Goal: Information Seeking & Learning: Learn about a topic

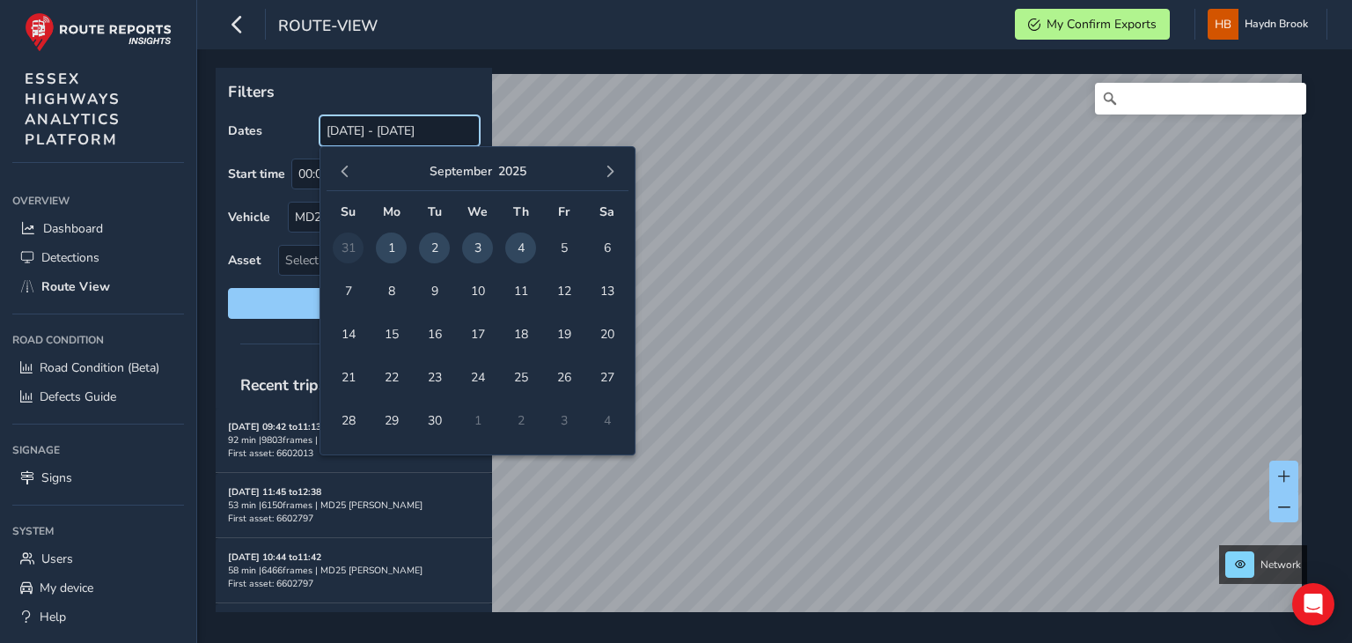
click at [377, 135] on input "[DATE] - [DATE]" at bounding box center [400, 130] width 160 height 31
click at [514, 247] on span "4" at bounding box center [520, 247] width 31 height 31
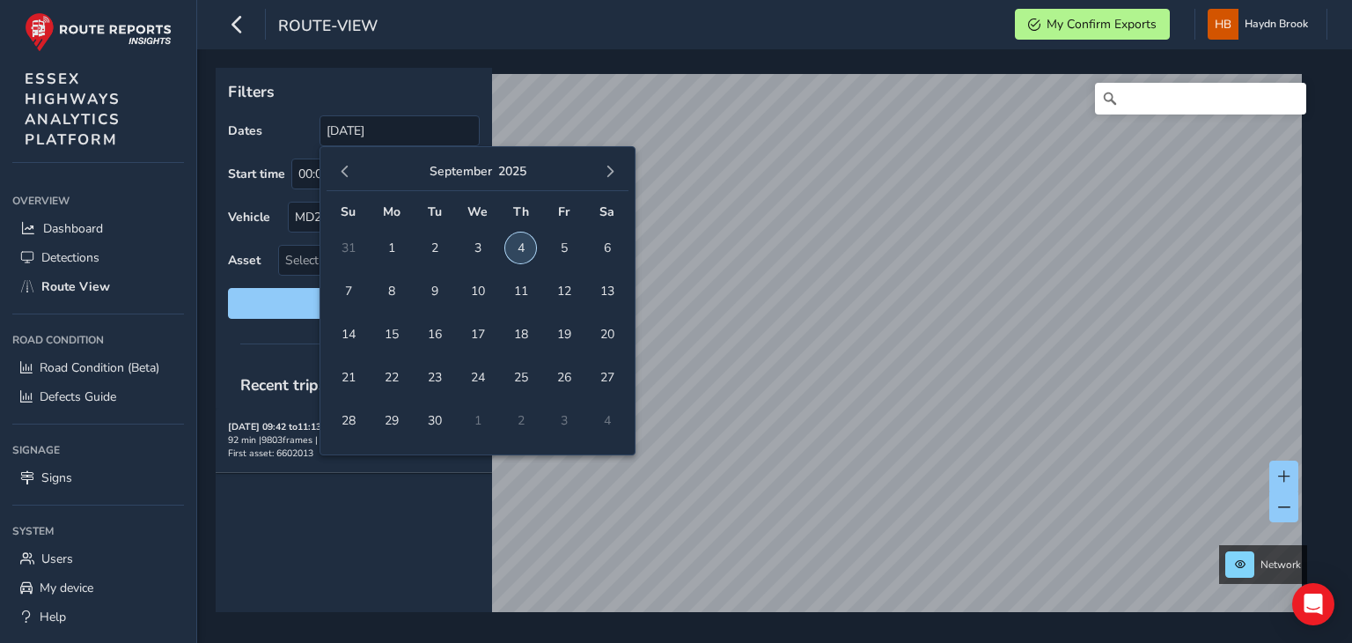
click at [520, 247] on span "4" at bounding box center [520, 247] width 31 height 31
type input "[DATE] - [DATE]"
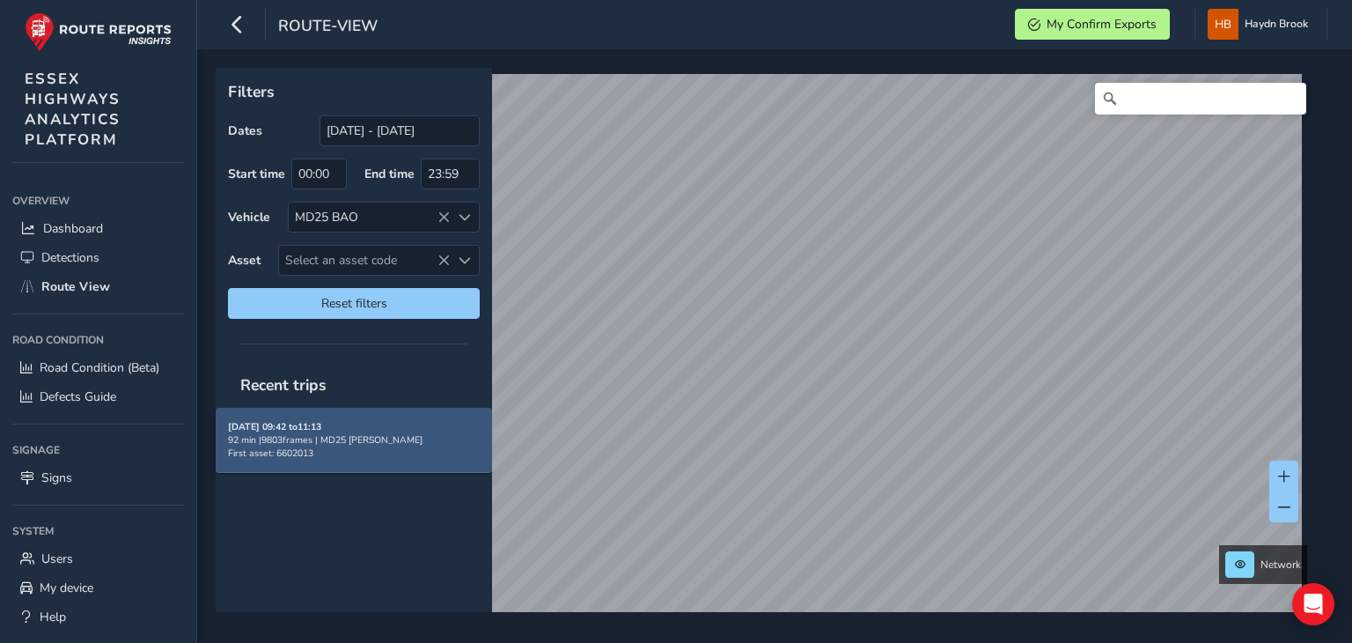
click at [370, 423] on div "[DATE] 09:42 to 11:13 92 min | 9803 frames | MD25 BAO First asset: 6602013" at bounding box center [354, 440] width 252 height 40
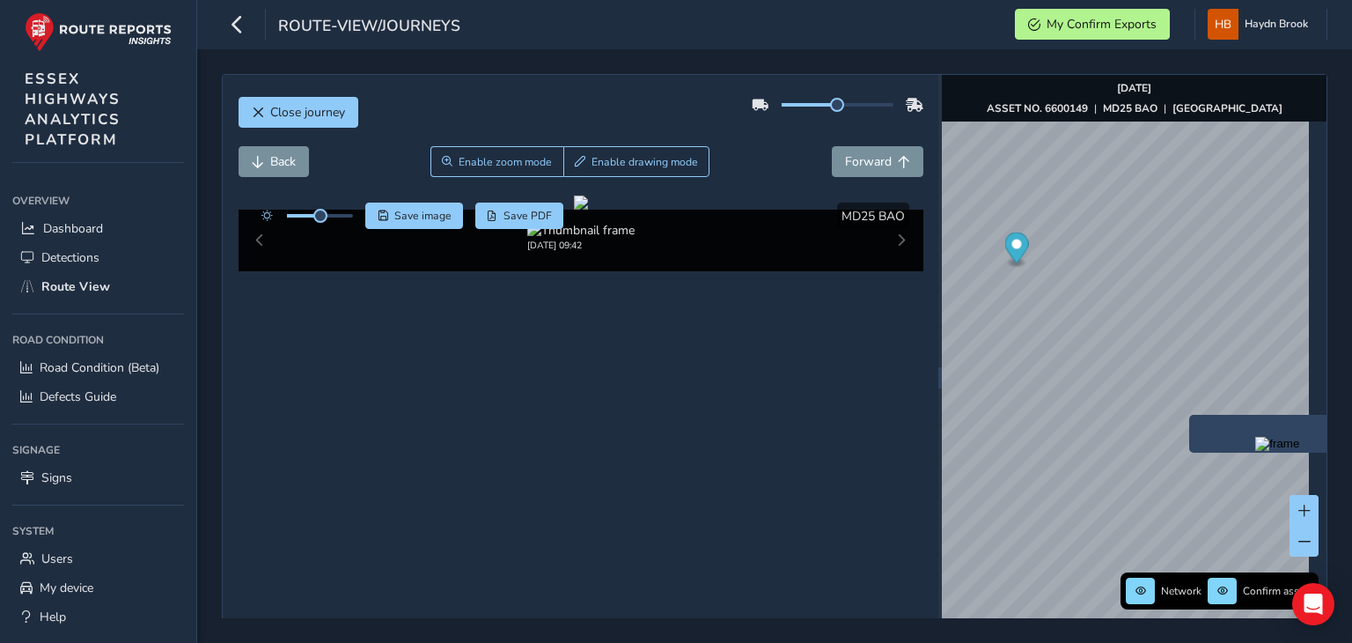
click at [1255, 451] on img "Preview frame" at bounding box center [1277, 444] width 44 height 14
click at [856, 155] on span "Forward" at bounding box center [868, 161] width 47 height 17
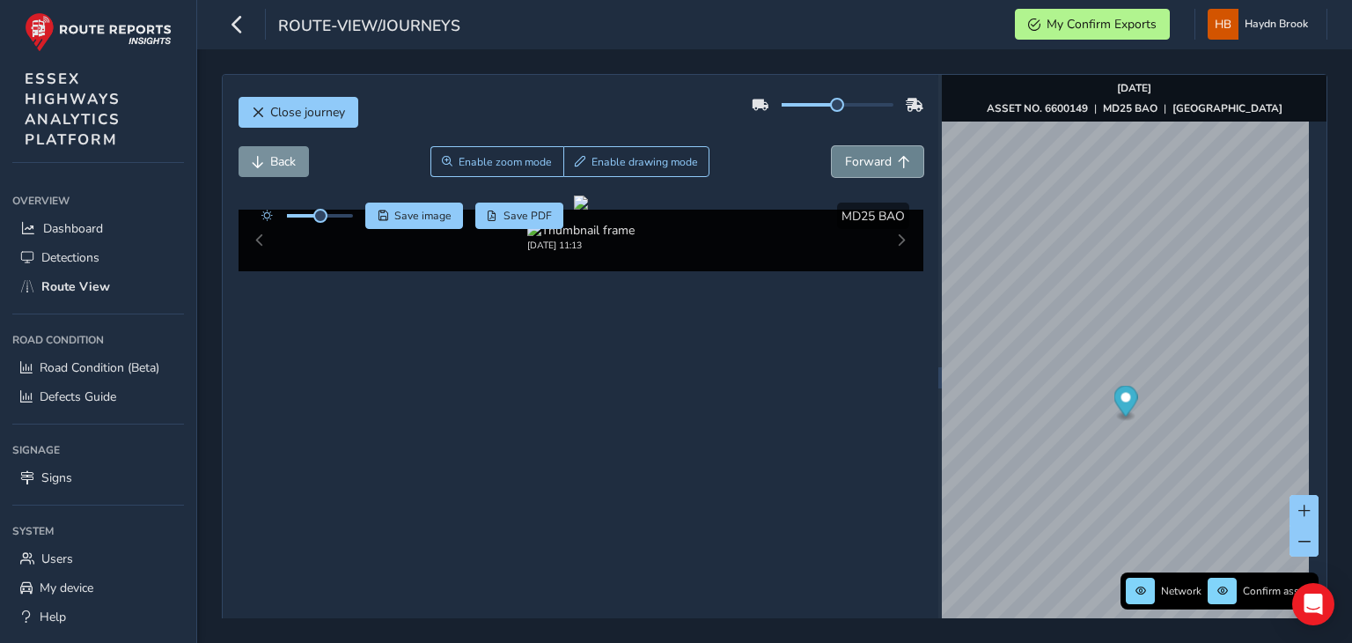
click at [856, 155] on span "Forward" at bounding box center [868, 161] width 47 height 17
click at [286, 155] on span "Back" at bounding box center [283, 161] width 26 height 17
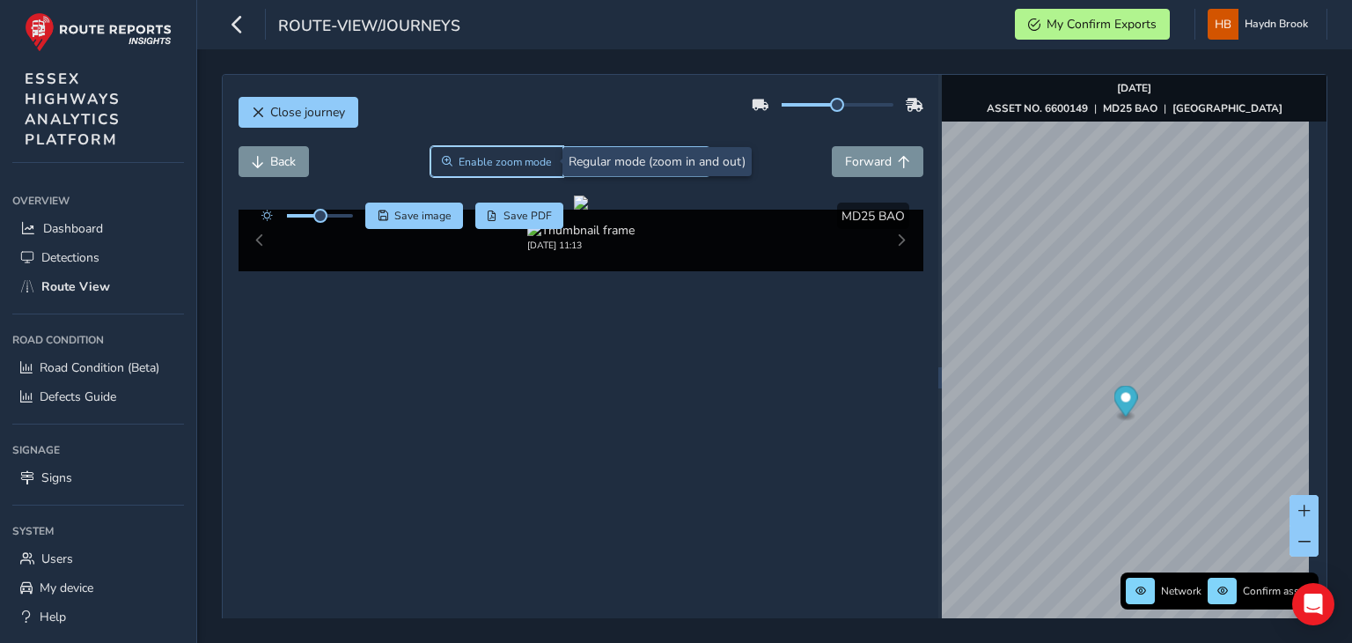
click at [466, 163] on span "Enable zoom mode" at bounding box center [505, 162] width 93 height 14
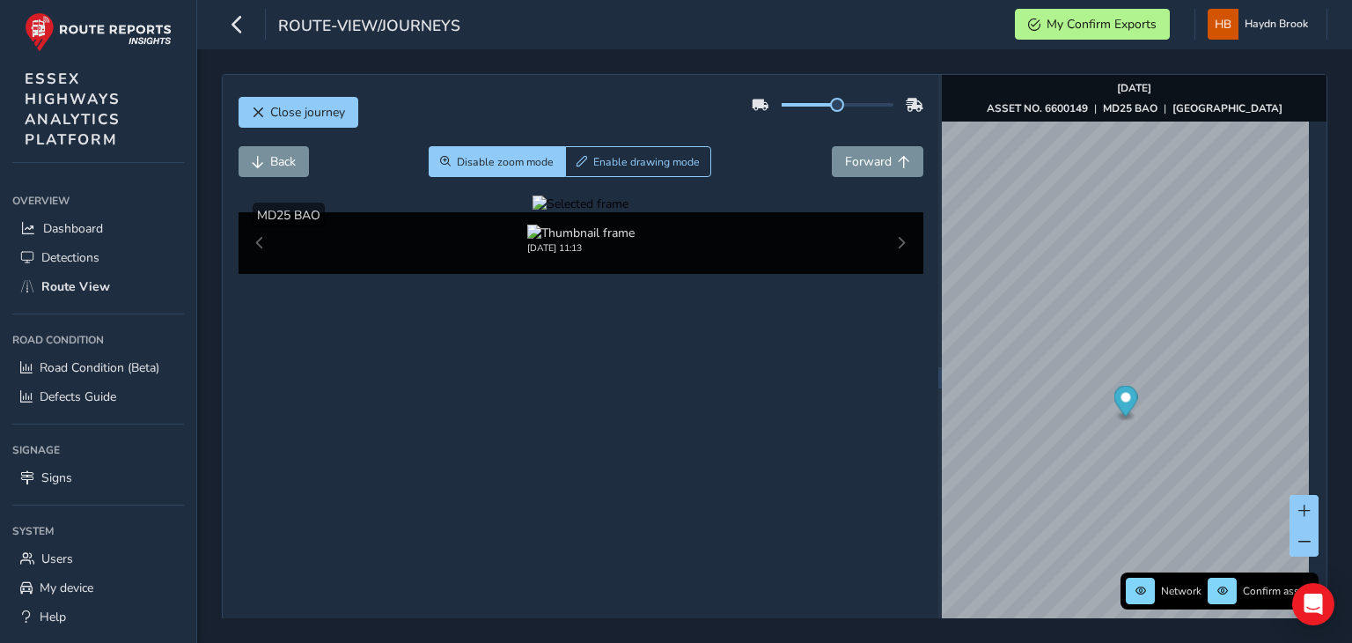
drag, startPoint x: 369, startPoint y: 321, endPoint x: 338, endPoint y: 329, distance: 31.8
click at [533, 212] on div at bounding box center [581, 203] width 96 height 17
click at [863, 155] on span "Forward" at bounding box center [868, 161] width 47 height 17
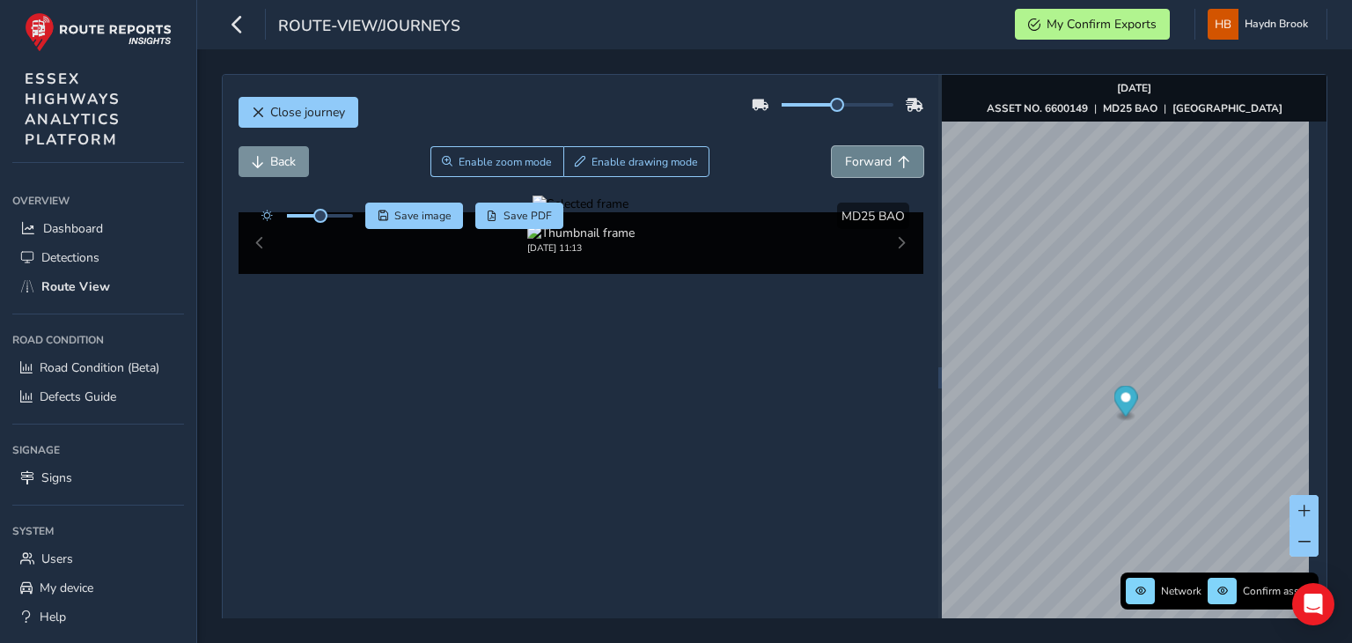
click at [863, 155] on span "Forward" at bounding box center [868, 161] width 47 height 17
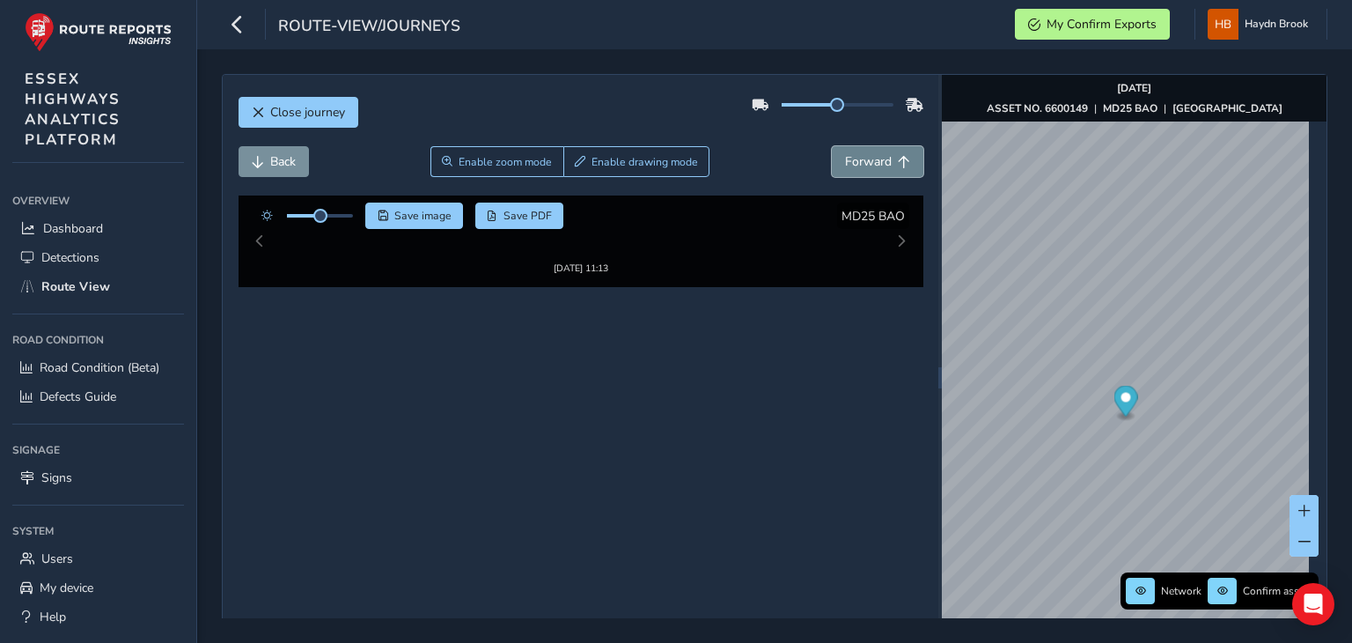
click at [863, 155] on span "Forward" at bounding box center [868, 161] width 47 height 17
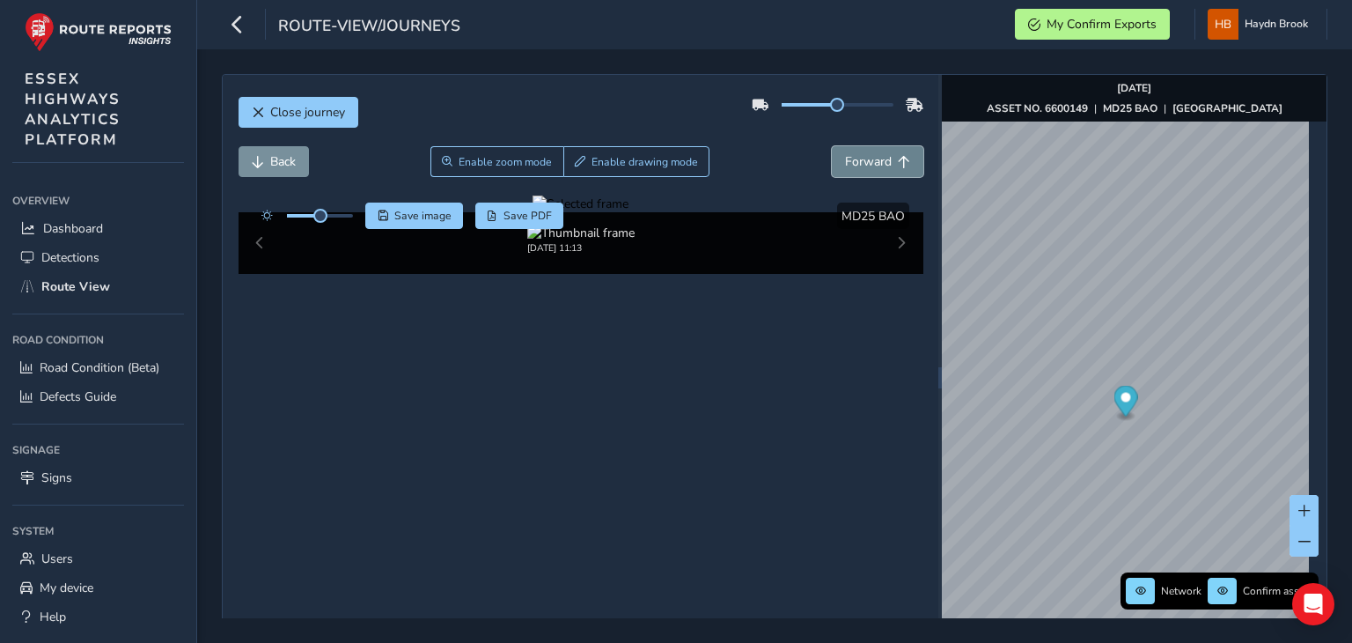
click at [863, 155] on span "Forward" at bounding box center [868, 161] width 47 height 17
click at [1208, 493] on img "Preview frame" at bounding box center [1230, 486] width 44 height 14
click at [845, 166] on span "Forward" at bounding box center [868, 161] width 47 height 17
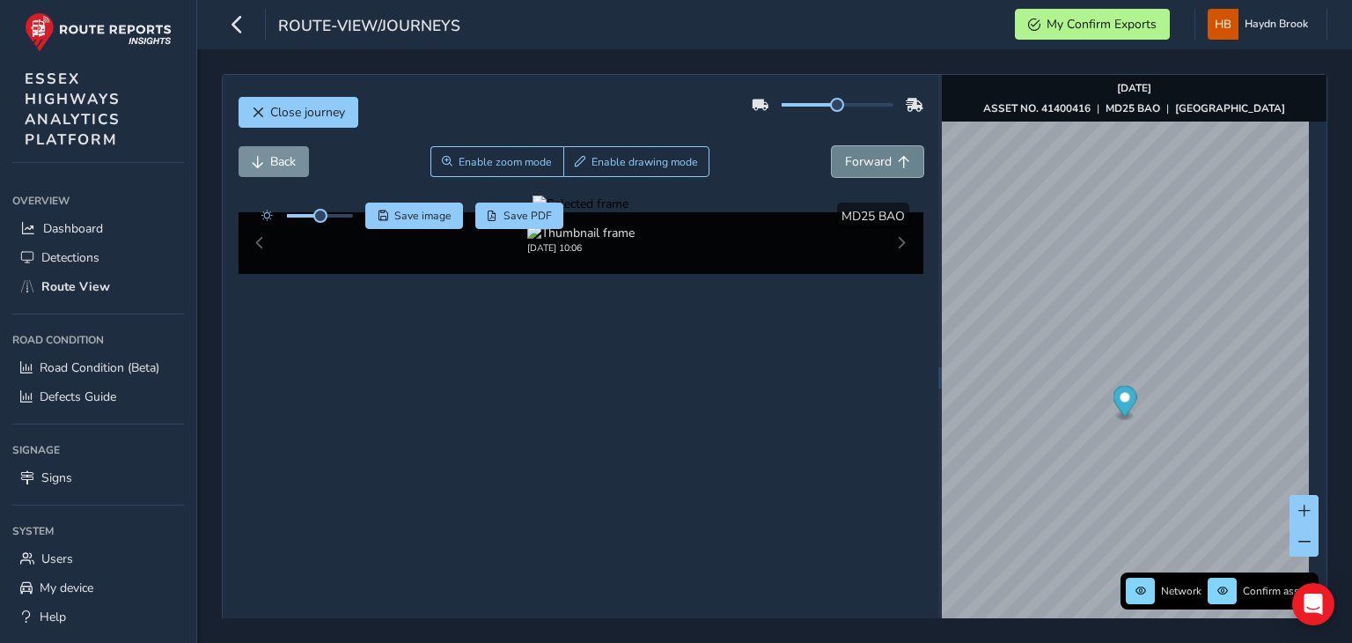
click at [845, 166] on span "Forward" at bounding box center [868, 161] width 47 height 17
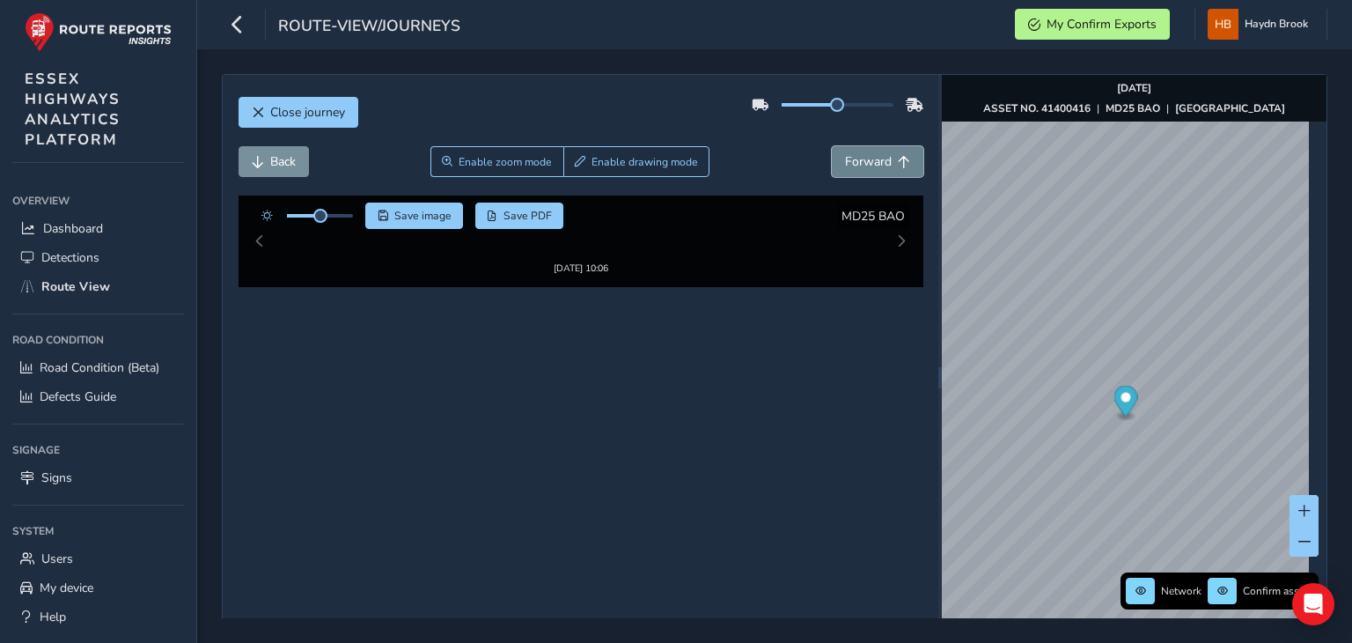
click at [845, 165] on span "Forward" at bounding box center [868, 161] width 47 height 17
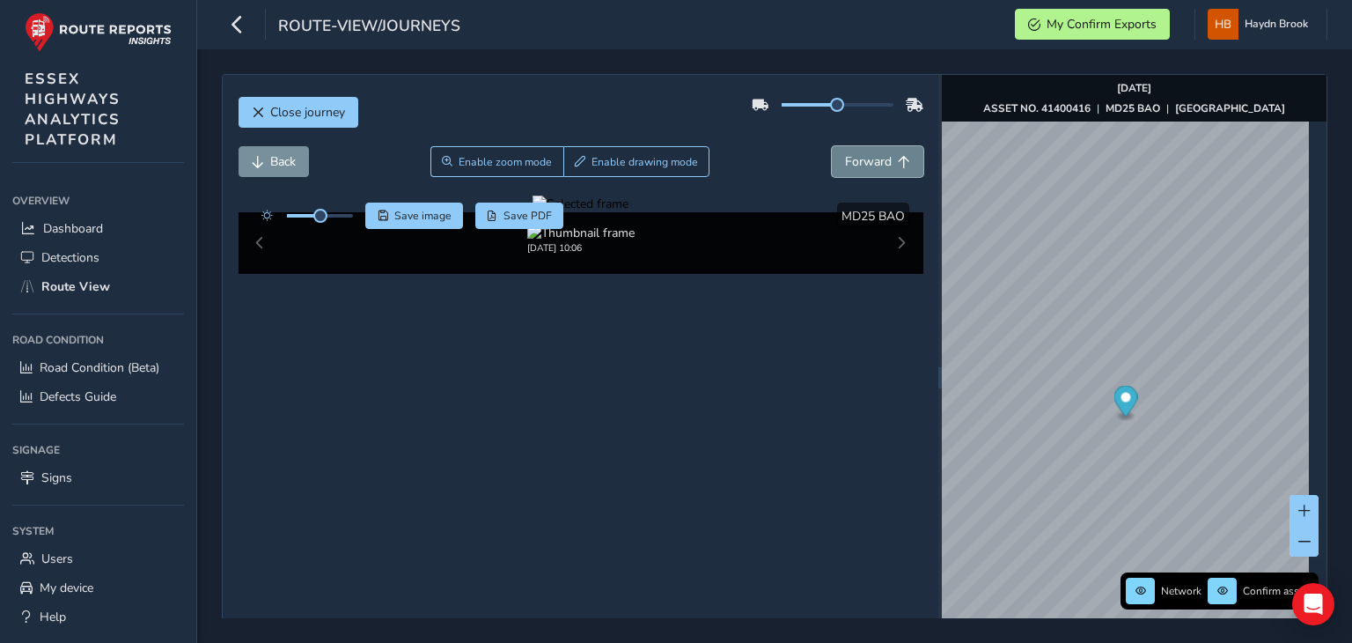
click at [845, 163] on span "Forward" at bounding box center [868, 161] width 47 height 17
click at [833, 164] on button "Forward" at bounding box center [878, 161] width 92 height 31
click at [845, 156] on span "Forward" at bounding box center [868, 161] width 47 height 17
click at [845, 154] on span "Forward" at bounding box center [868, 161] width 47 height 17
click at [851, 169] on span "Forward" at bounding box center [868, 161] width 47 height 17
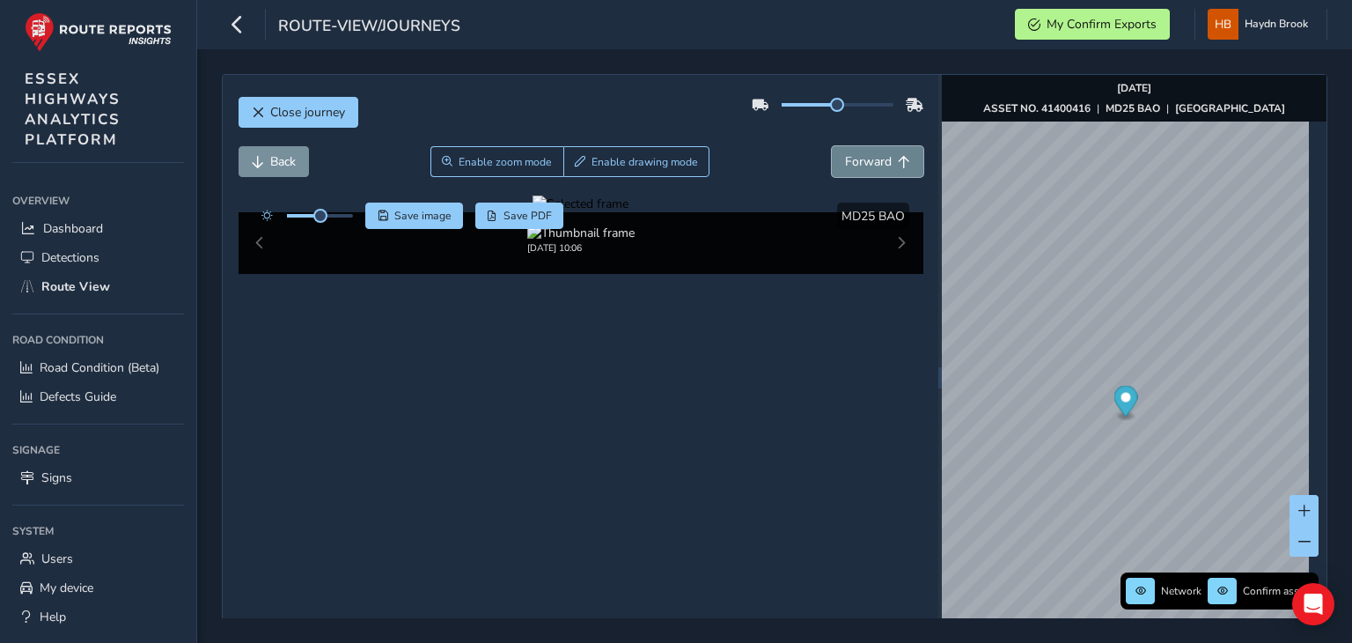
click at [851, 169] on span "Forward" at bounding box center [868, 161] width 47 height 17
click at [853, 159] on span "Forward" at bounding box center [868, 161] width 47 height 17
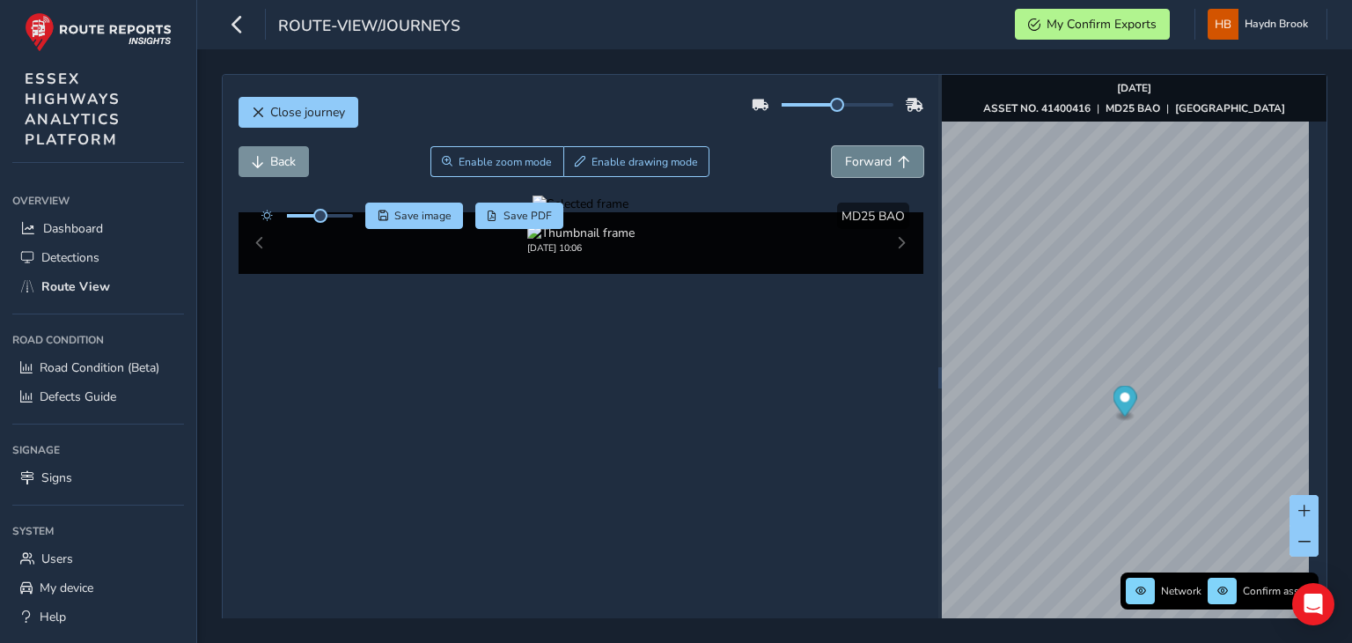
click at [853, 159] on span "Forward" at bounding box center [868, 161] width 47 height 17
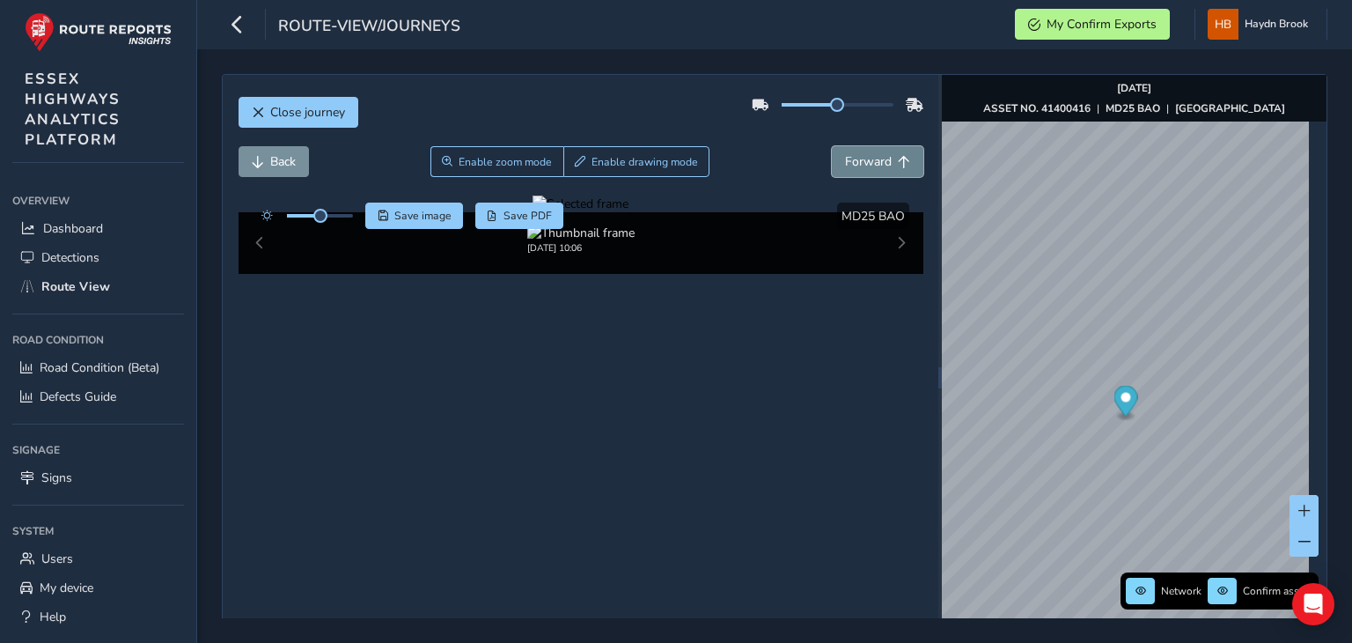
click at [853, 159] on span "Forward" at bounding box center [868, 161] width 47 height 17
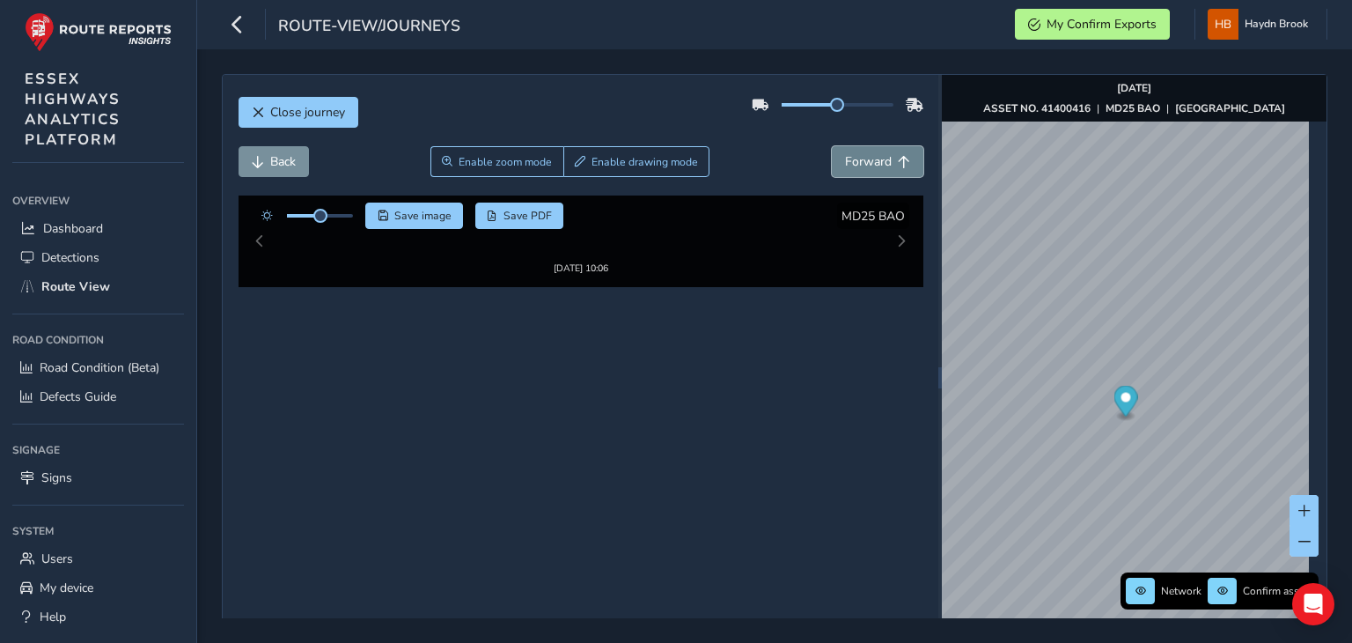
click at [853, 159] on span "Forward" at bounding box center [868, 161] width 47 height 17
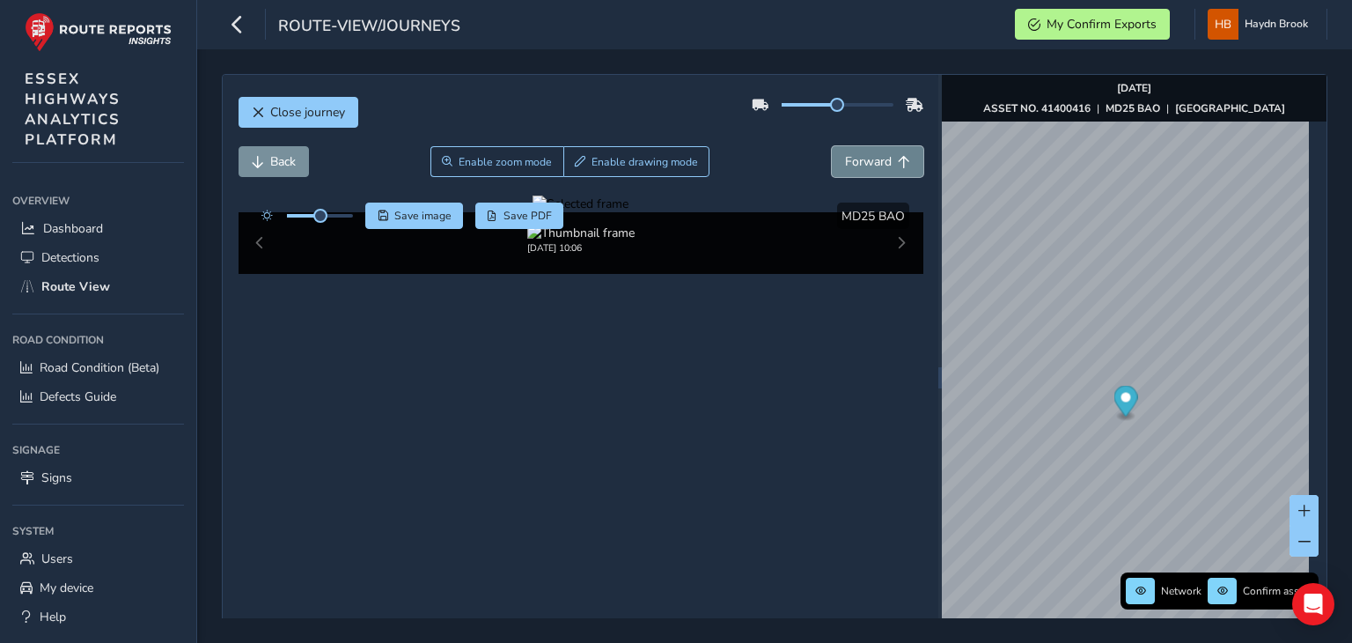
click at [853, 159] on span "Forward" at bounding box center [868, 161] width 47 height 17
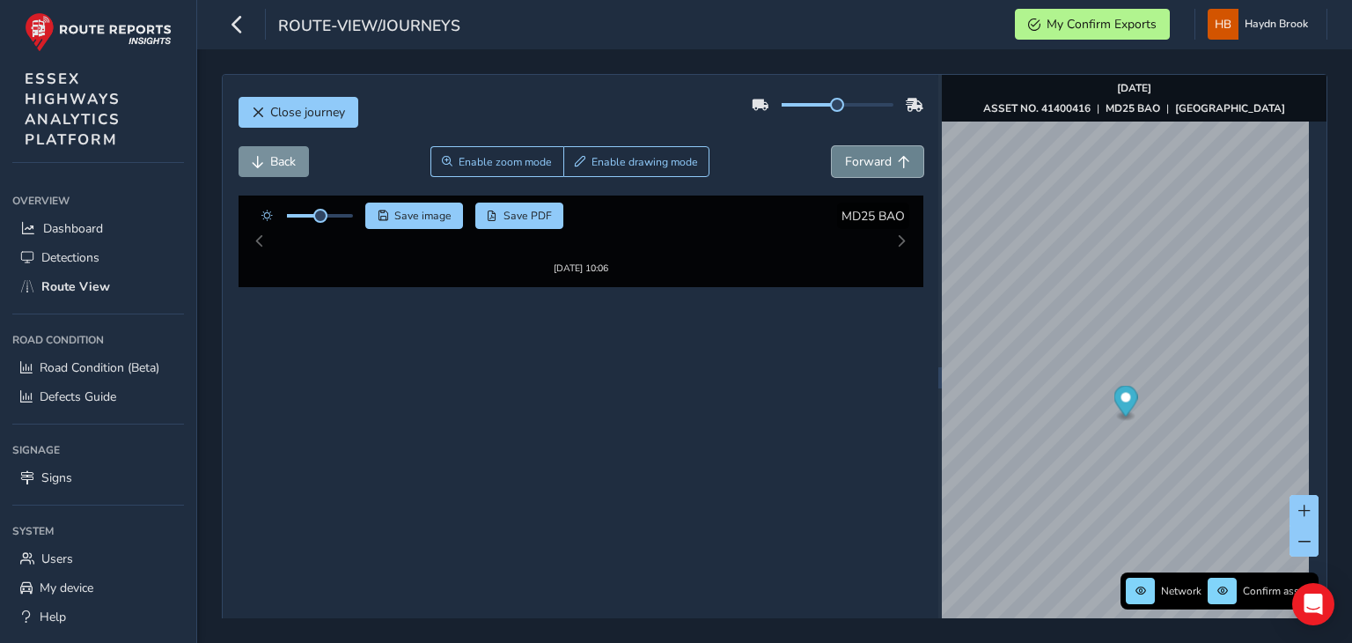
click at [853, 159] on span "Forward" at bounding box center [868, 161] width 47 height 17
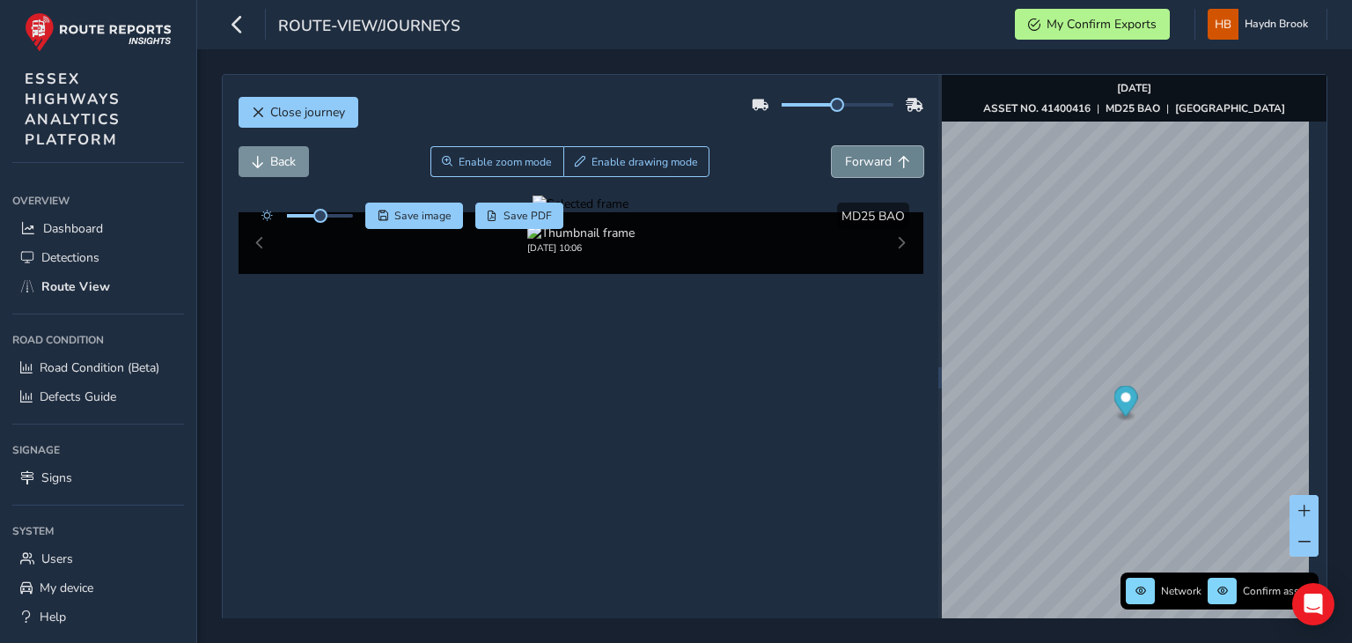
click at [853, 159] on span "Forward" at bounding box center [868, 161] width 47 height 17
click at [853, 158] on span "Forward" at bounding box center [868, 161] width 47 height 17
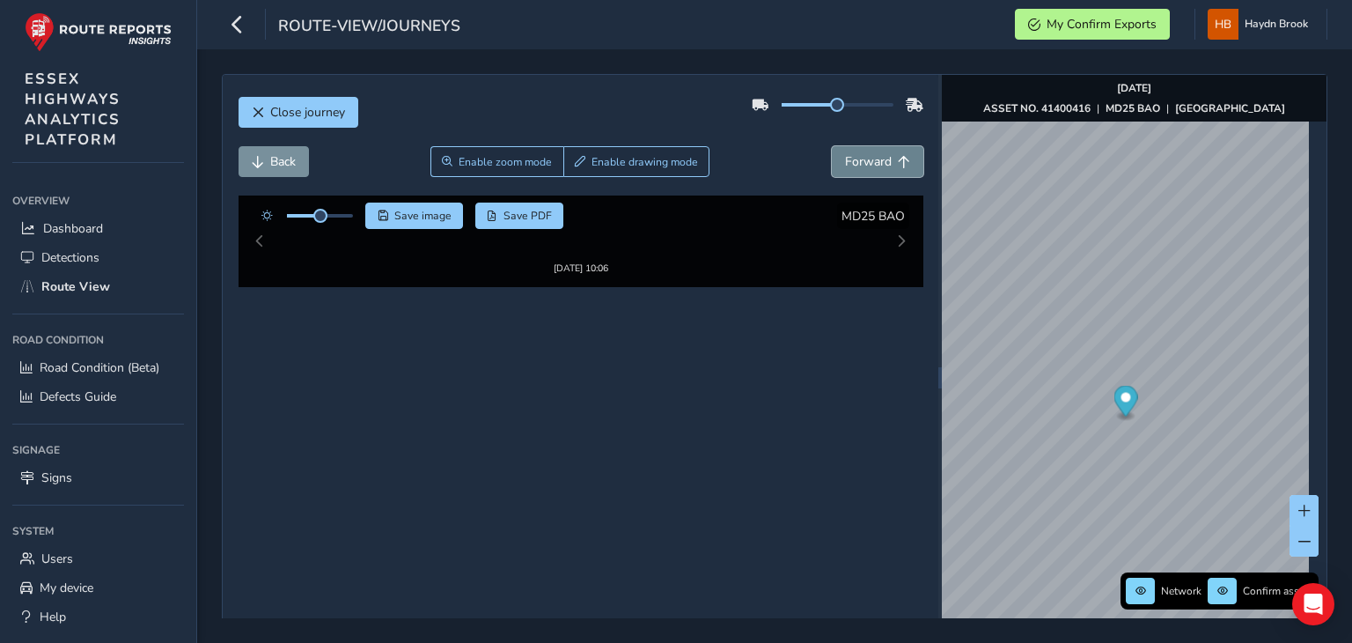
click at [853, 158] on span "Forward" at bounding box center [868, 161] width 47 height 17
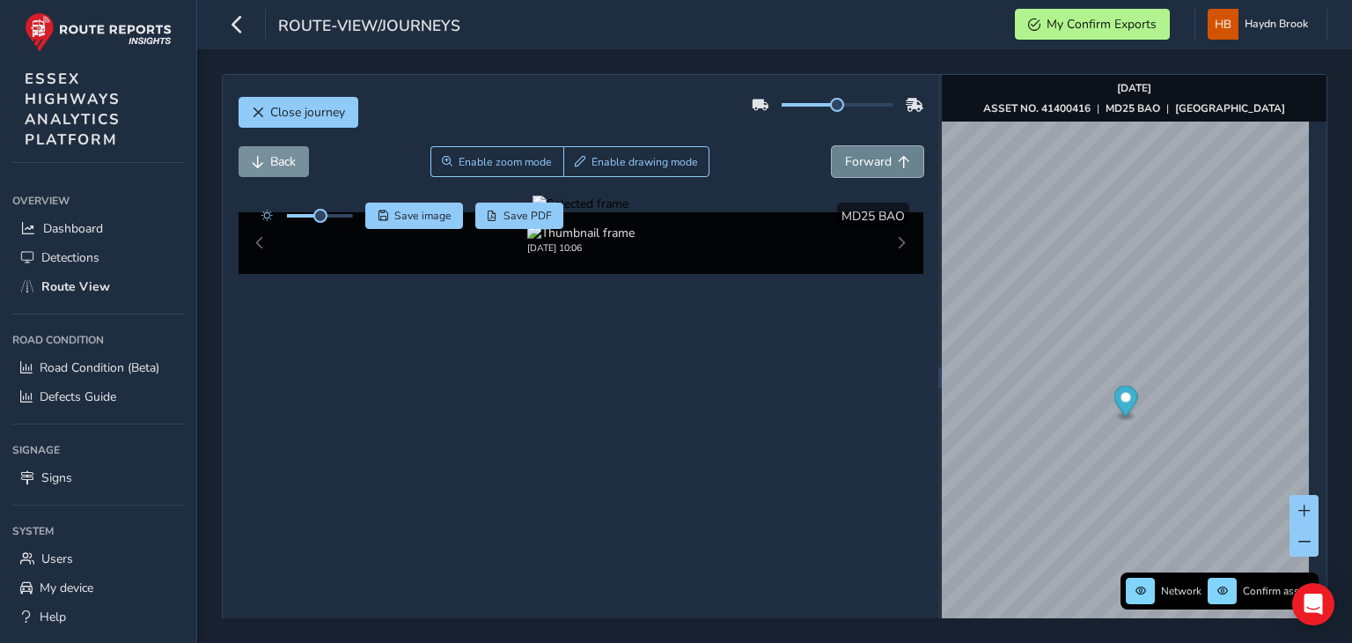
click at [853, 158] on span "Forward" at bounding box center [868, 161] width 47 height 17
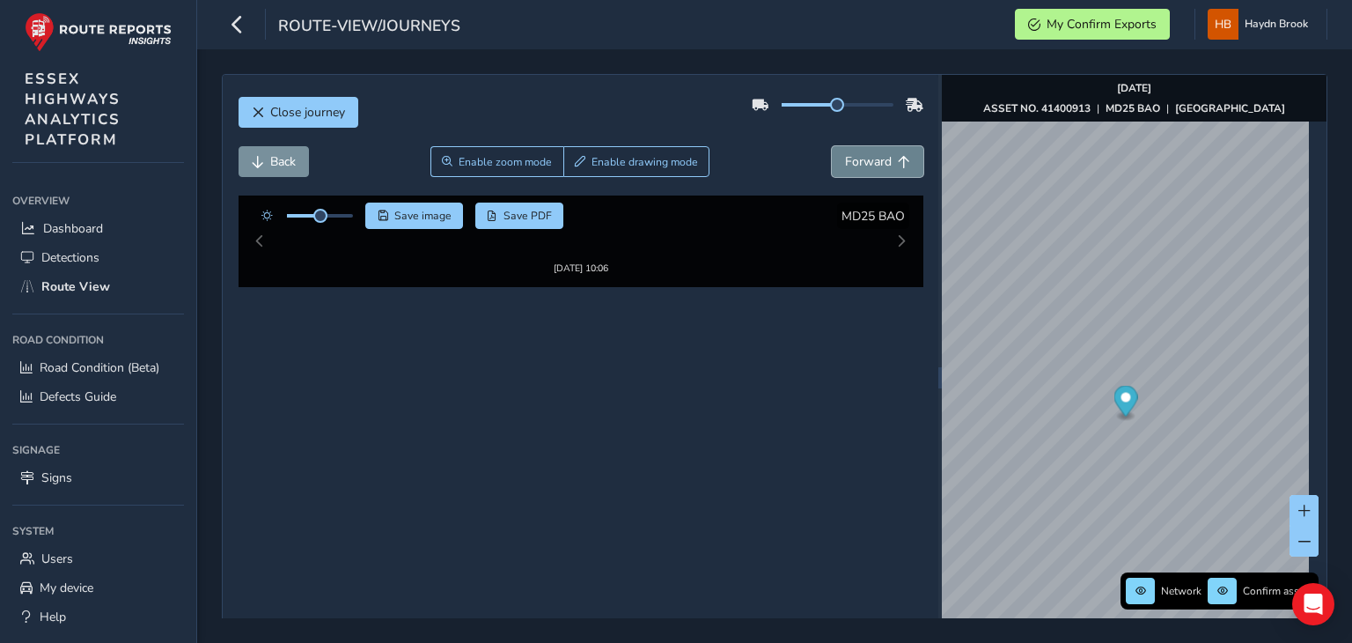
click at [853, 158] on span "Forward" at bounding box center [868, 161] width 47 height 17
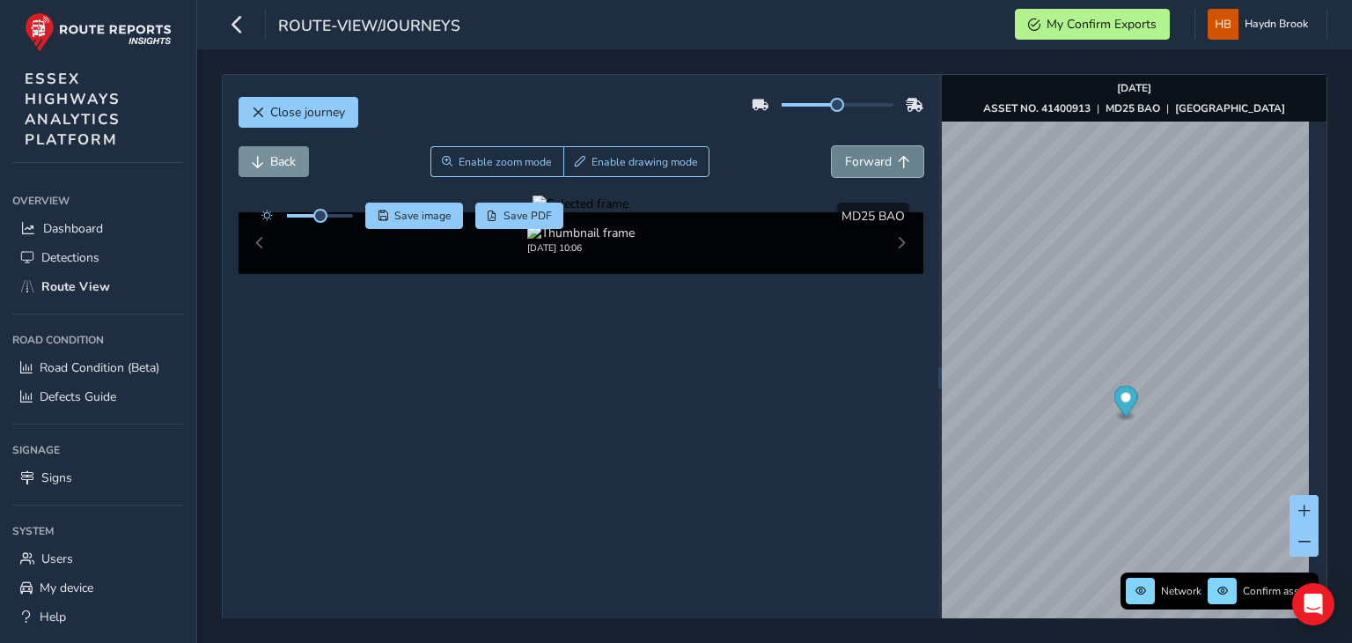
click at [853, 158] on span "Forward" at bounding box center [868, 161] width 47 height 17
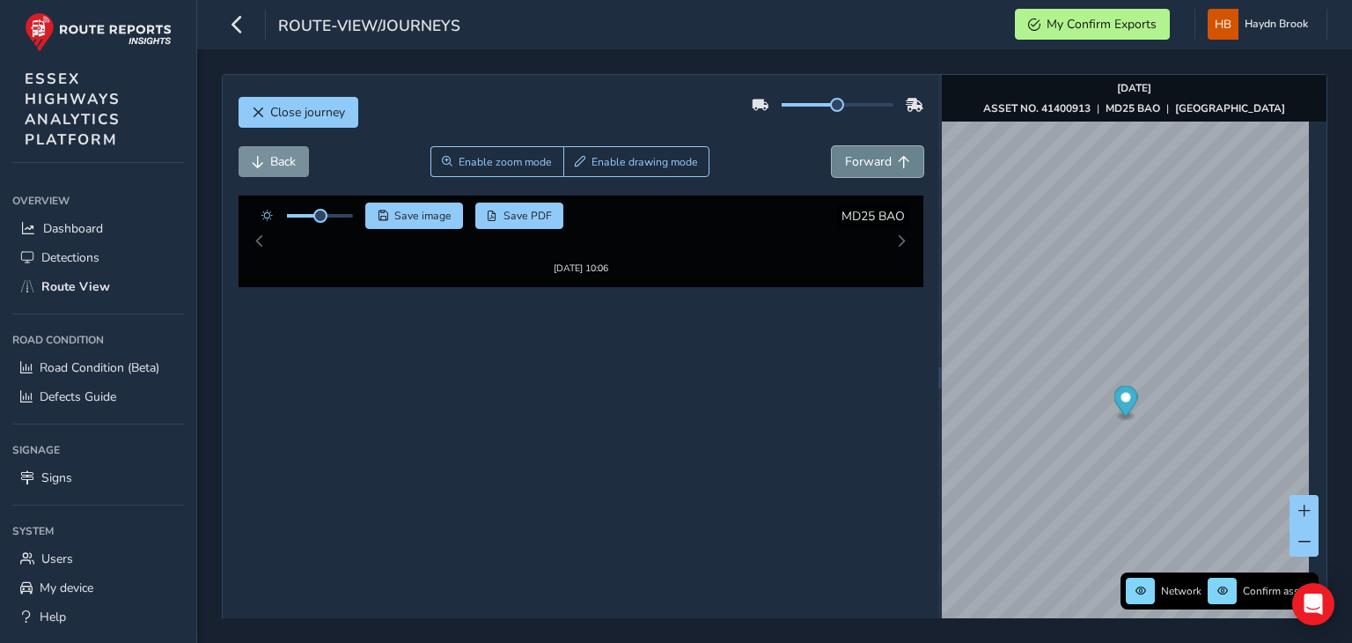
click at [853, 158] on span "Forward" at bounding box center [868, 161] width 47 height 17
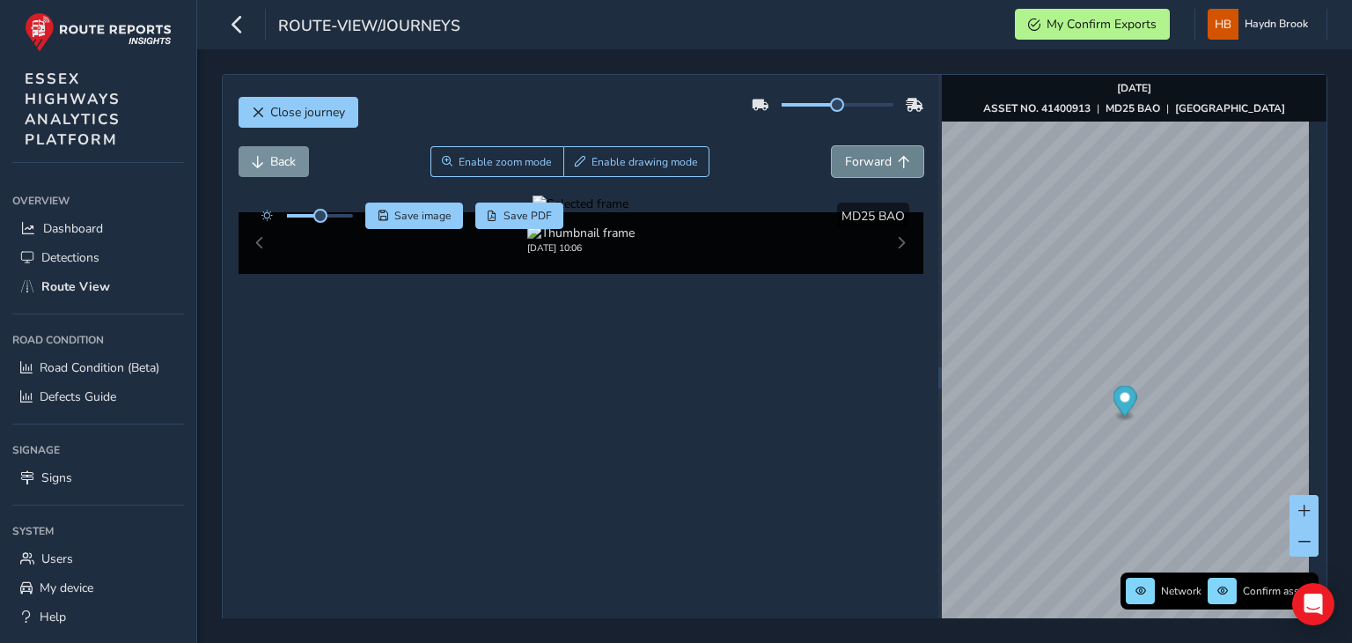
click at [853, 158] on span "Forward" at bounding box center [868, 161] width 47 height 17
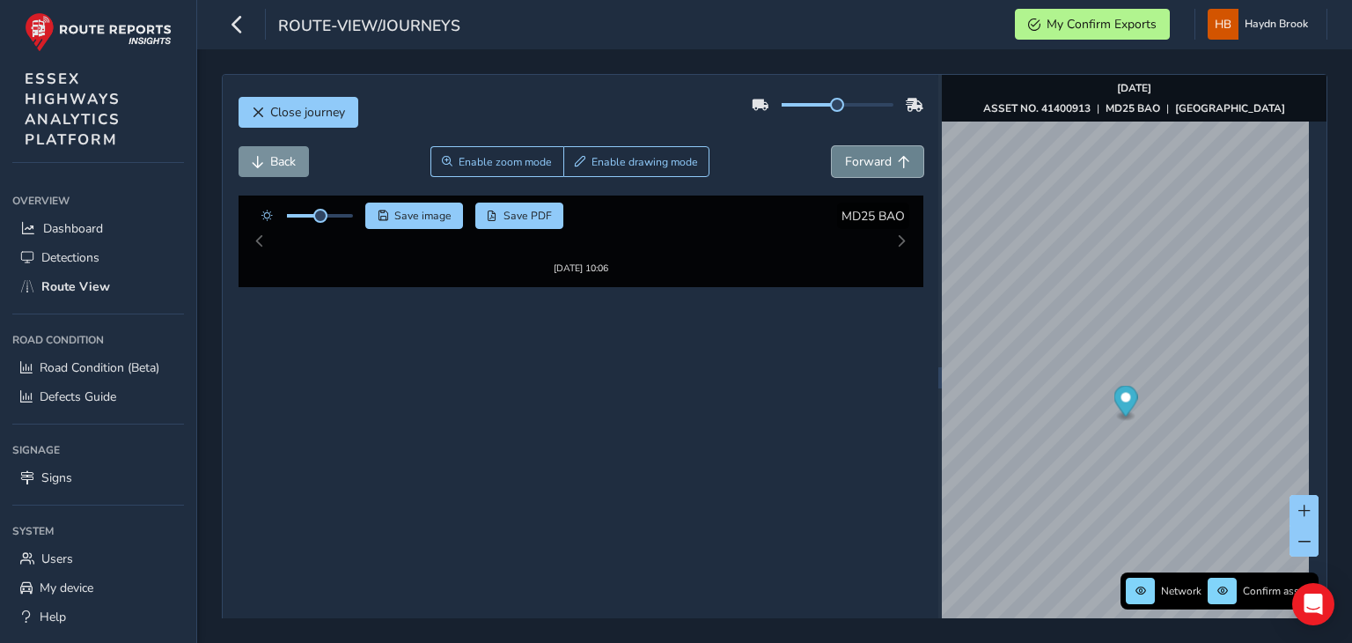
click at [853, 158] on span "Forward" at bounding box center [868, 161] width 47 height 17
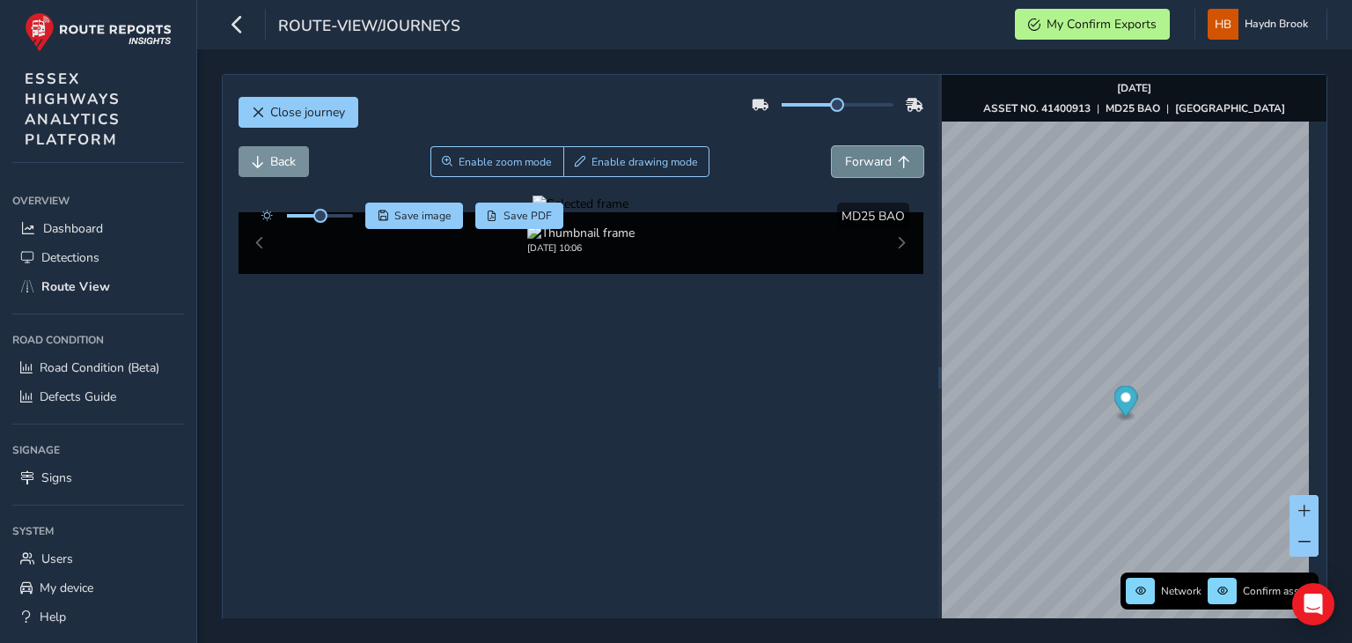
click at [853, 158] on span "Forward" at bounding box center [868, 161] width 47 height 17
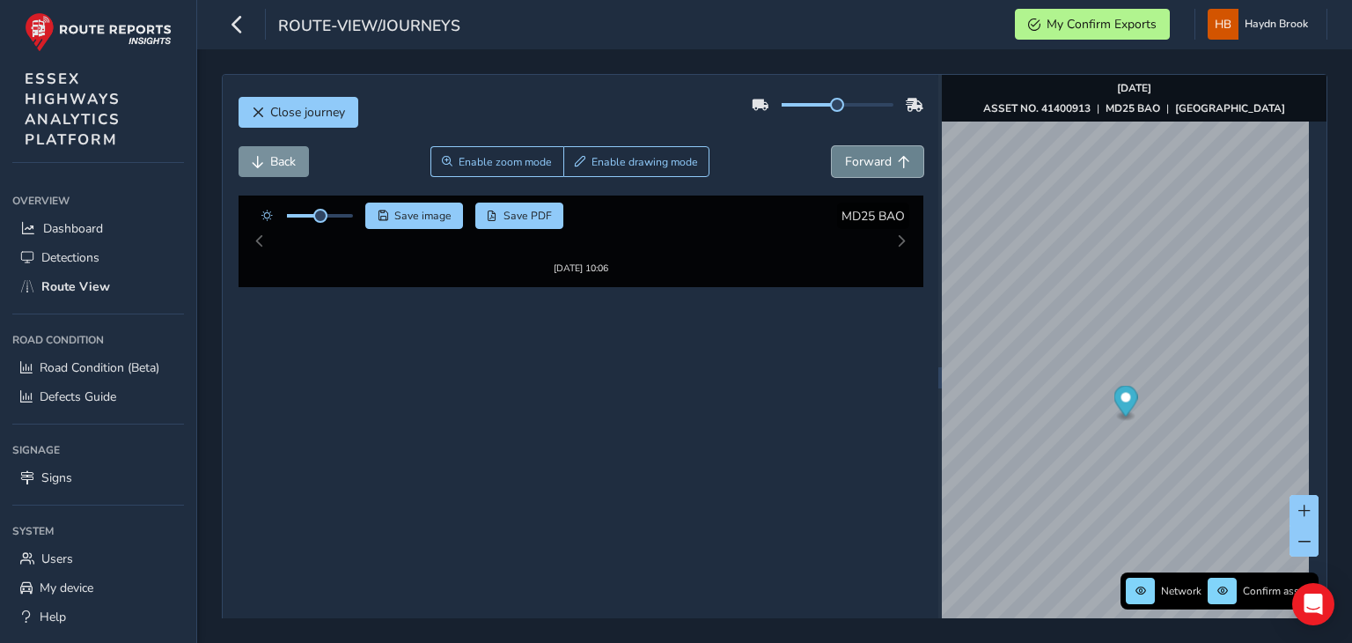
click at [853, 158] on span "Forward" at bounding box center [868, 161] width 47 height 17
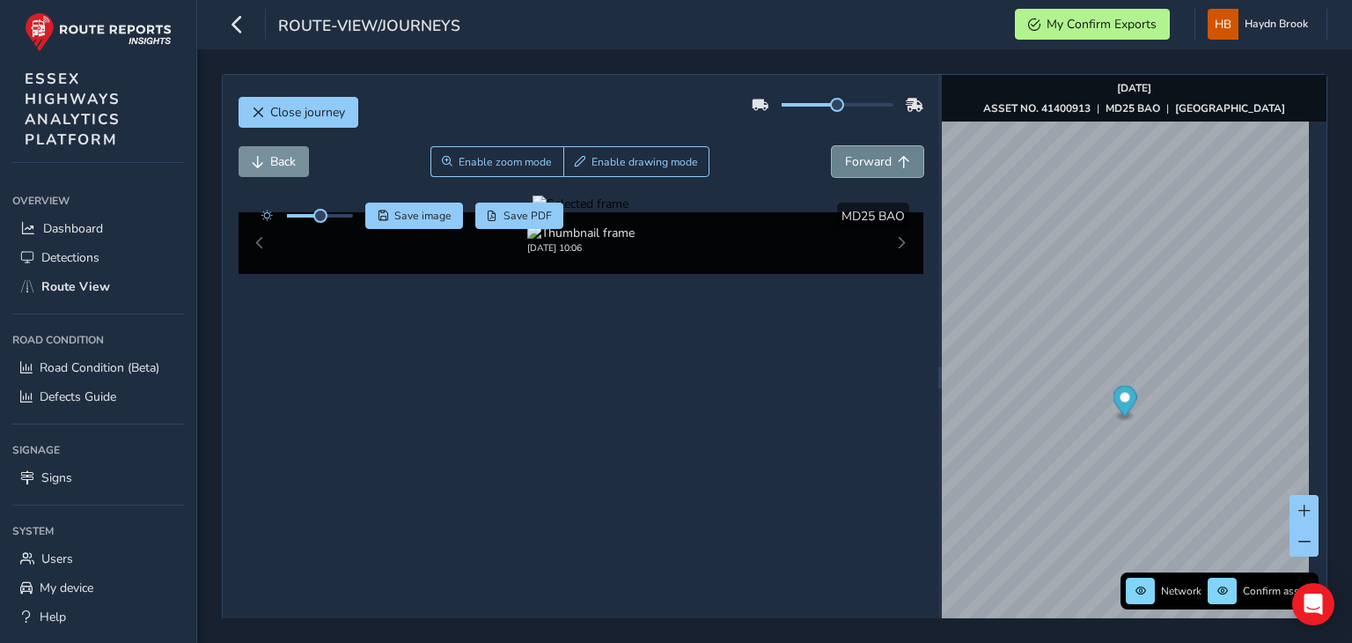
click at [853, 158] on span "Forward" at bounding box center [868, 161] width 47 height 17
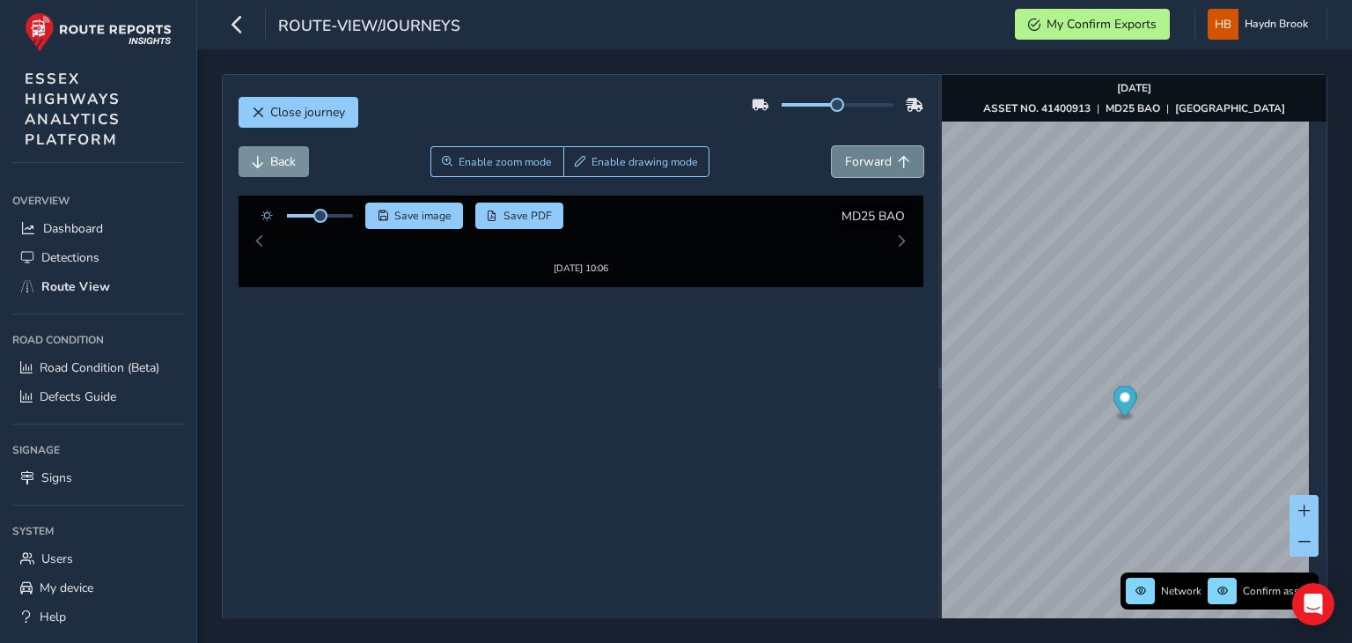
click at [853, 158] on span "Forward" at bounding box center [868, 161] width 47 height 17
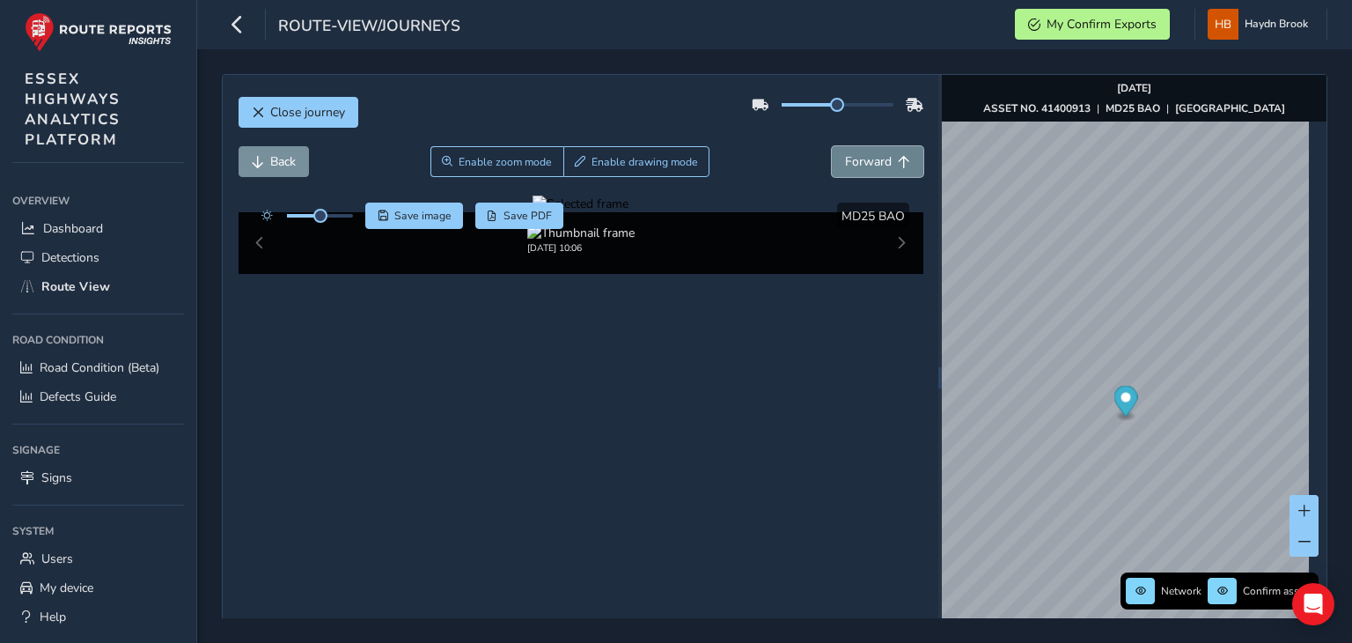
click at [853, 158] on span "Forward" at bounding box center [868, 161] width 47 height 17
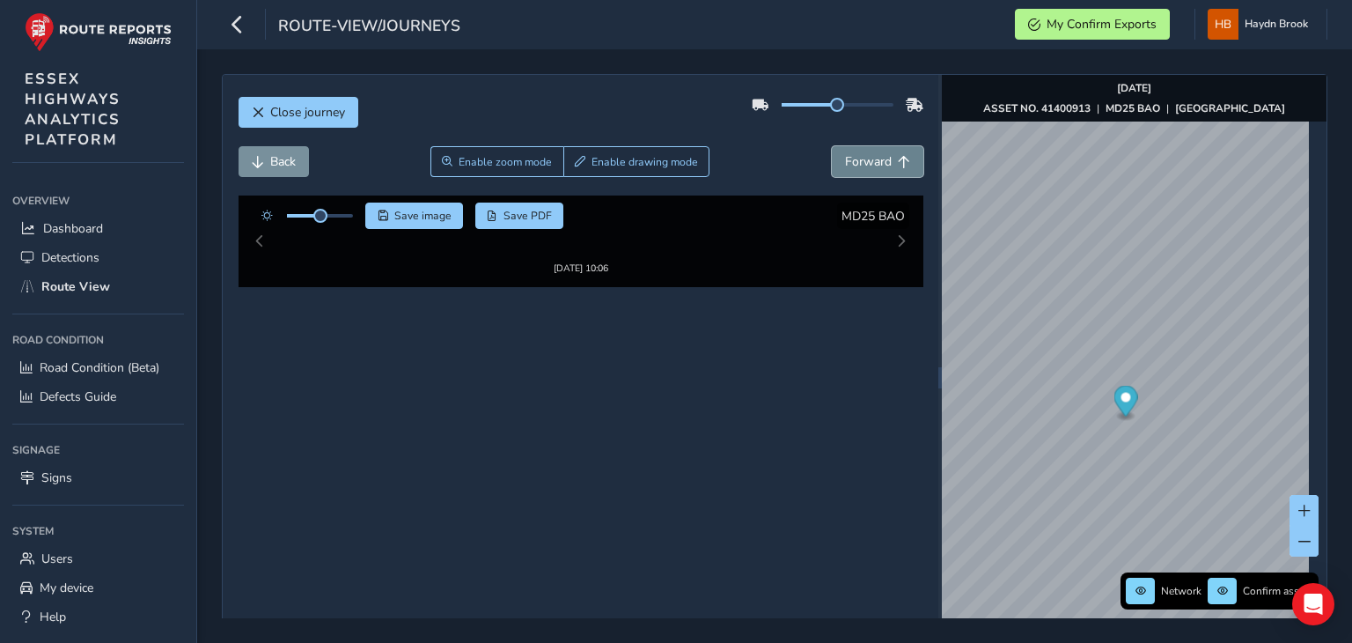
click at [853, 158] on span "Forward" at bounding box center [868, 161] width 47 height 17
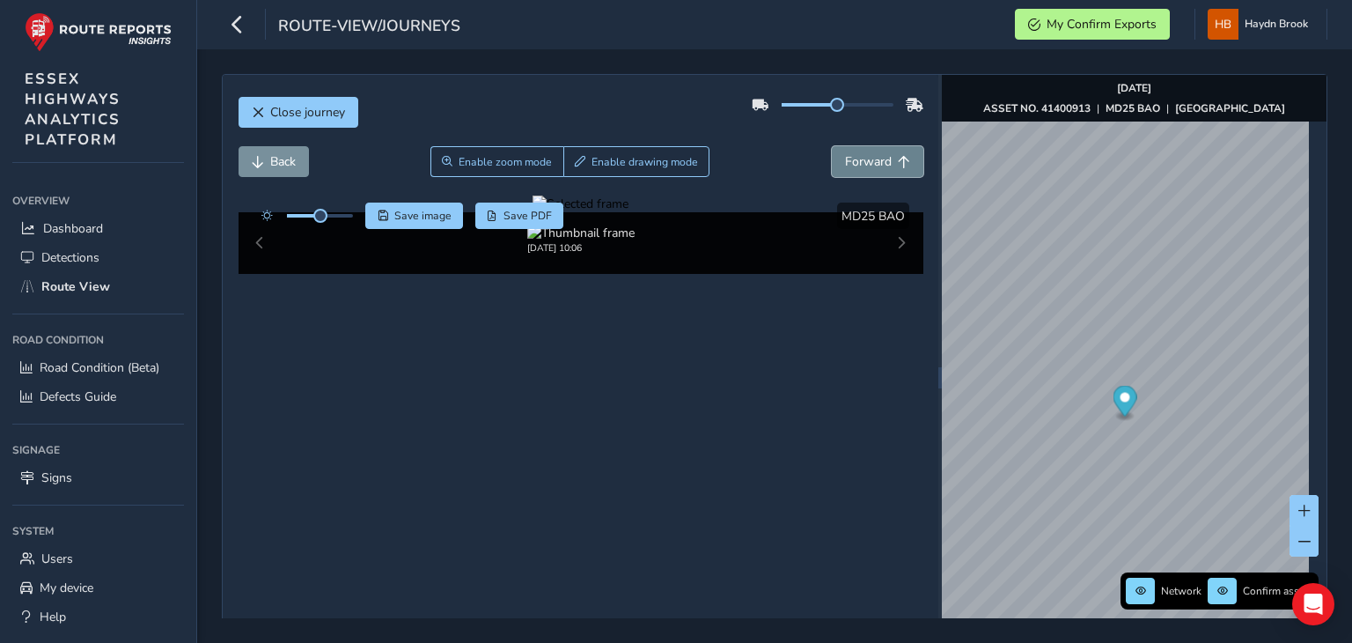
click at [853, 158] on span "Forward" at bounding box center [868, 161] width 47 height 17
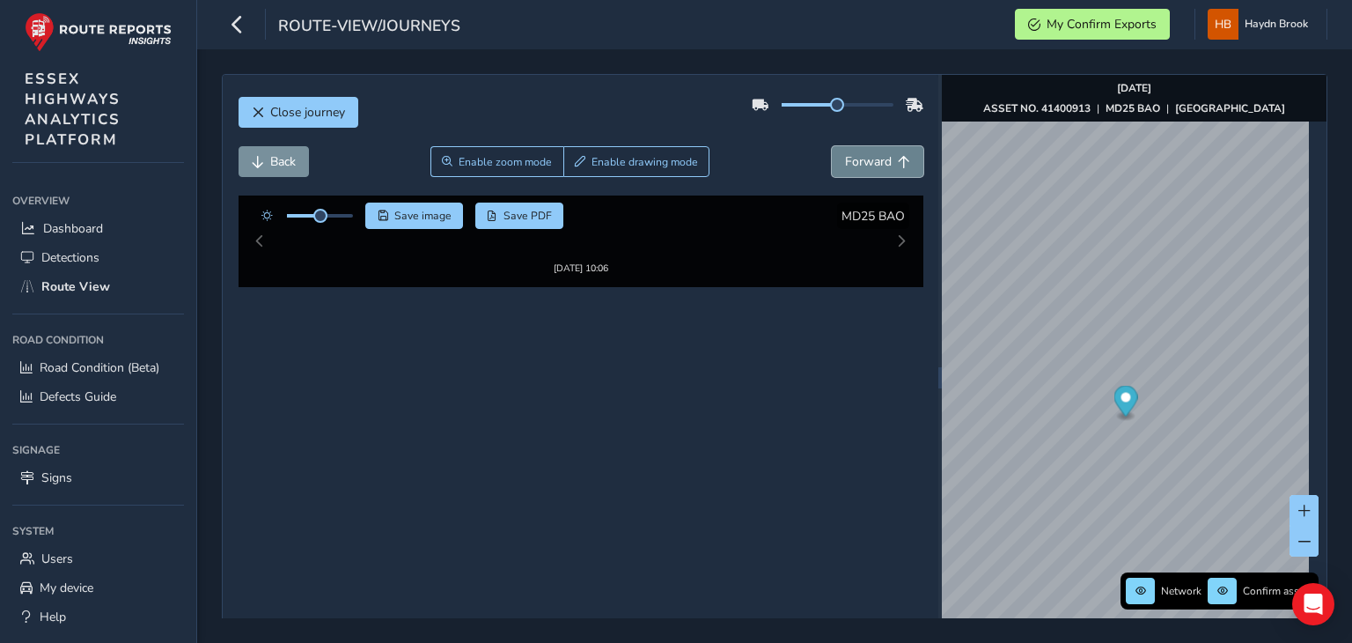
click at [853, 158] on span "Forward" at bounding box center [868, 161] width 47 height 17
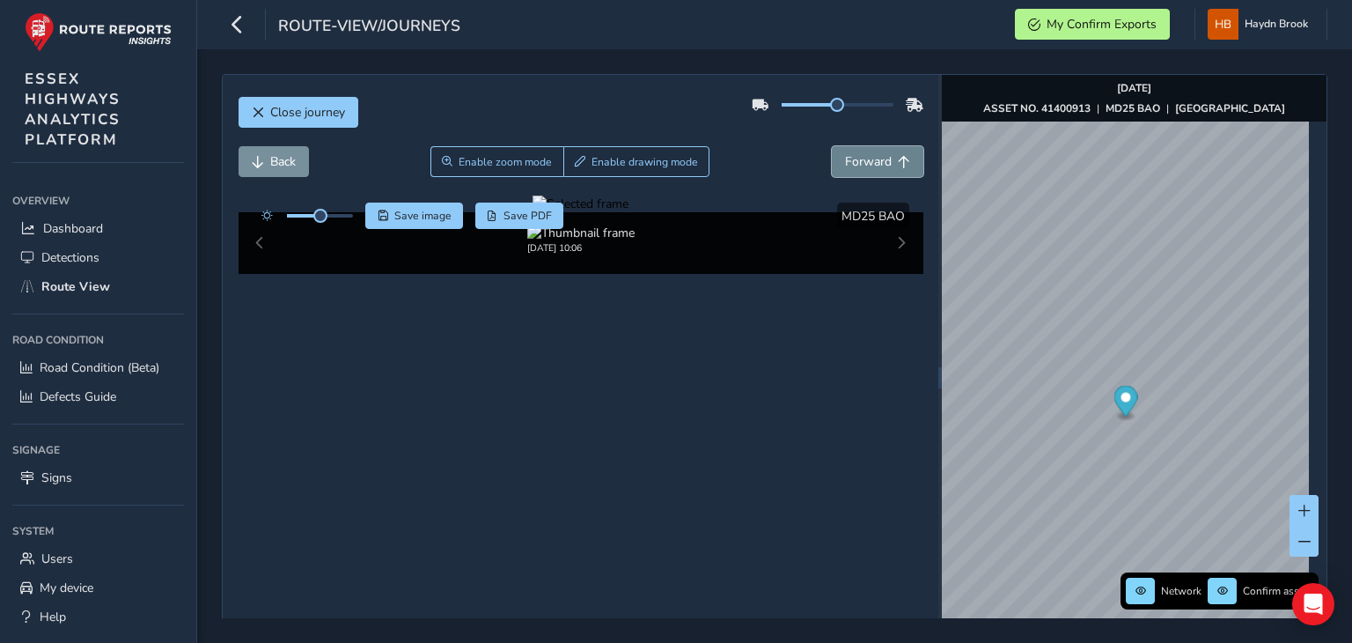
click at [853, 158] on span "Forward" at bounding box center [868, 161] width 47 height 17
click at [854, 158] on span "Forward" at bounding box center [868, 161] width 47 height 17
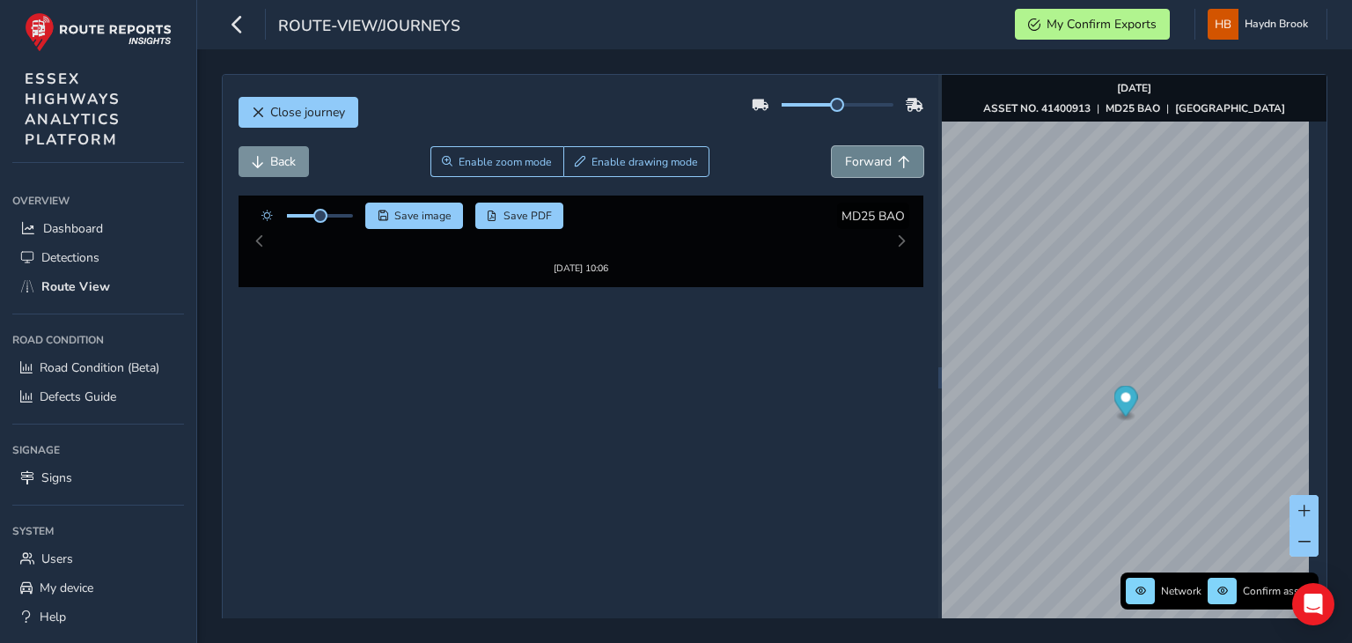
click at [854, 158] on span "Forward" at bounding box center [868, 161] width 47 height 17
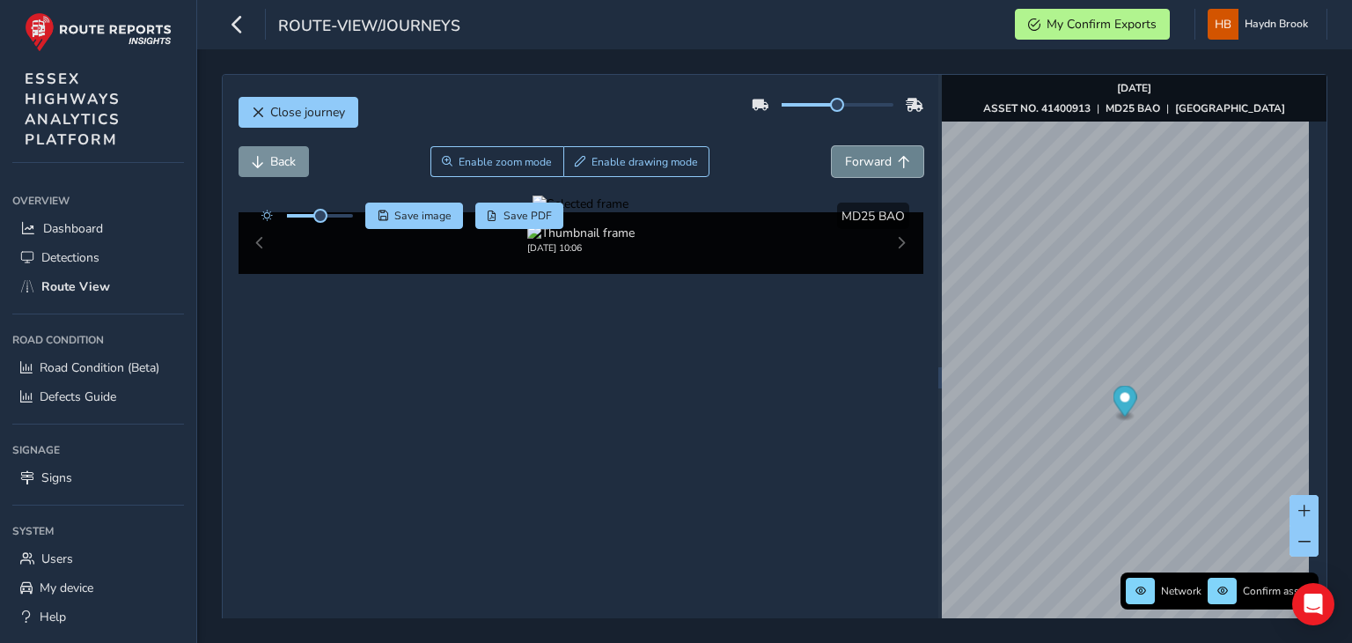
click at [872, 153] on span "Forward" at bounding box center [868, 161] width 47 height 17
click at [873, 153] on span "Forward" at bounding box center [868, 161] width 47 height 17
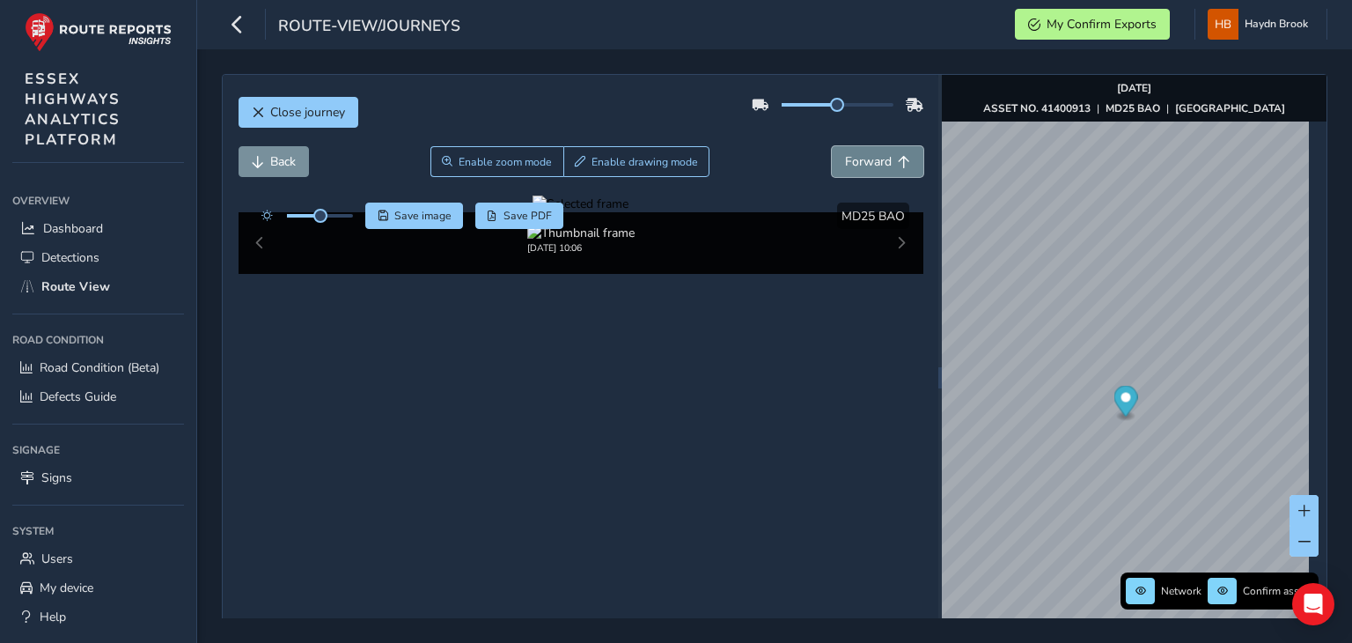
click at [873, 153] on span "Forward" at bounding box center [868, 161] width 47 height 17
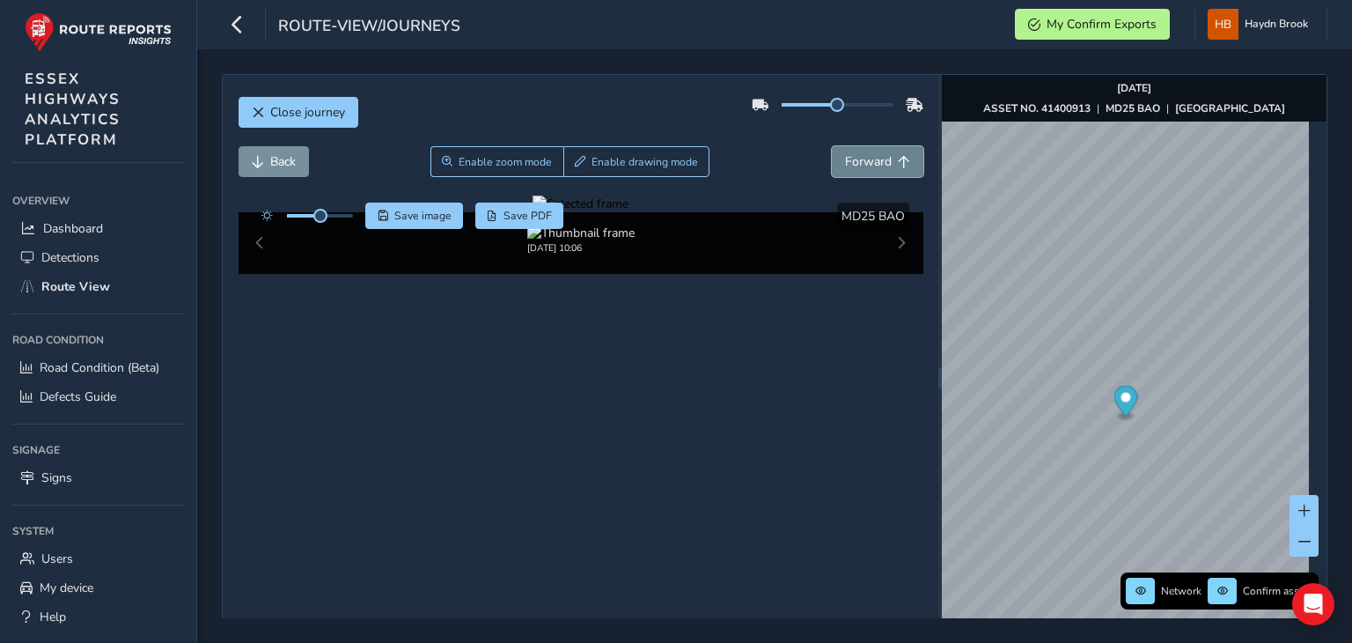
click at [873, 153] on span "Forward" at bounding box center [868, 161] width 47 height 17
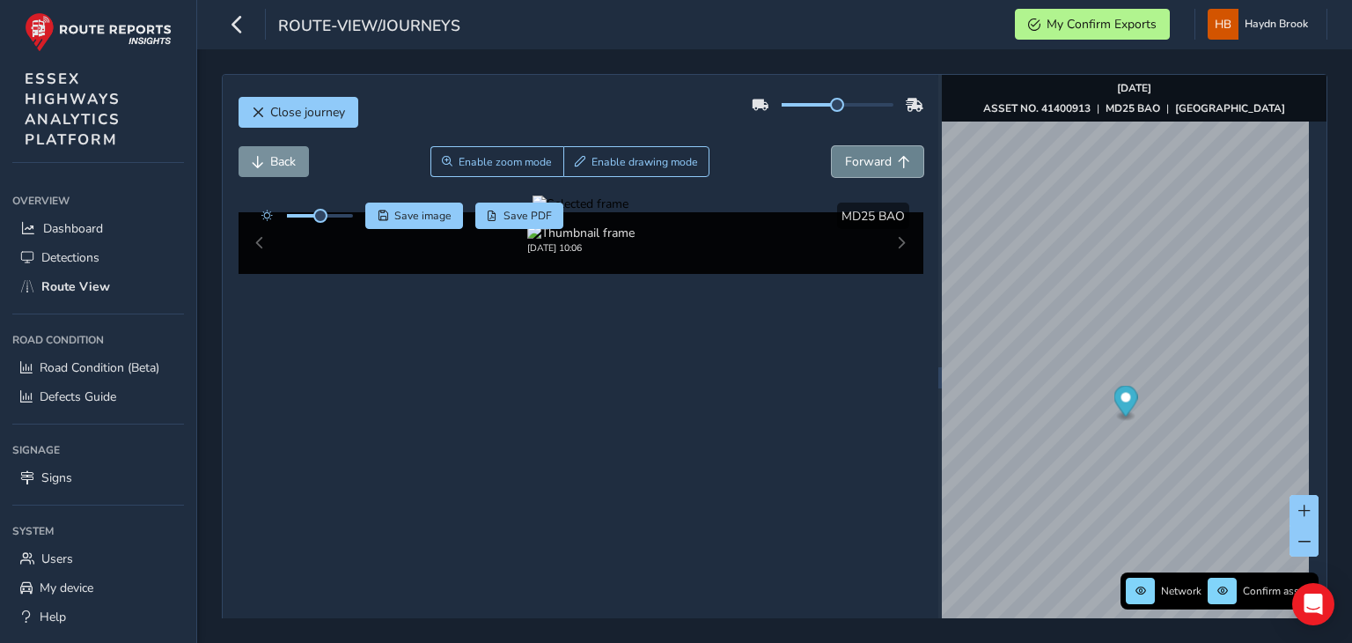
click at [873, 153] on span "Forward" at bounding box center [868, 161] width 47 height 17
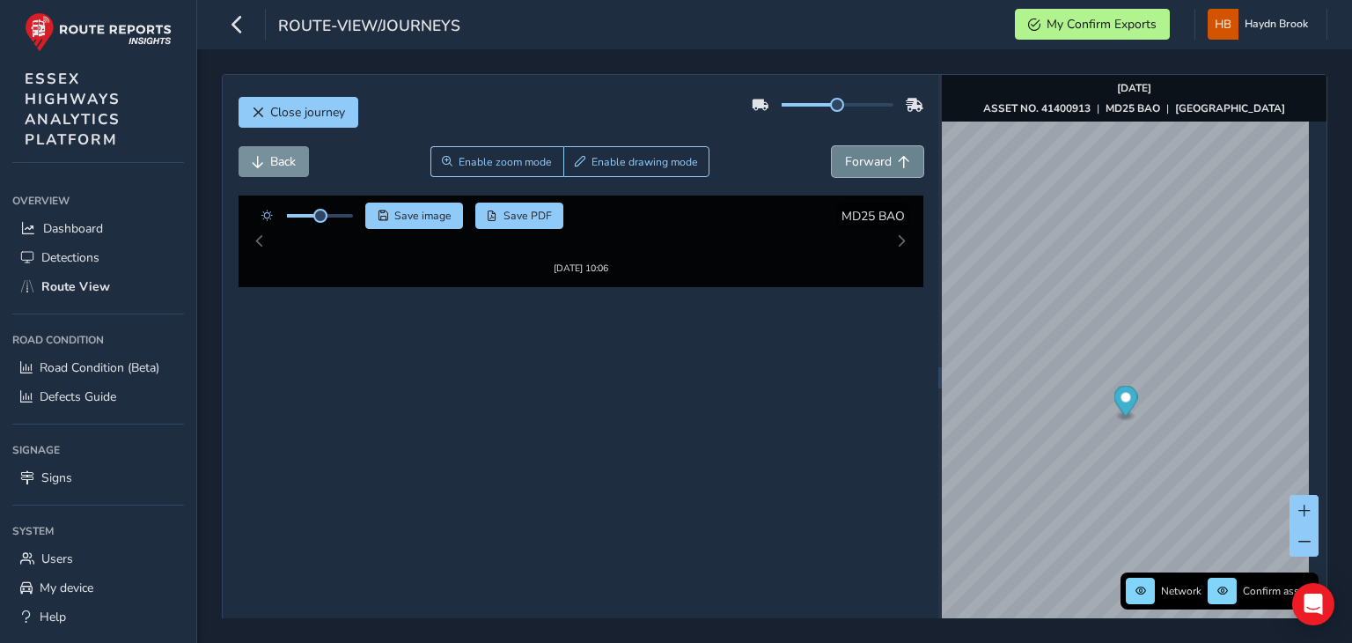
click at [873, 153] on span "Forward" at bounding box center [868, 161] width 47 height 17
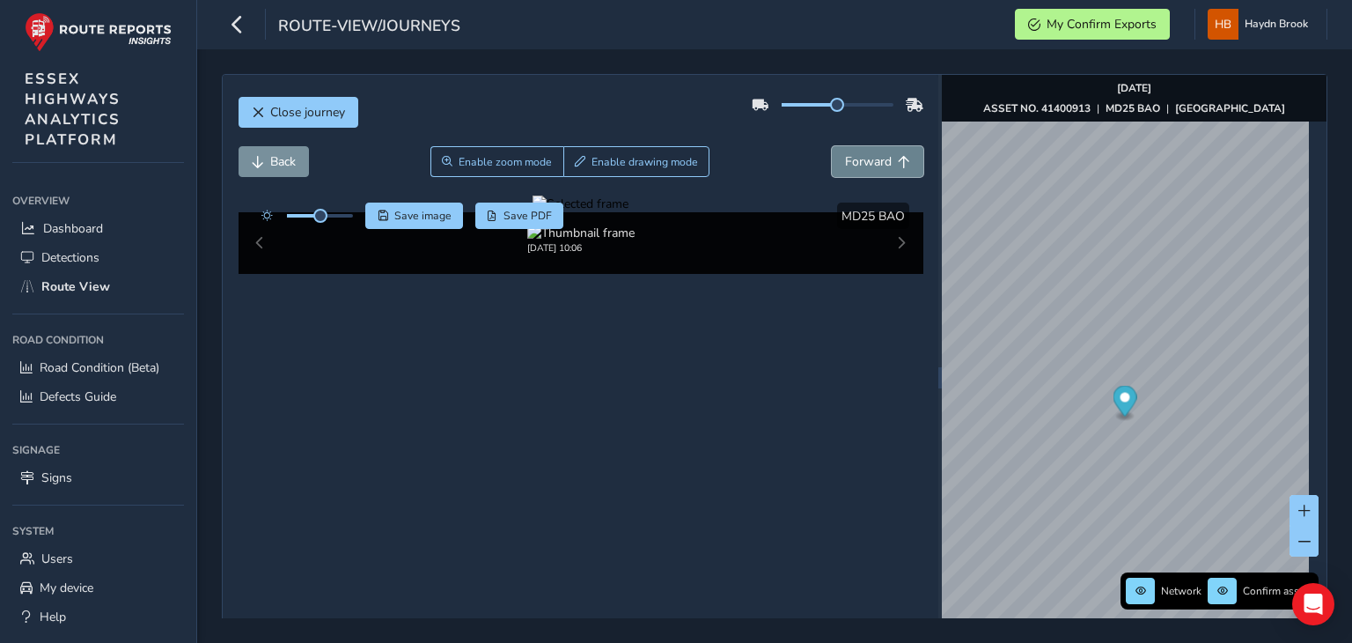
click at [873, 153] on span "Forward" at bounding box center [868, 161] width 47 height 17
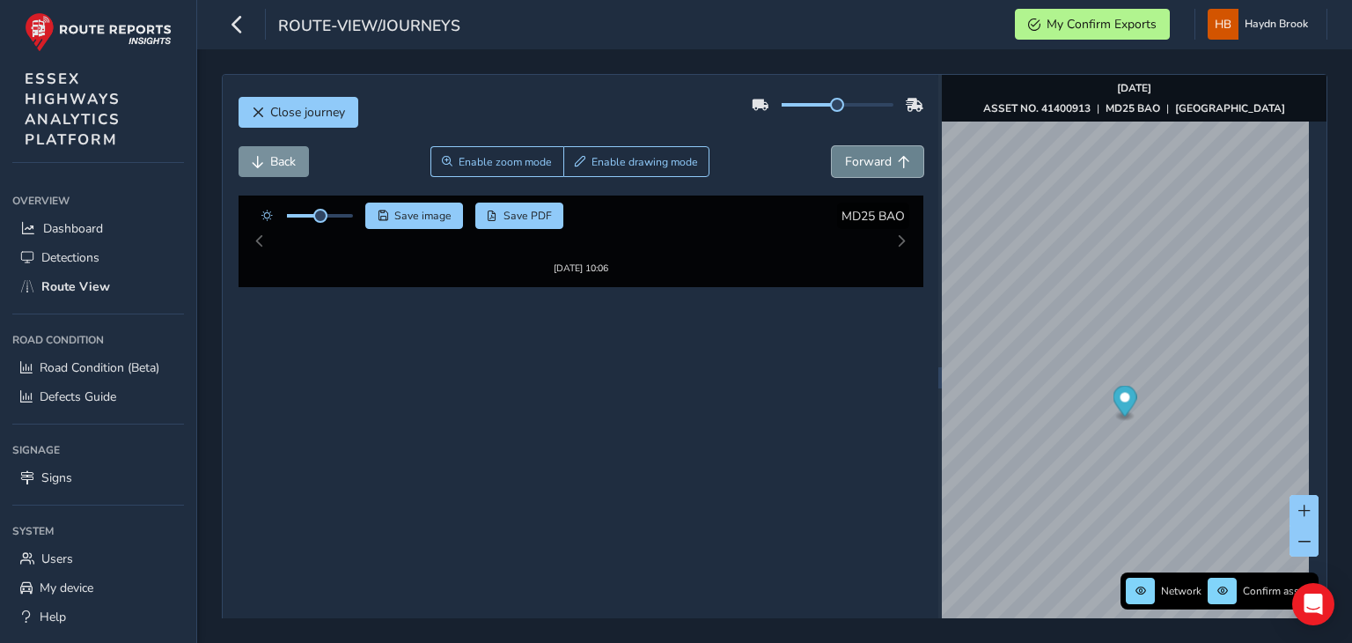
click at [873, 153] on span "Forward" at bounding box center [868, 161] width 47 height 17
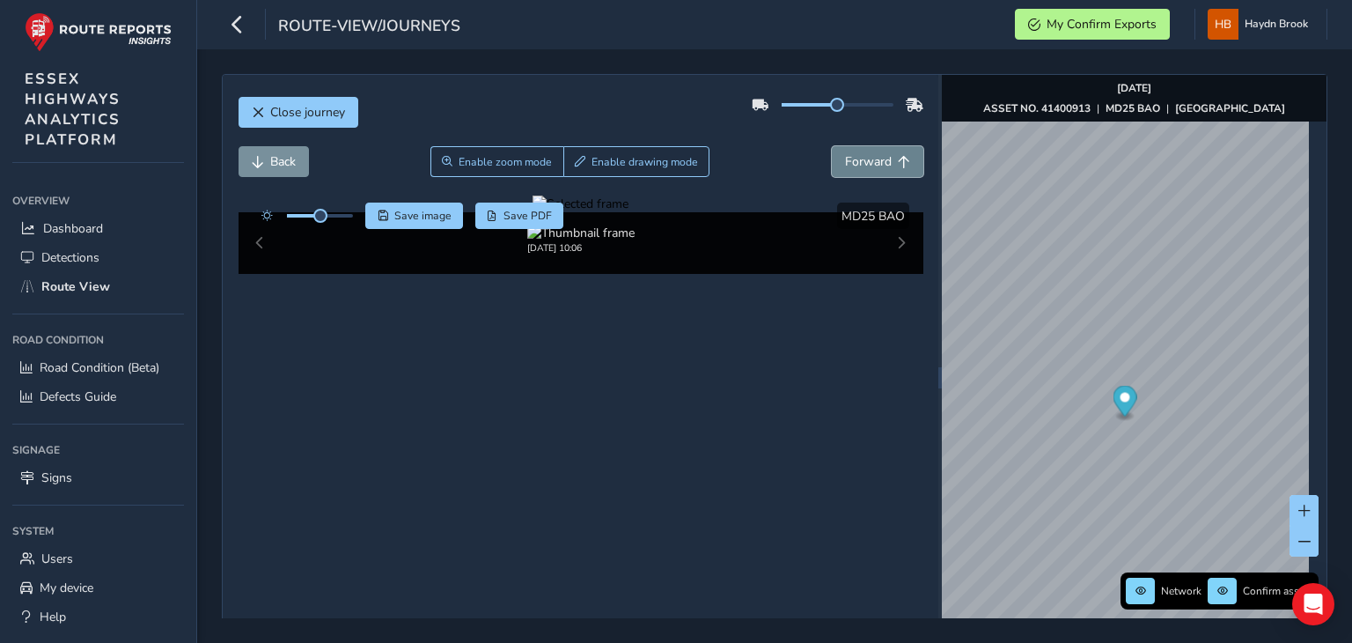
click at [873, 153] on span "Forward" at bounding box center [868, 161] width 47 height 17
click at [865, 153] on span "Forward" at bounding box center [868, 161] width 47 height 17
click at [865, 146] on button "Forward" at bounding box center [878, 161] width 92 height 31
click at [878, 161] on span "Forward" at bounding box center [868, 161] width 47 height 17
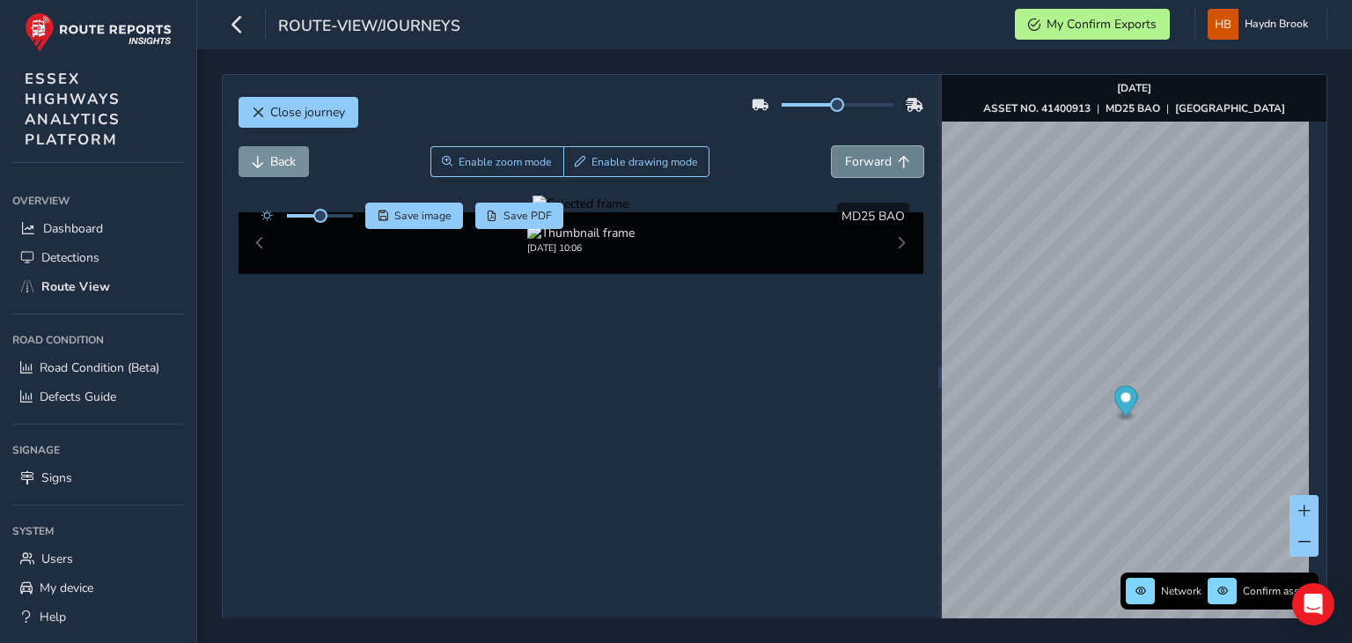
click at [878, 158] on span "Forward" at bounding box center [868, 161] width 47 height 17
click at [877, 153] on span "Forward" at bounding box center [868, 161] width 47 height 17
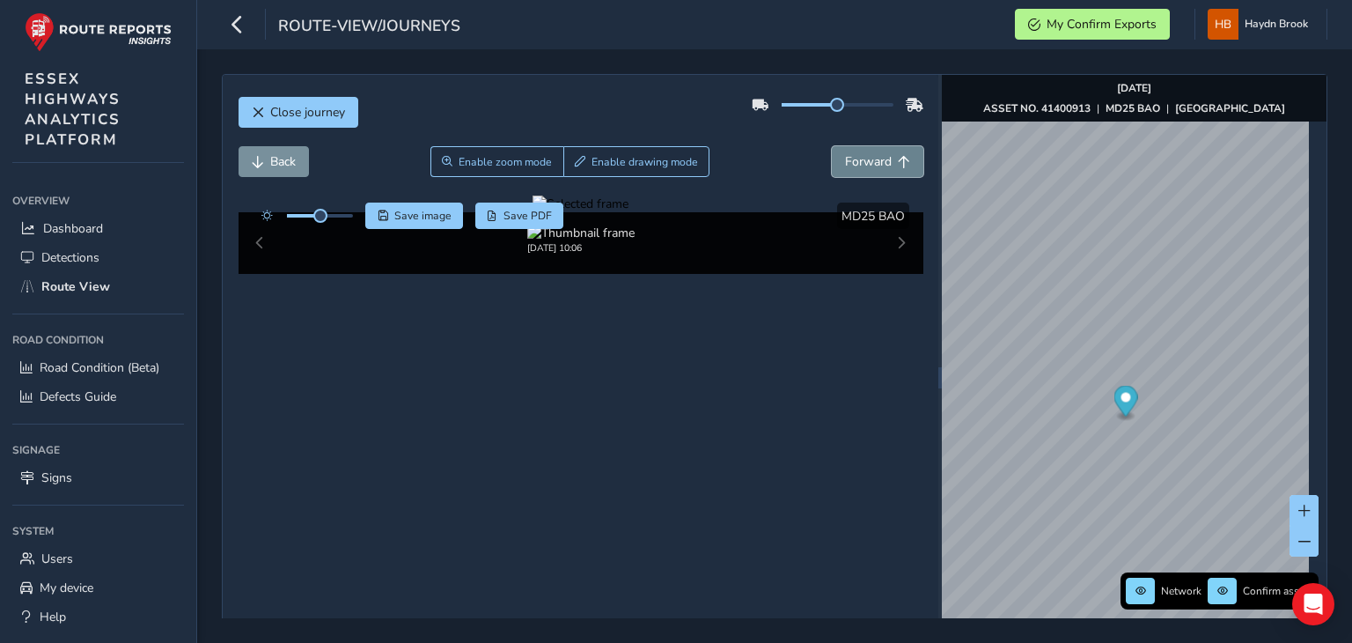
click at [877, 153] on span "Forward" at bounding box center [868, 161] width 47 height 17
click at [875, 153] on span "Forward" at bounding box center [868, 161] width 47 height 17
click at [870, 156] on span "Forward" at bounding box center [868, 161] width 47 height 17
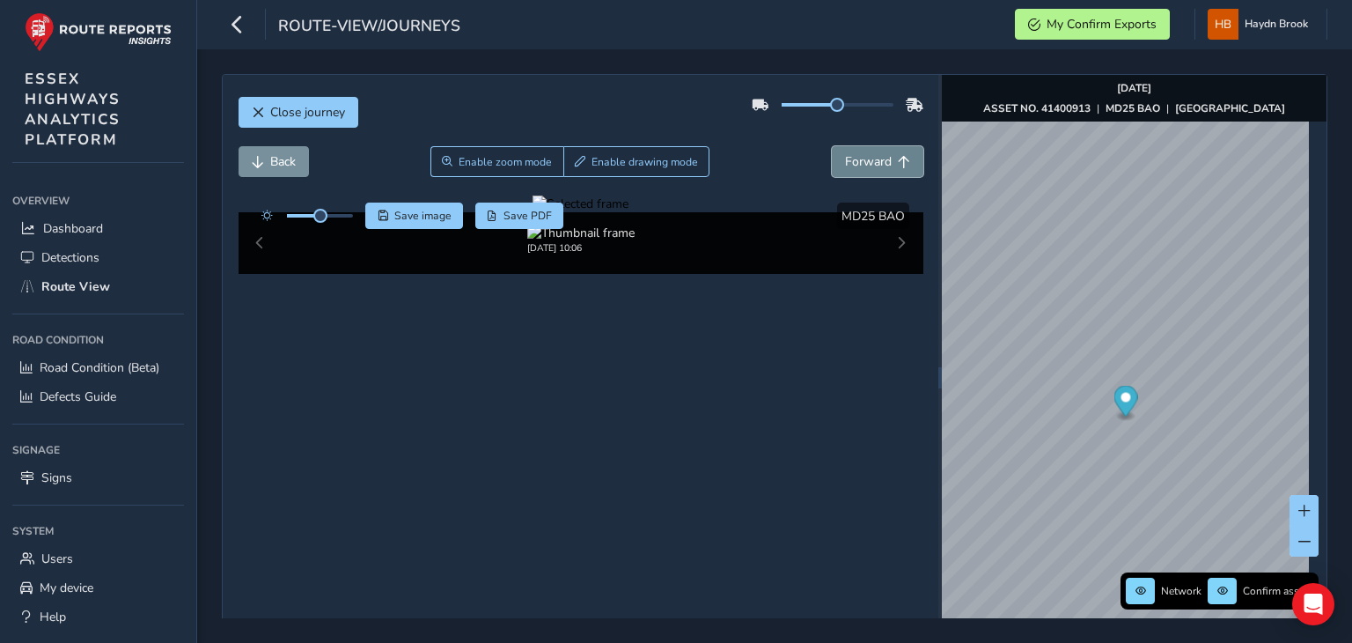
click at [870, 156] on span "Forward" at bounding box center [868, 161] width 47 height 17
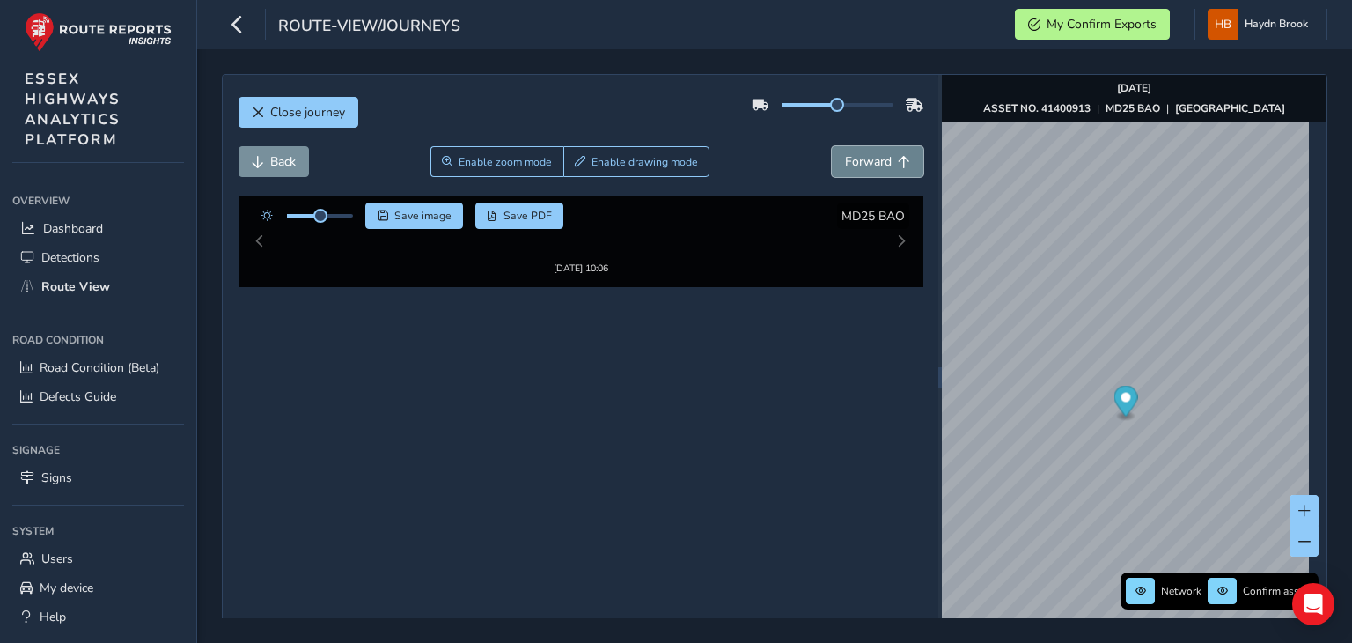
click at [870, 156] on span "Forward" at bounding box center [868, 161] width 47 height 17
click at [846, 168] on span "Forward" at bounding box center [868, 161] width 47 height 17
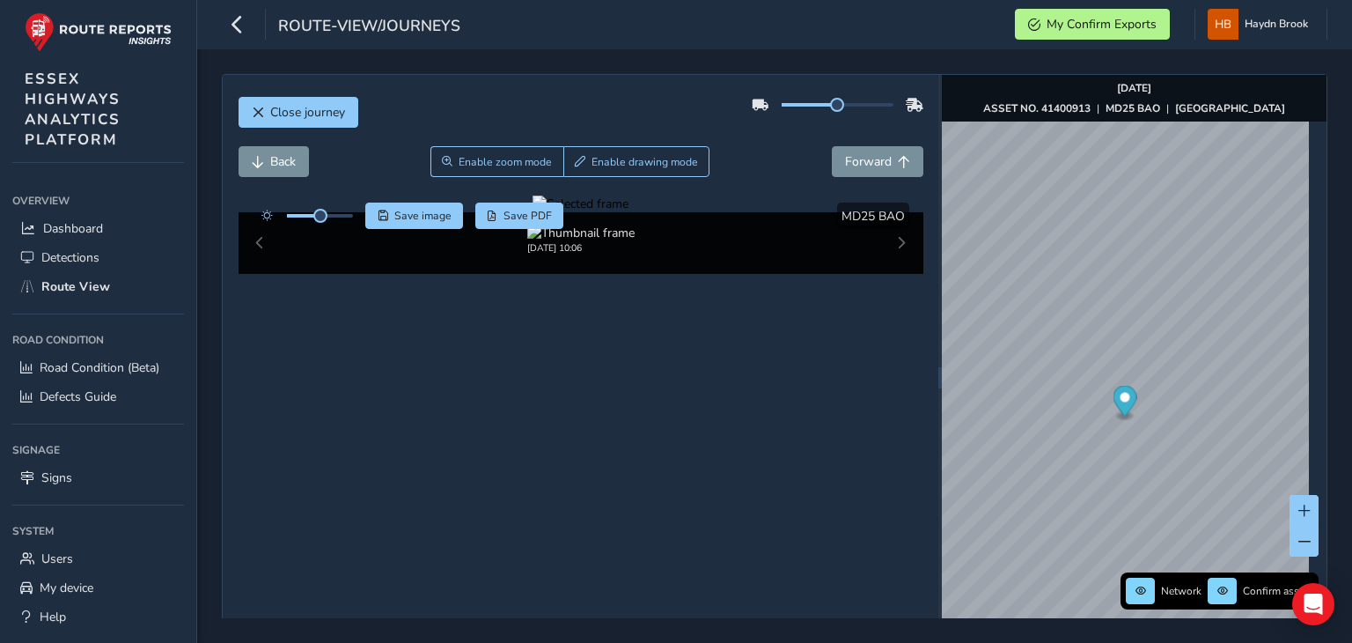
click at [841, 179] on div "Back Enable zoom mode Enable drawing mode Forward" at bounding box center [581, 170] width 685 height 49
click at [847, 159] on span "Forward" at bounding box center [868, 161] width 47 height 17
click at [845, 167] on span "Forward" at bounding box center [868, 161] width 47 height 17
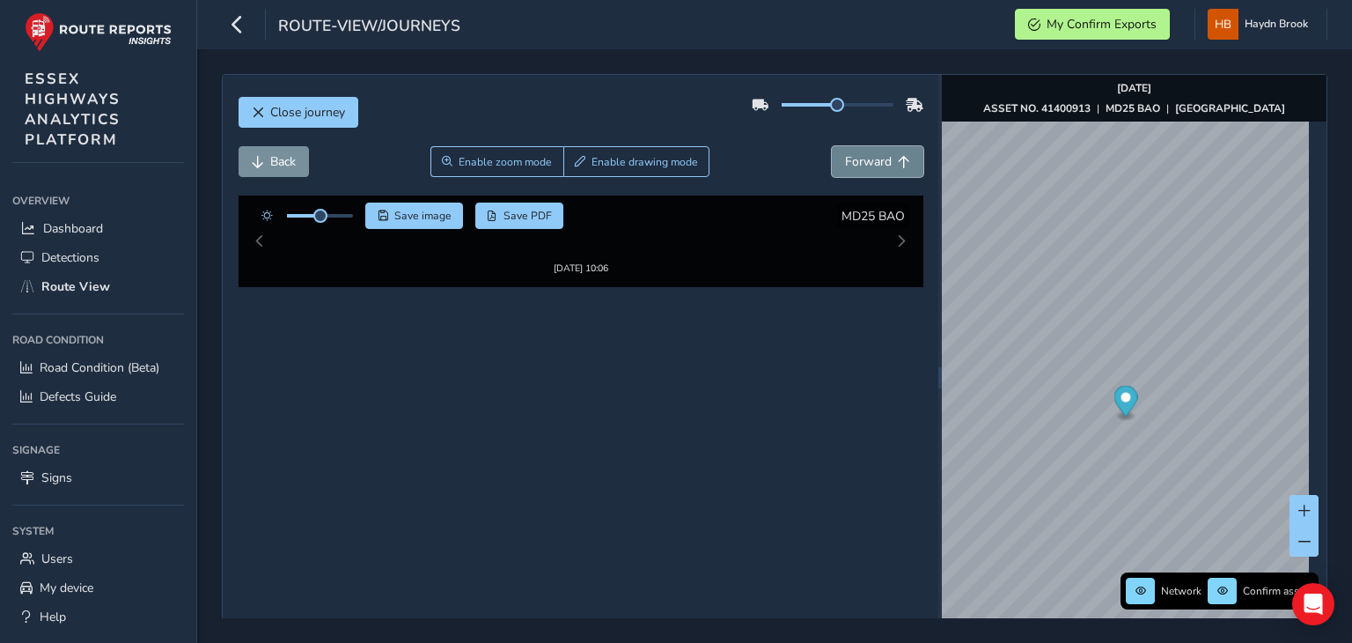
click at [842, 173] on button "Forward" at bounding box center [878, 161] width 92 height 31
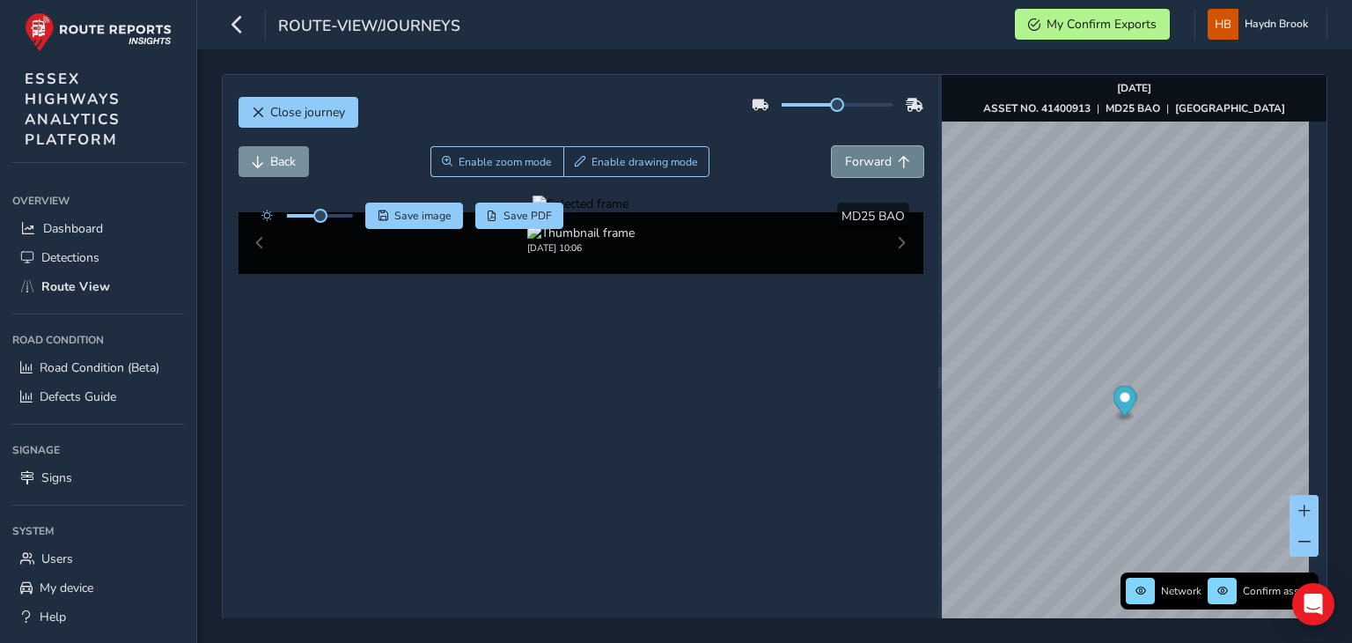
click at [842, 173] on button "Forward" at bounding box center [878, 161] width 92 height 31
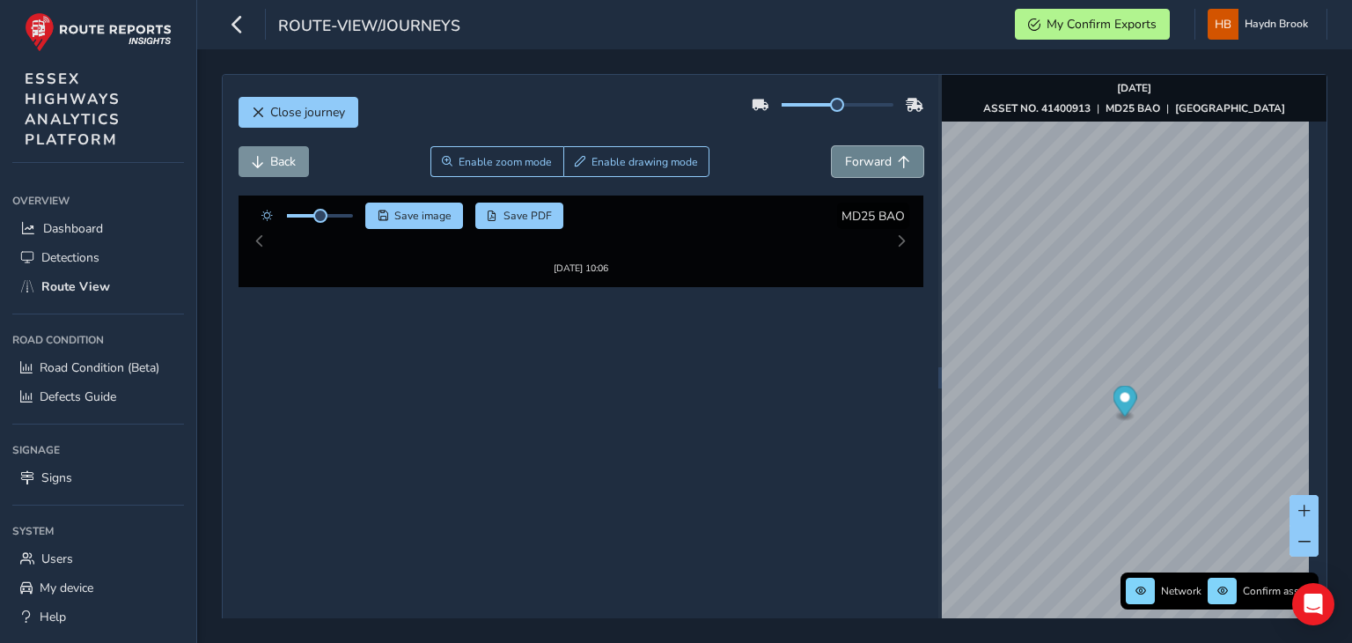
click at [842, 173] on button "Forward" at bounding box center [878, 161] width 92 height 31
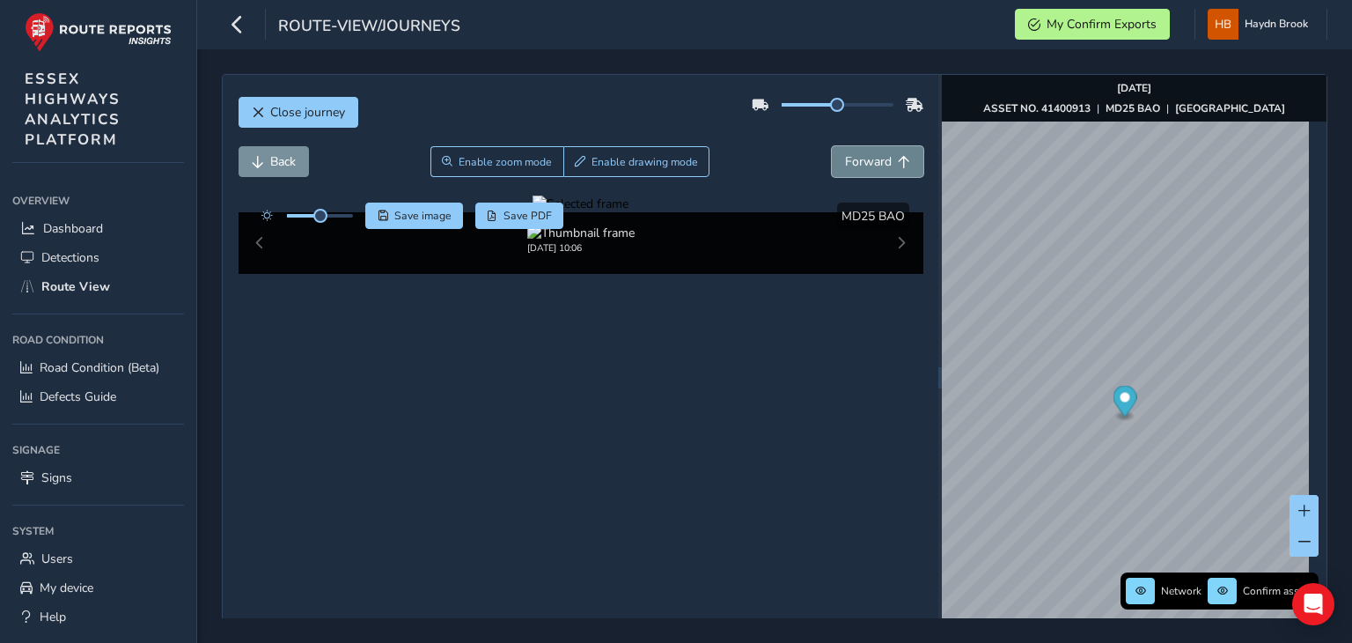
click at [842, 173] on button "Forward" at bounding box center [878, 161] width 92 height 31
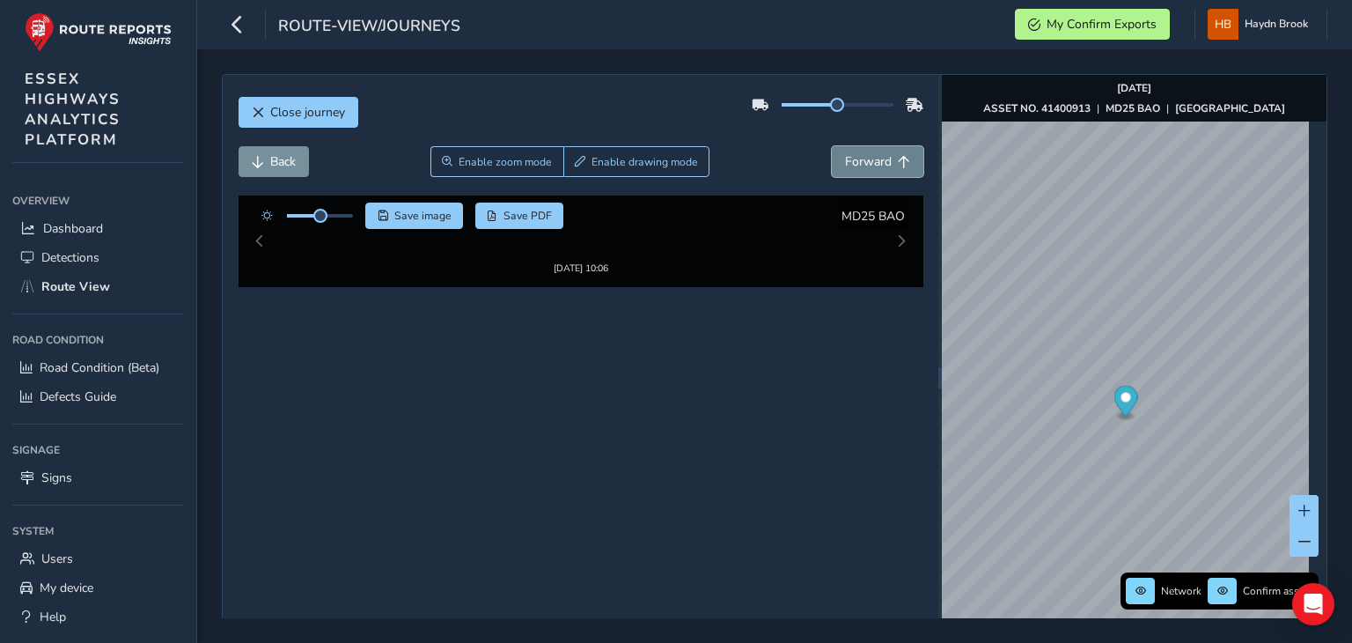
click at [842, 173] on button "Forward" at bounding box center [878, 161] width 92 height 31
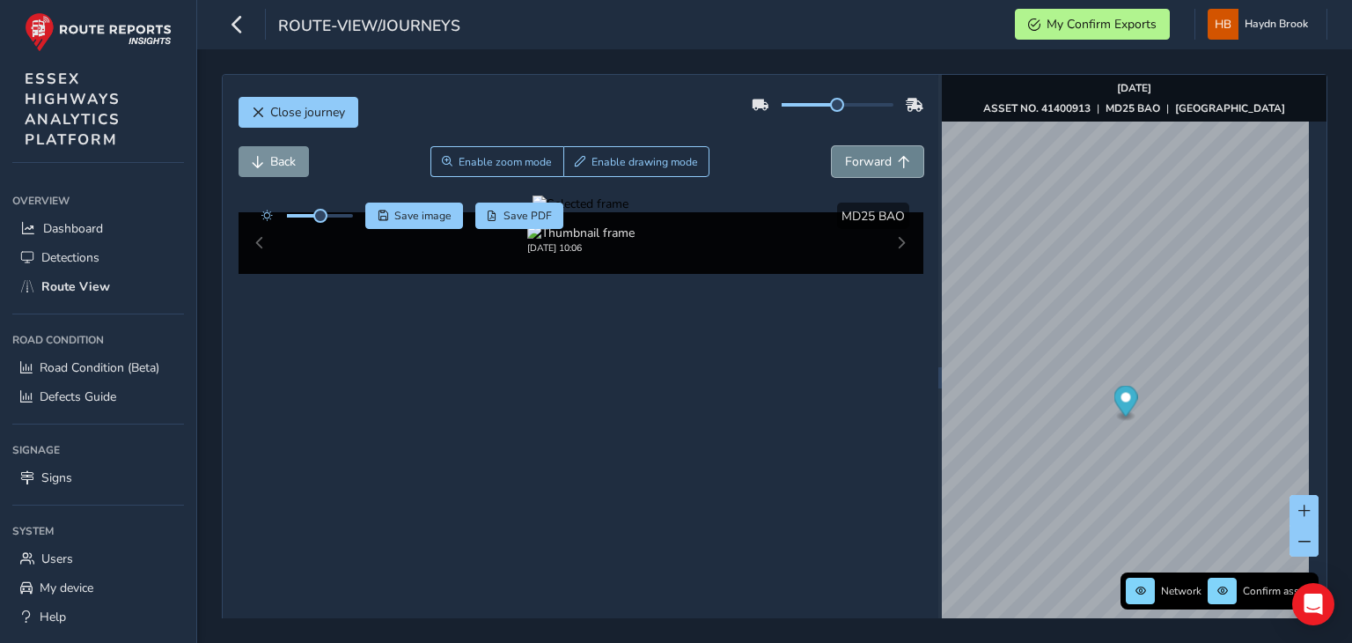
click at [842, 173] on button "Forward" at bounding box center [878, 161] width 92 height 31
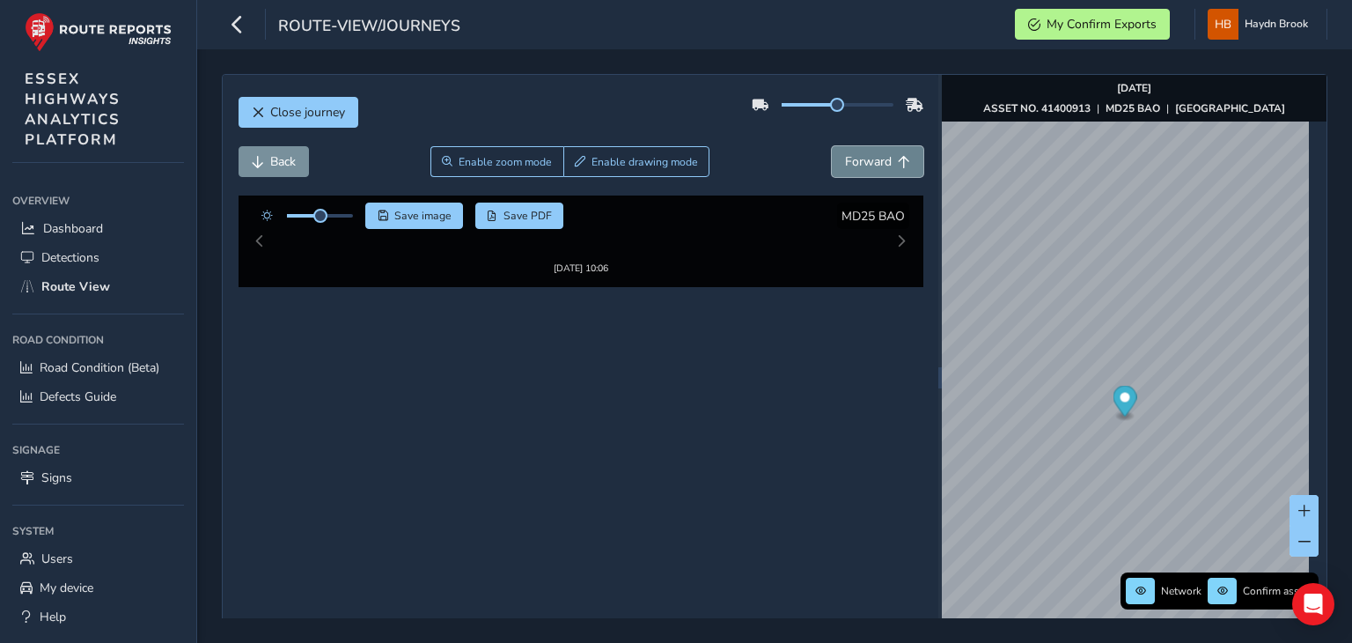
click at [842, 173] on button "Forward" at bounding box center [878, 161] width 92 height 31
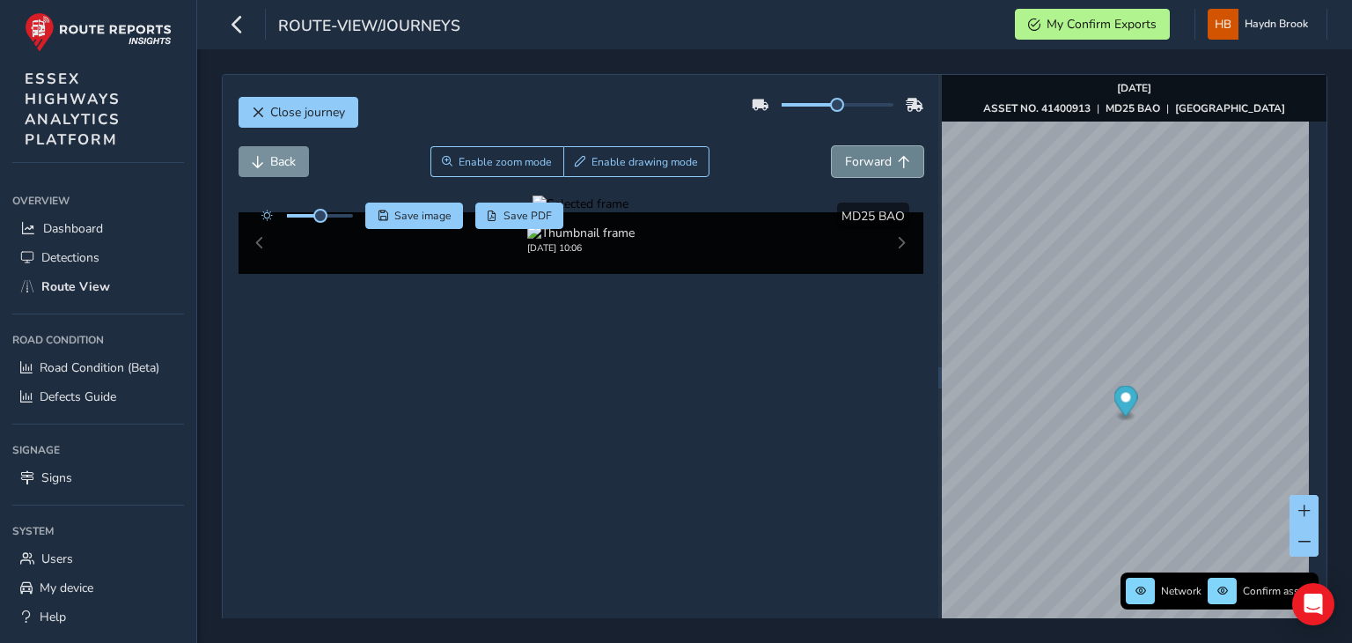
click at [842, 173] on button "Forward" at bounding box center [878, 161] width 92 height 31
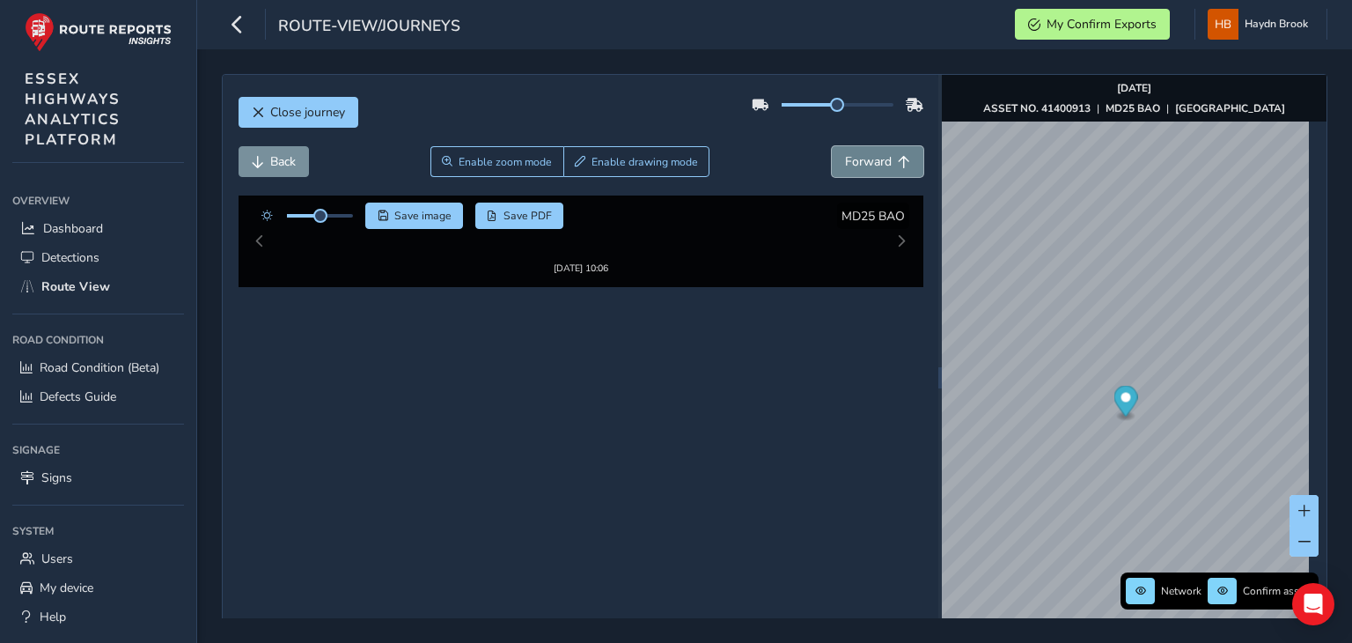
click at [842, 173] on button "Forward" at bounding box center [878, 161] width 92 height 31
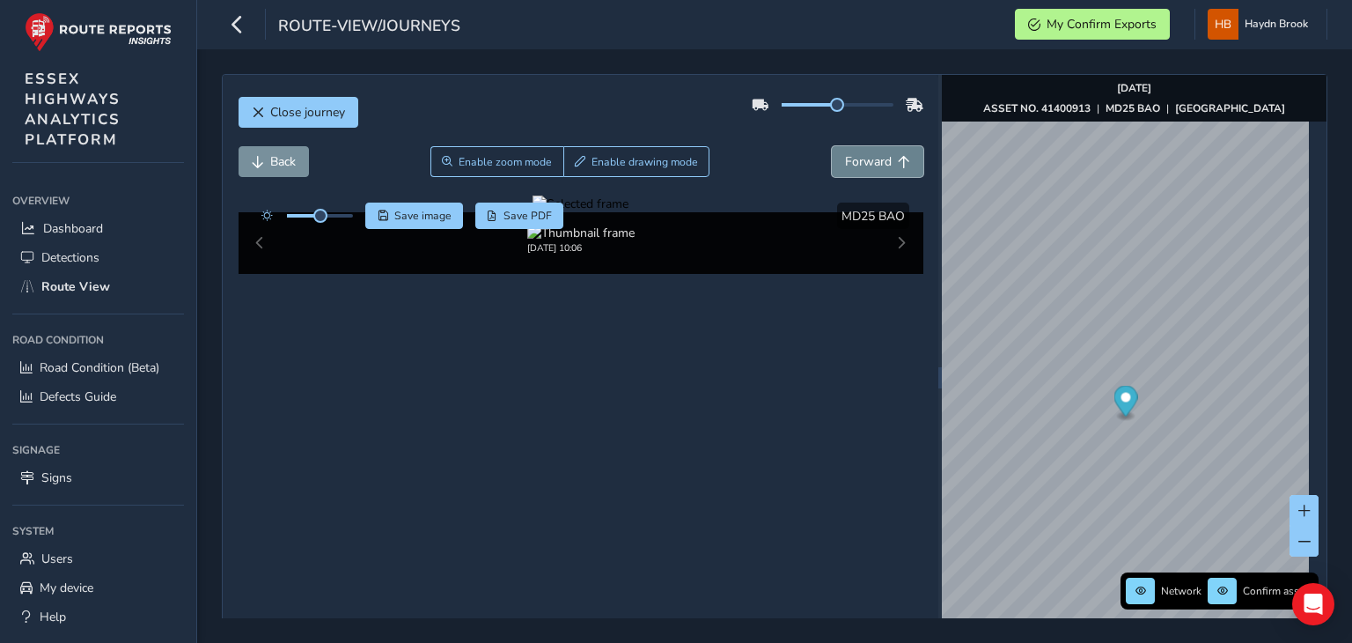
click at [842, 173] on button "Forward" at bounding box center [878, 161] width 92 height 31
drag, startPoint x: 842, startPoint y: 173, endPoint x: 838, endPoint y: 157, distance: 17.1
click at [838, 157] on button "Forward" at bounding box center [878, 161] width 92 height 31
click at [845, 158] on span "Forward" at bounding box center [868, 161] width 47 height 17
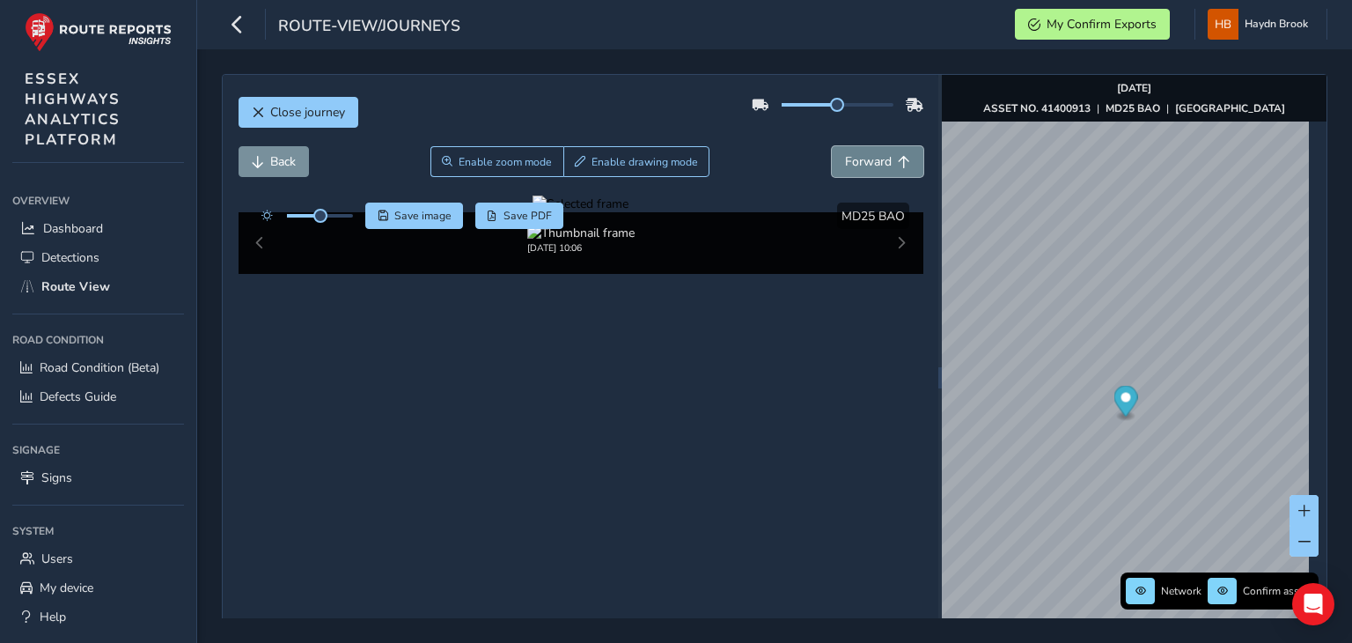
click at [845, 158] on span "Forward" at bounding box center [868, 161] width 47 height 17
click at [845, 156] on span "Forward" at bounding box center [868, 161] width 47 height 17
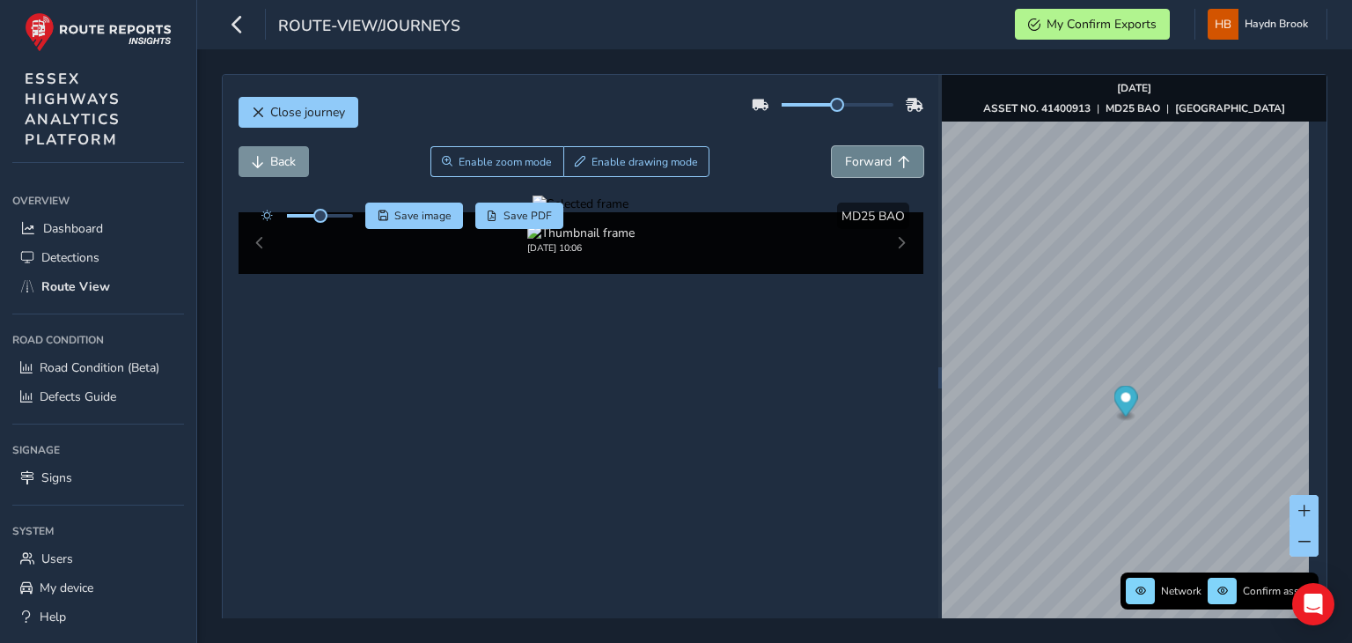
click at [845, 156] on span "Forward" at bounding box center [868, 161] width 47 height 17
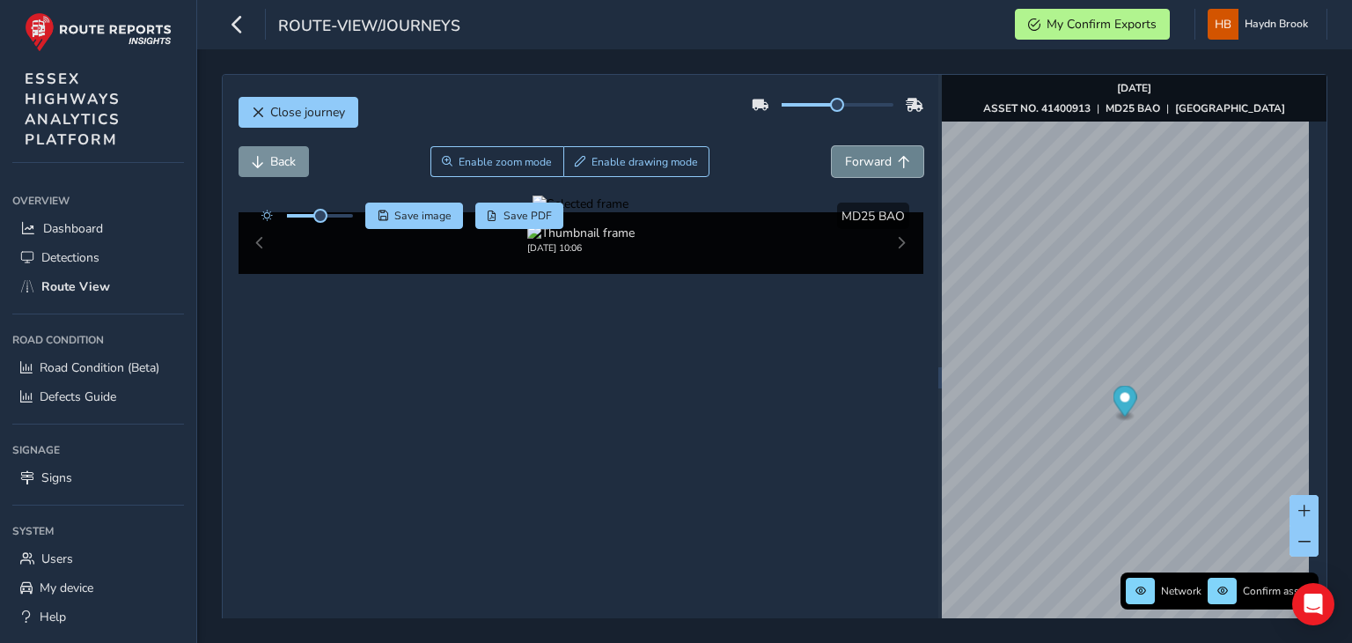
click at [845, 156] on span "Forward" at bounding box center [868, 161] width 47 height 17
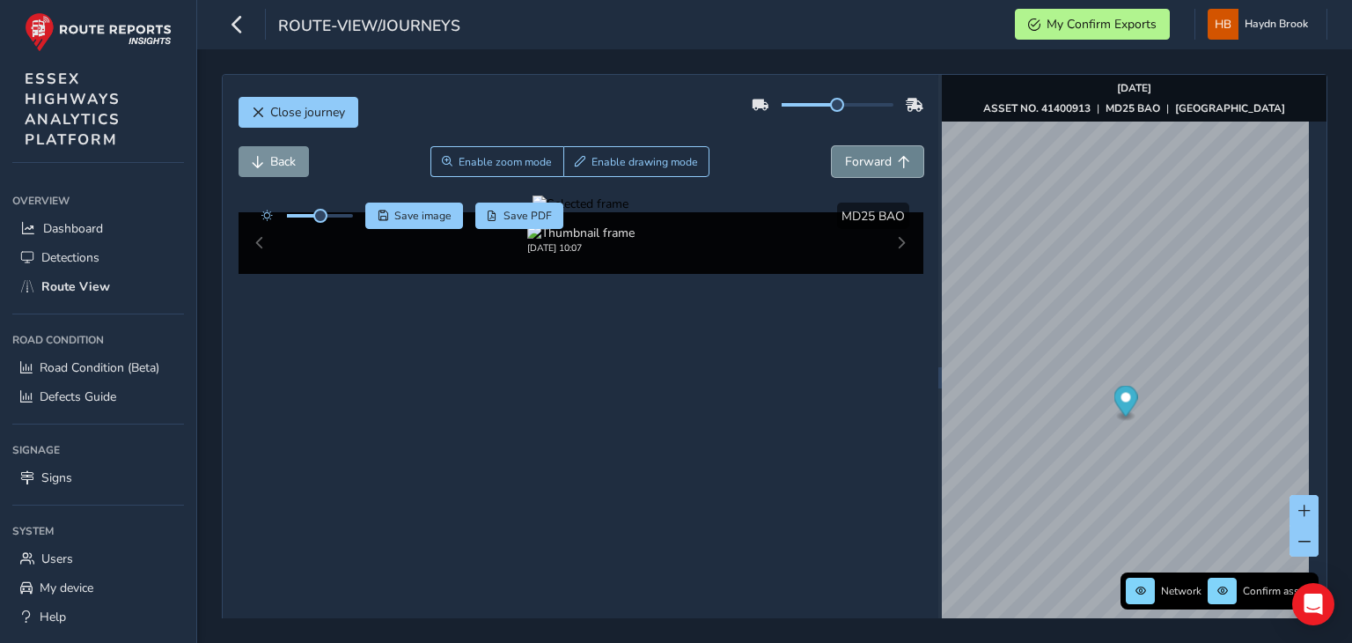
click at [845, 156] on span "Forward" at bounding box center [868, 161] width 47 height 17
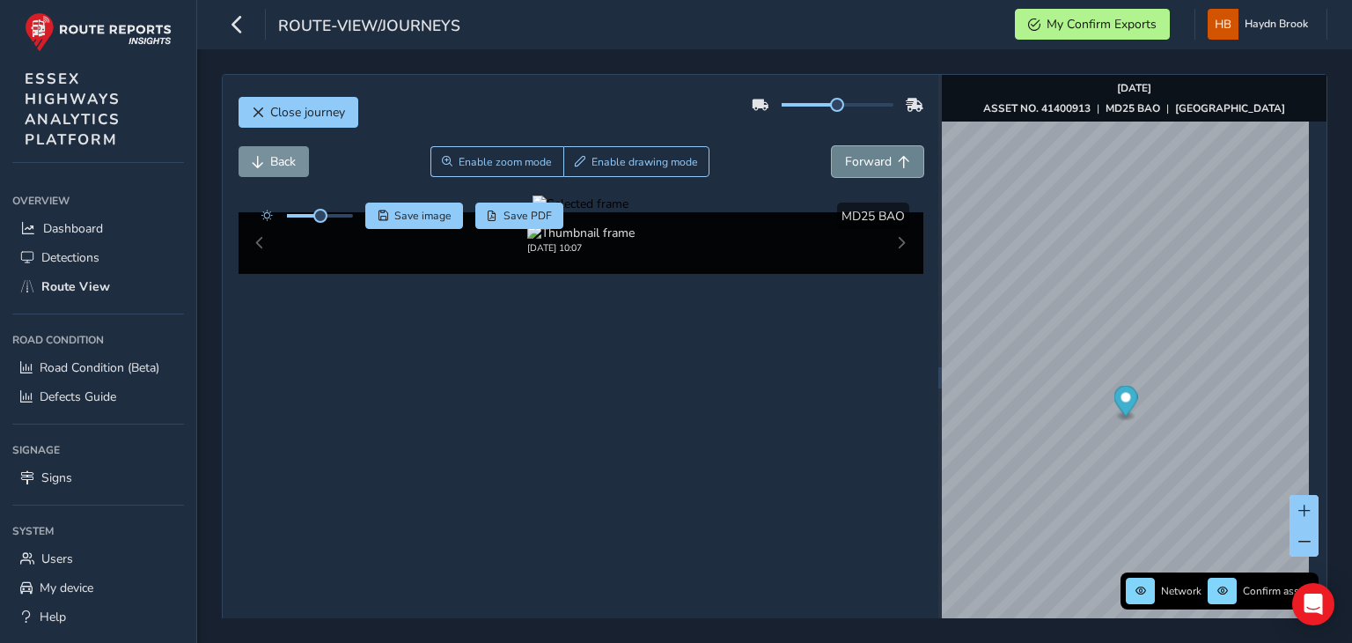
click at [845, 156] on span "Forward" at bounding box center [868, 161] width 47 height 17
click at [887, 163] on button "Forward" at bounding box center [878, 161] width 92 height 31
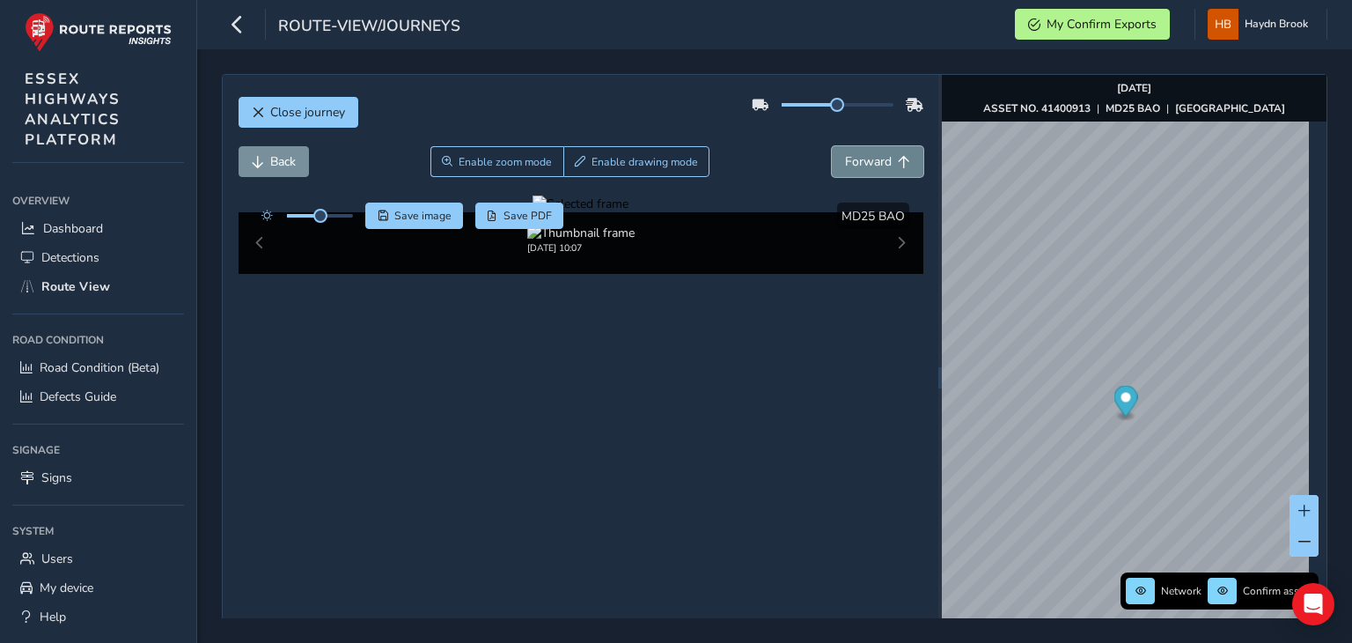
click at [887, 163] on button "Forward" at bounding box center [878, 161] width 92 height 31
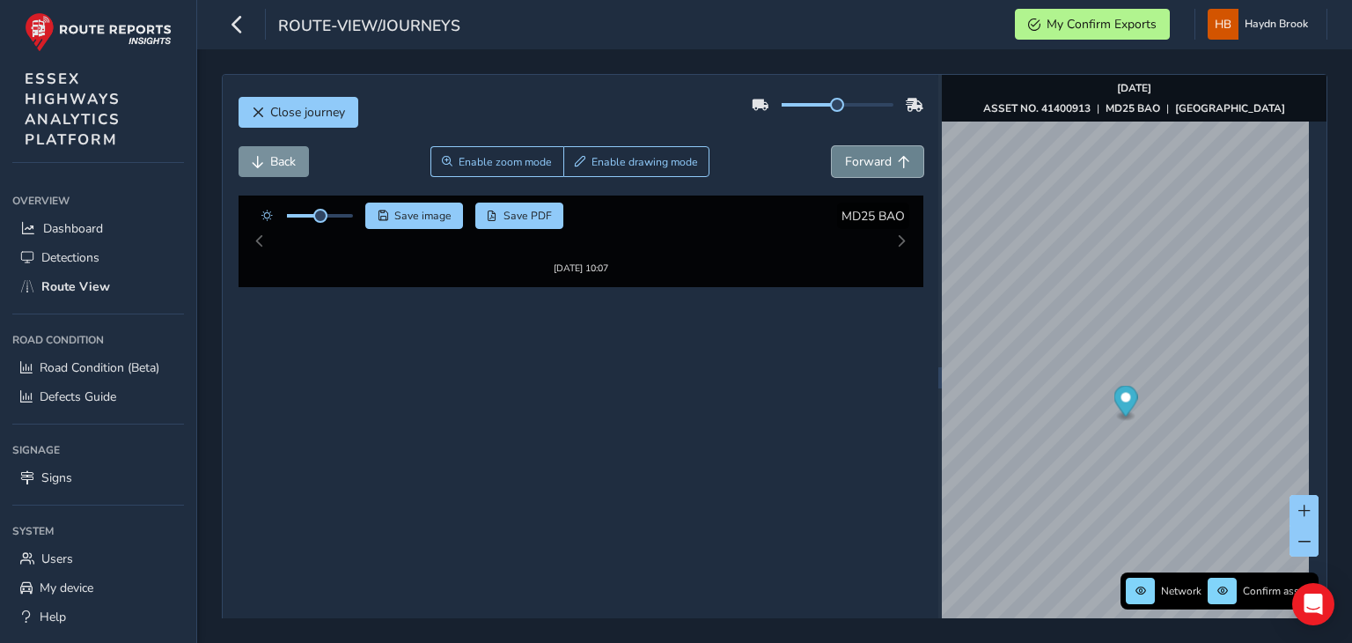
click at [887, 163] on button "Forward" at bounding box center [878, 161] width 92 height 31
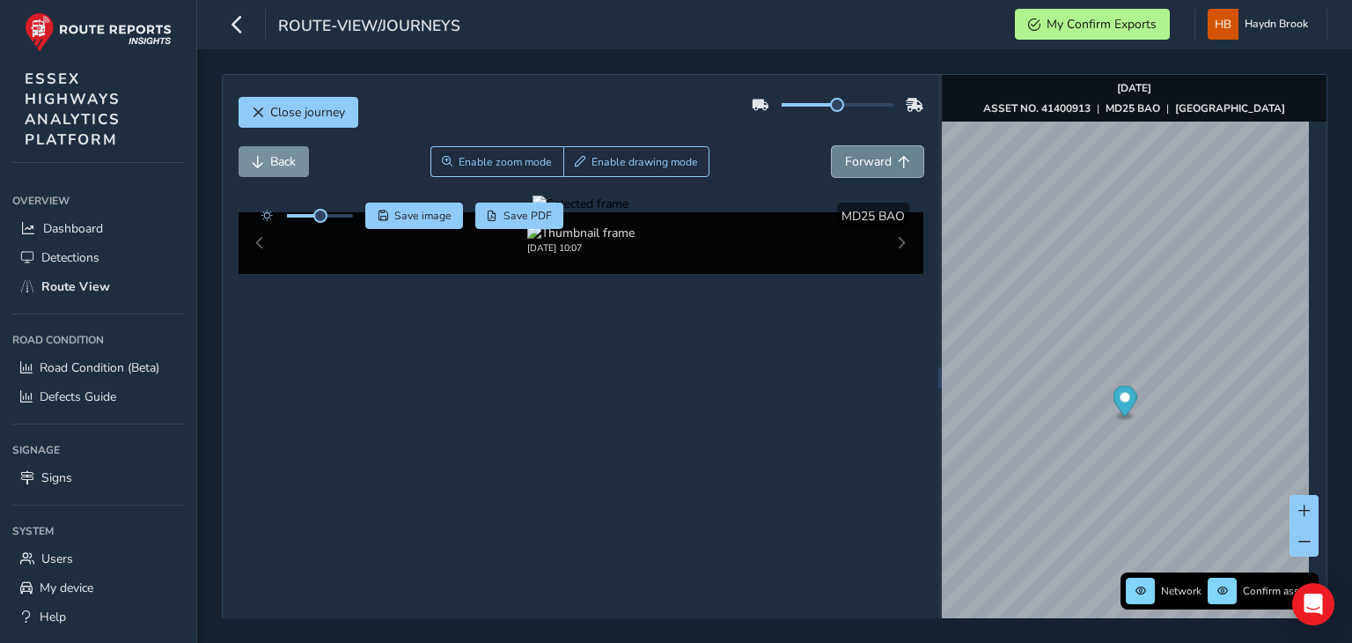
click at [887, 163] on button "Forward" at bounding box center [878, 161] width 92 height 31
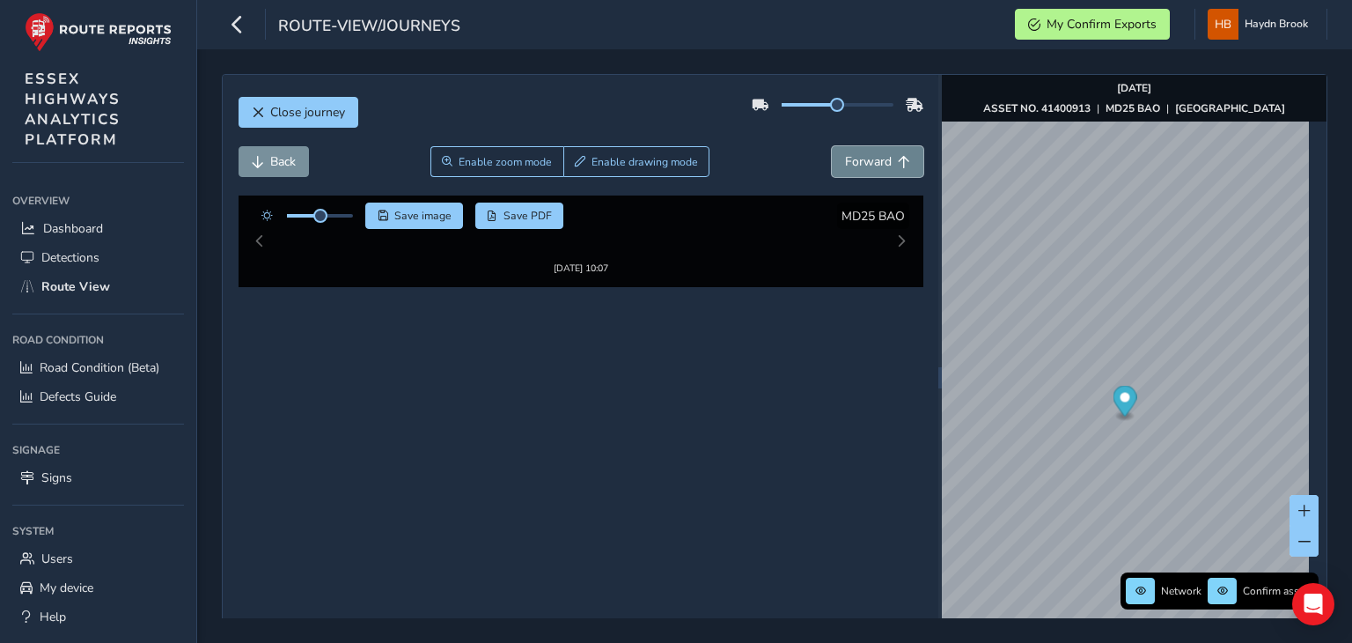
click at [887, 163] on button "Forward" at bounding box center [878, 161] width 92 height 31
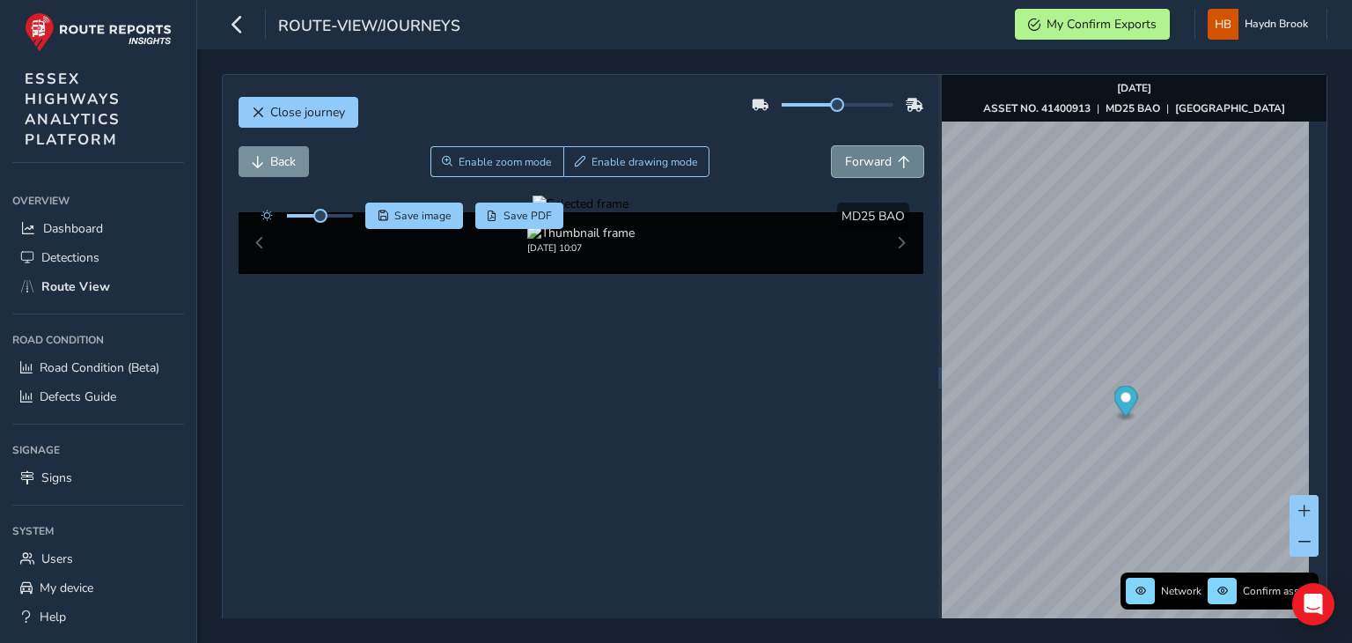
click at [887, 163] on button "Forward" at bounding box center [878, 161] width 92 height 31
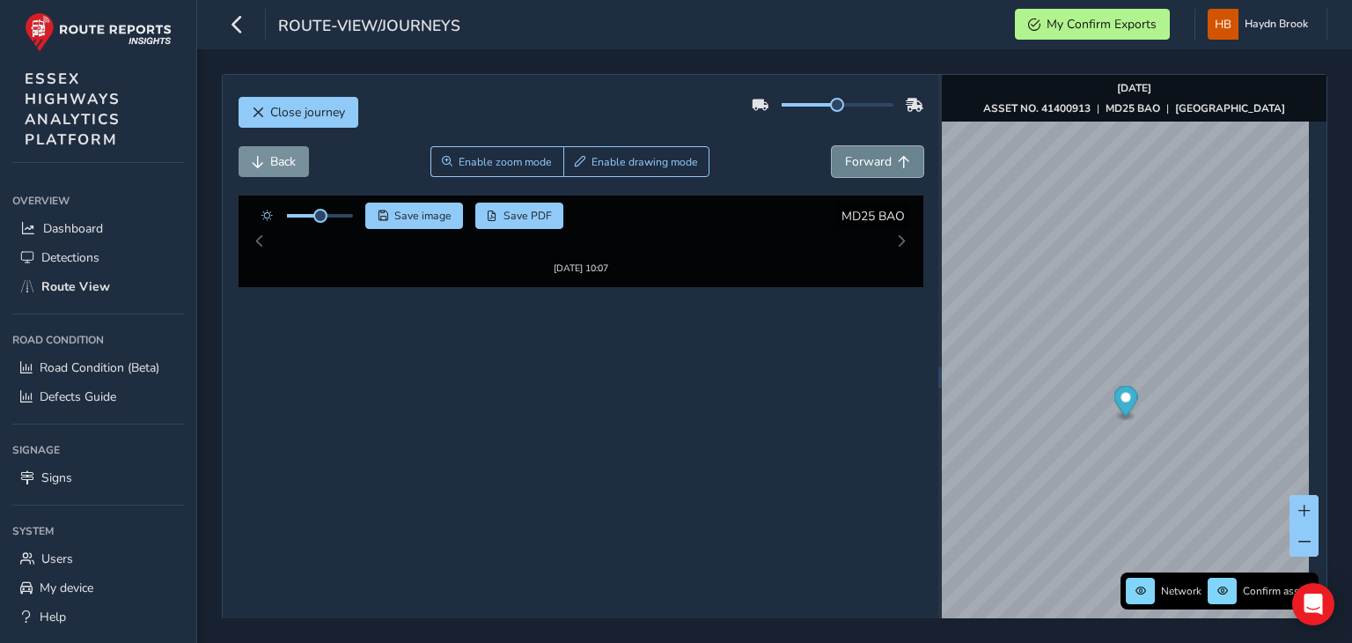
click at [887, 163] on button "Forward" at bounding box center [878, 161] width 92 height 31
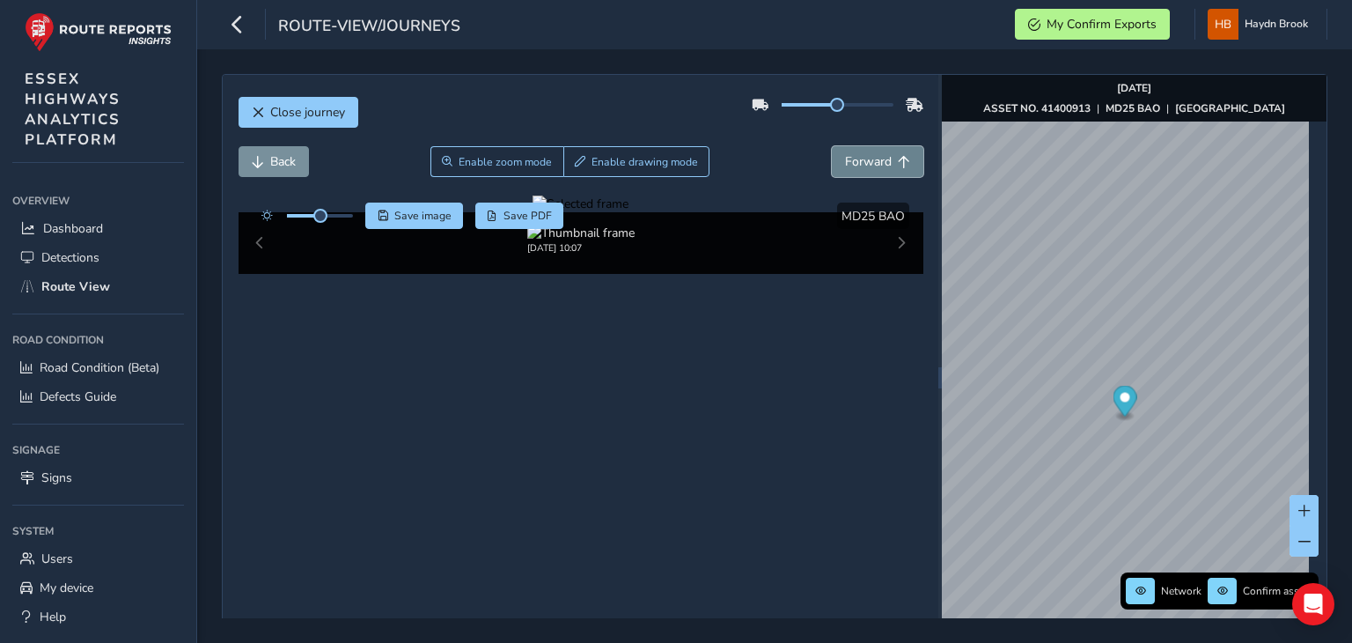
click at [887, 163] on button "Forward" at bounding box center [878, 161] width 92 height 31
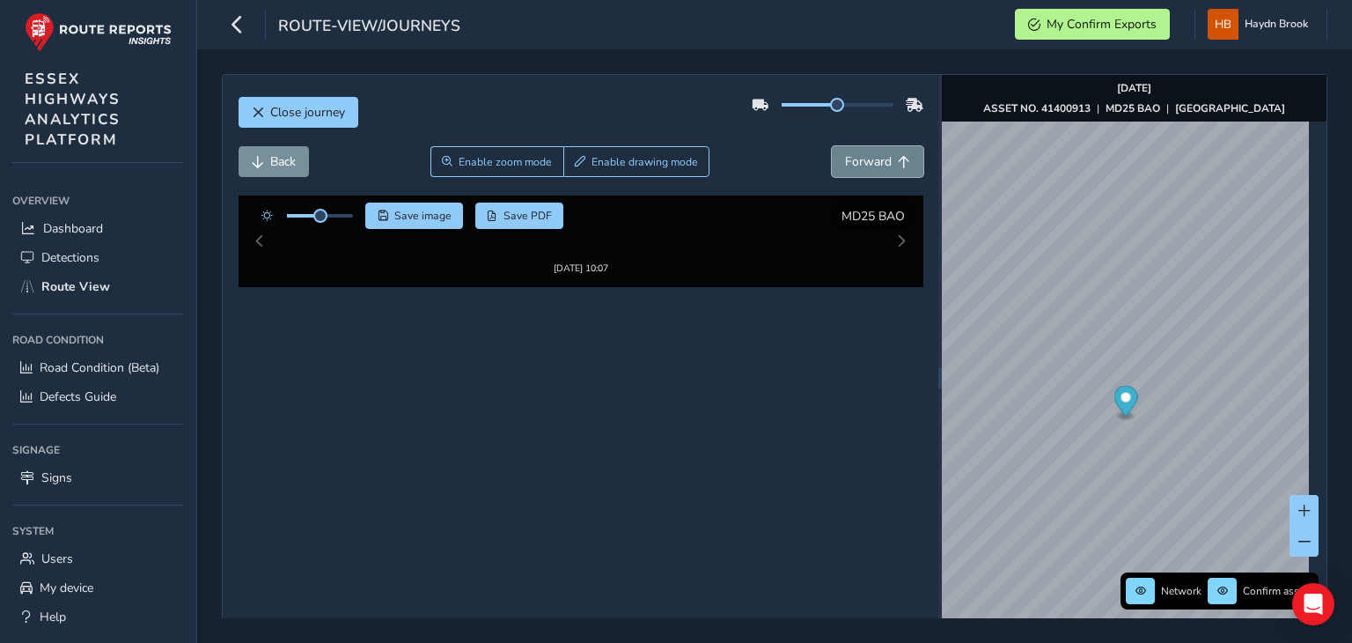
click at [887, 163] on button "Forward" at bounding box center [878, 161] width 92 height 31
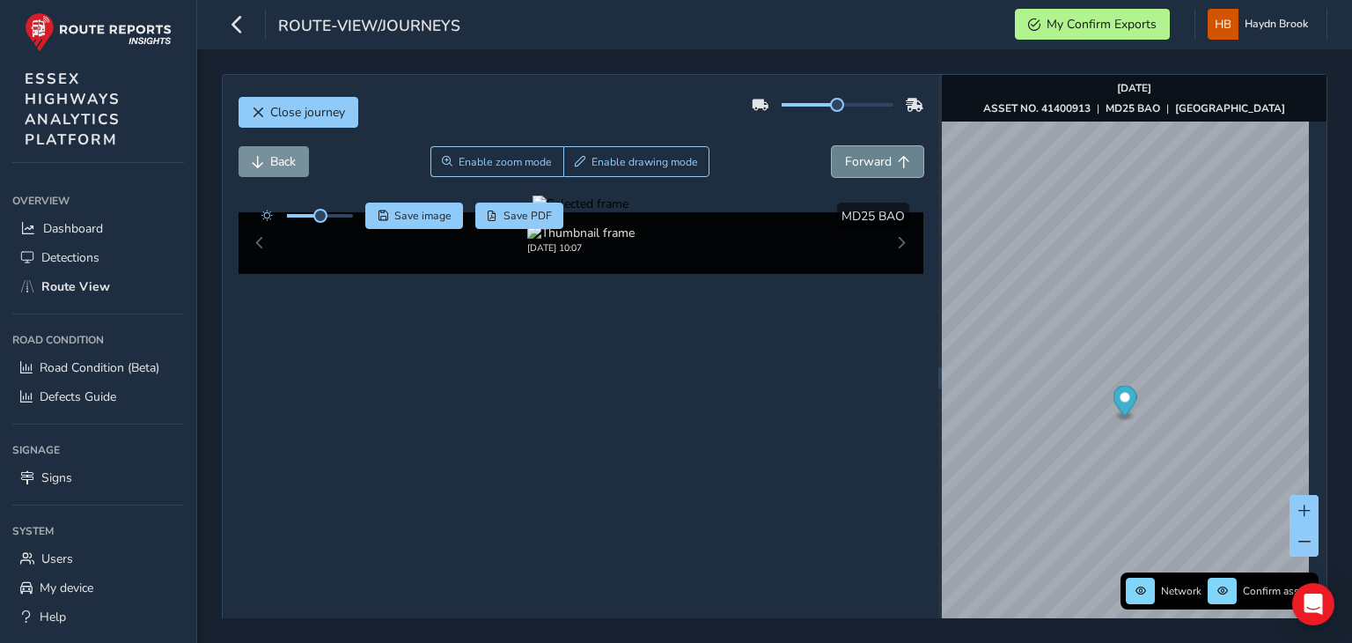
click at [887, 163] on button "Forward" at bounding box center [878, 161] width 92 height 31
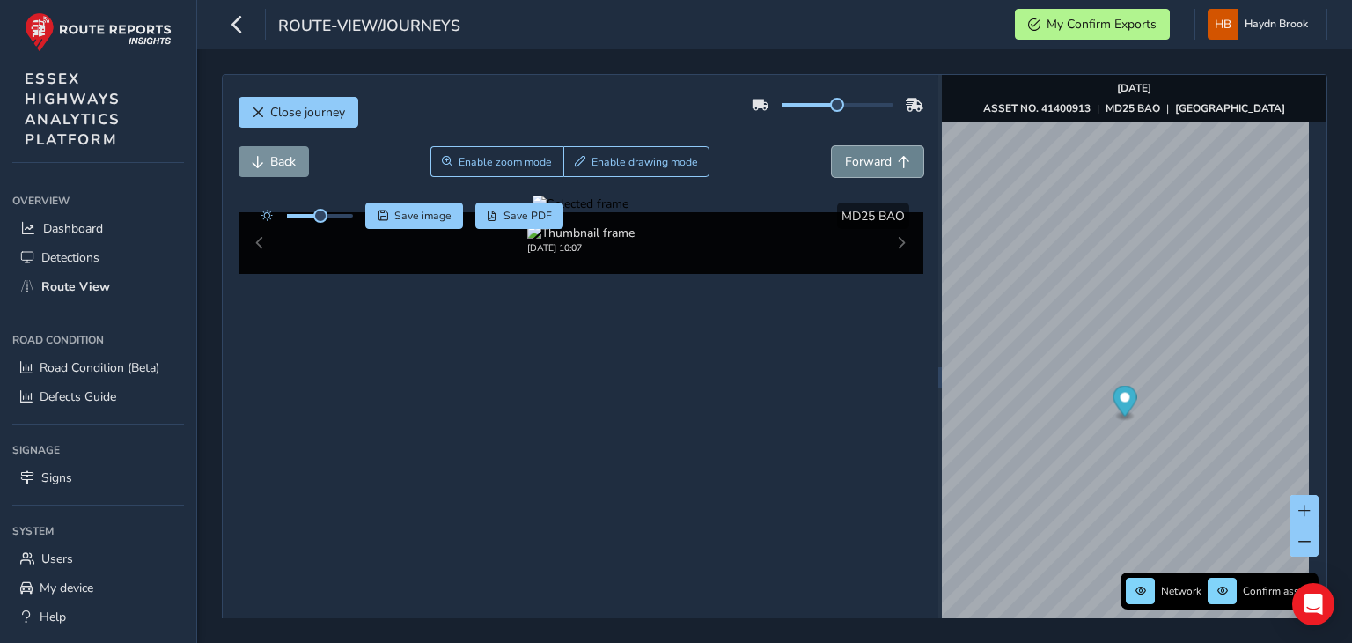
click at [887, 163] on button "Forward" at bounding box center [878, 161] width 92 height 31
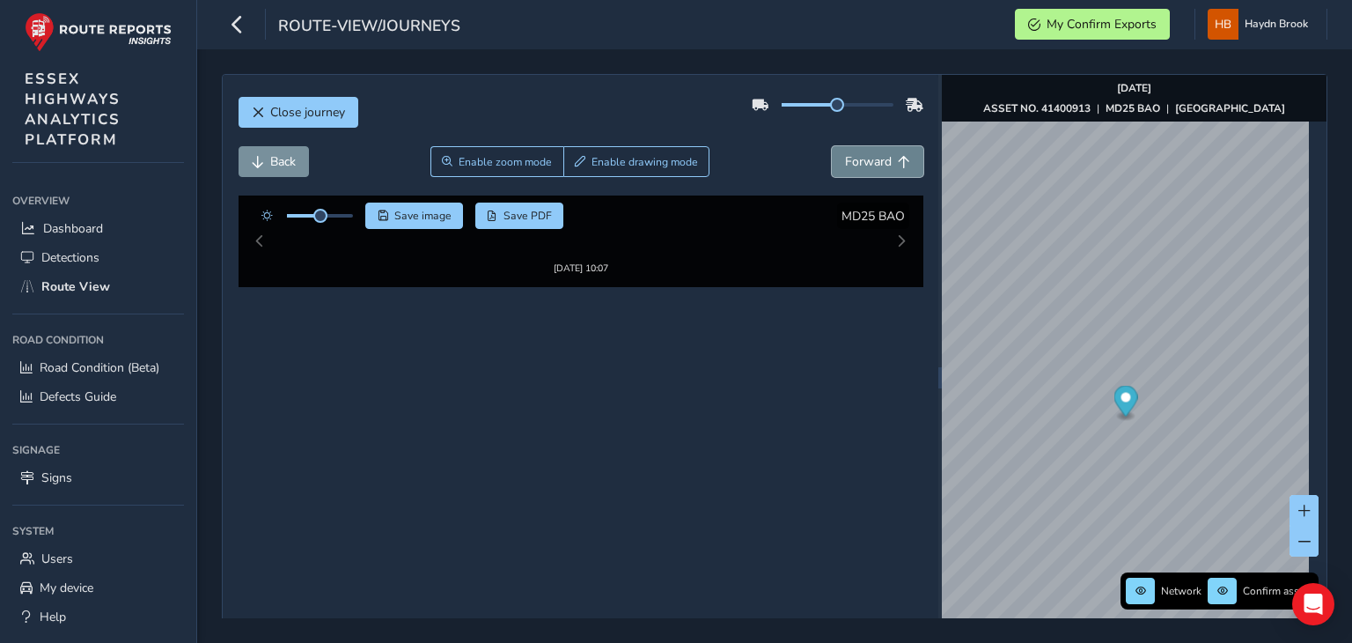
click at [887, 163] on button "Forward" at bounding box center [878, 161] width 92 height 31
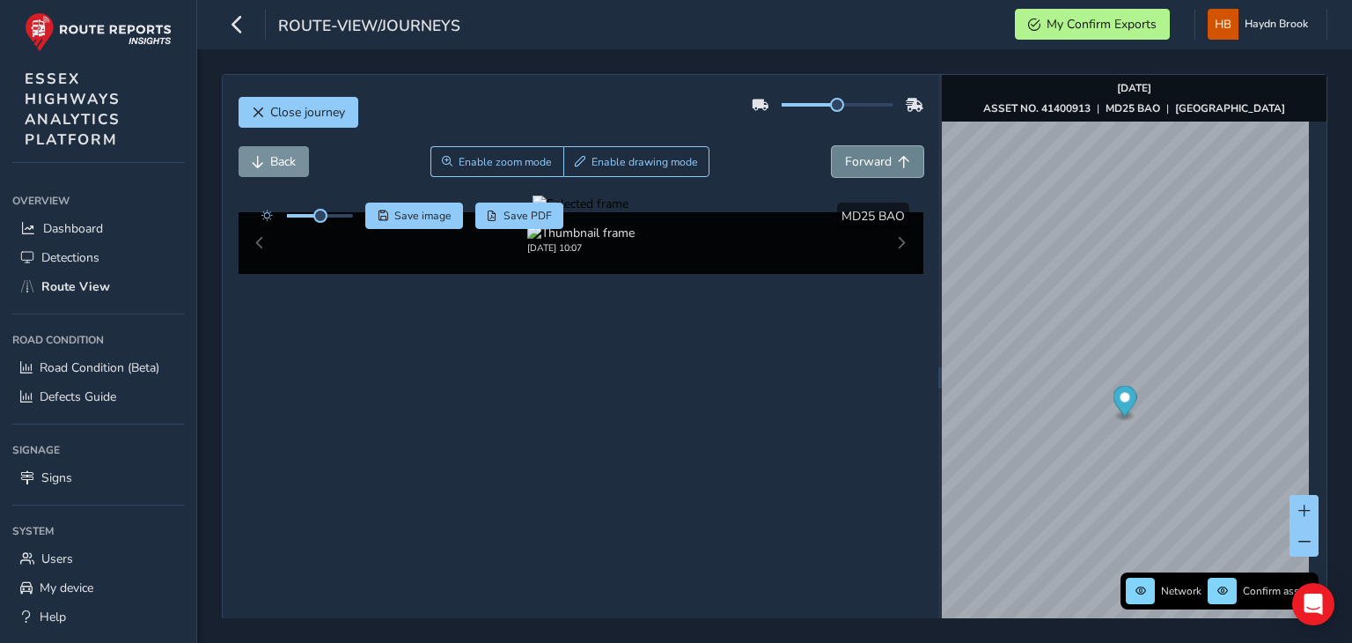
click at [887, 160] on button "Forward" at bounding box center [878, 161] width 92 height 31
click at [898, 160] on span "Forward" at bounding box center [904, 162] width 12 height 12
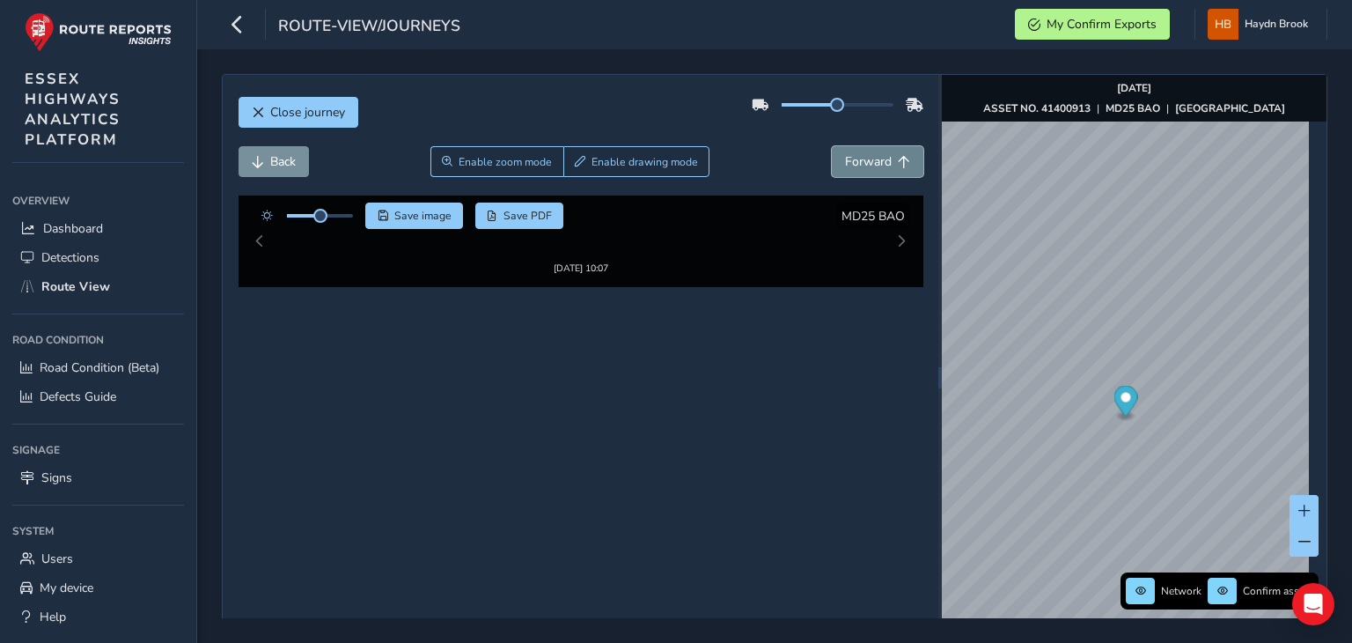
click at [898, 159] on span "Forward" at bounding box center [904, 162] width 12 height 12
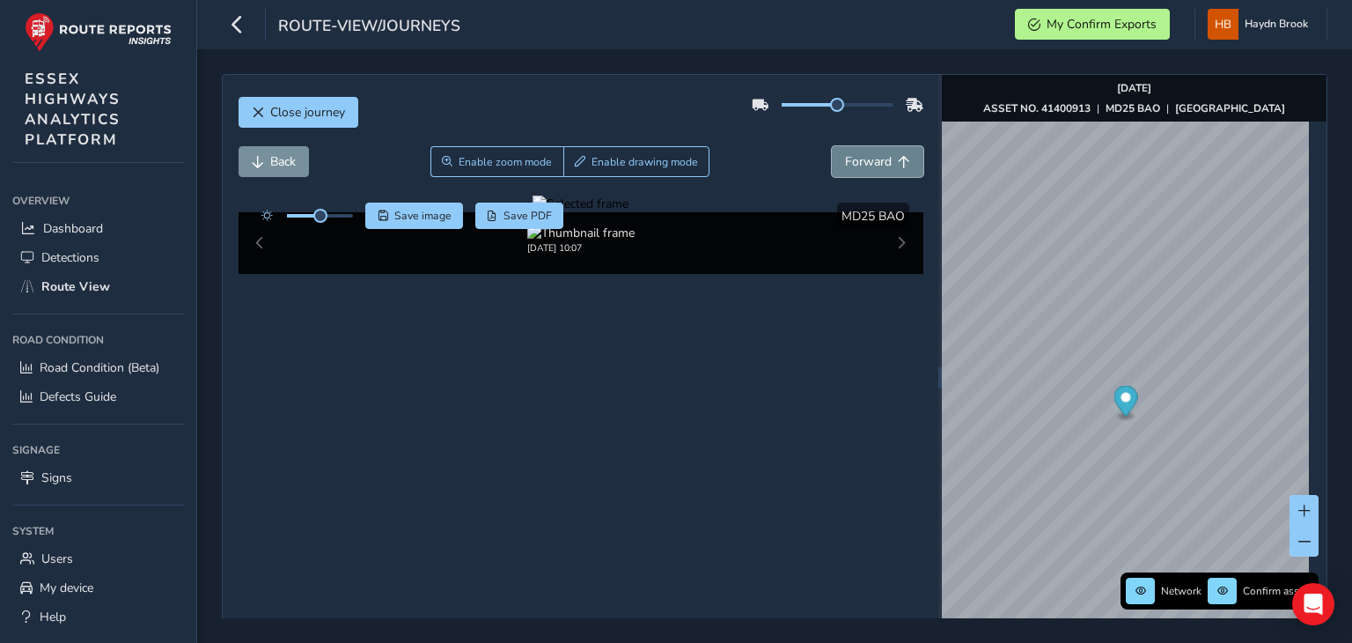
click at [898, 158] on span "Forward" at bounding box center [904, 162] width 12 height 12
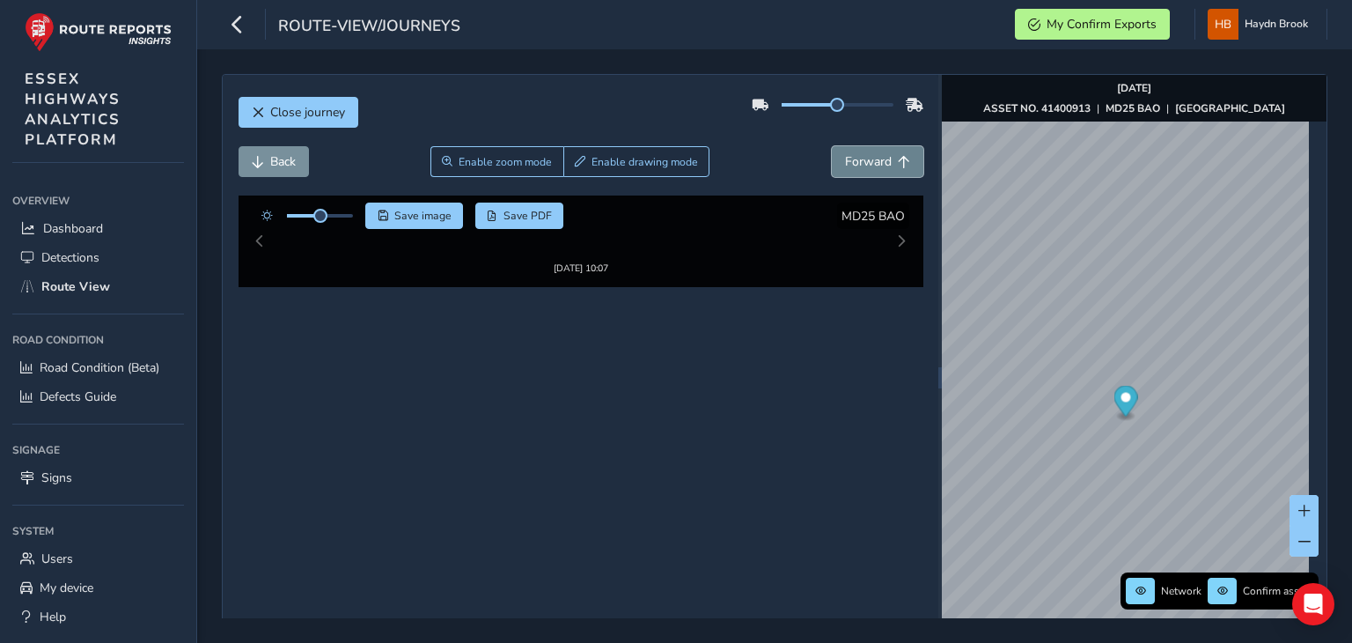
click at [898, 158] on span "Forward" at bounding box center [904, 162] width 12 height 12
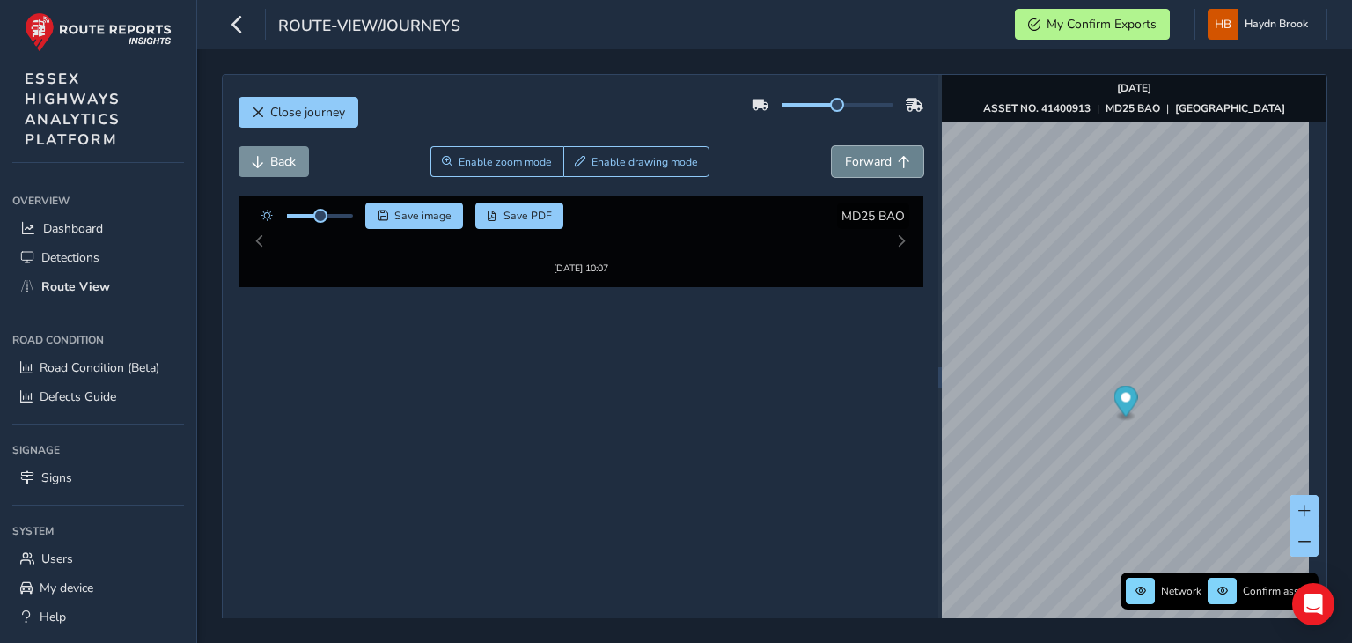
click at [898, 158] on span "Forward" at bounding box center [904, 162] width 12 height 12
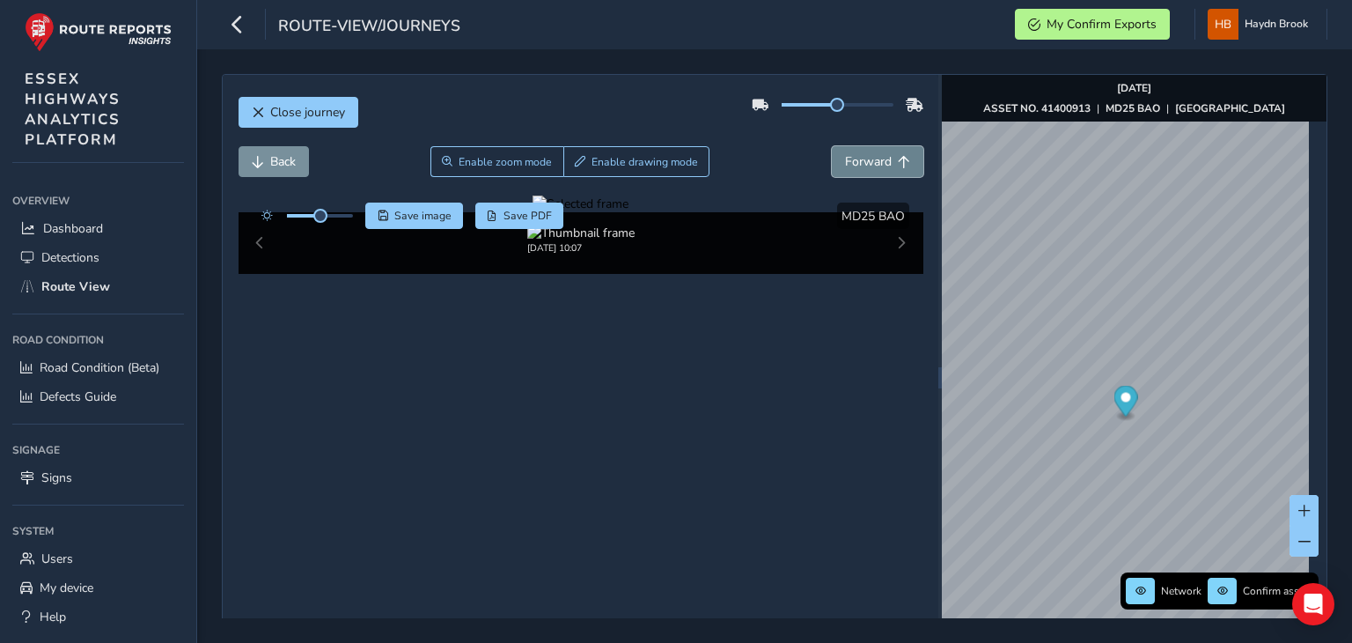
click at [898, 158] on span "Forward" at bounding box center [904, 162] width 12 height 12
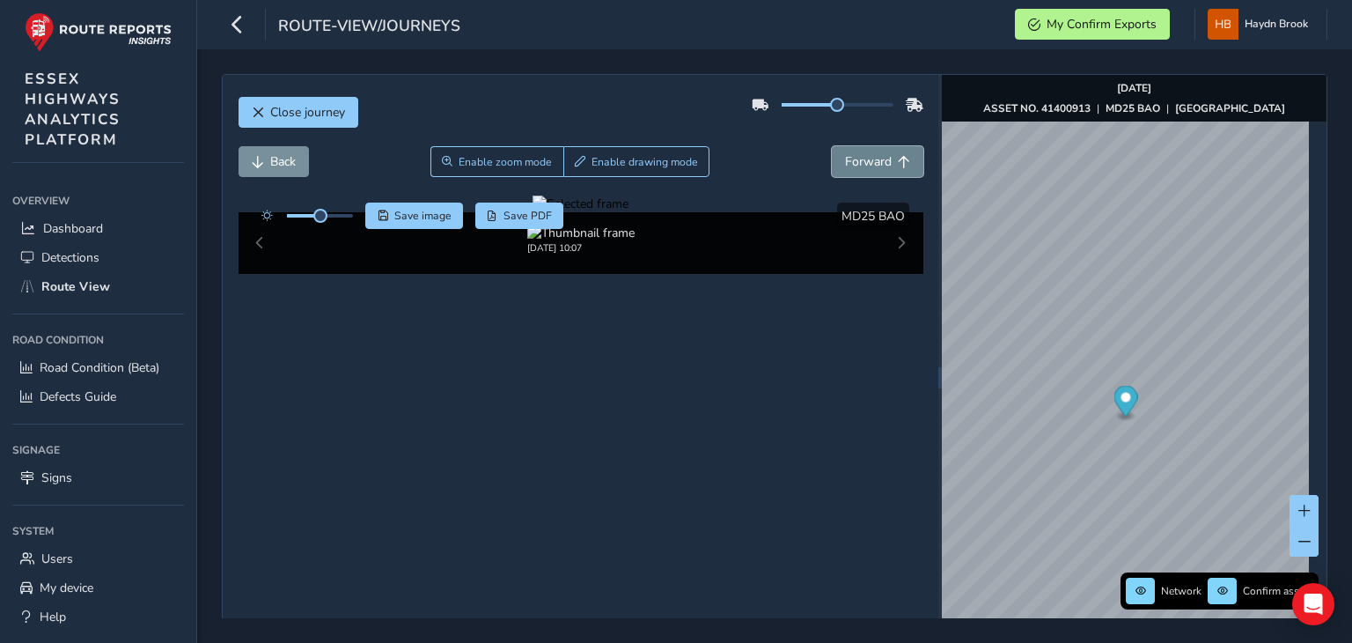
click at [898, 158] on span "Forward" at bounding box center [904, 162] width 12 height 12
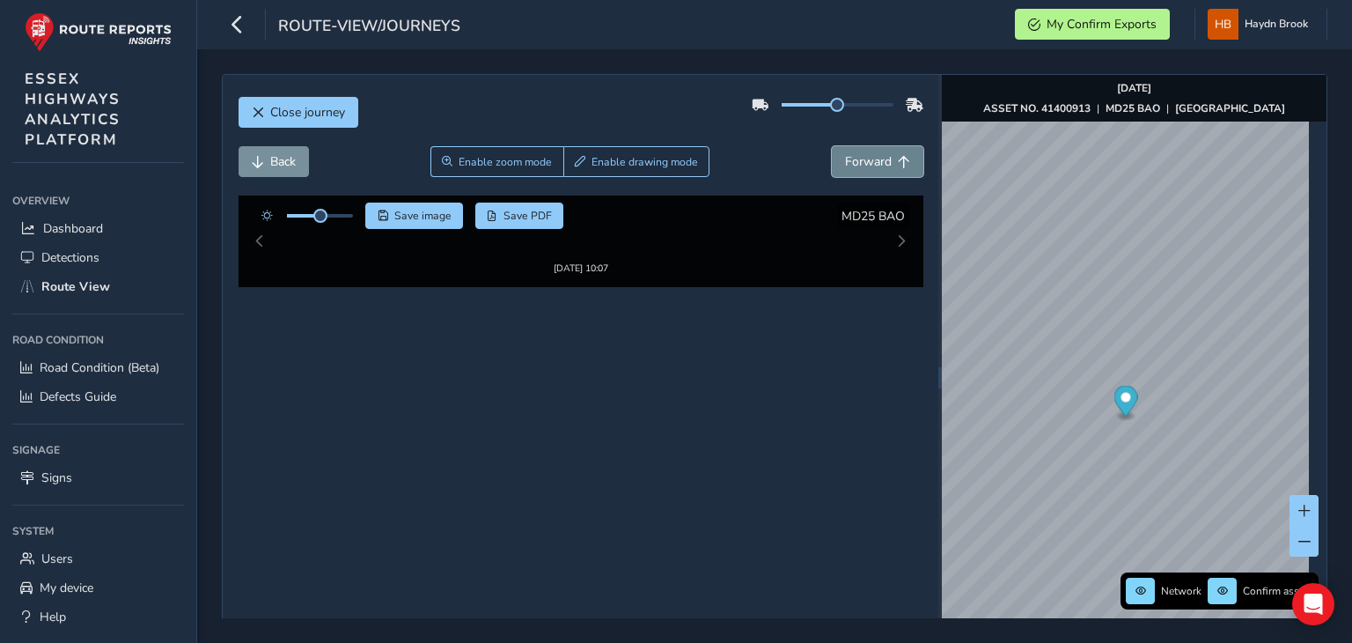
click at [898, 158] on span "Forward" at bounding box center [904, 162] width 12 height 12
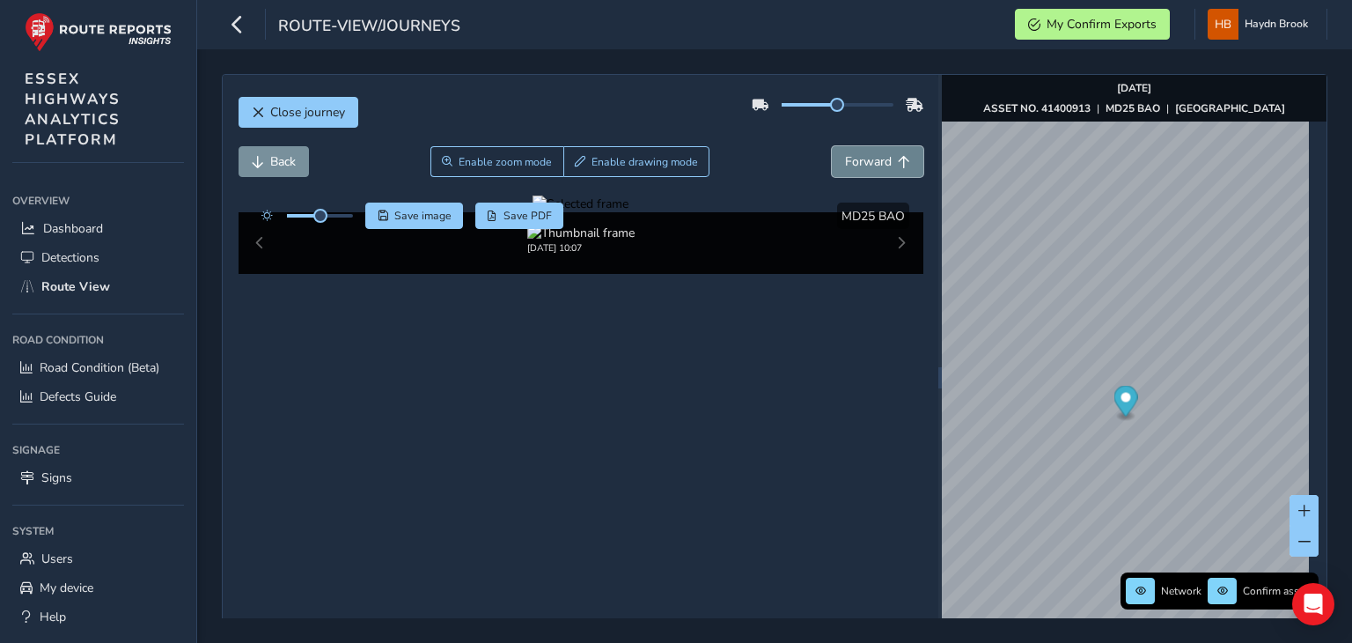
click at [898, 158] on span "Forward" at bounding box center [904, 162] width 12 height 12
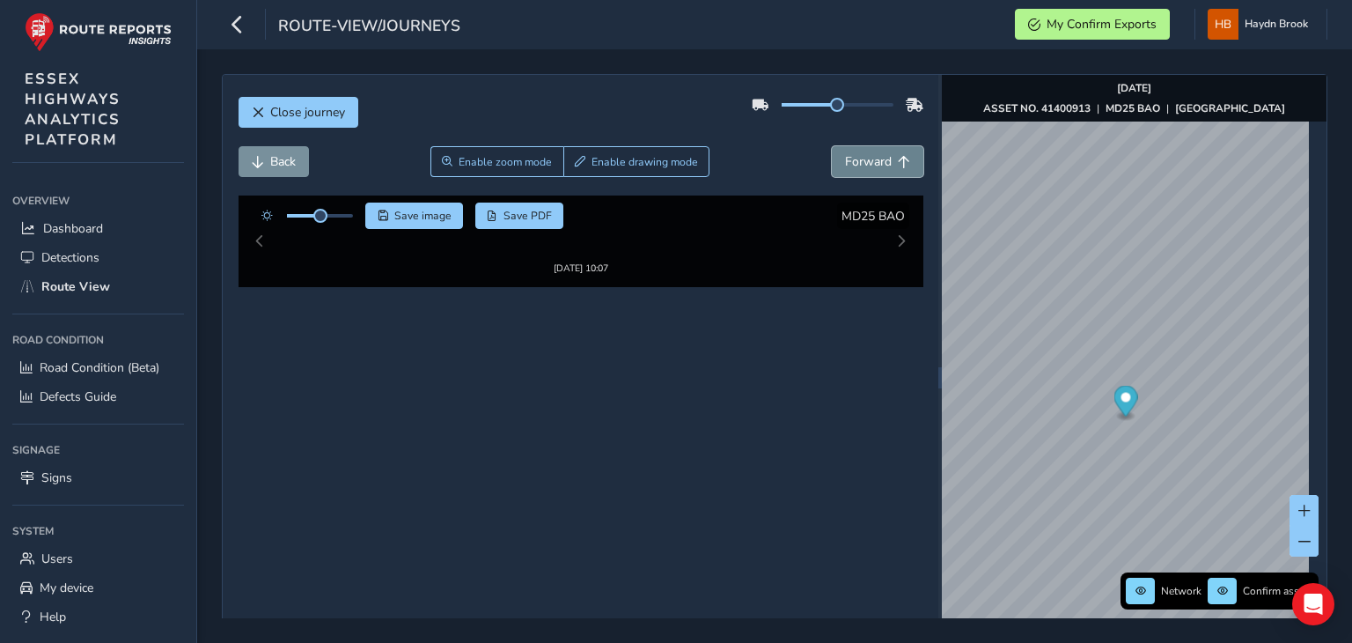
click at [898, 158] on span "Forward" at bounding box center [904, 162] width 12 height 12
click at [898, 157] on span "Forward" at bounding box center [904, 162] width 12 height 12
click at [898, 156] on span "Forward" at bounding box center [904, 162] width 12 height 12
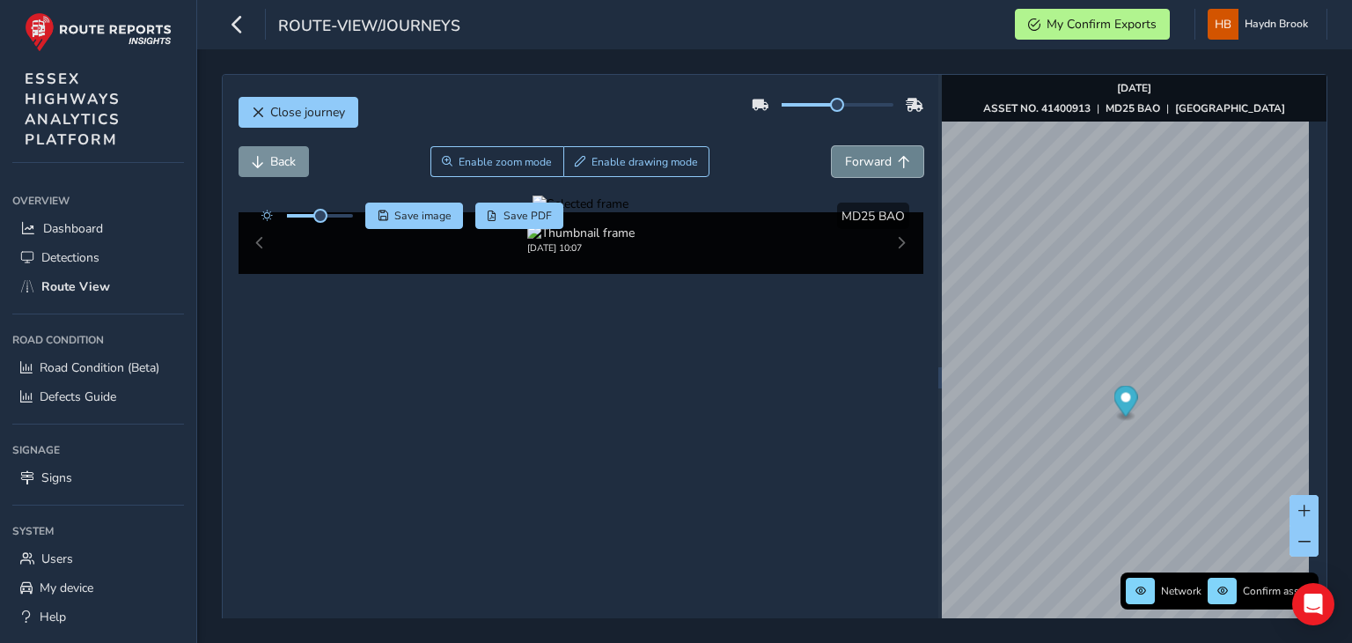
click at [898, 156] on span "Forward" at bounding box center [904, 162] width 12 height 12
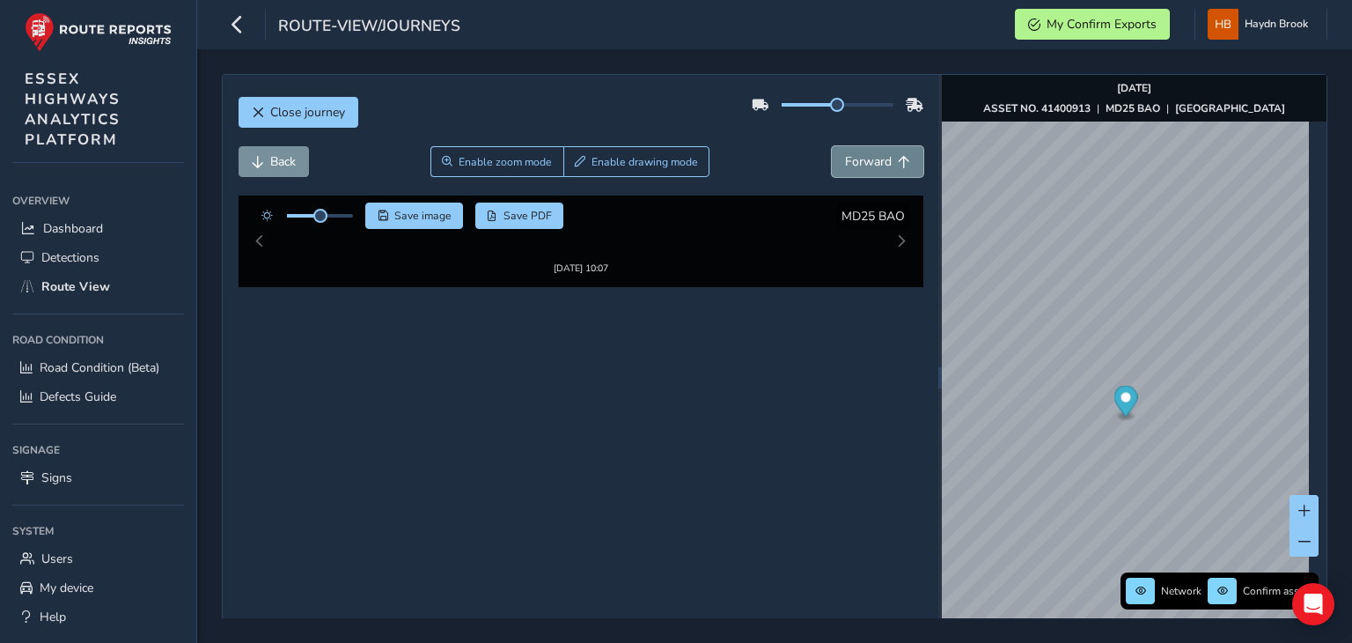
click at [898, 156] on span "Forward" at bounding box center [904, 162] width 12 height 12
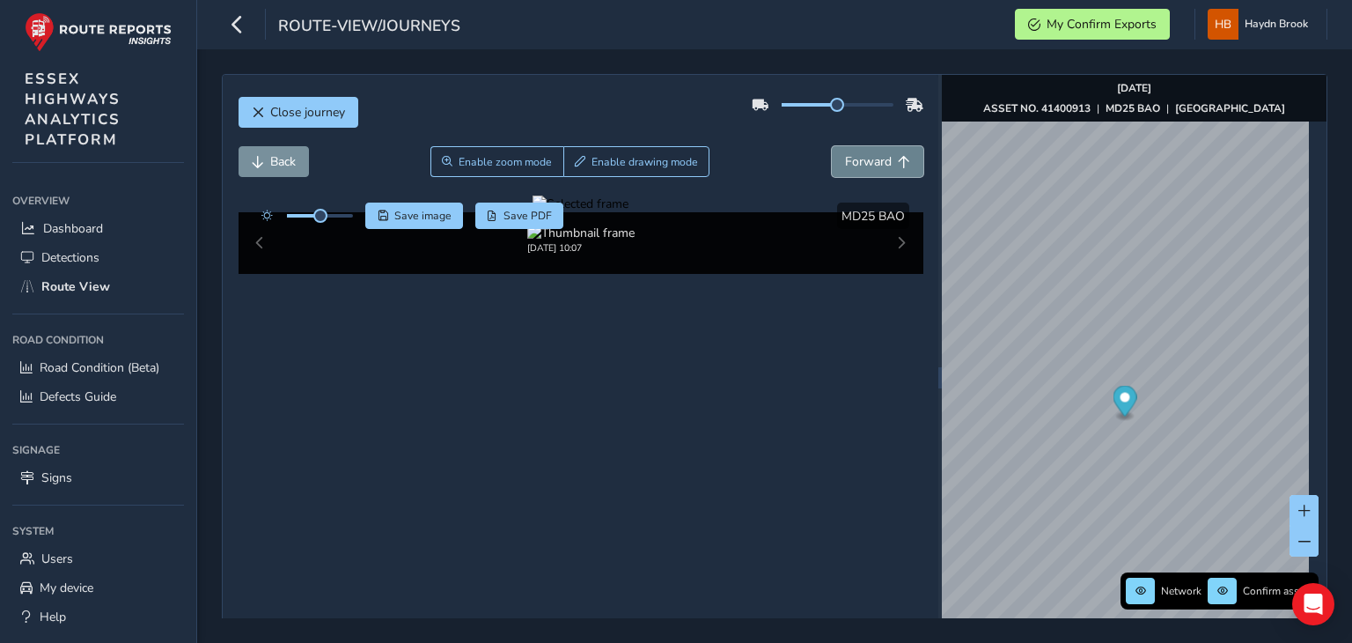
click at [898, 156] on span "Forward" at bounding box center [904, 162] width 12 height 12
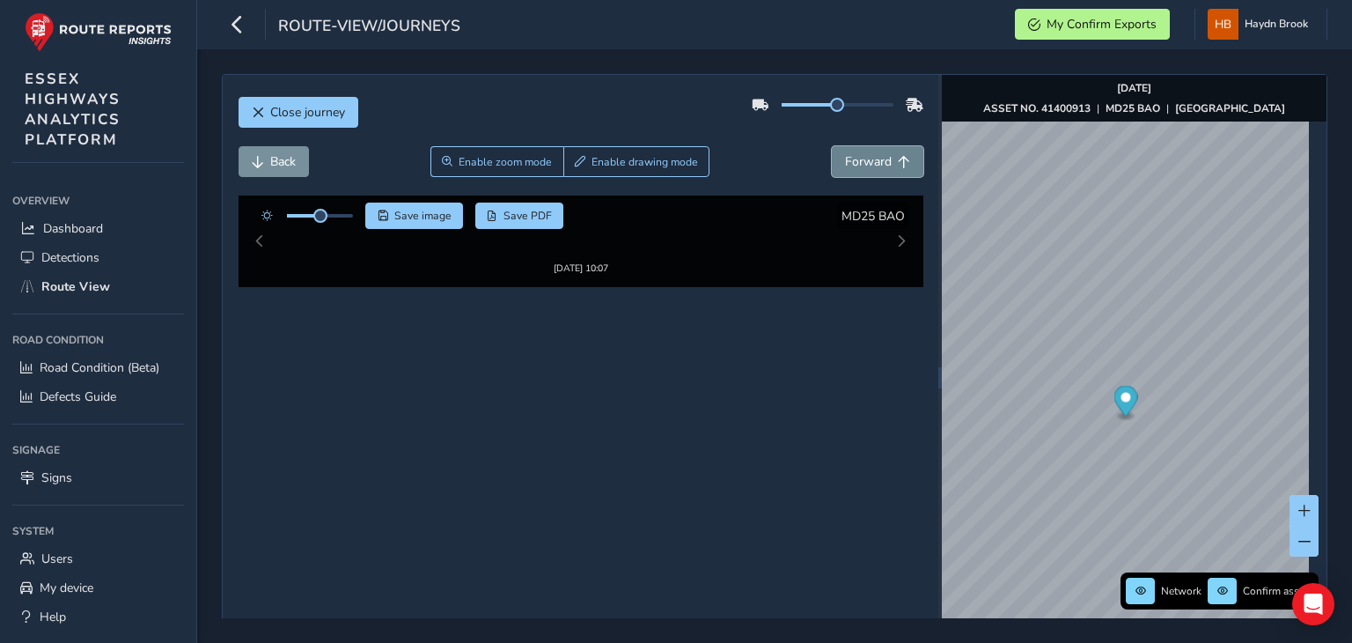
click at [898, 156] on span "Forward" at bounding box center [904, 162] width 12 height 12
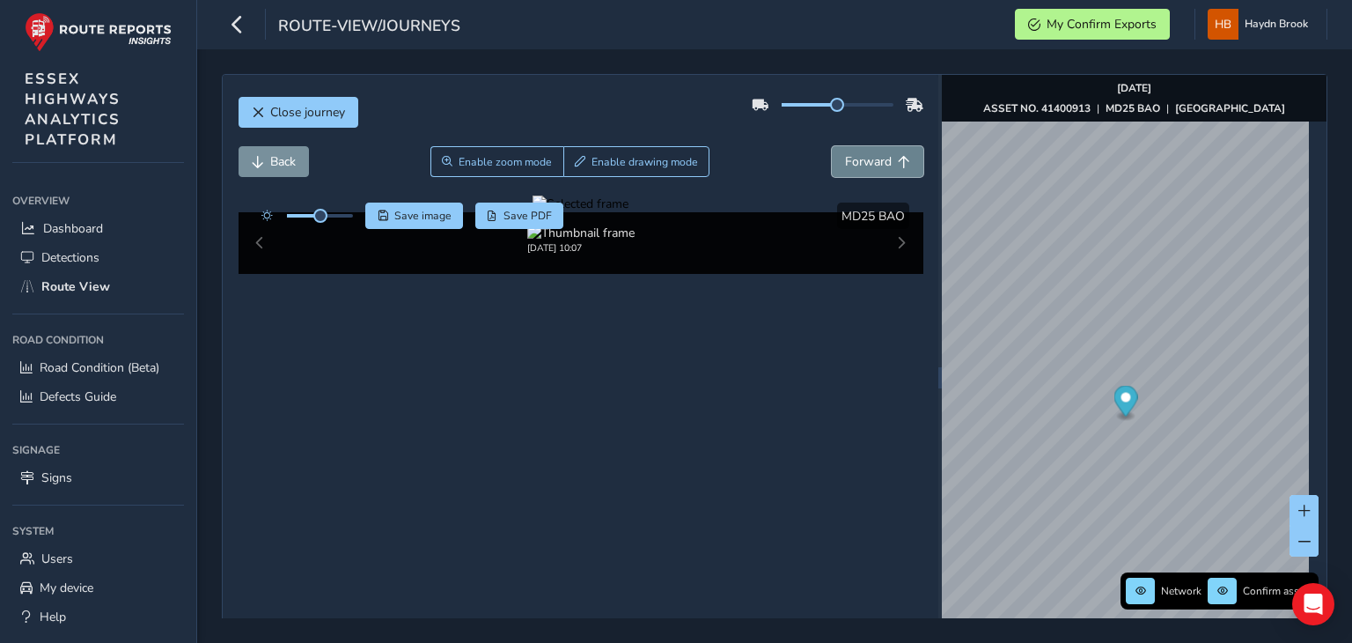
click at [898, 156] on span "Forward" at bounding box center [904, 162] width 12 height 12
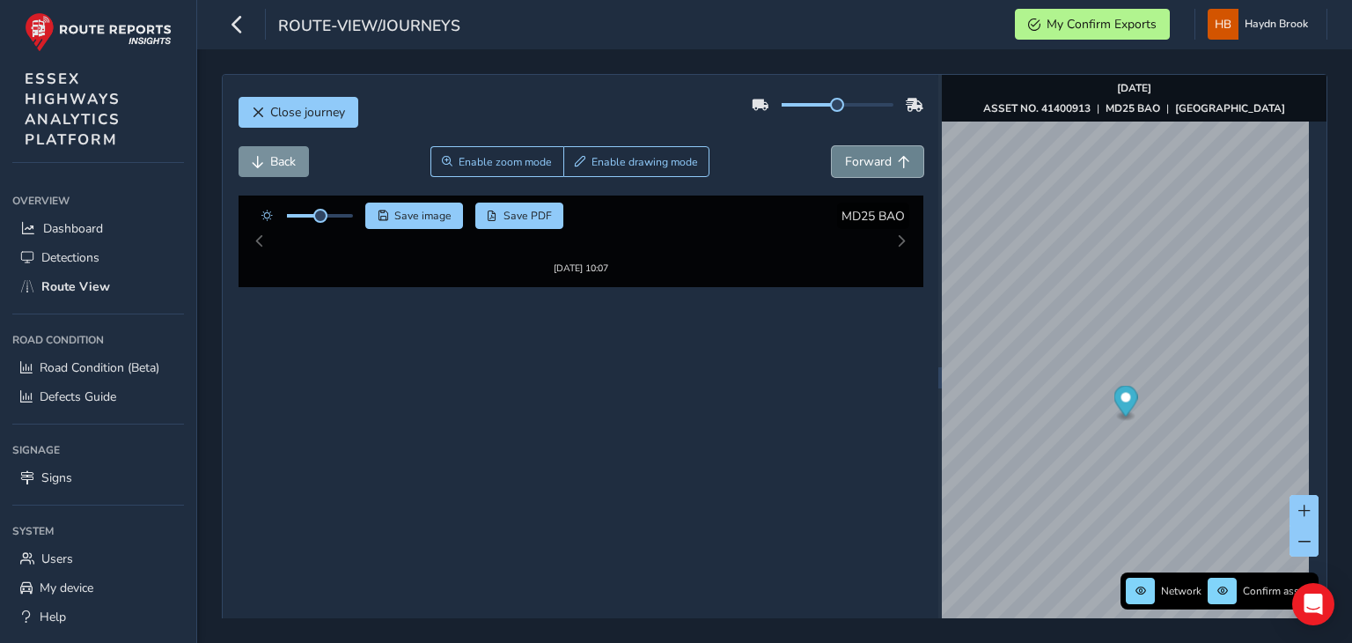
click at [898, 156] on span "Forward" at bounding box center [904, 162] width 12 height 12
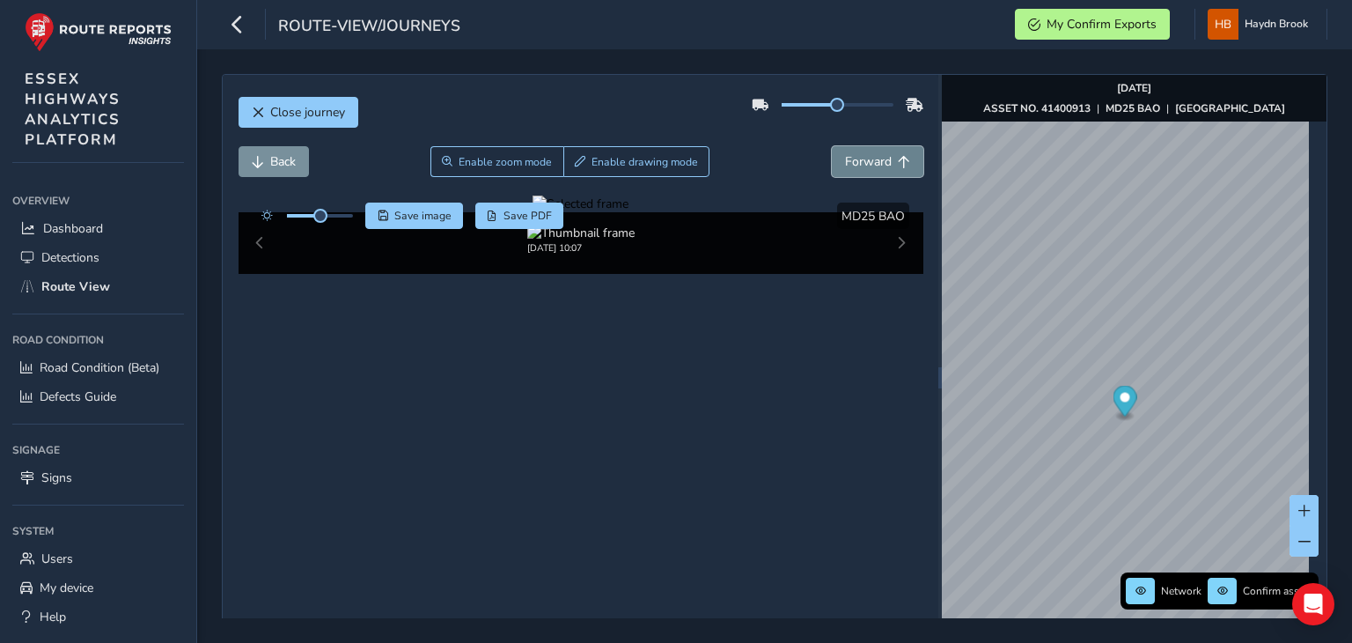
click at [898, 156] on span "Forward" at bounding box center [904, 162] width 12 height 12
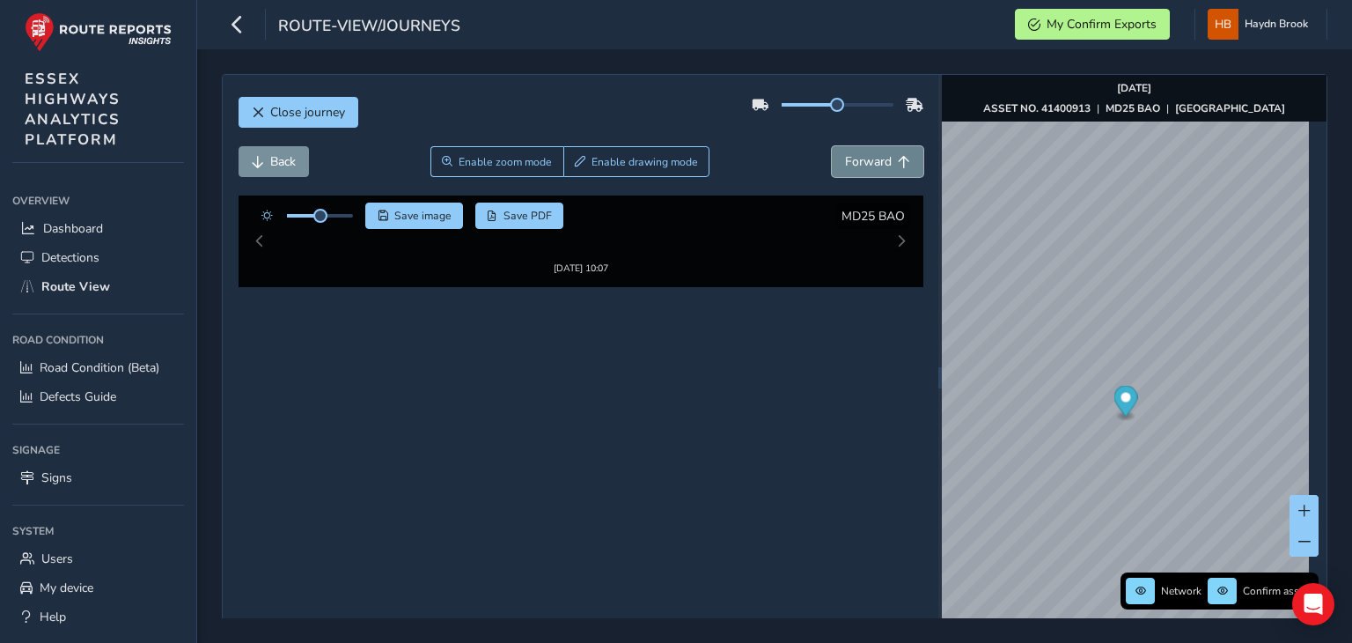
click at [898, 156] on span "Forward" at bounding box center [904, 162] width 12 height 12
click at [898, 153] on button "Forward" at bounding box center [878, 161] width 92 height 31
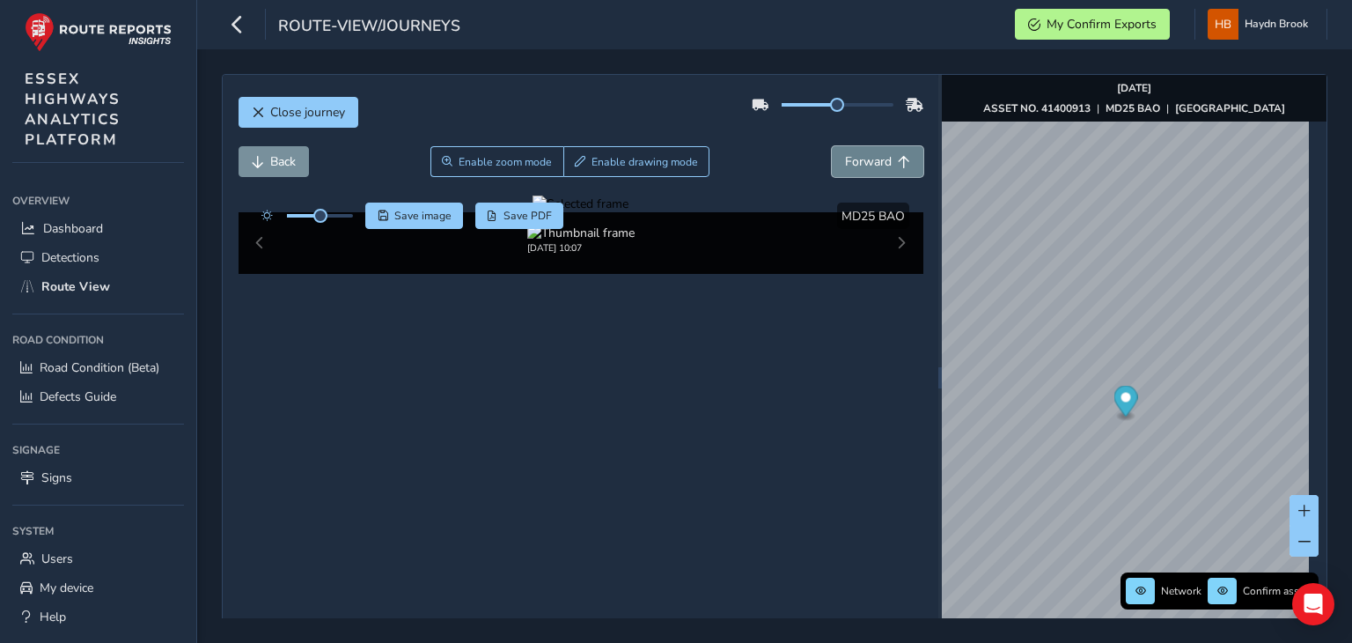
click at [898, 153] on button "Forward" at bounding box center [878, 161] width 92 height 31
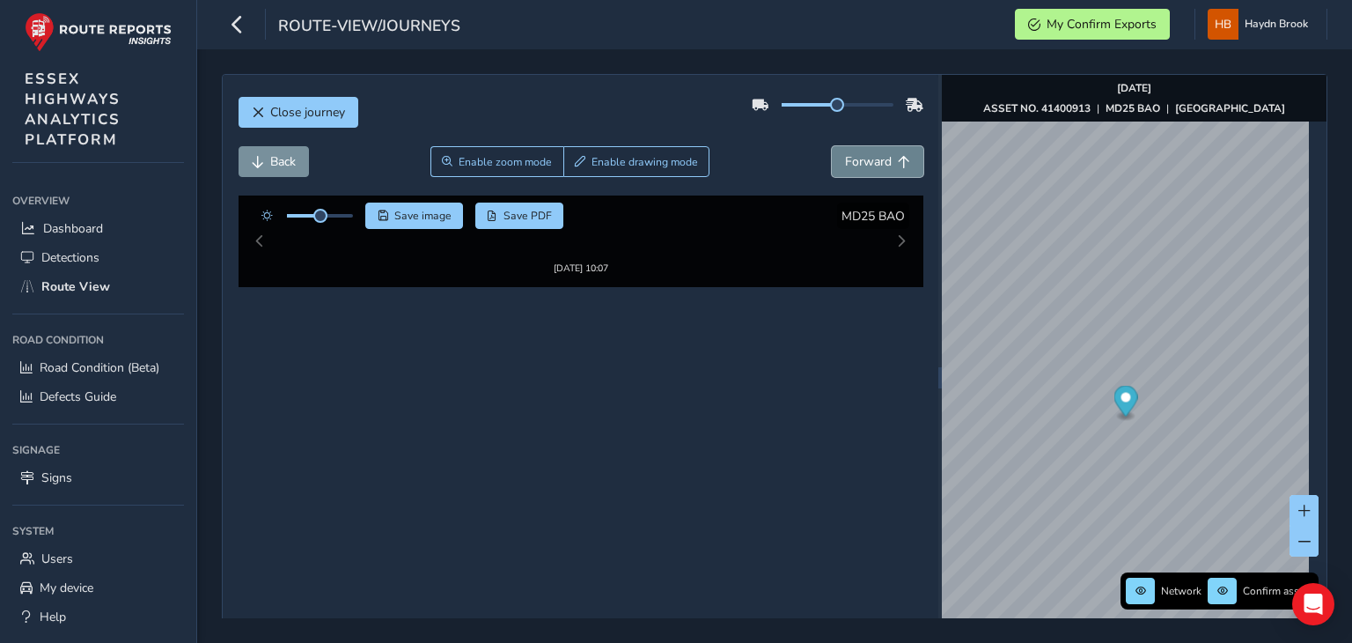
click at [898, 153] on button "Forward" at bounding box center [878, 161] width 92 height 31
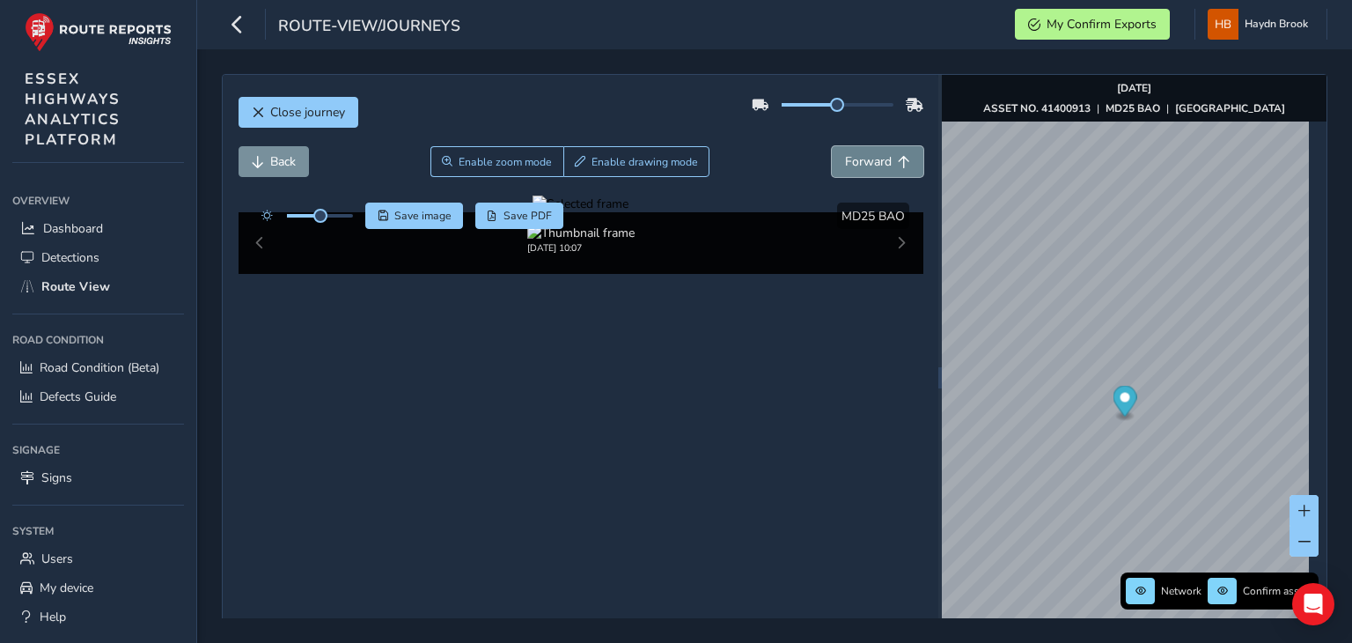
click at [898, 153] on button "Forward" at bounding box center [878, 161] width 92 height 31
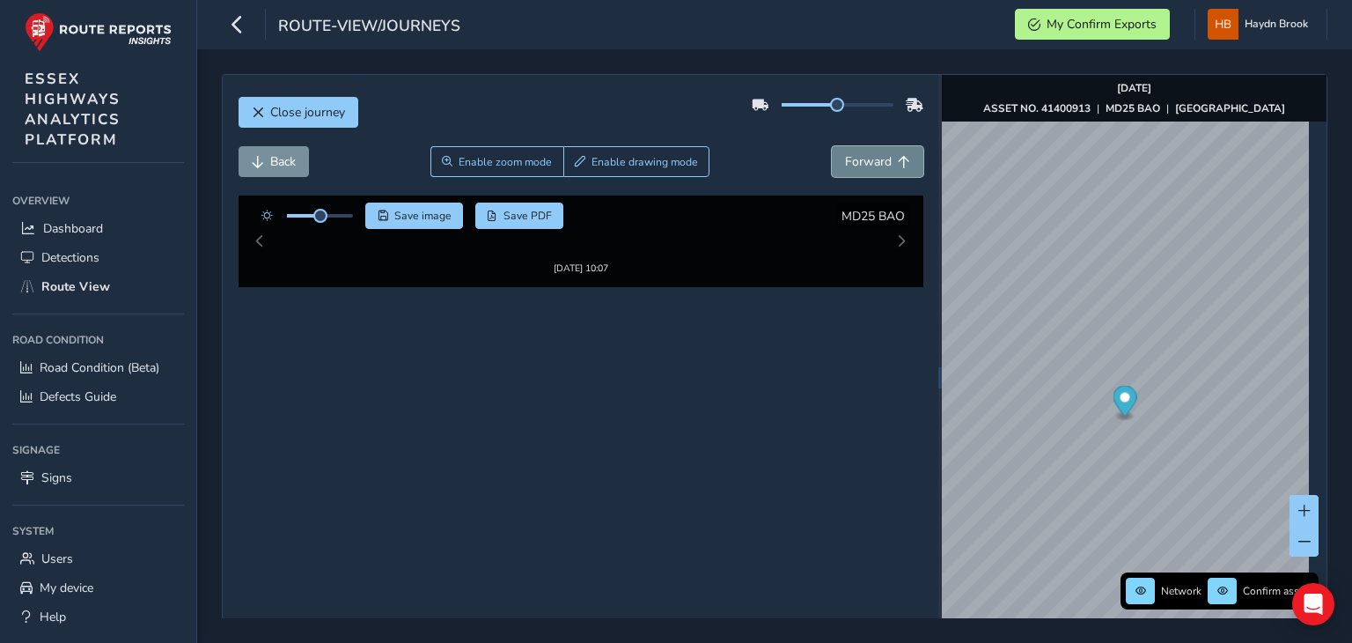
click at [898, 153] on button "Forward" at bounding box center [878, 161] width 92 height 31
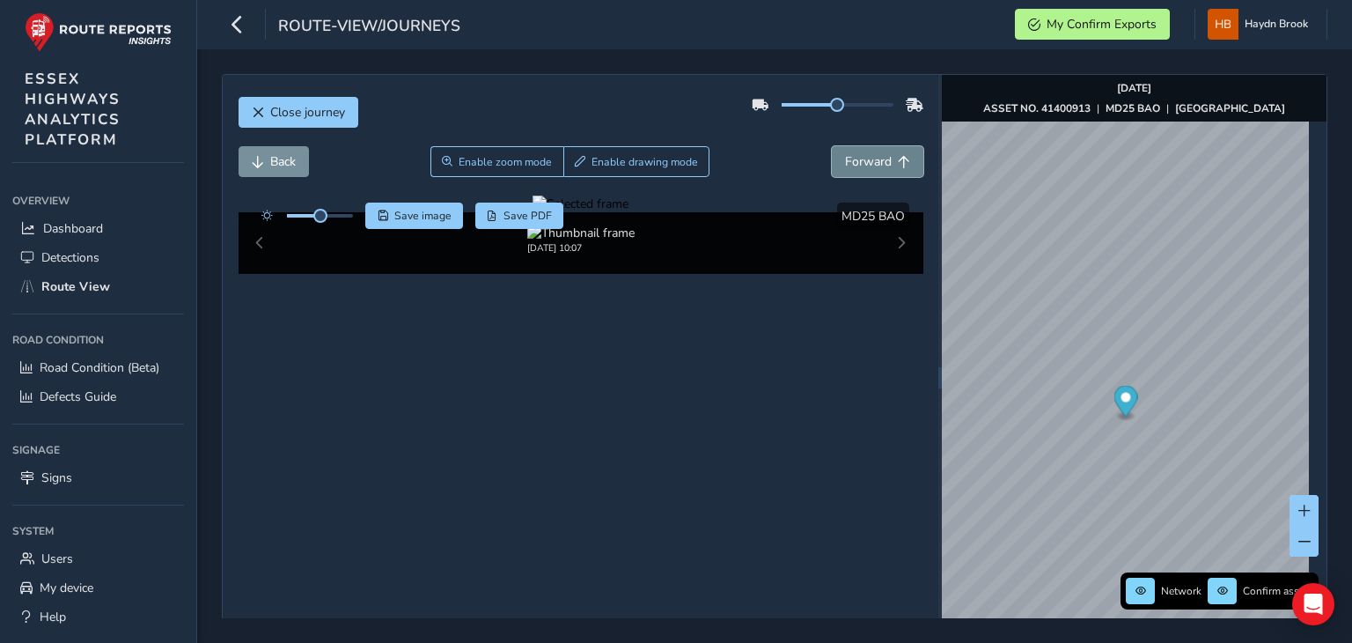
click at [898, 153] on button "Forward" at bounding box center [878, 161] width 92 height 31
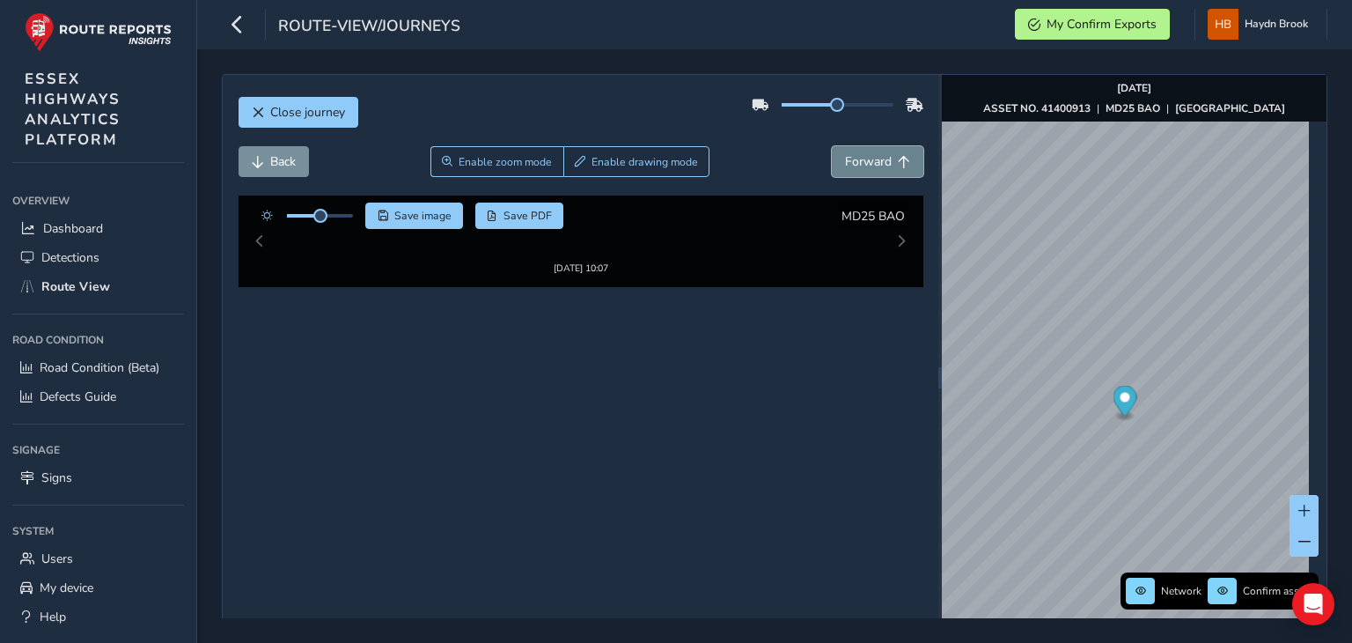
click at [898, 153] on button "Forward" at bounding box center [878, 161] width 92 height 31
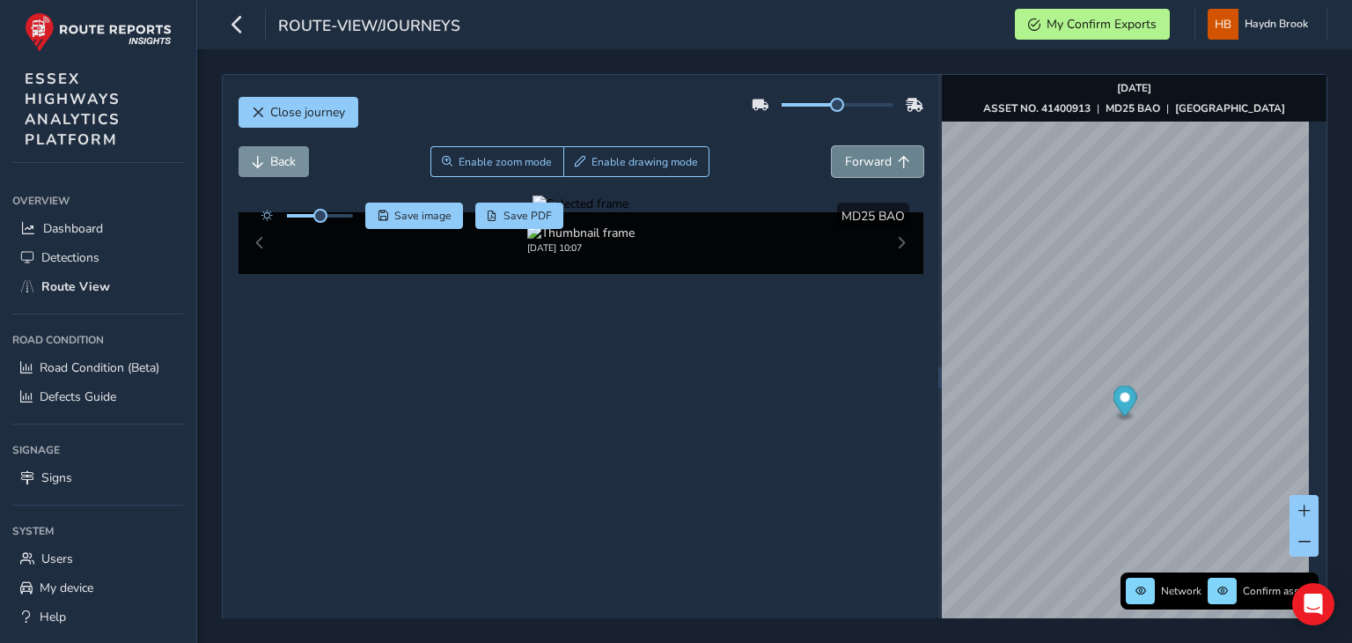
click at [898, 153] on button "Forward" at bounding box center [878, 161] width 92 height 31
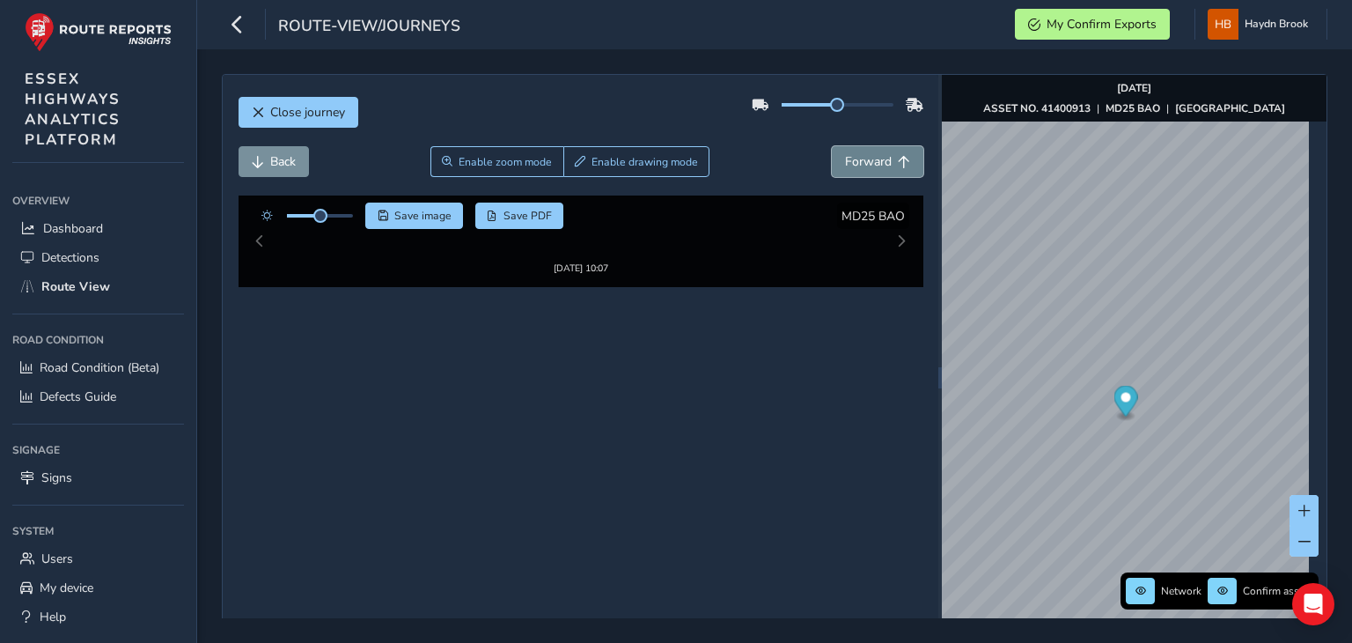
click at [898, 153] on button "Forward" at bounding box center [878, 161] width 92 height 31
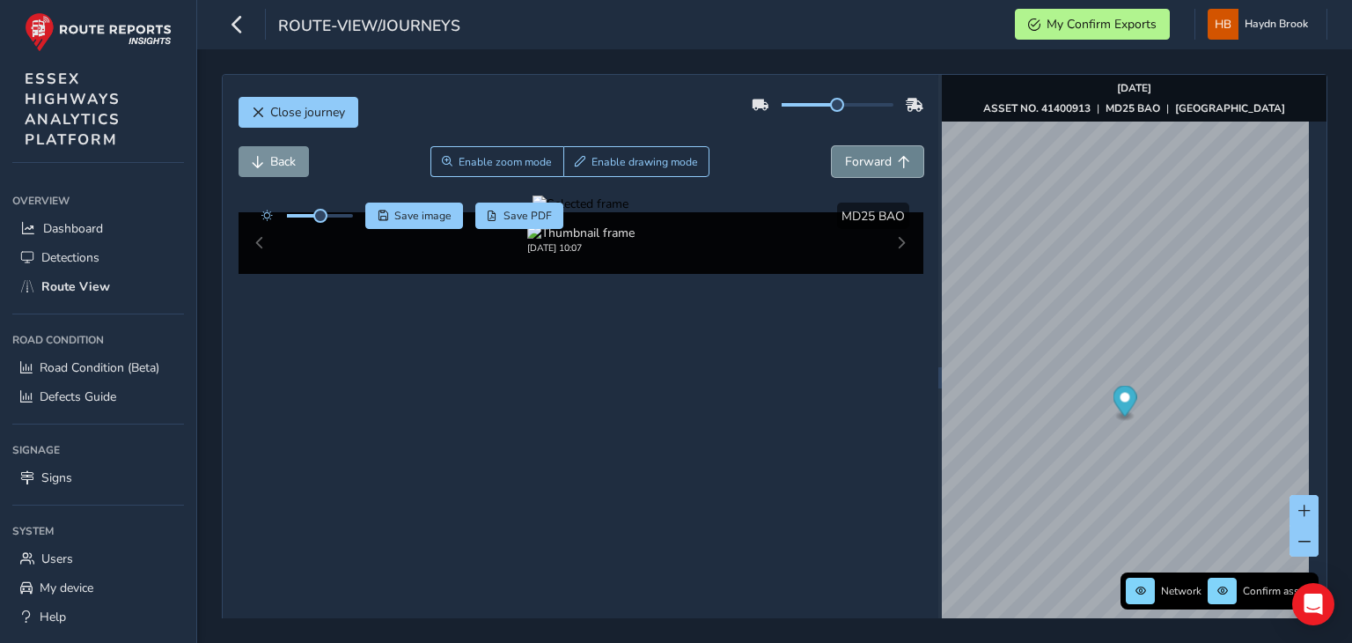
click at [898, 153] on button "Forward" at bounding box center [878, 161] width 92 height 31
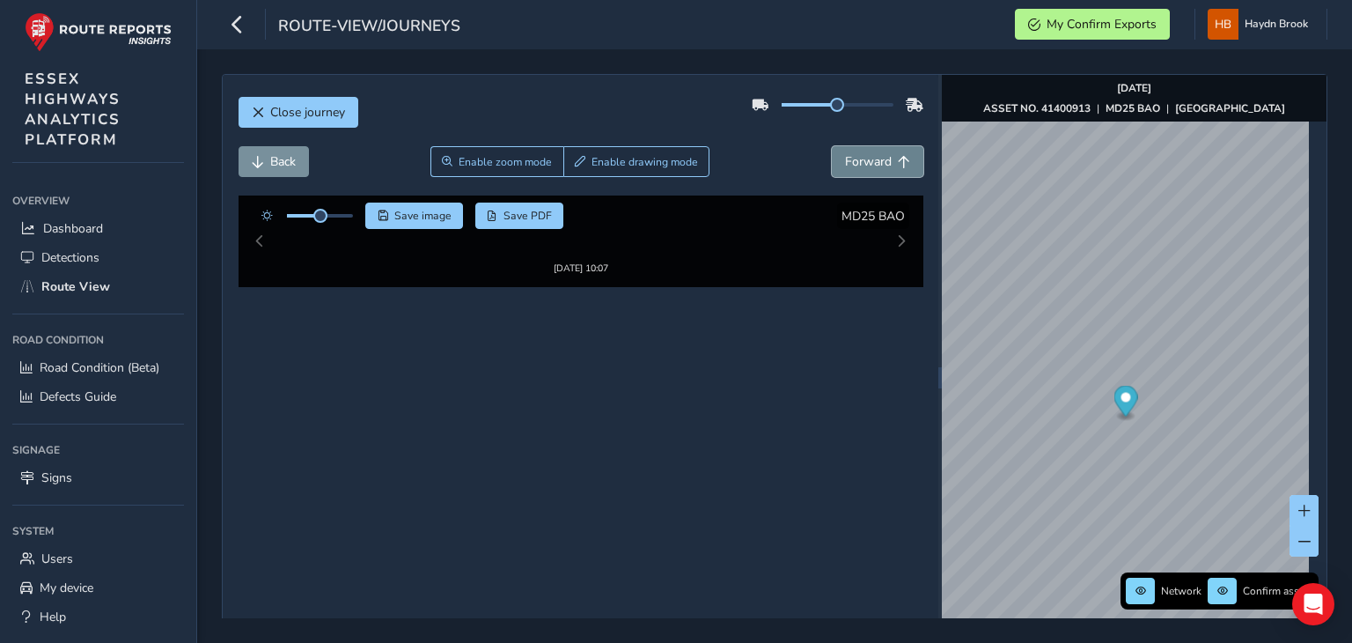
click at [898, 153] on button "Forward" at bounding box center [878, 161] width 92 height 31
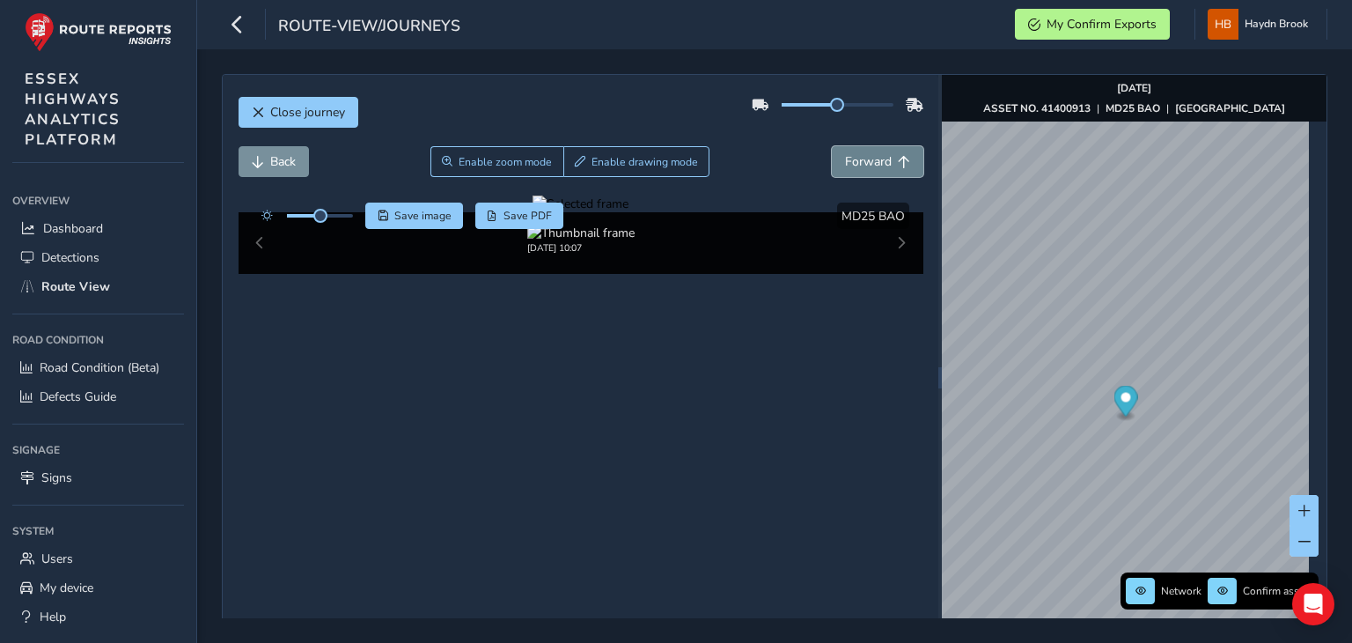
click at [898, 153] on button "Forward" at bounding box center [878, 161] width 92 height 31
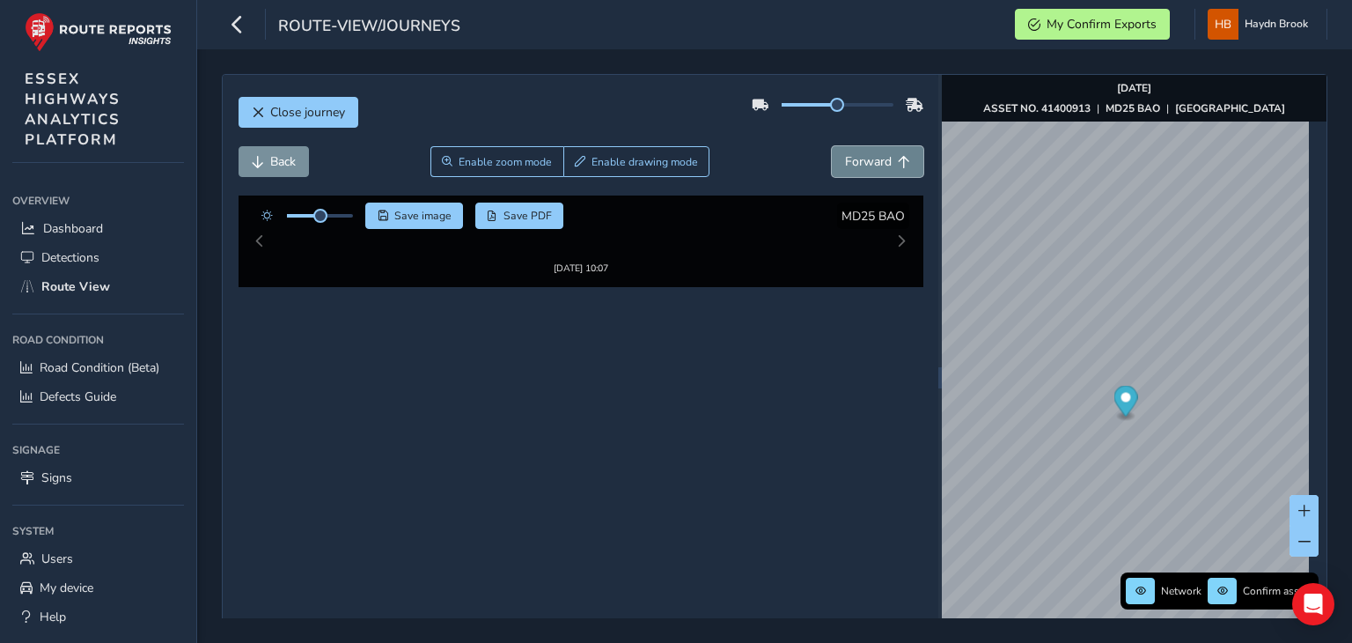
click at [898, 153] on button "Forward" at bounding box center [878, 161] width 92 height 31
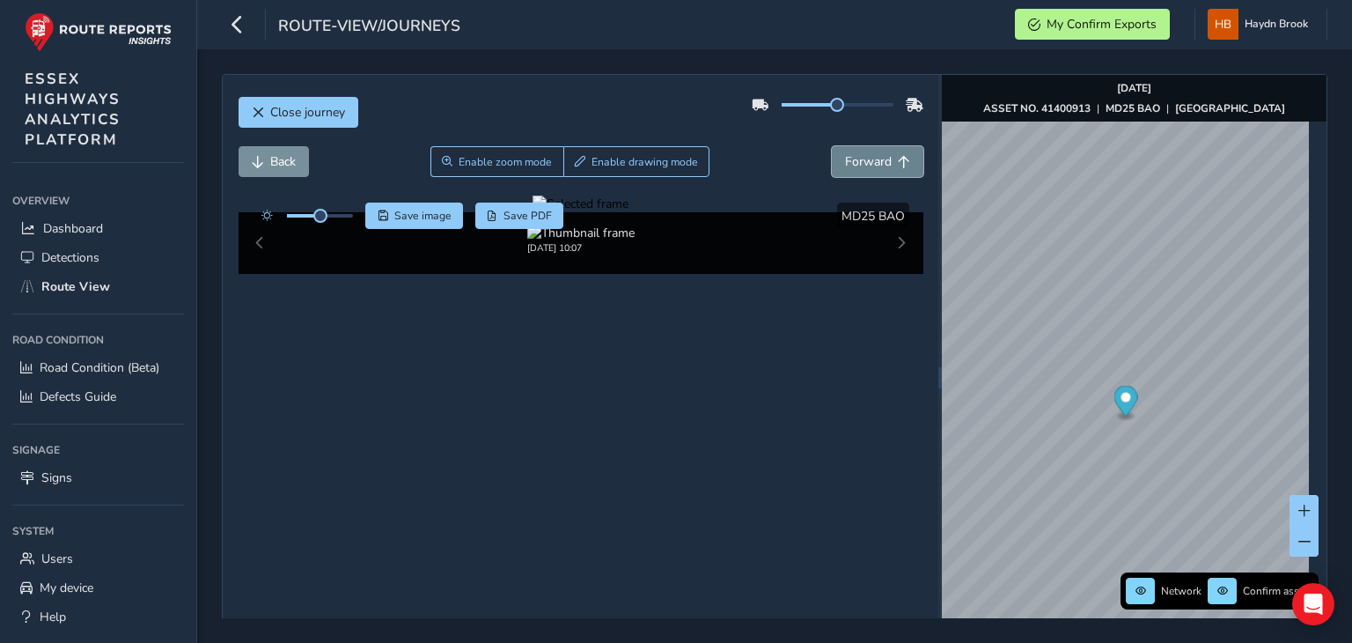
click at [898, 152] on button "Forward" at bounding box center [878, 161] width 92 height 31
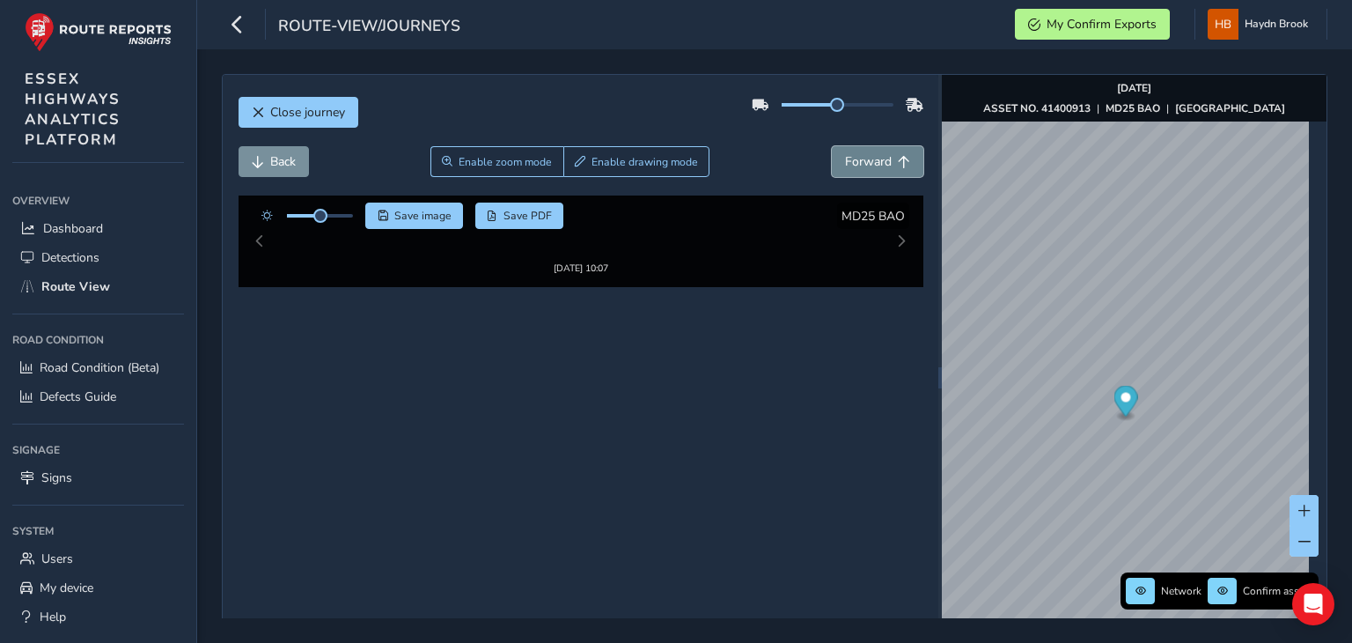
click at [898, 152] on button "Forward" at bounding box center [878, 161] width 92 height 31
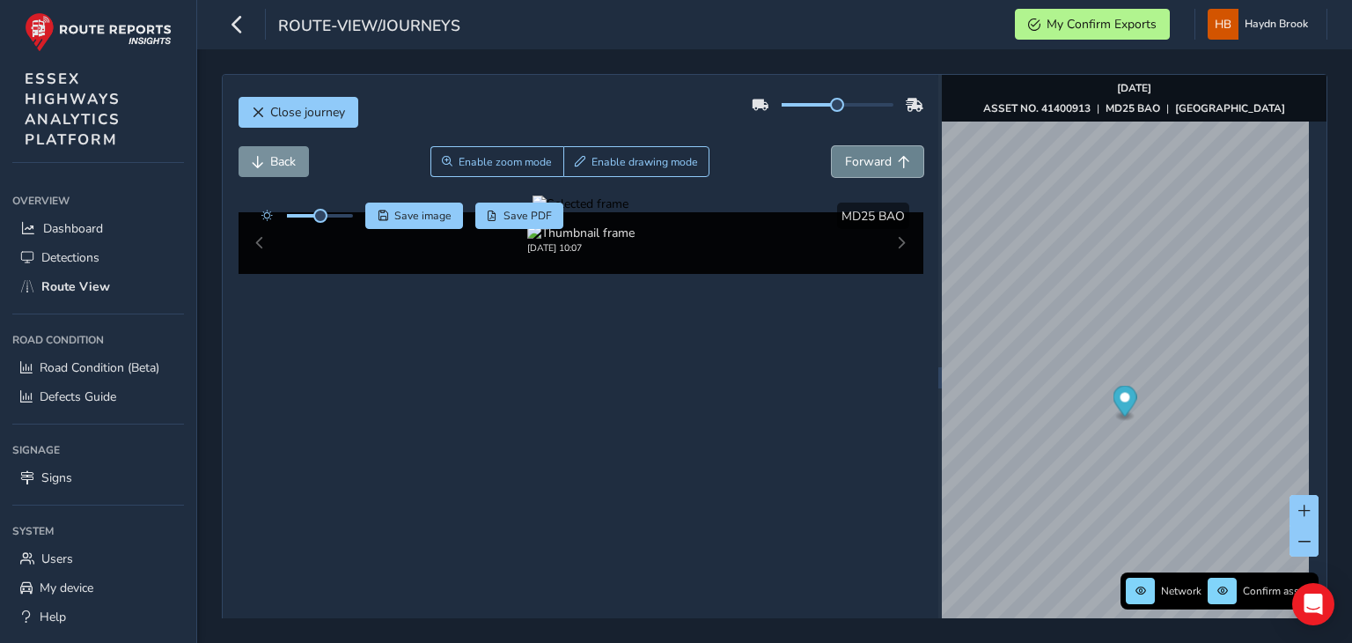
click at [898, 152] on button "Forward" at bounding box center [878, 161] width 92 height 31
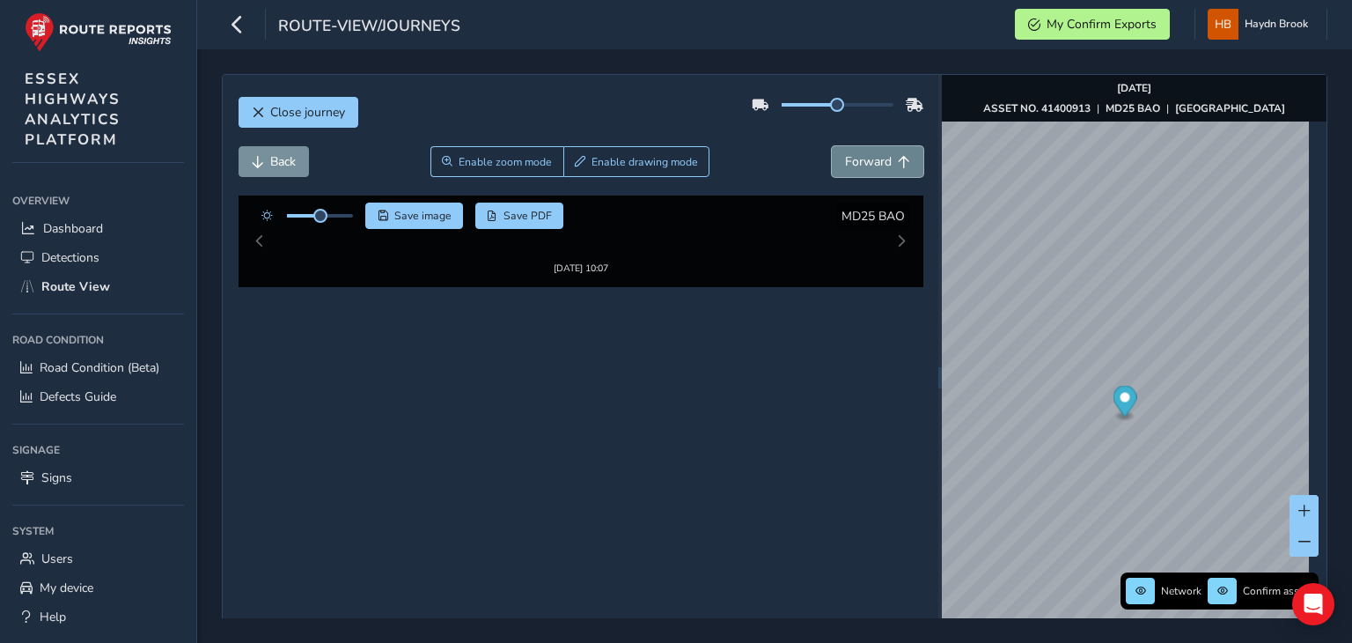
click at [898, 152] on button "Forward" at bounding box center [878, 161] width 92 height 31
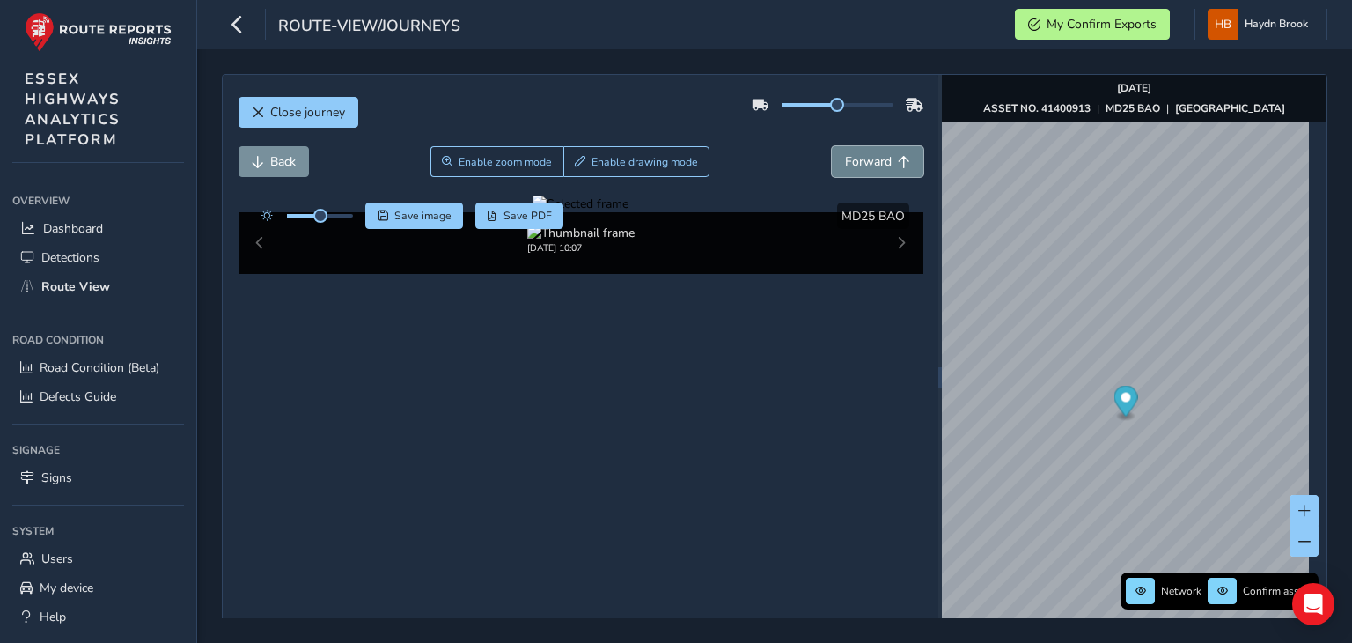
click at [898, 152] on button "Forward" at bounding box center [878, 161] width 92 height 31
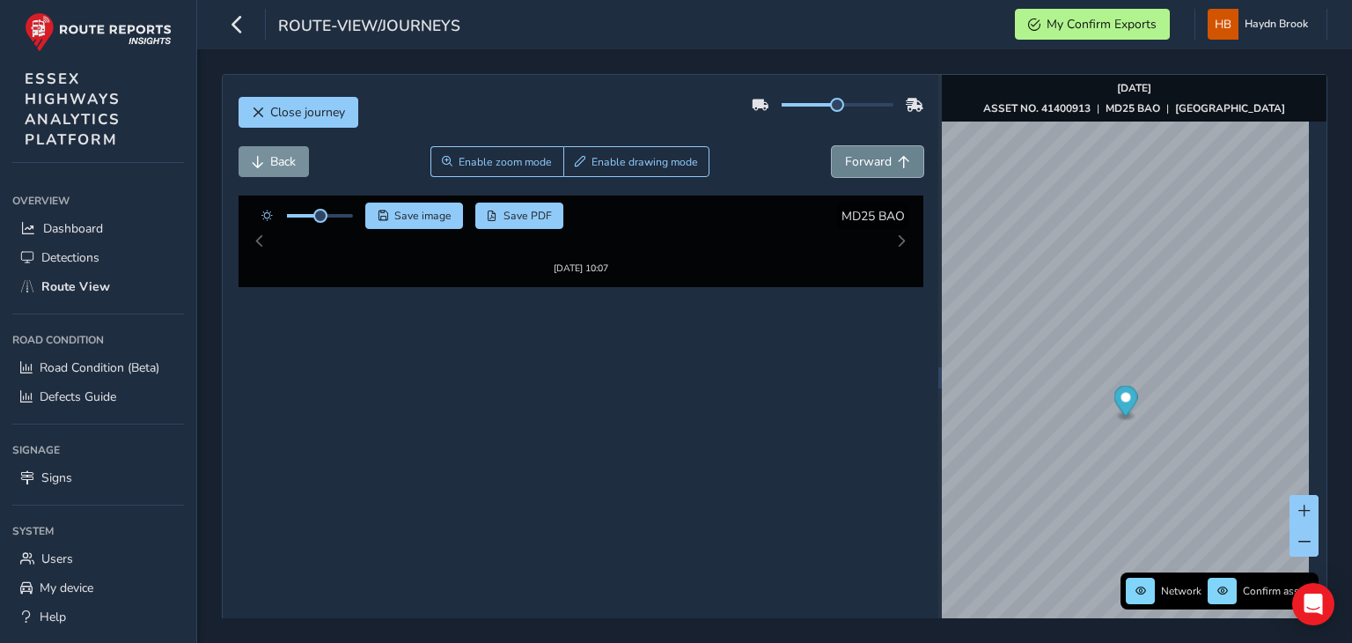
click at [898, 152] on button "Forward" at bounding box center [878, 161] width 92 height 31
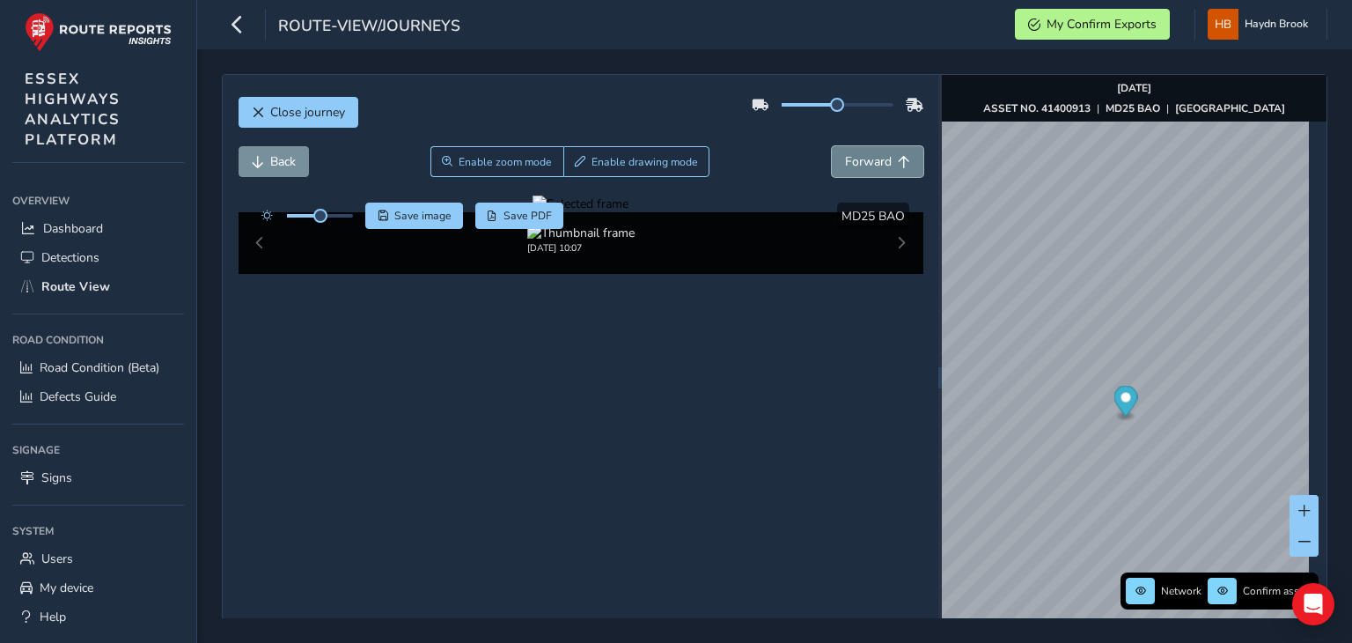
click at [898, 152] on button "Forward" at bounding box center [878, 161] width 92 height 31
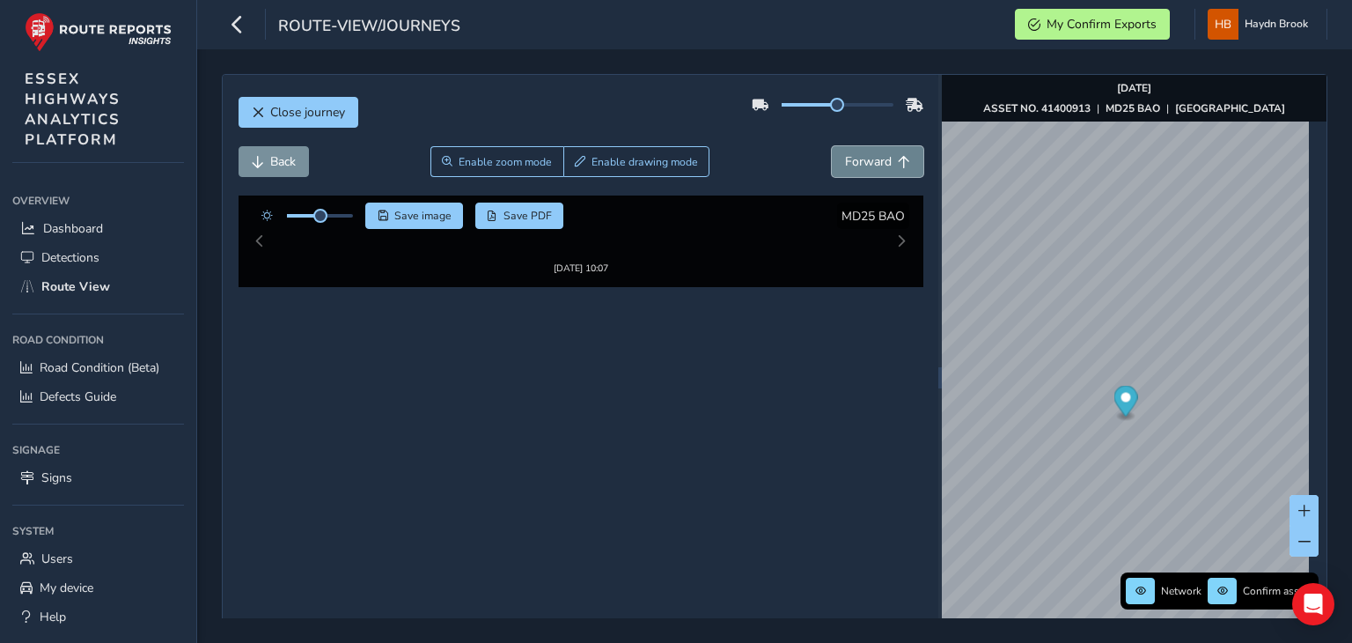
click at [898, 152] on button "Forward" at bounding box center [878, 161] width 92 height 31
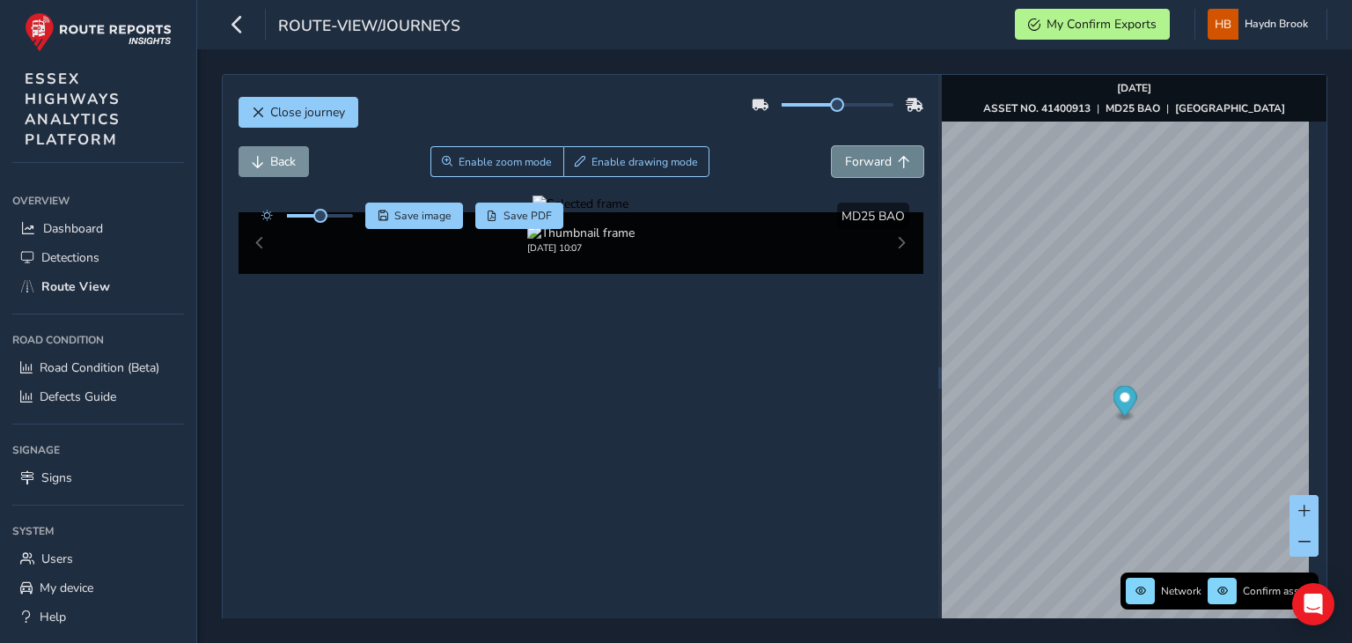
click at [898, 152] on button "Forward" at bounding box center [878, 161] width 92 height 31
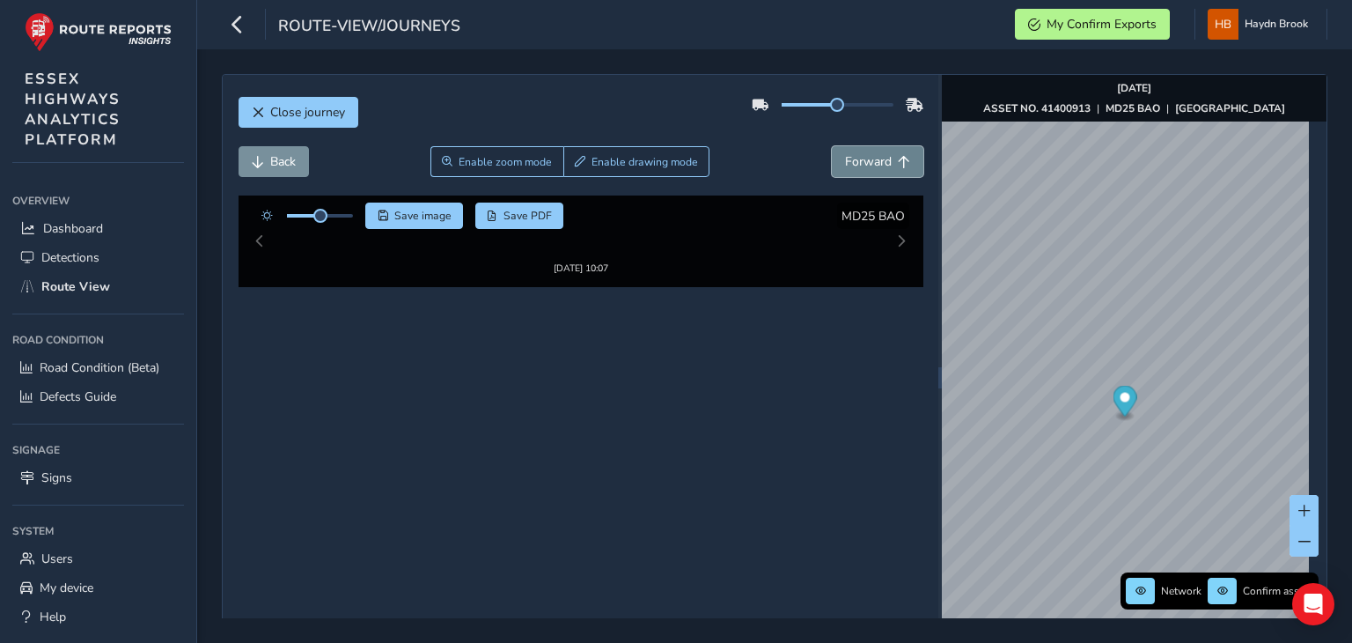
click at [898, 152] on button "Forward" at bounding box center [878, 161] width 92 height 31
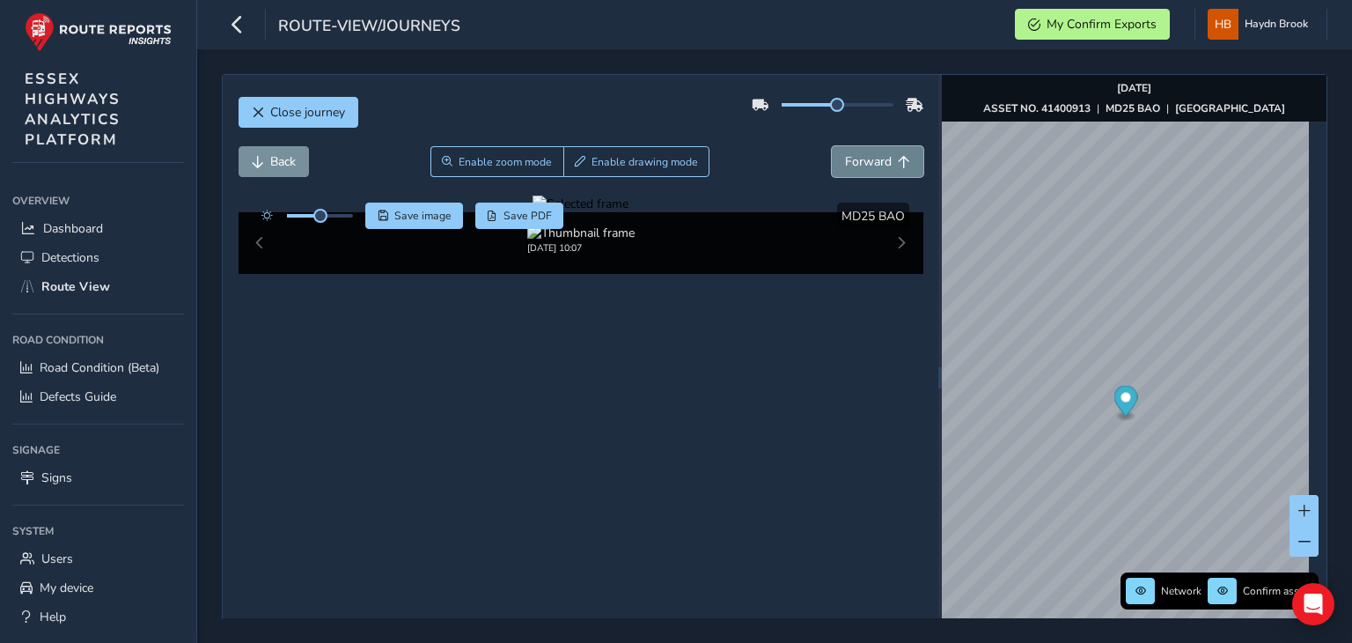
click at [898, 152] on button "Forward" at bounding box center [878, 161] width 92 height 31
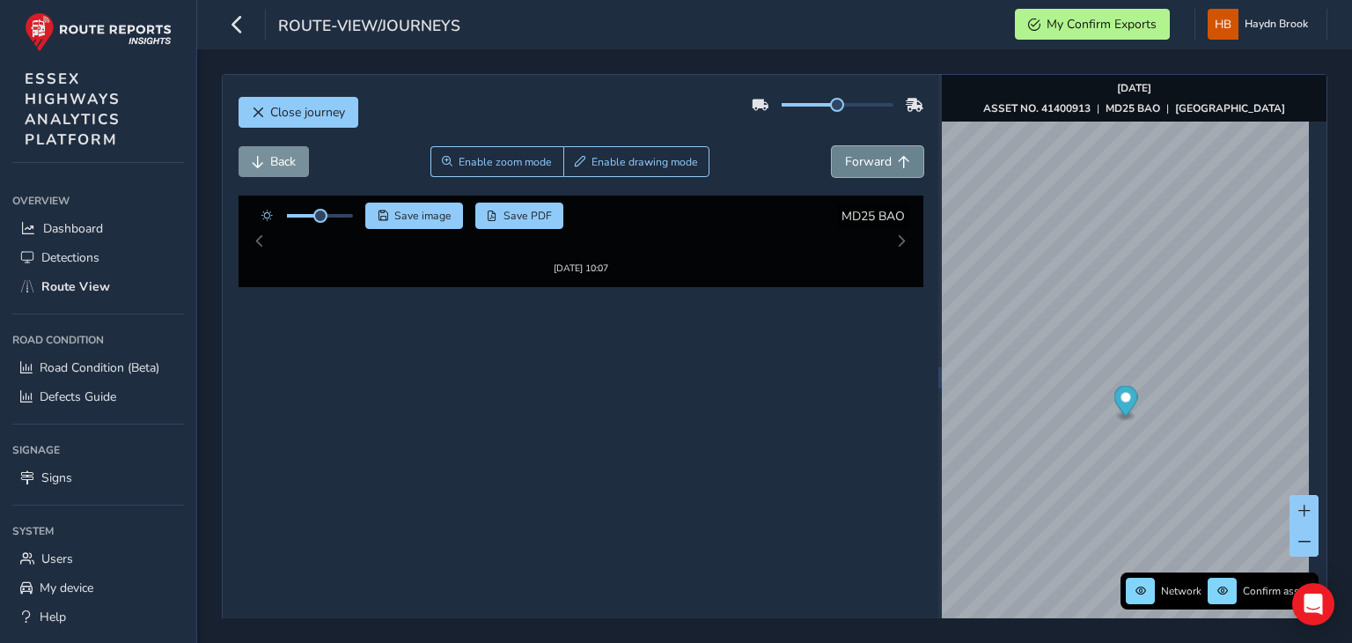
click at [898, 152] on button "Forward" at bounding box center [878, 161] width 92 height 31
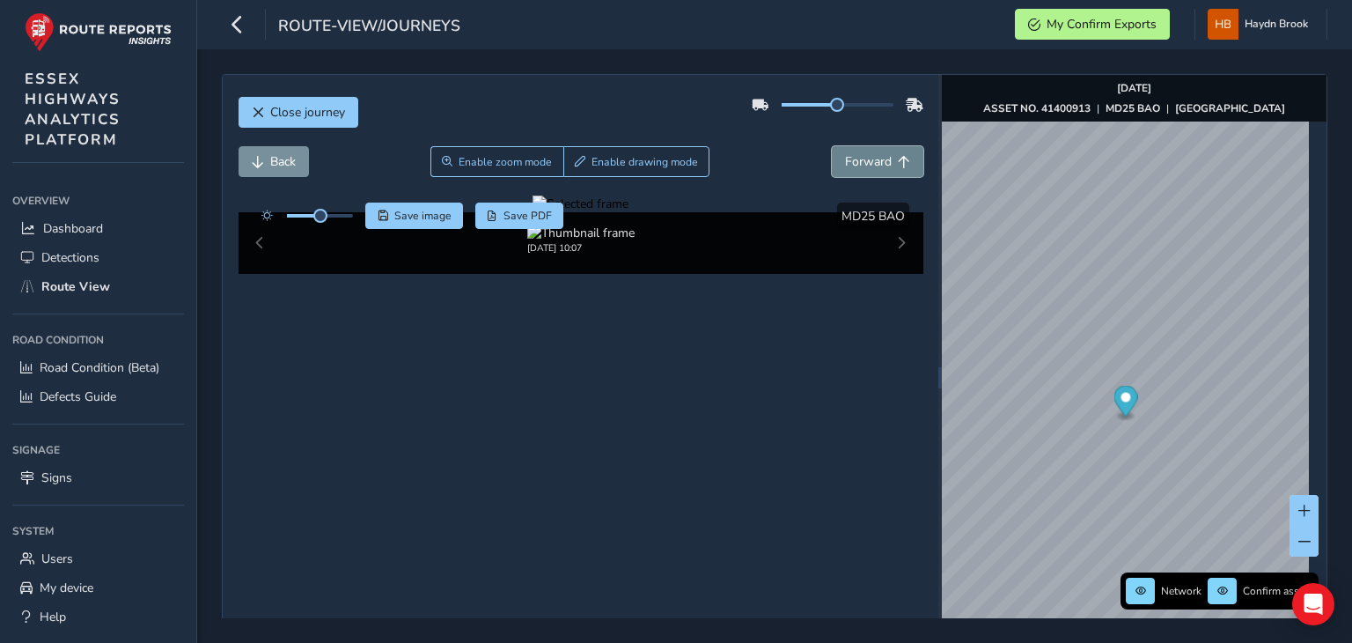
click at [898, 152] on button "Forward" at bounding box center [878, 161] width 92 height 31
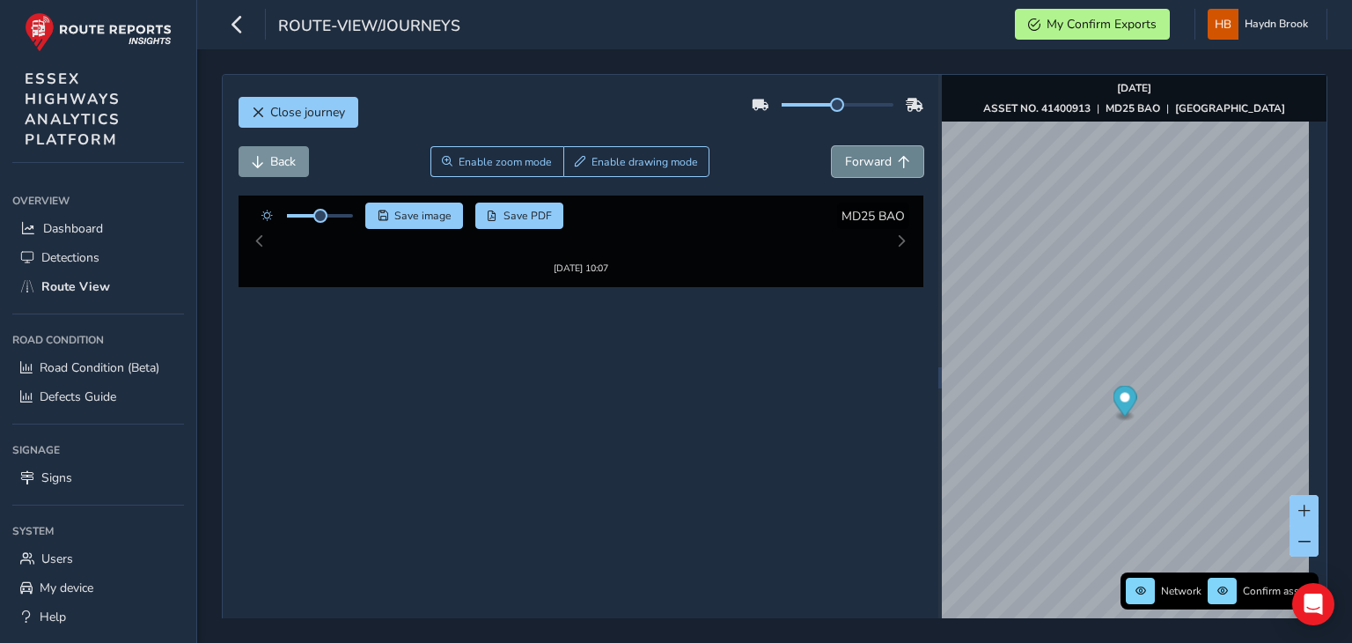
click at [898, 152] on button "Forward" at bounding box center [878, 161] width 92 height 31
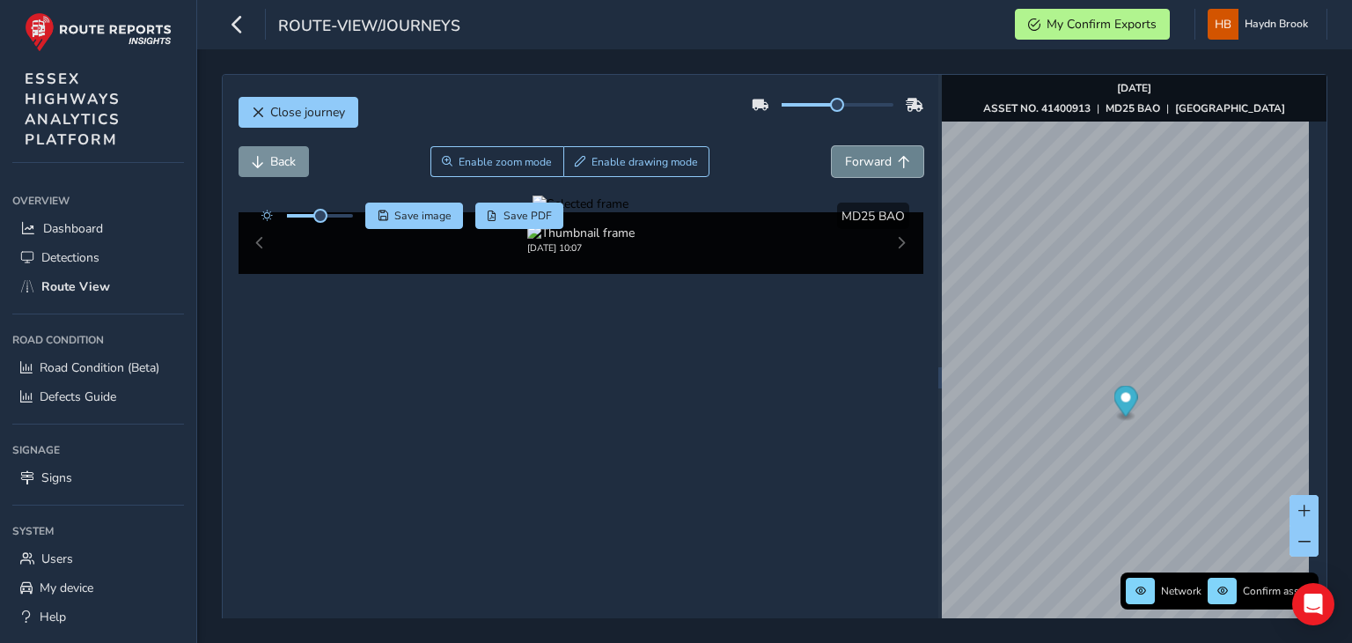
click at [898, 152] on button "Forward" at bounding box center [878, 161] width 92 height 31
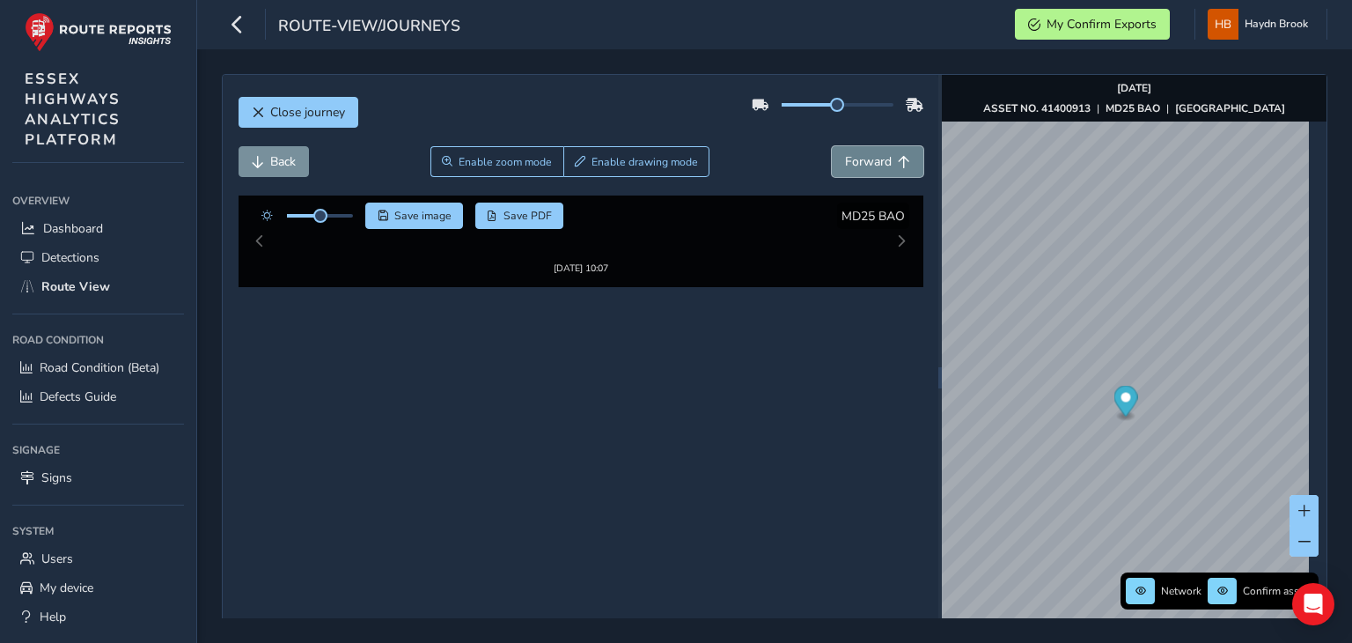
click at [898, 152] on button "Forward" at bounding box center [878, 161] width 92 height 31
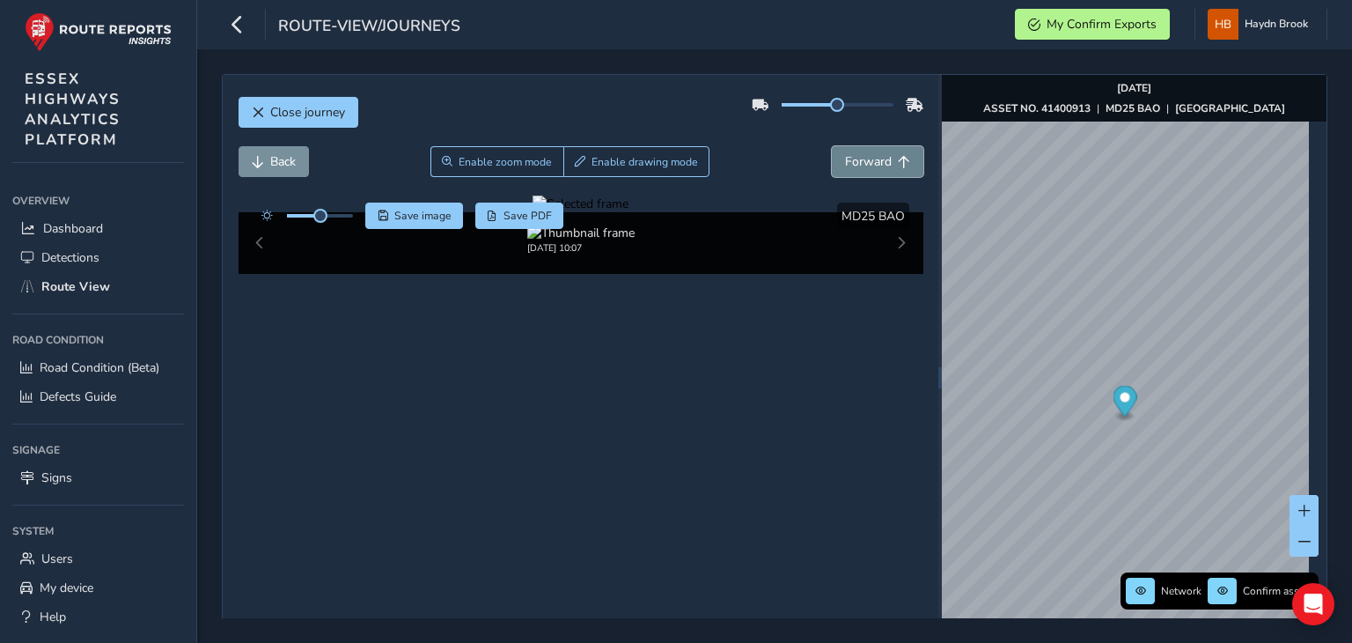
click at [898, 152] on button "Forward" at bounding box center [878, 161] width 92 height 31
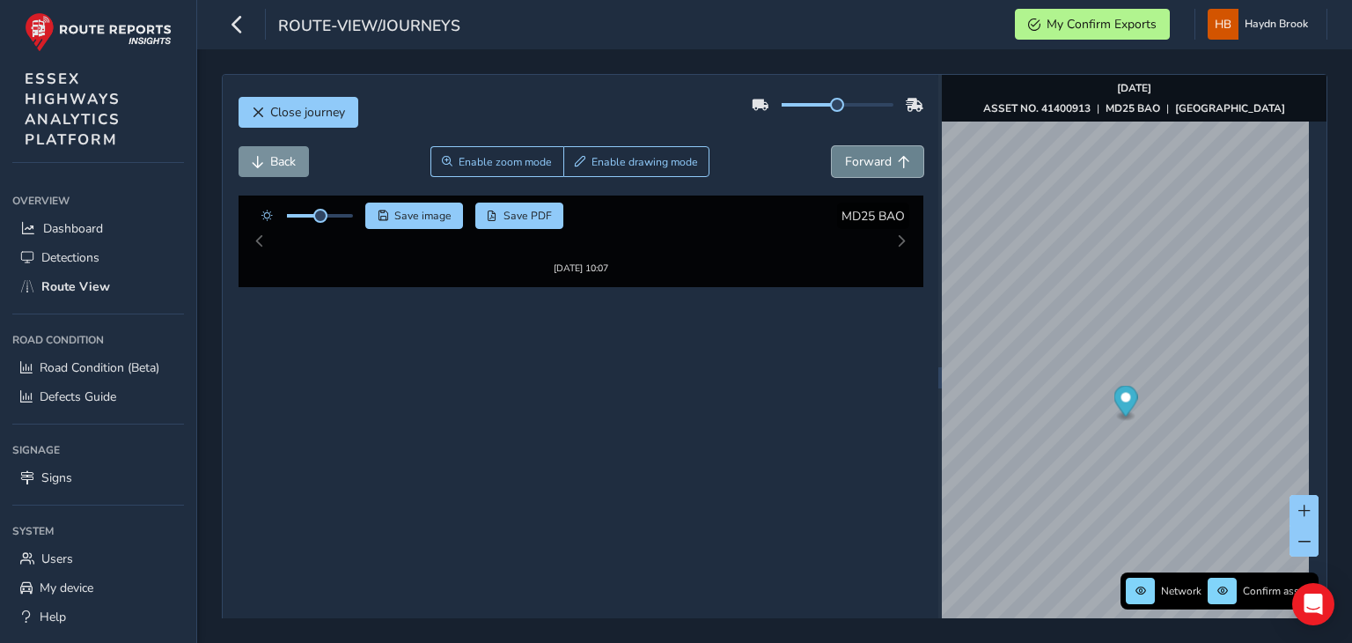
click at [898, 152] on button "Forward" at bounding box center [878, 161] width 92 height 31
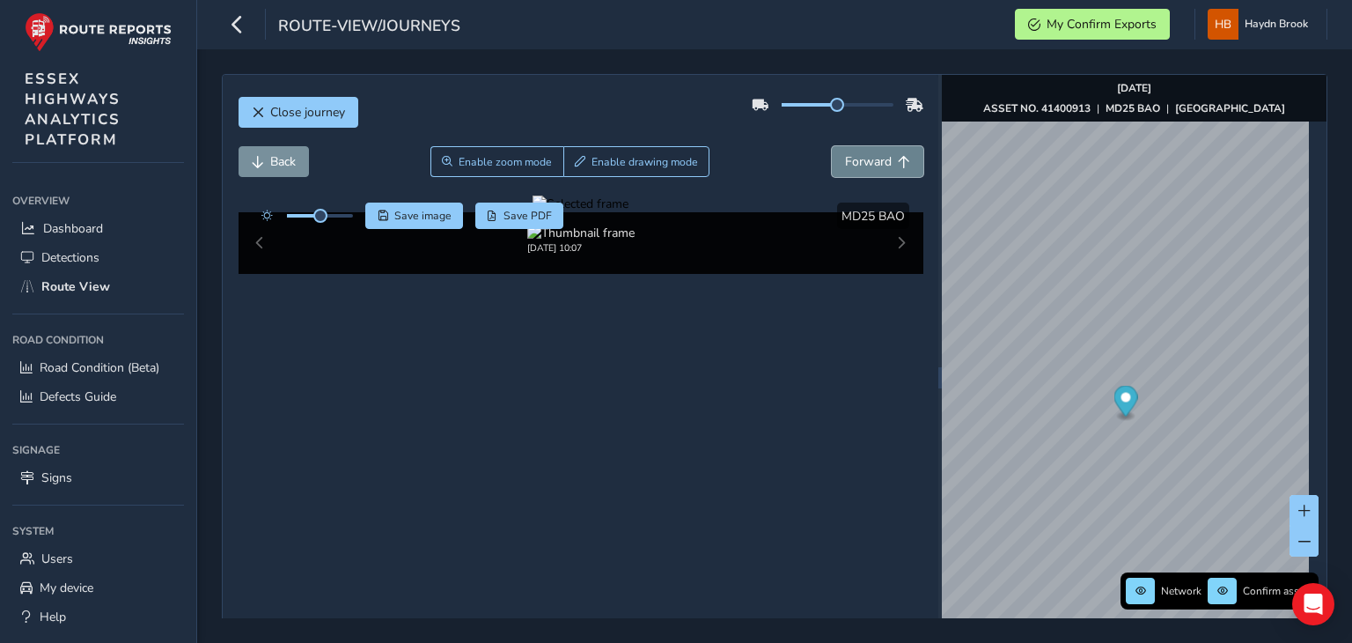
click at [898, 152] on button "Forward" at bounding box center [878, 161] width 92 height 31
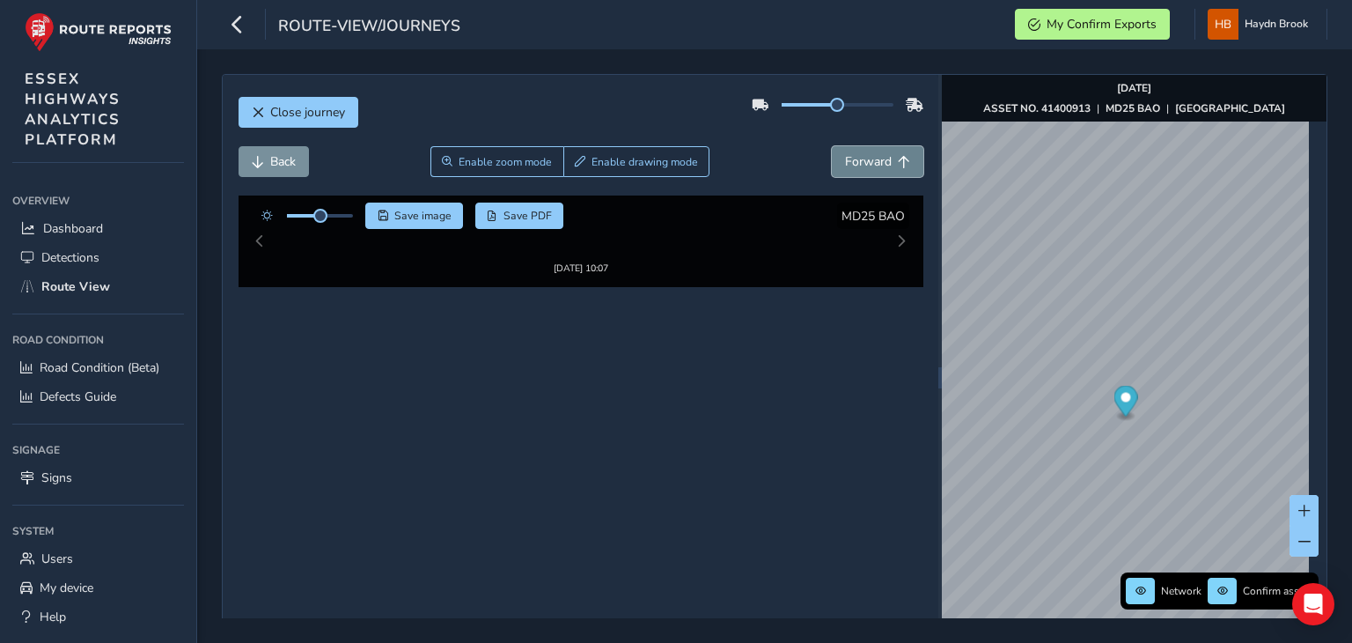
click at [898, 152] on button "Forward" at bounding box center [878, 161] width 92 height 31
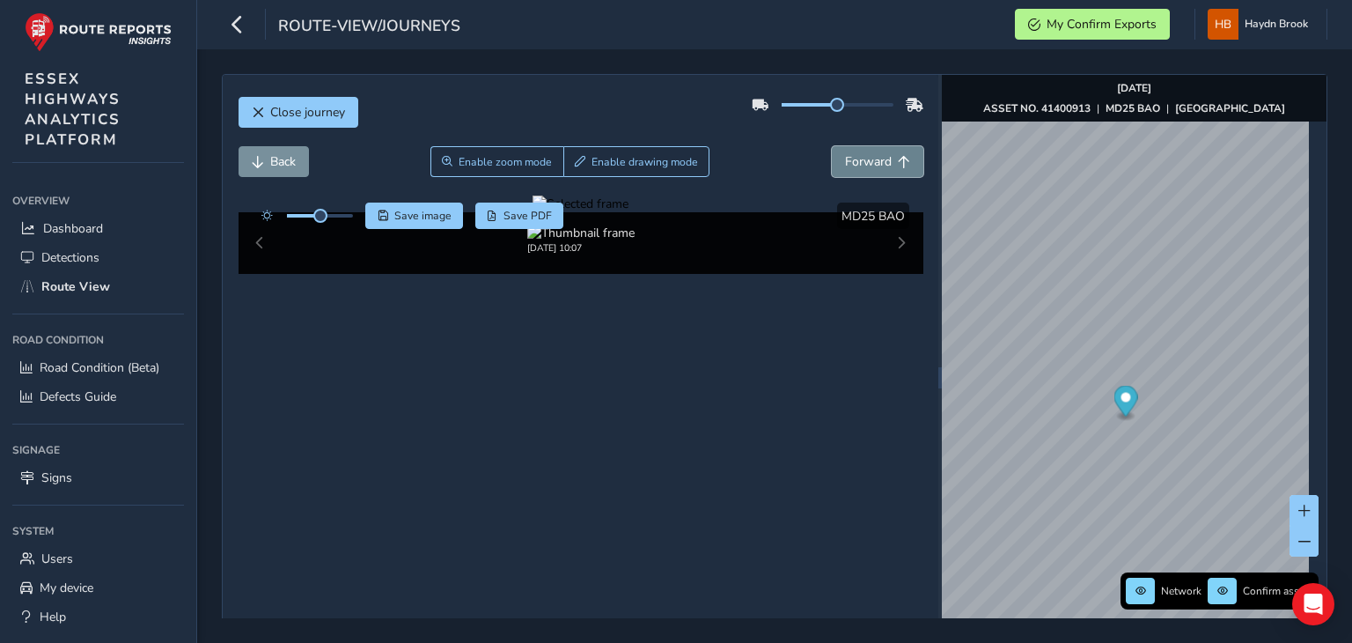
click at [898, 152] on button "Forward" at bounding box center [878, 161] width 92 height 31
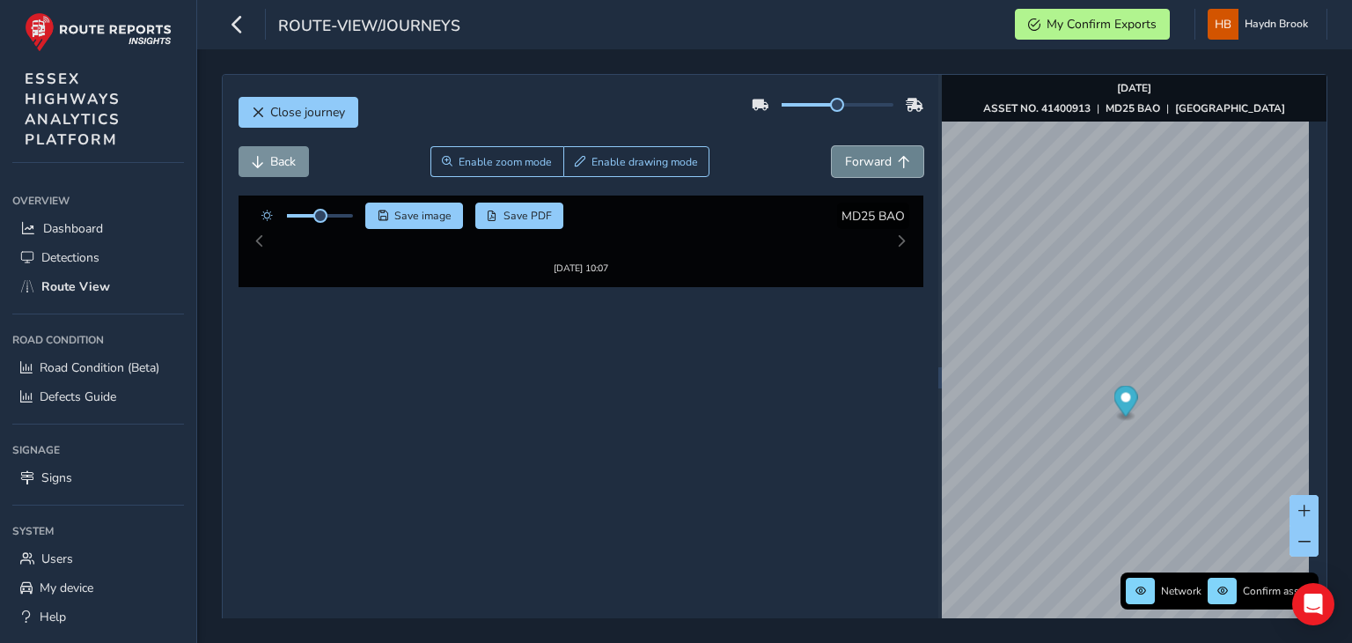
click at [898, 152] on button "Forward" at bounding box center [878, 161] width 92 height 31
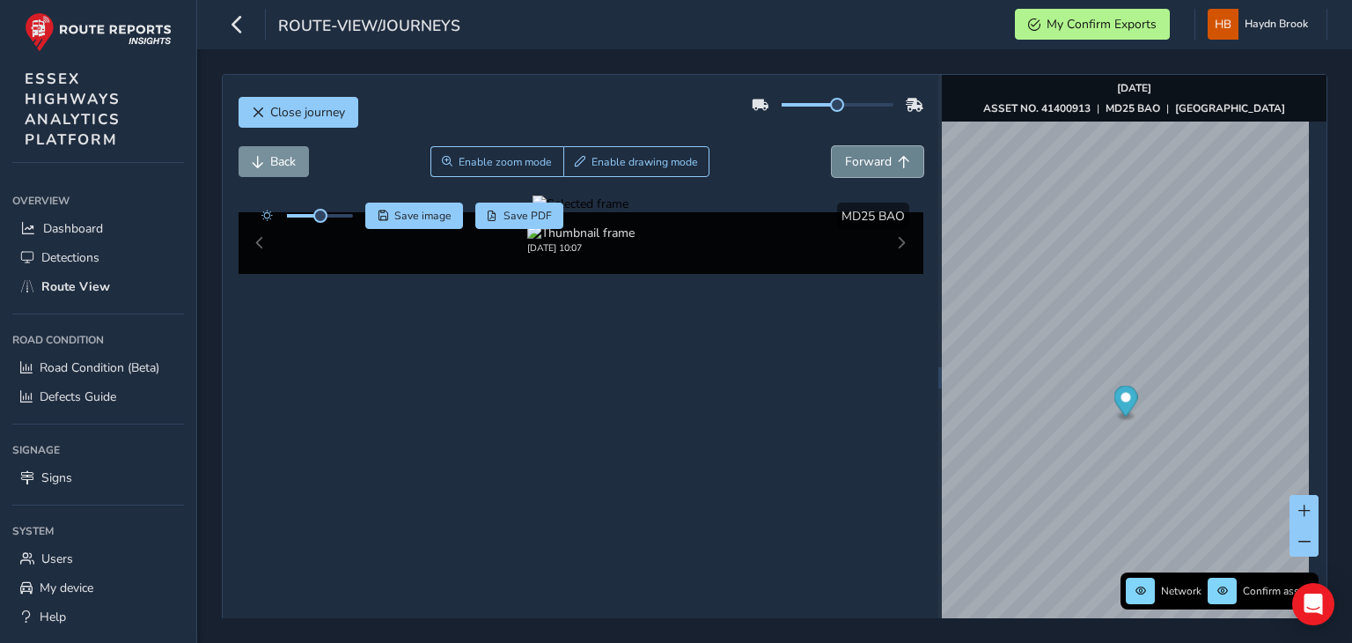
click at [898, 152] on button "Forward" at bounding box center [878, 161] width 92 height 31
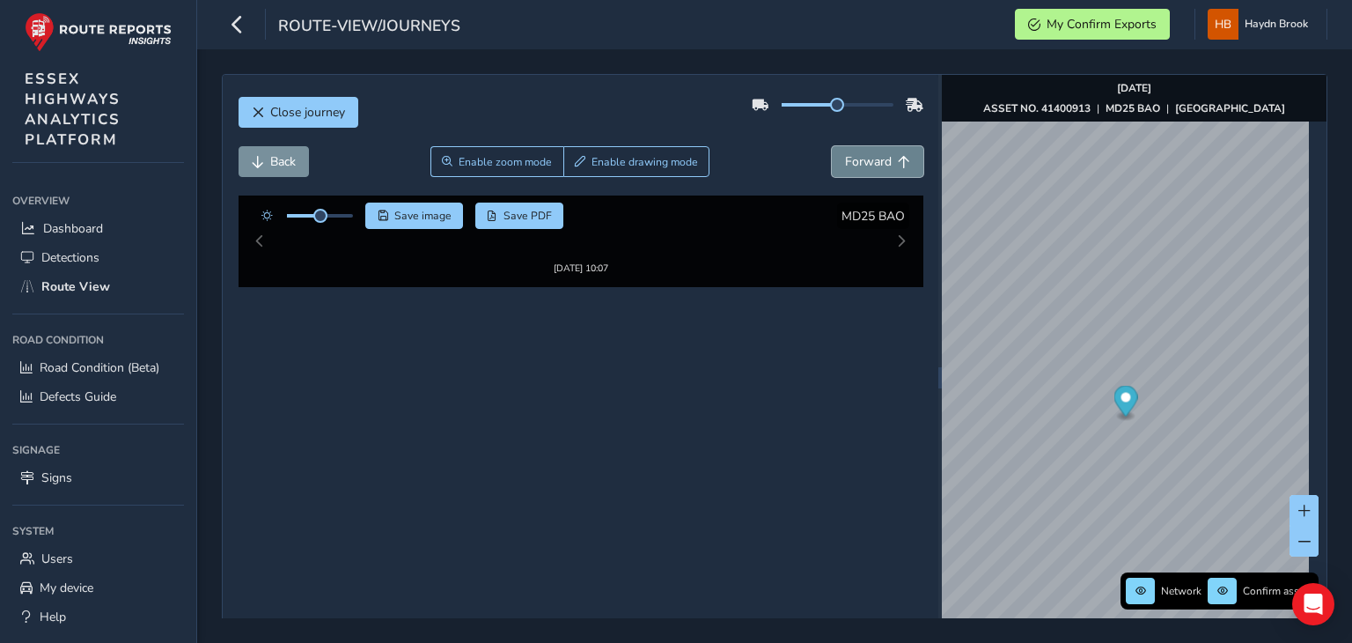
click at [898, 152] on button "Forward" at bounding box center [878, 161] width 92 height 31
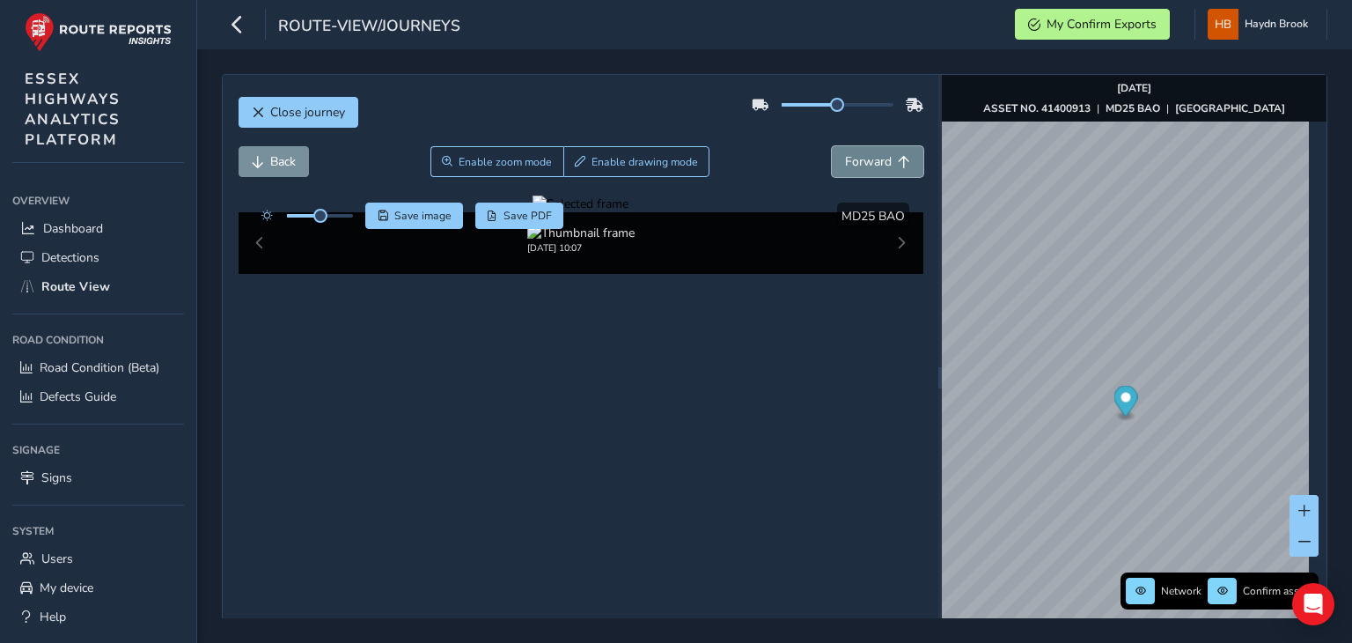
click at [898, 152] on button "Forward" at bounding box center [878, 161] width 92 height 31
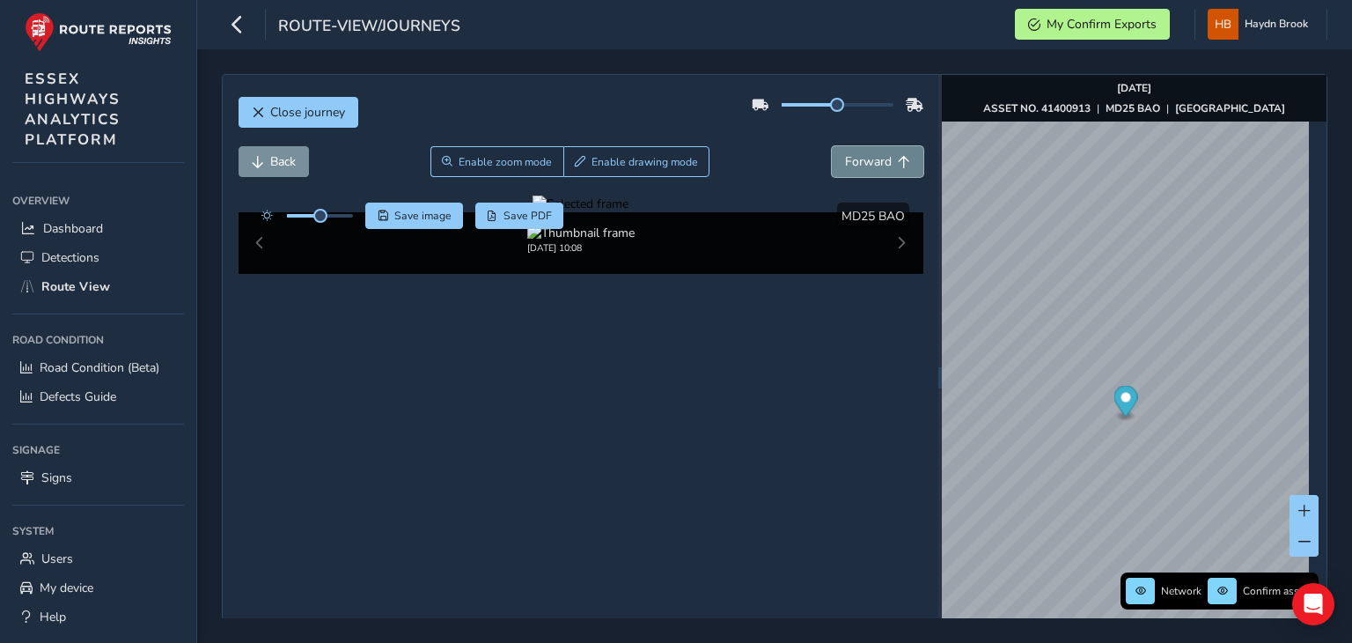
click at [898, 152] on button "Forward" at bounding box center [878, 161] width 92 height 31
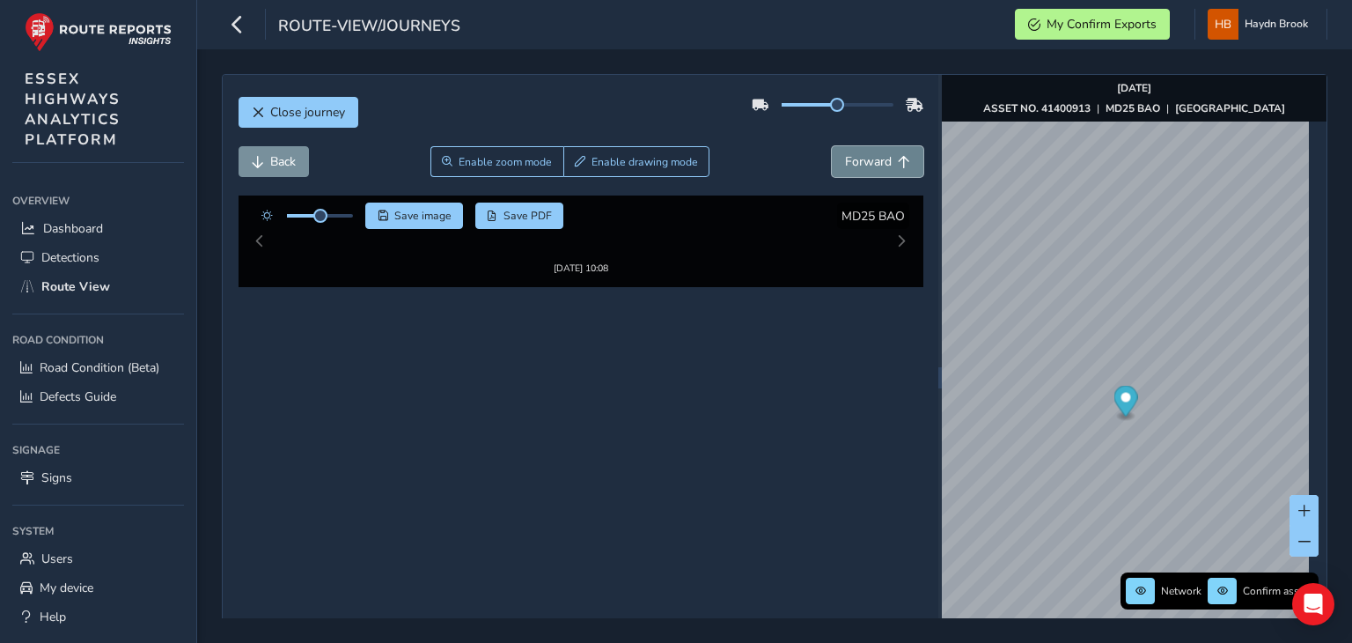
click at [898, 152] on button "Forward" at bounding box center [878, 161] width 92 height 31
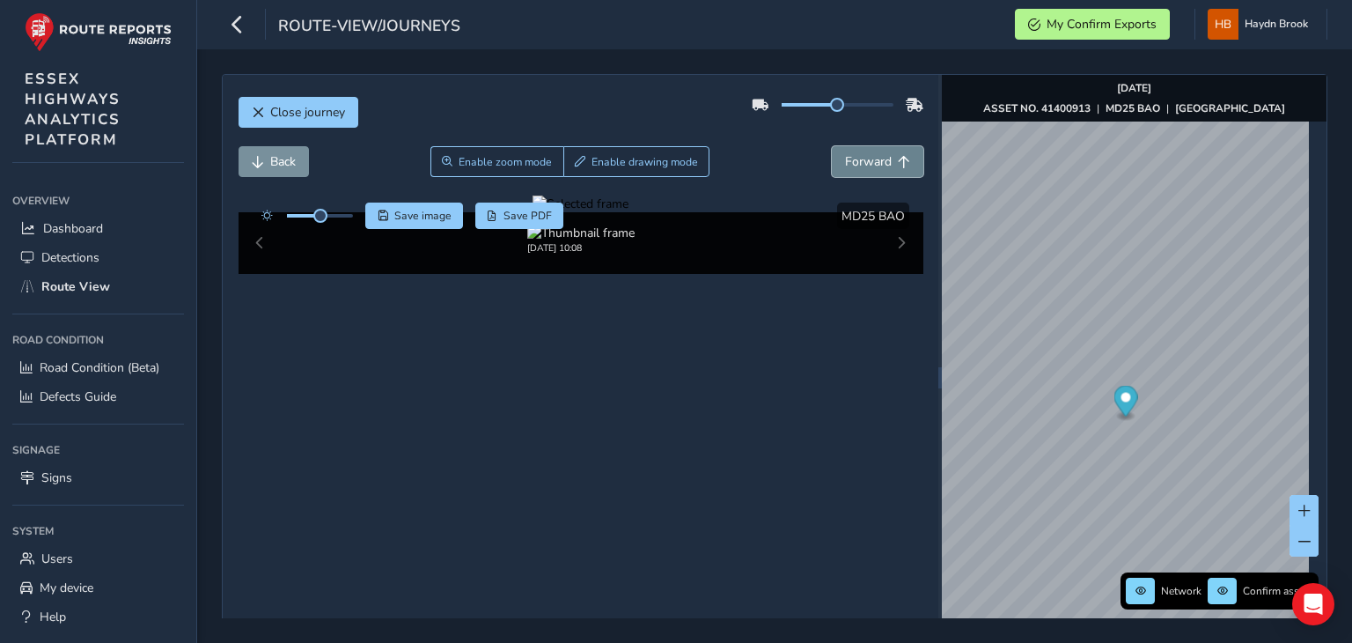
click at [898, 152] on button "Forward" at bounding box center [878, 161] width 92 height 31
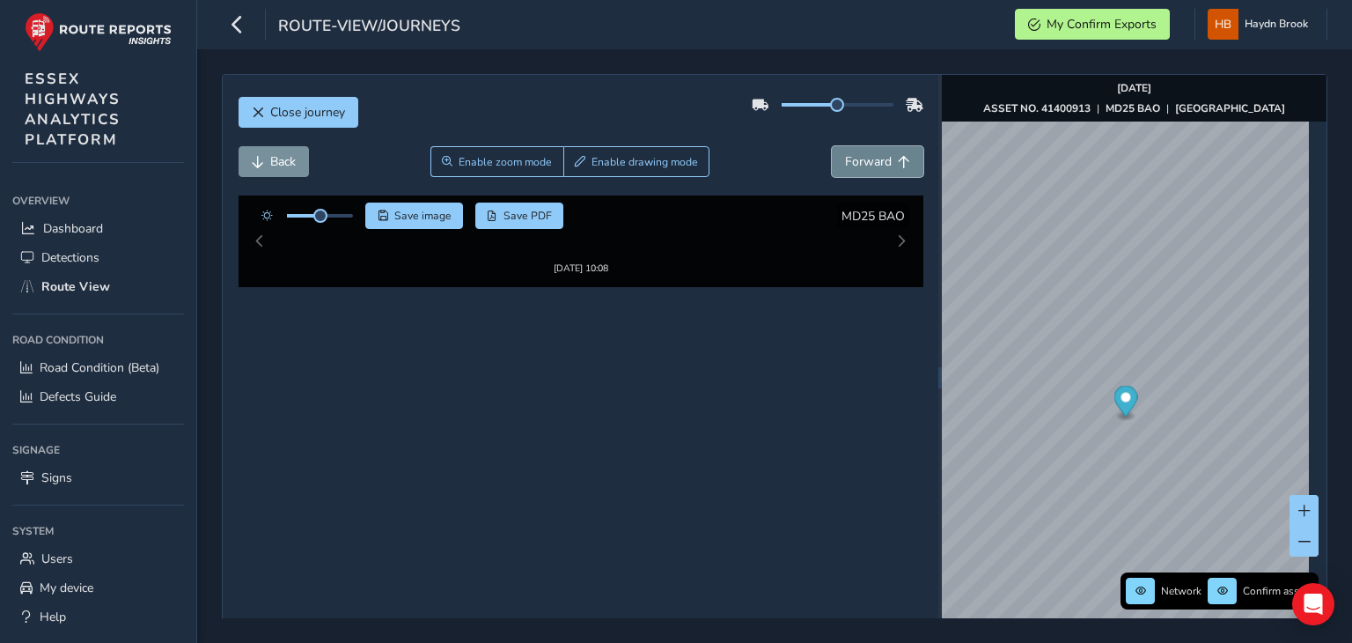
click at [898, 152] on button "Forward" at bounding box center [878, 161] width 92 height 31
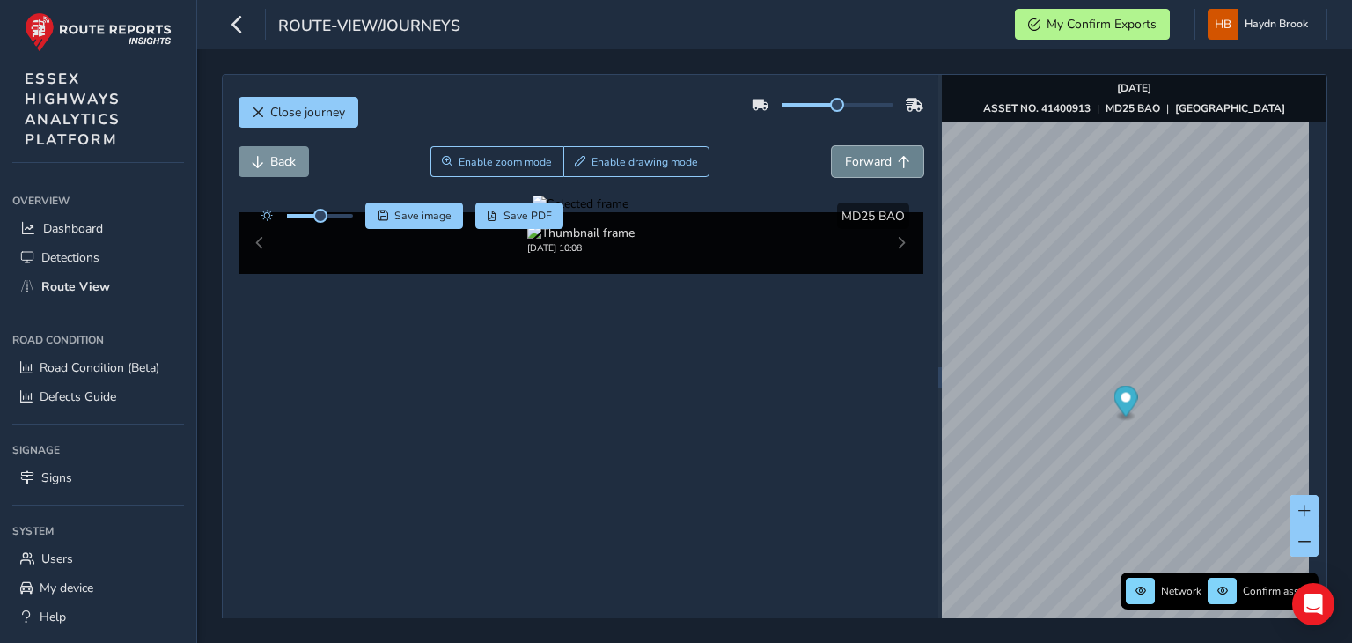
click at [898, 152] on button "Forward" at bounding box center [878, 161] width 92 height 31
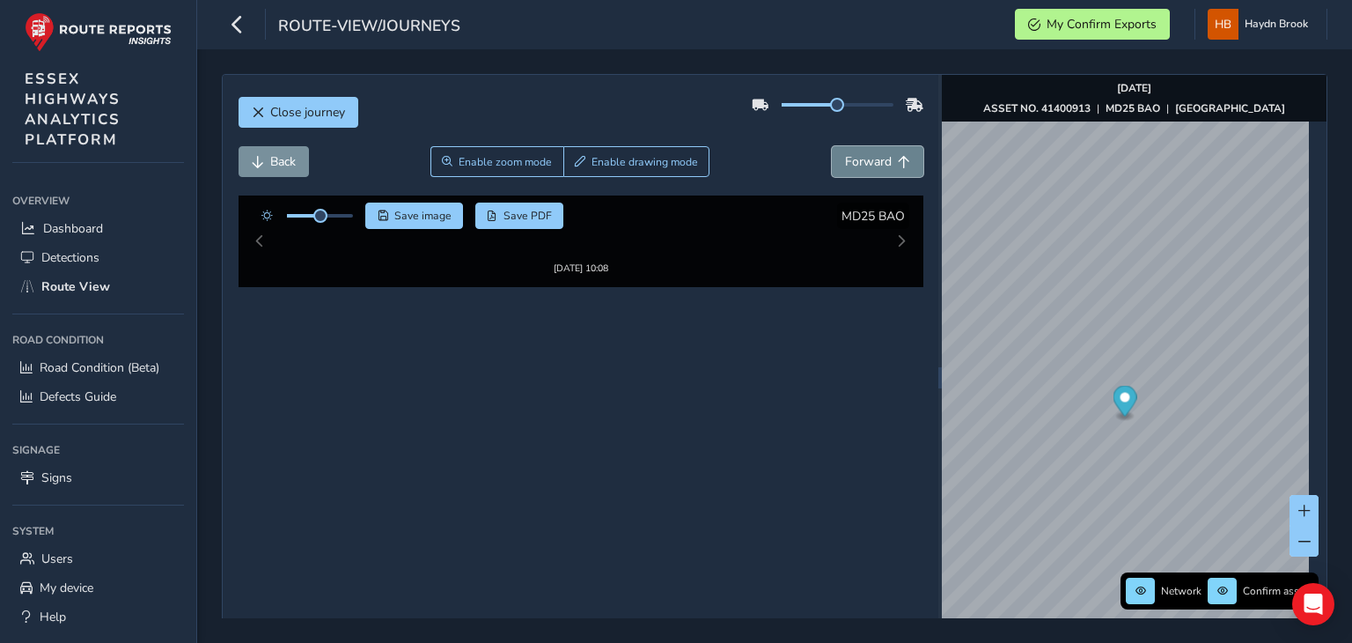
click at [898, 152] on button "Forward" at bounding box center [878, 161] width 92 height 31
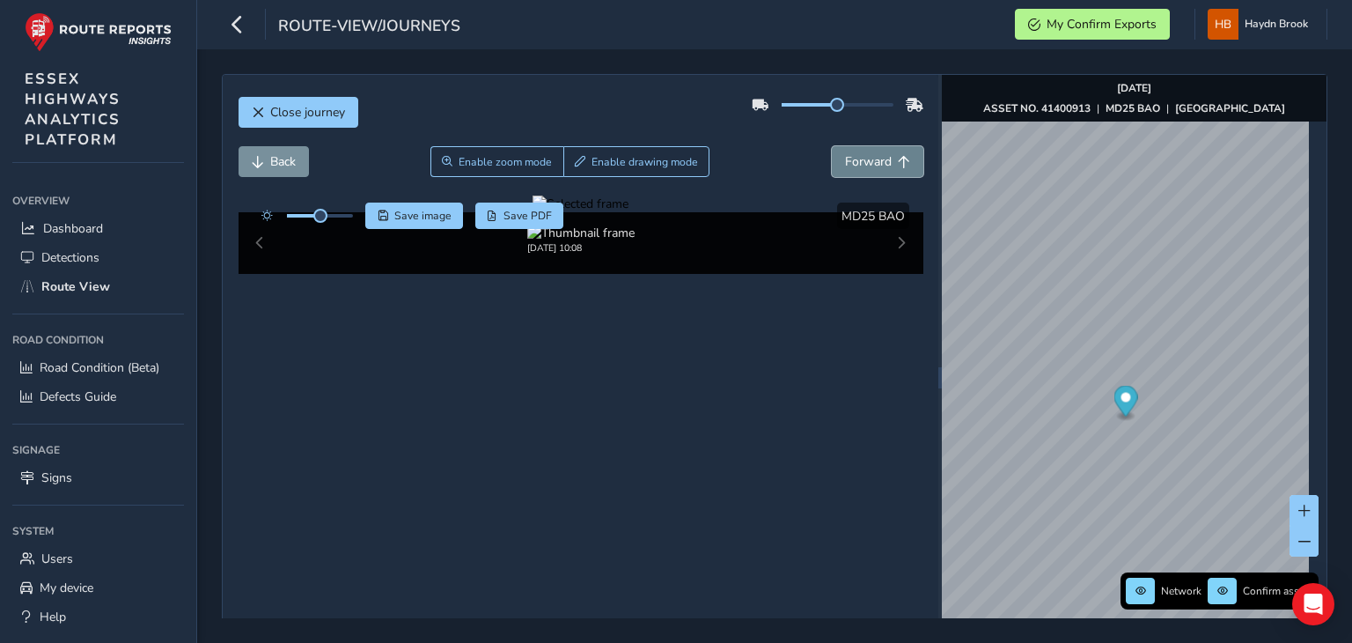
click at [898, 152] on button "Forward" at bounding box center [878, 161] width 92 height 31
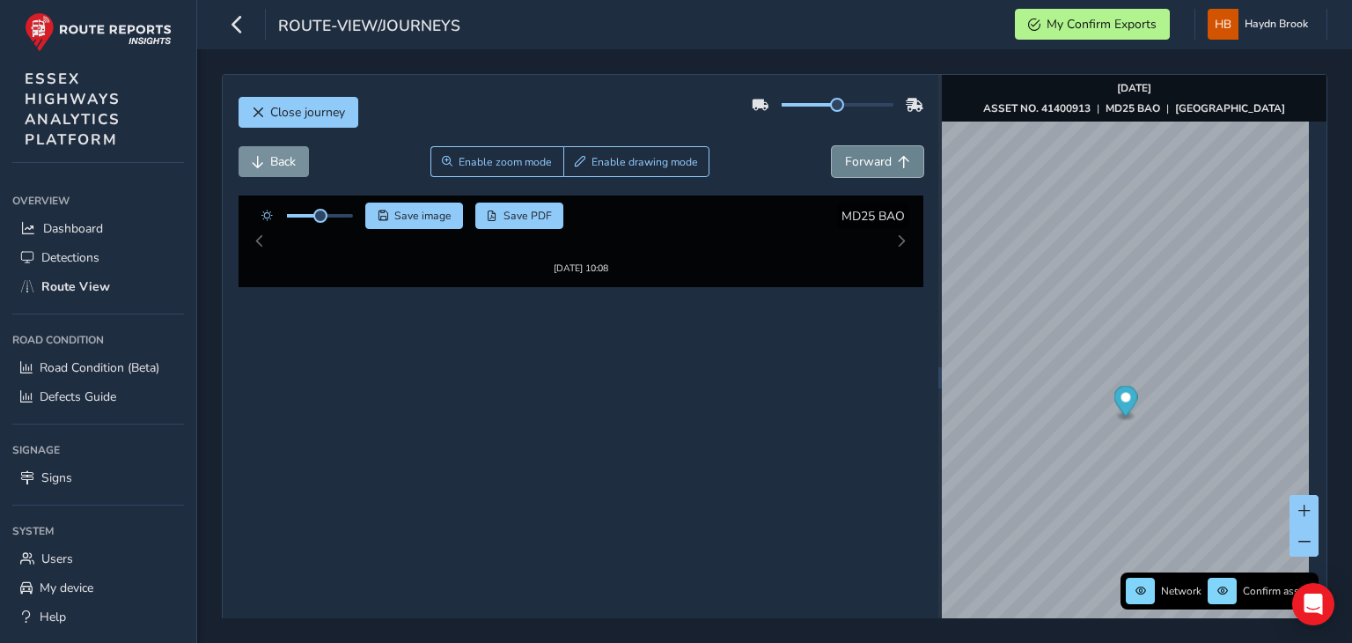
click at [898, 152] on button "Forward" at bounding box center [878, 161] width 92 height 31
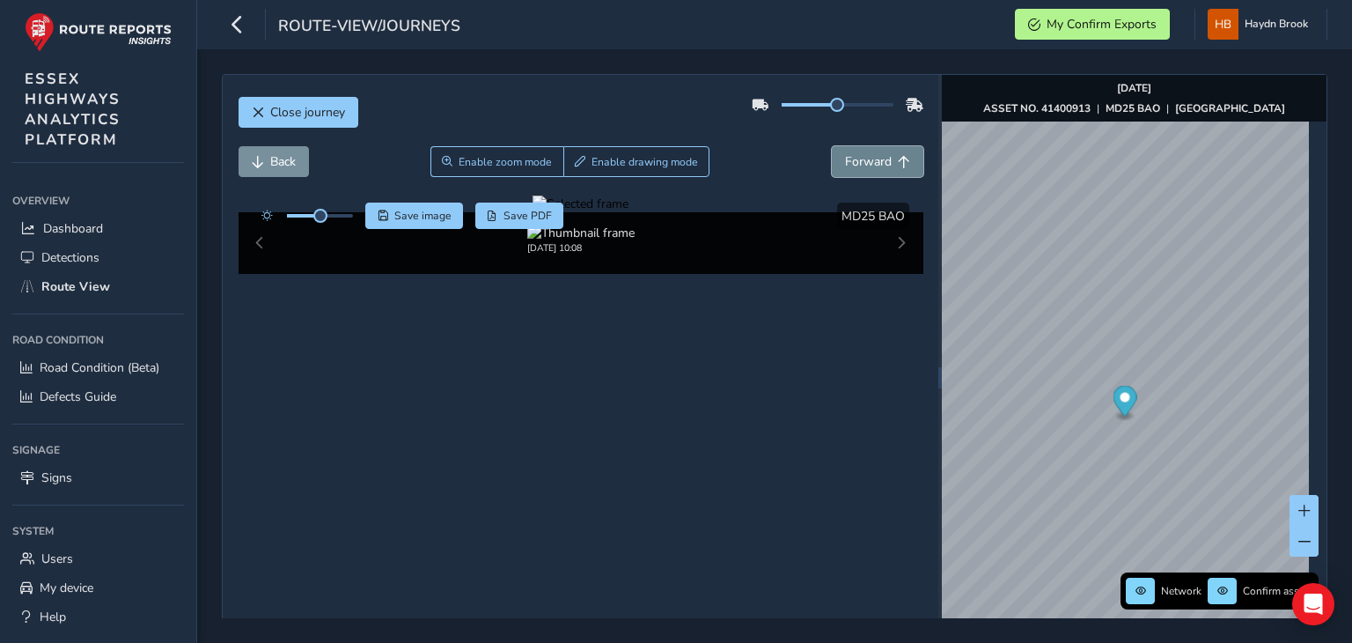
click at [898, 152] on button "Forward" at bounding box center [878, 161] width 92 height 31
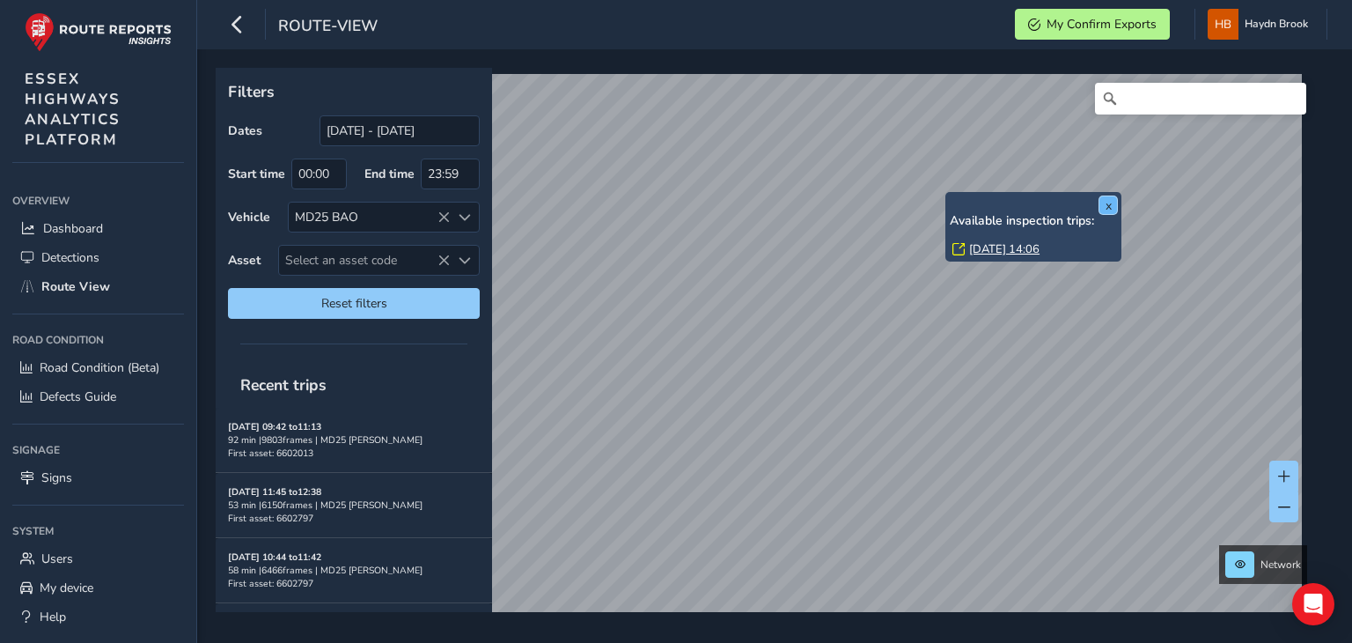
click at [1109, 203] on button "x" at bounding box center [1109, 205] width 18 height 18
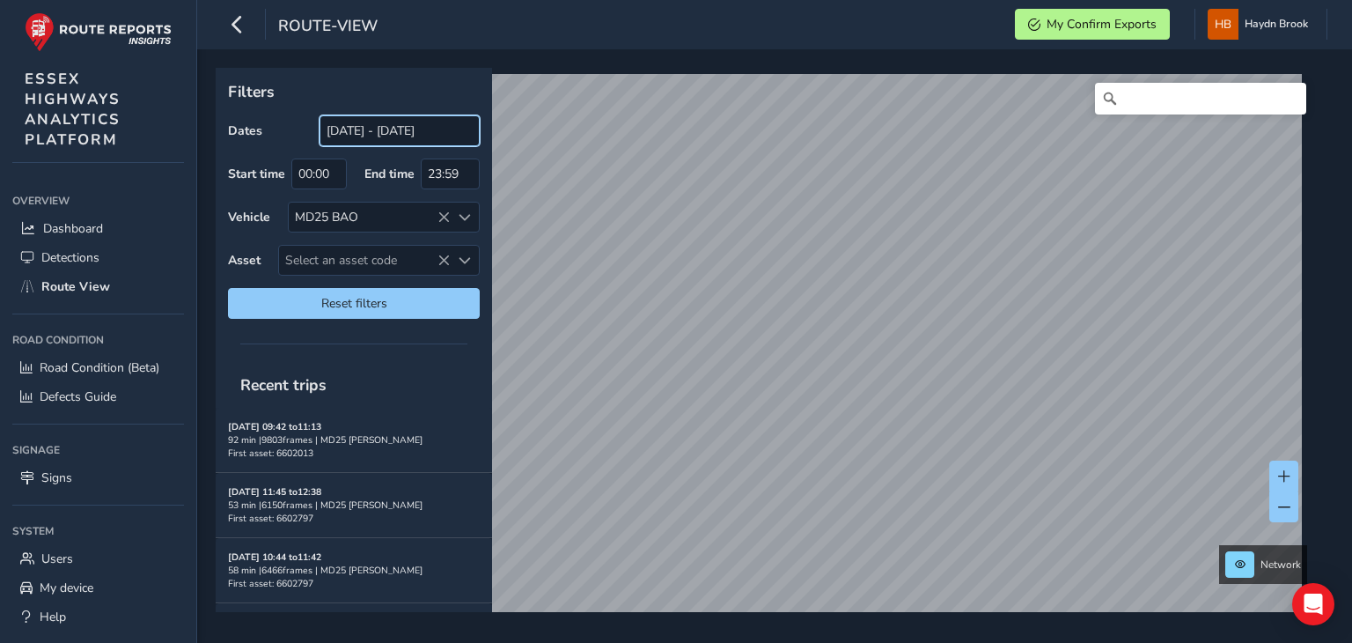
click at [372, 131] on input "[DATE] - [DATE]" at bounding box center [400, 130] width 160 height 31
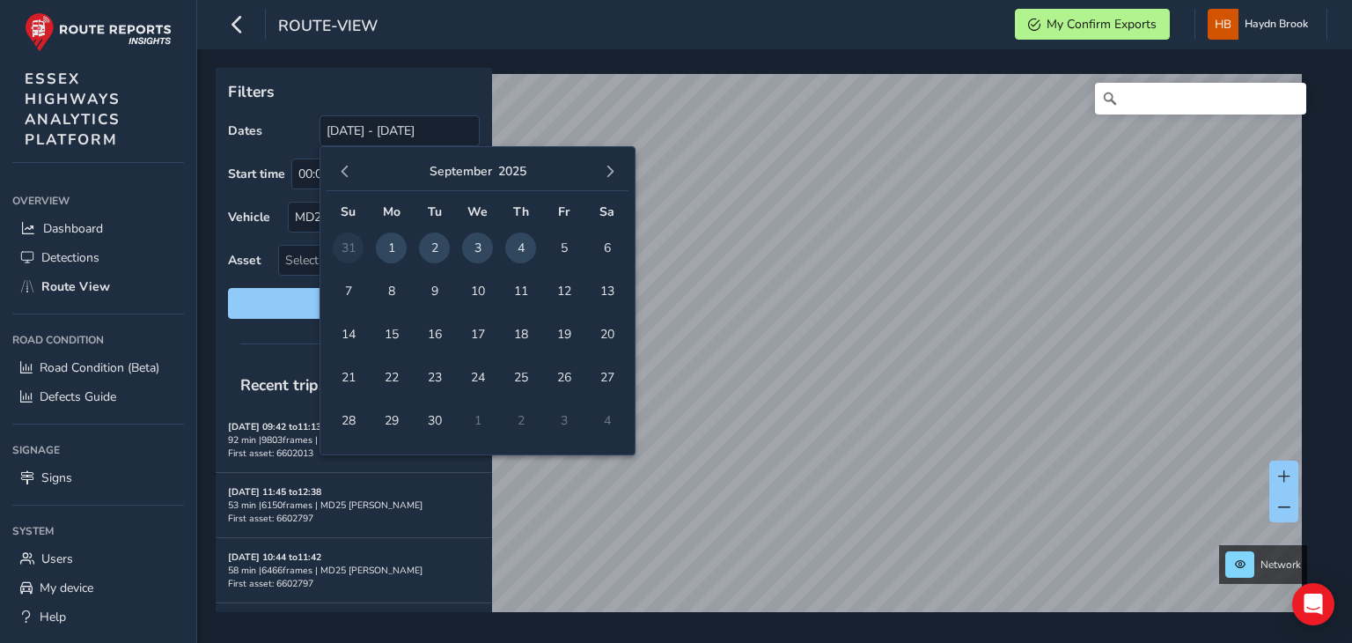
click at [519, 252] on span "4" at bounding box center [520, 247] width 31 height 31
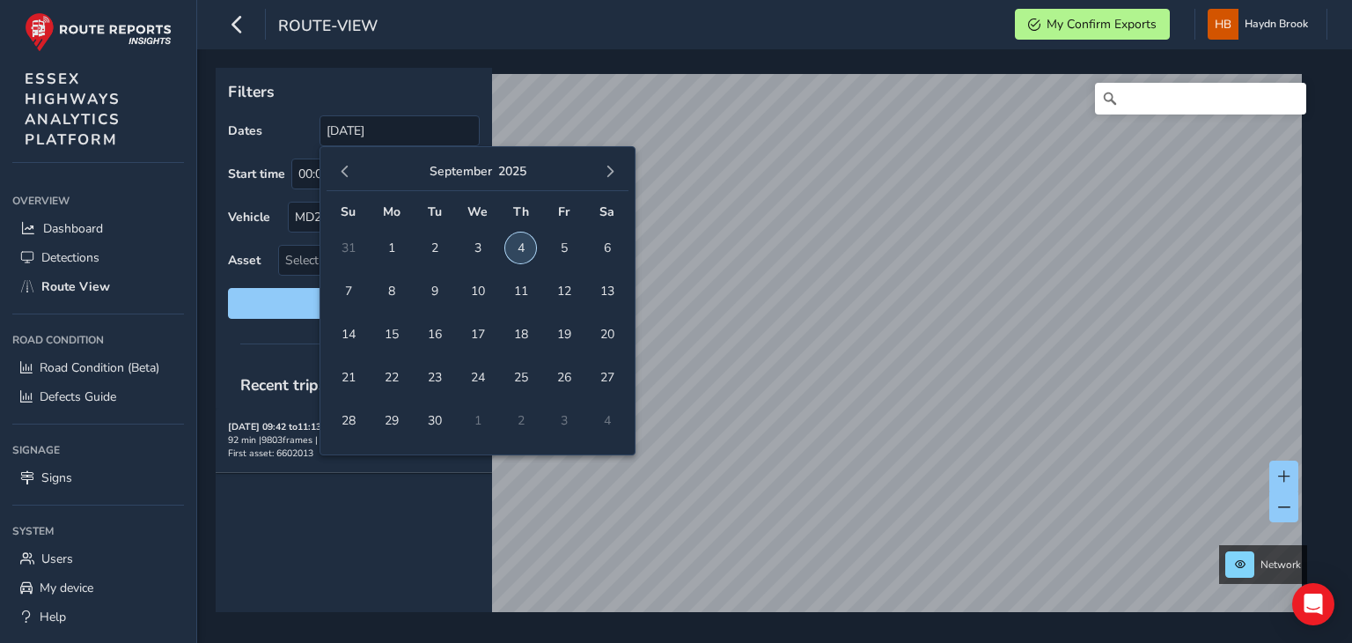
click at [519, 251] on span "4" at bounding box center [520, 247] width 31 height 31
click at [282, 446] on span "First asset: 6602013" at bounding box center [270, 452] width 85 height 13
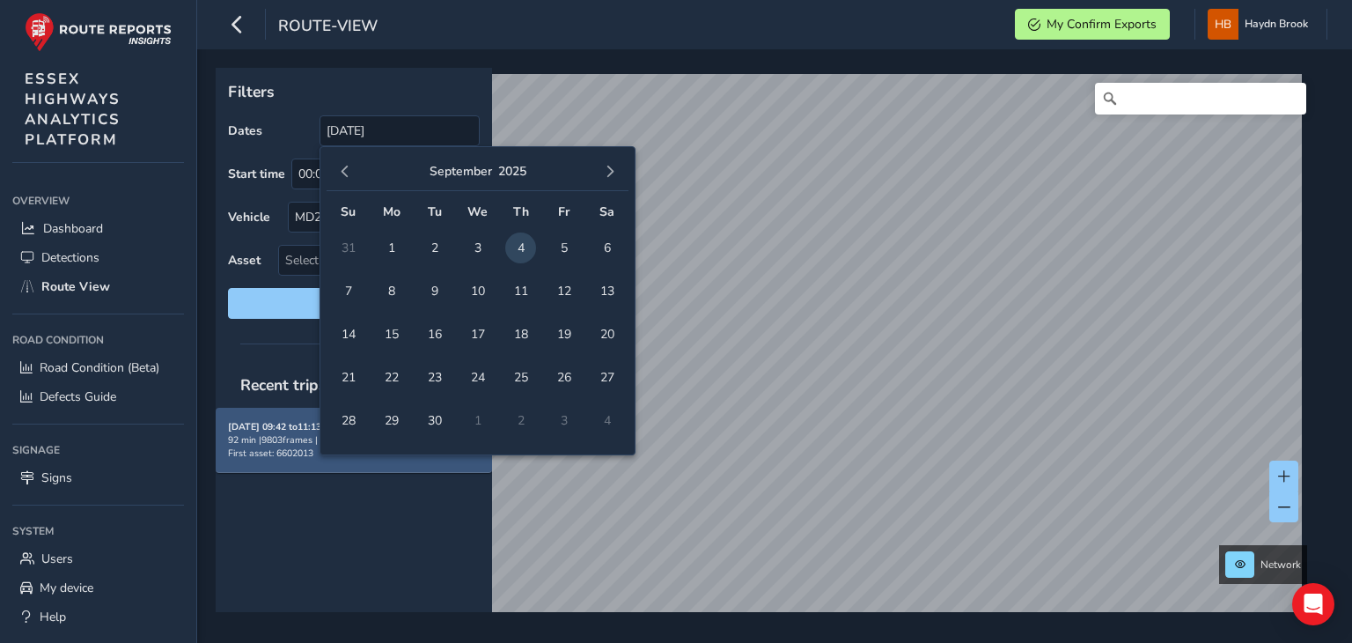
type input "[DATE] - [DATE]"
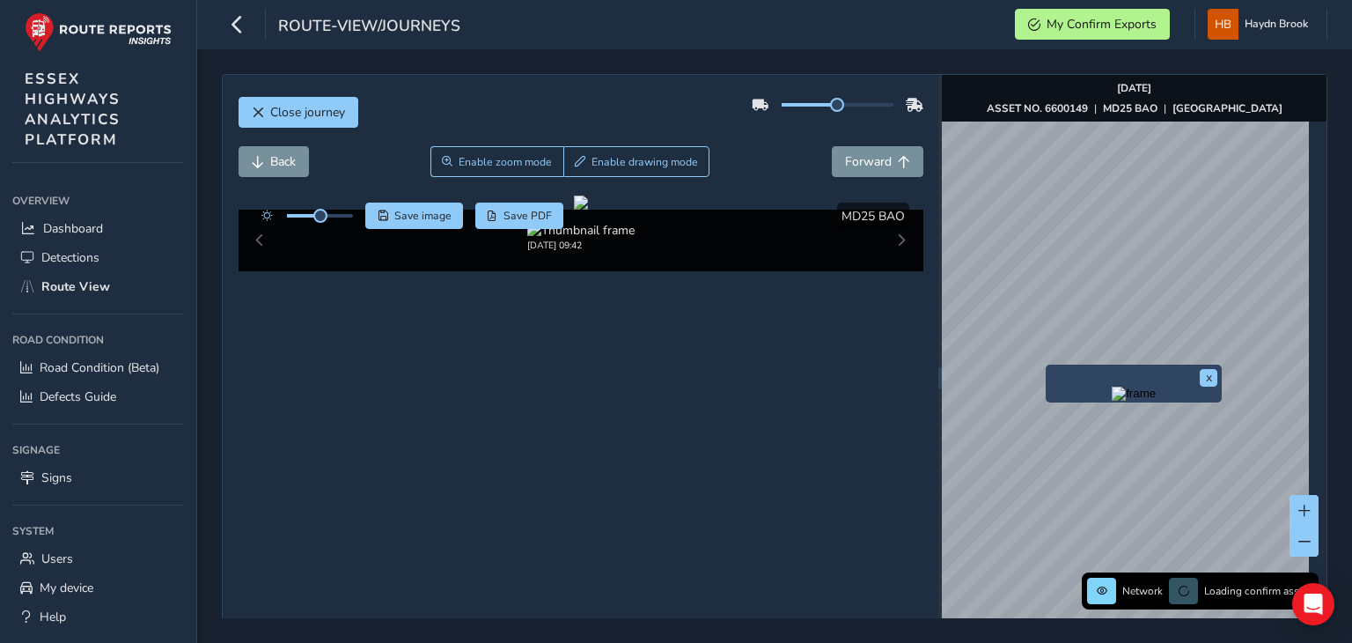
click at [1112, 401] on img "Preview frame" at bounding box center [1134, 393] width 44 height 14
click at [856, 166] on span "Forward" at bounding box center [868, 161] width 47 height 17
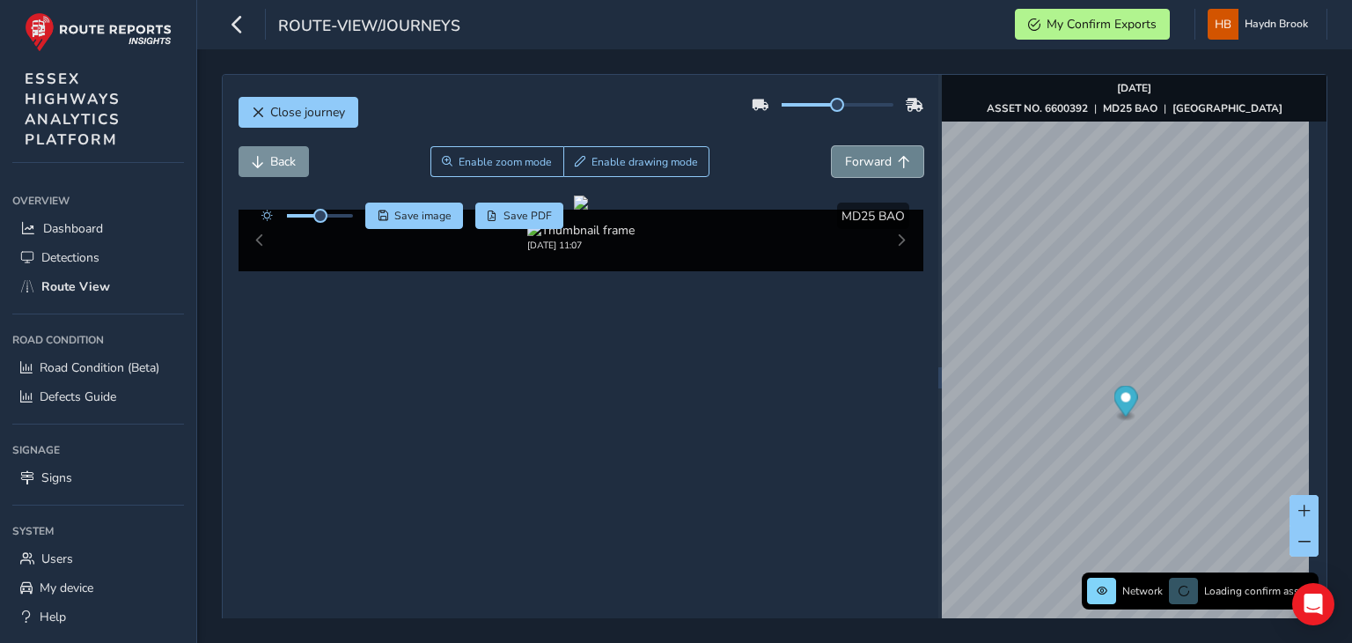
click at [856, 166] on span "Forward" at bounding box center [868, 161] width 47 height 17
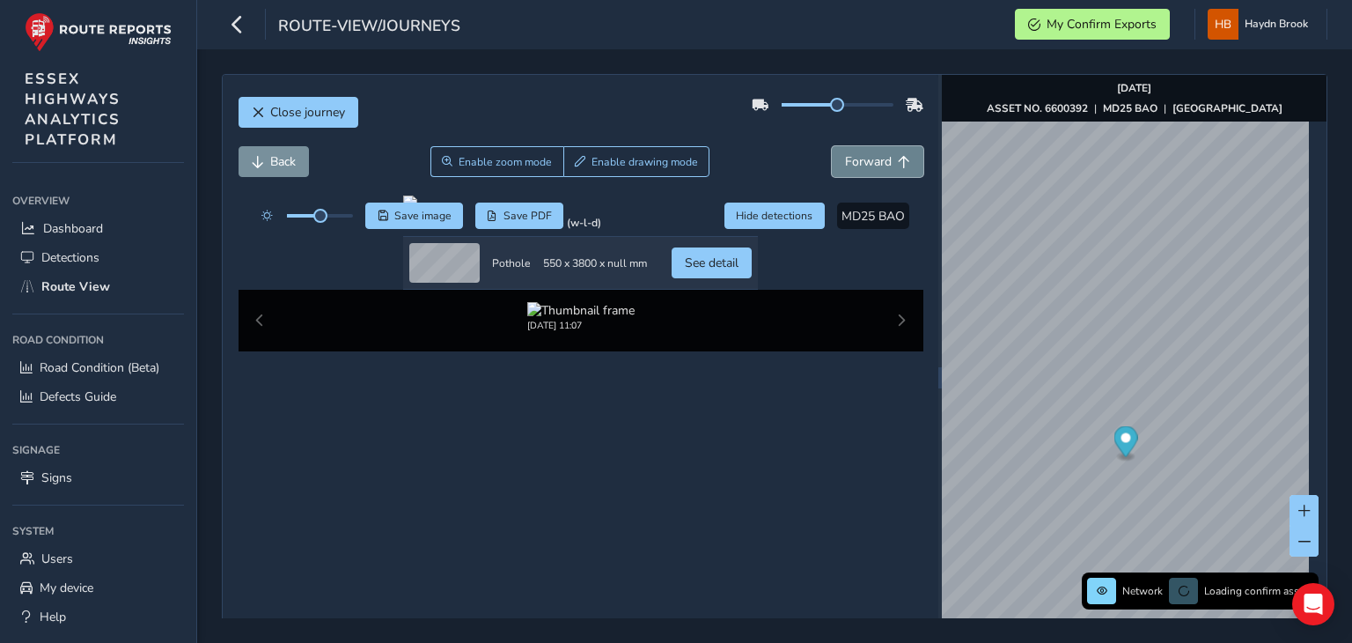
click at [856, 166] on span "Forward" at bounding box center [868, 161] width 47 height 17
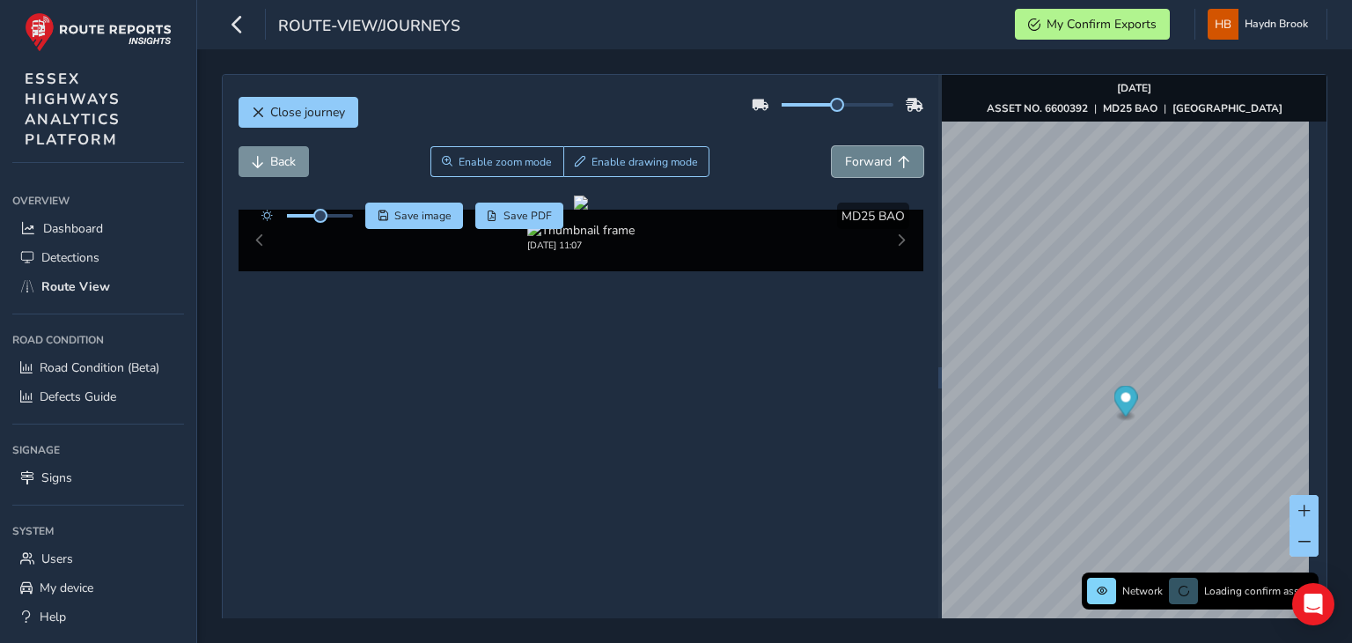
click at [856, 166] on span "Forward" at bounding box center [868, 161] width 47 height 17
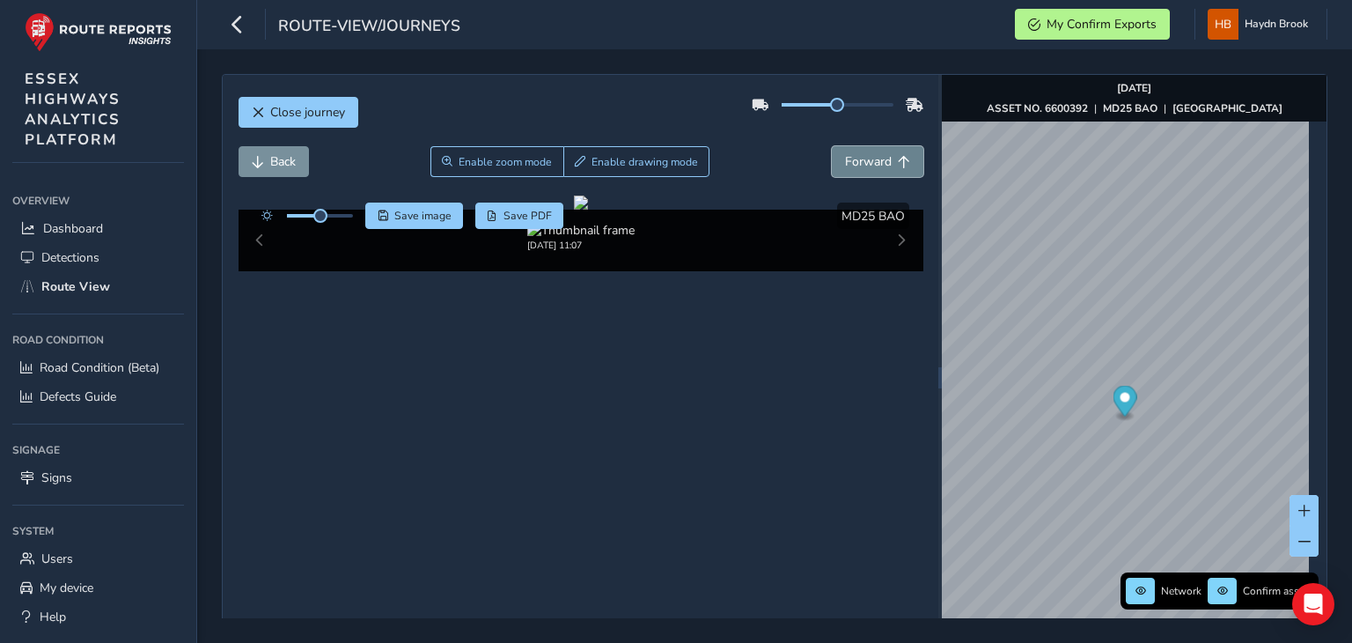
click at [856, 166] on span "Forward" at bounding box center [868, 161] width 47 height 17
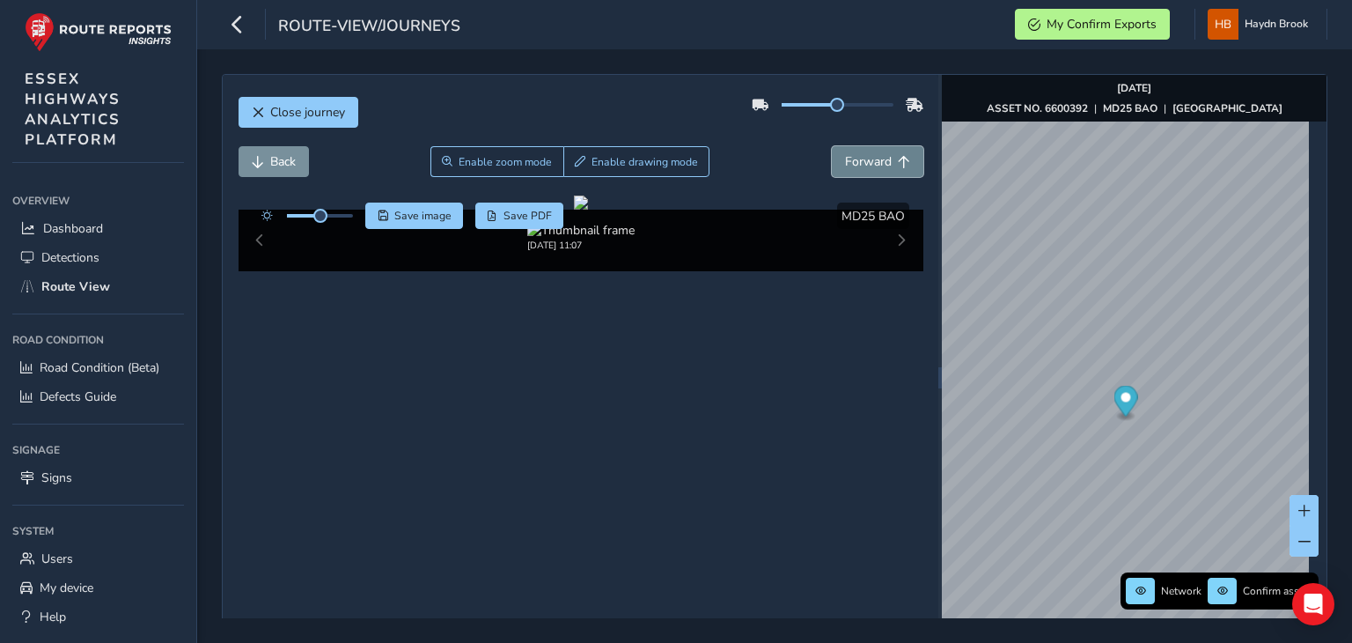
click at [856, 166] on span "Forward" at bounding box center [868, 161] width 47 height 17
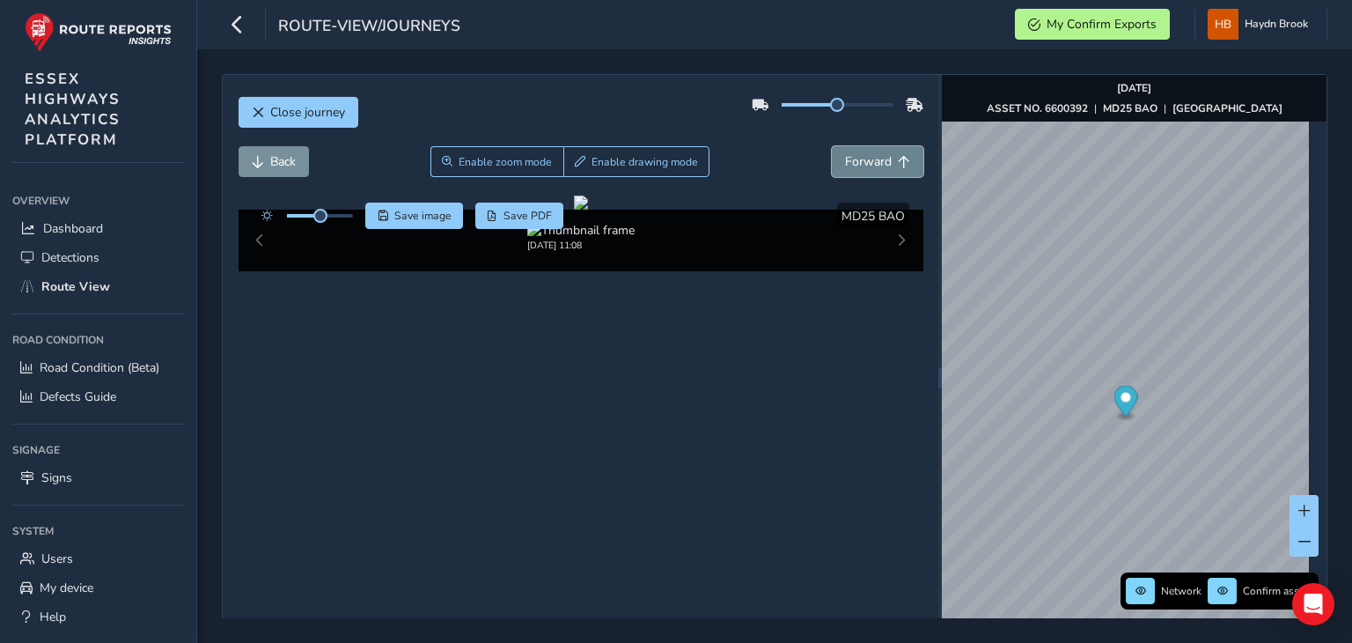
click at [856, 166] on span "Forward" at bounding box center [868, 161] width 47 height 17
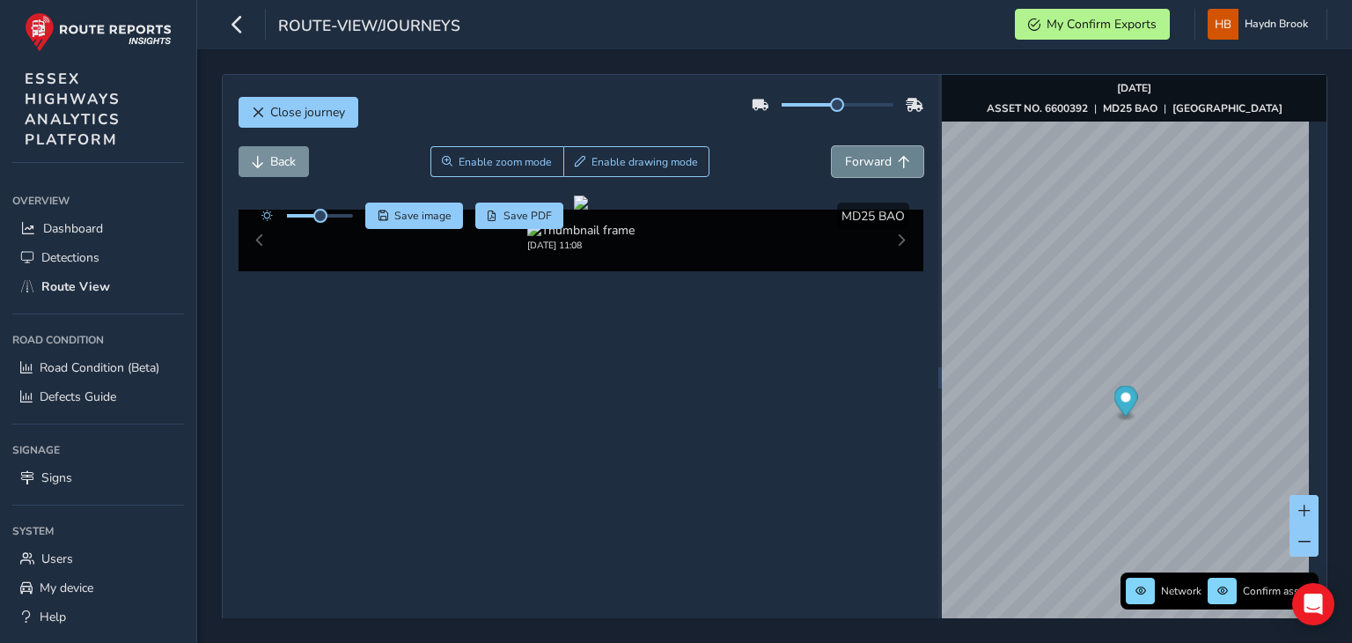
click at [856, 166] on span "Forward" at bounding box center [868, 161] width 47 height 17
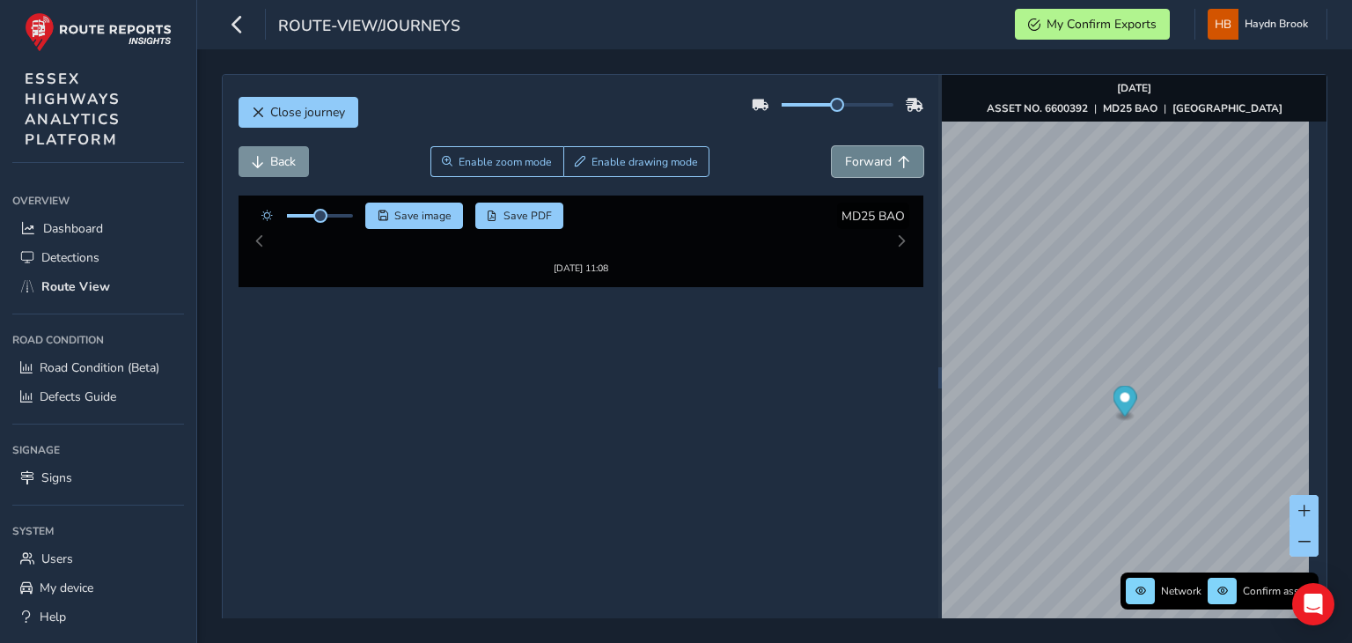
click at [856, 166] on span "Forward" at bounding box center [868, 161] width 47 height 17
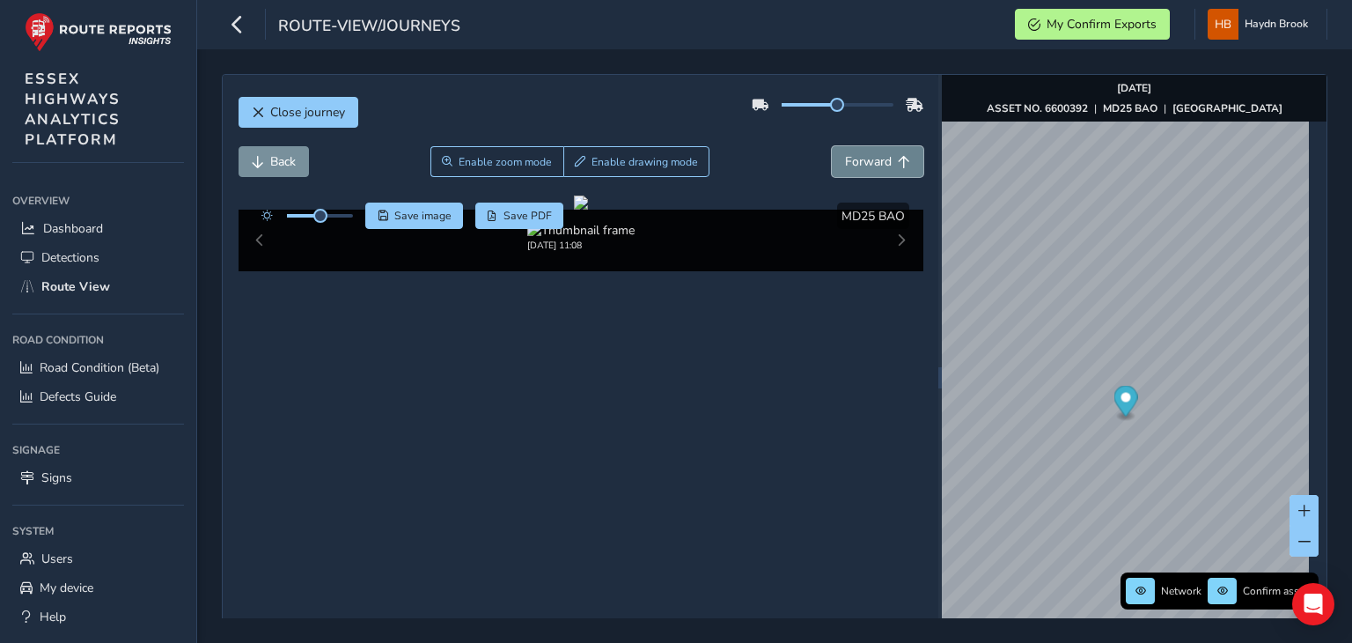
click at [856, 166] on span "Forward" at bounding box center [868, 161] width 47 height 17
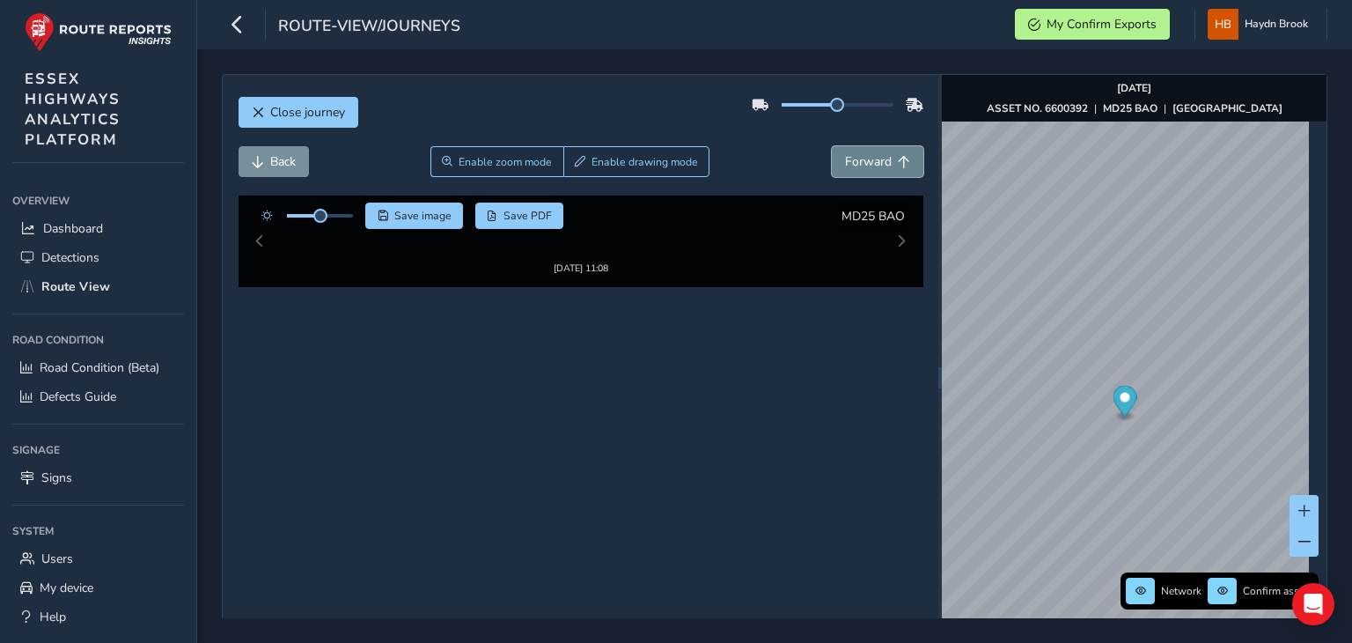
click at [856, 166] on span "Forward" at bounding box center [868, 161] width 47 height 17
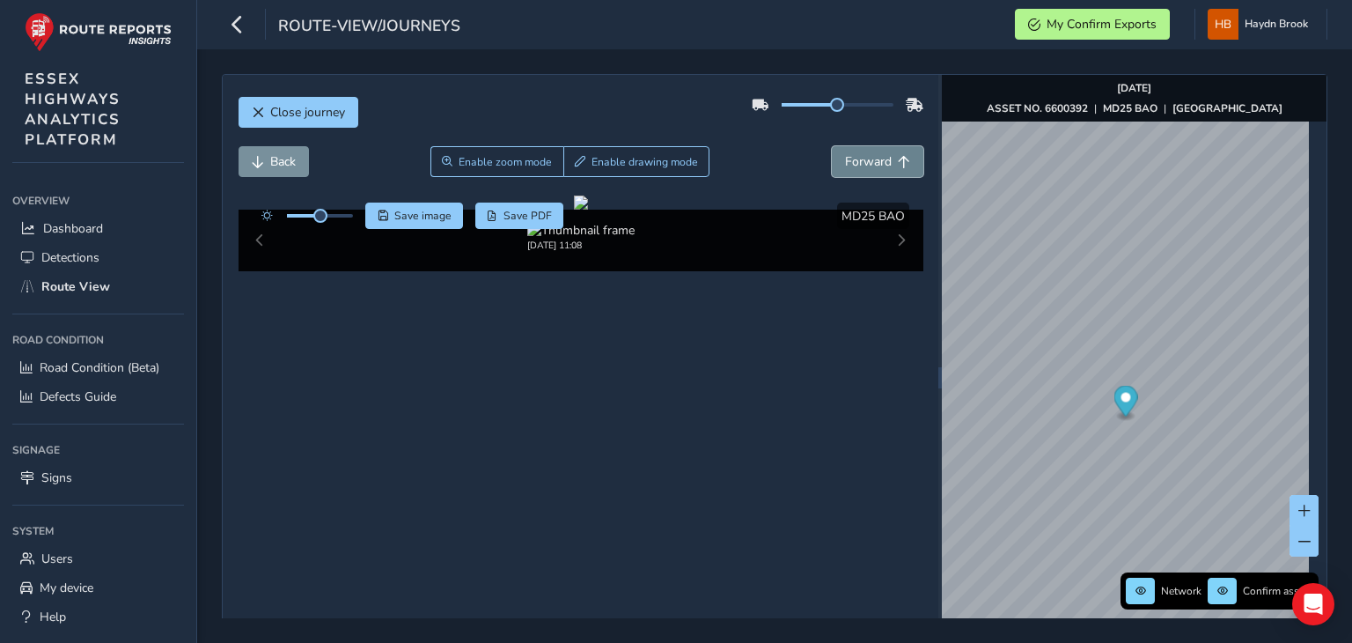
click at [856, 166] on span "Forward" at bounding box center [868, 161] width 47 height 17
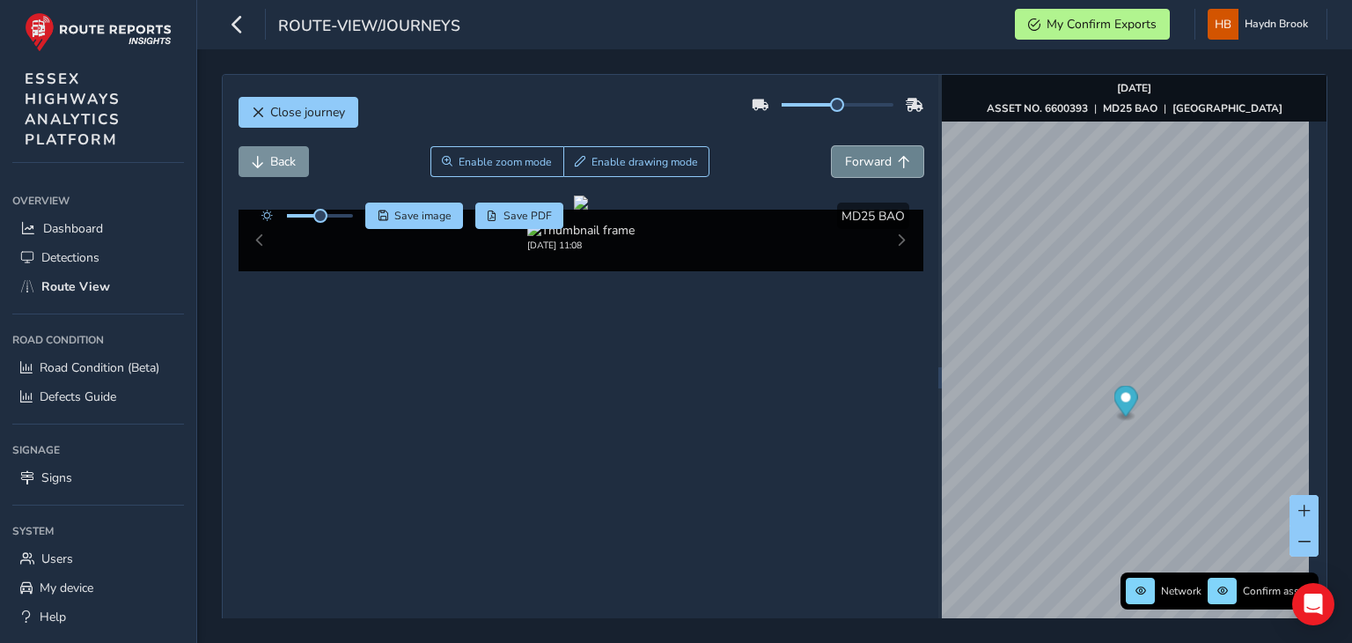
click at [856, 166] on span "Forward" at bounding box center [868, 161] width 47 height 17
click at [856, 165] on span "Forward" at bounding box center [868, 161] width 47 height 17
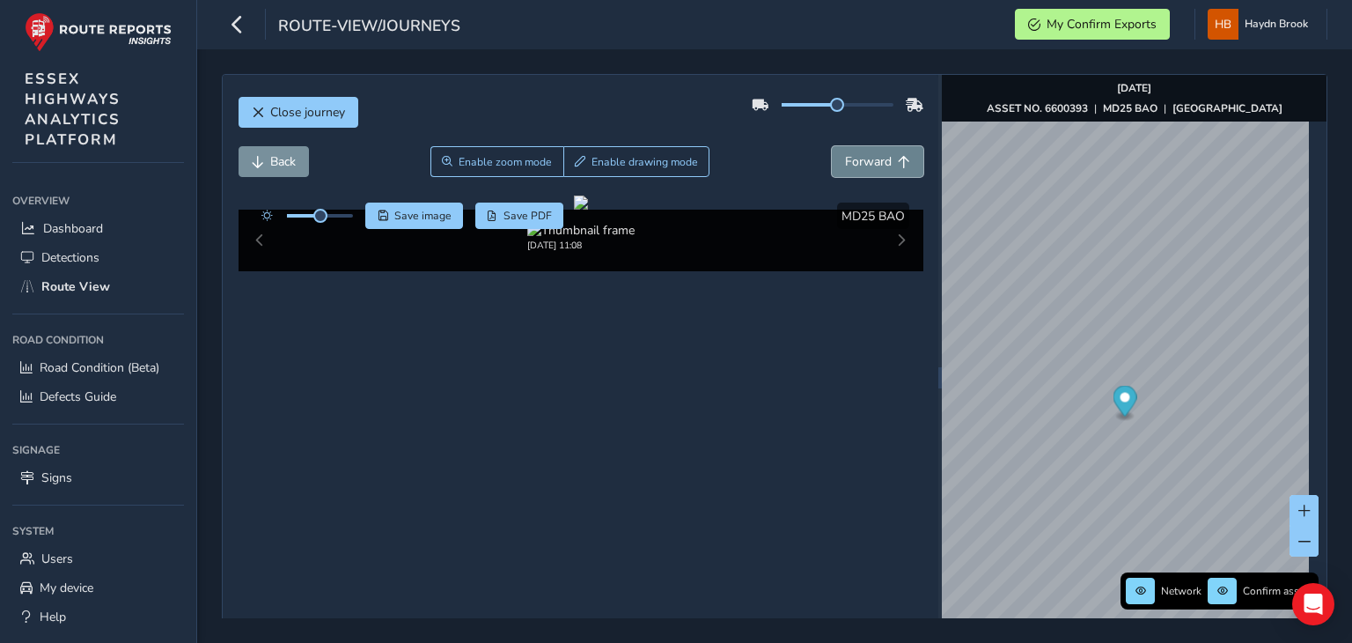
click at [856, 165] on span "Forward" at bounding box center [868, 161] width 47 height 17
click at [856, 164] on span "Forward" at bounding box center [868, 161] width 47 height 17
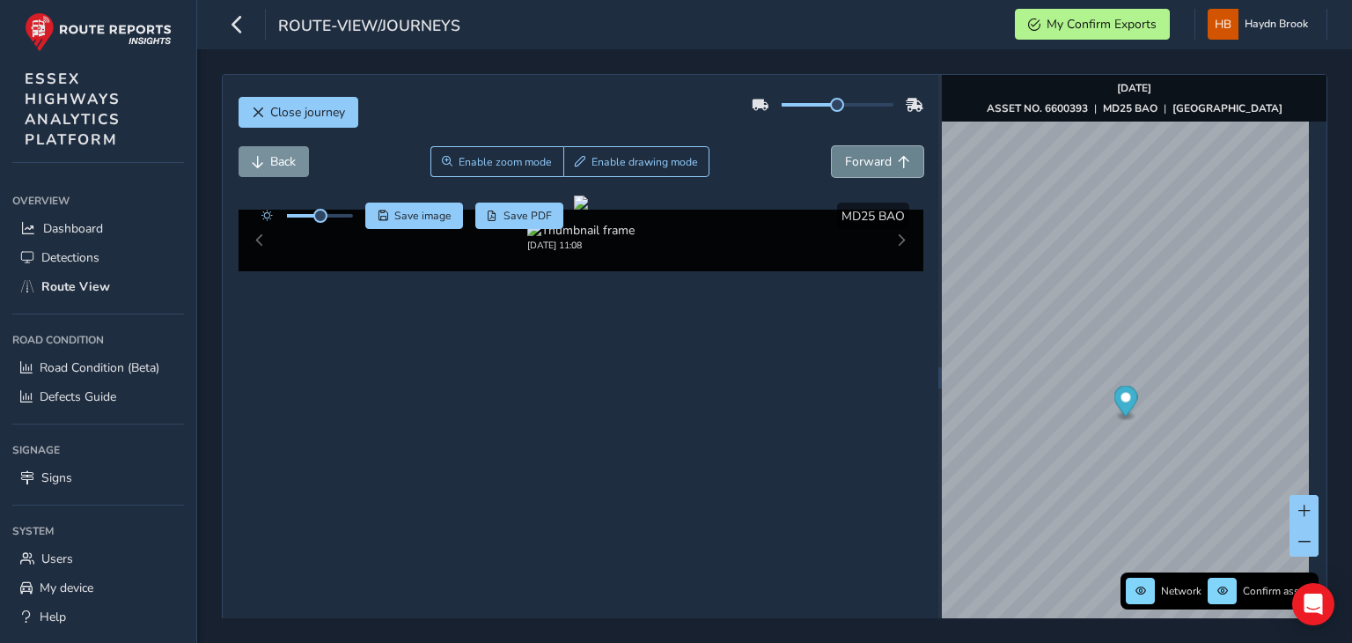
click at [856, 164] on span "Forward" at bounding box center [868, 161] width 47 height 17
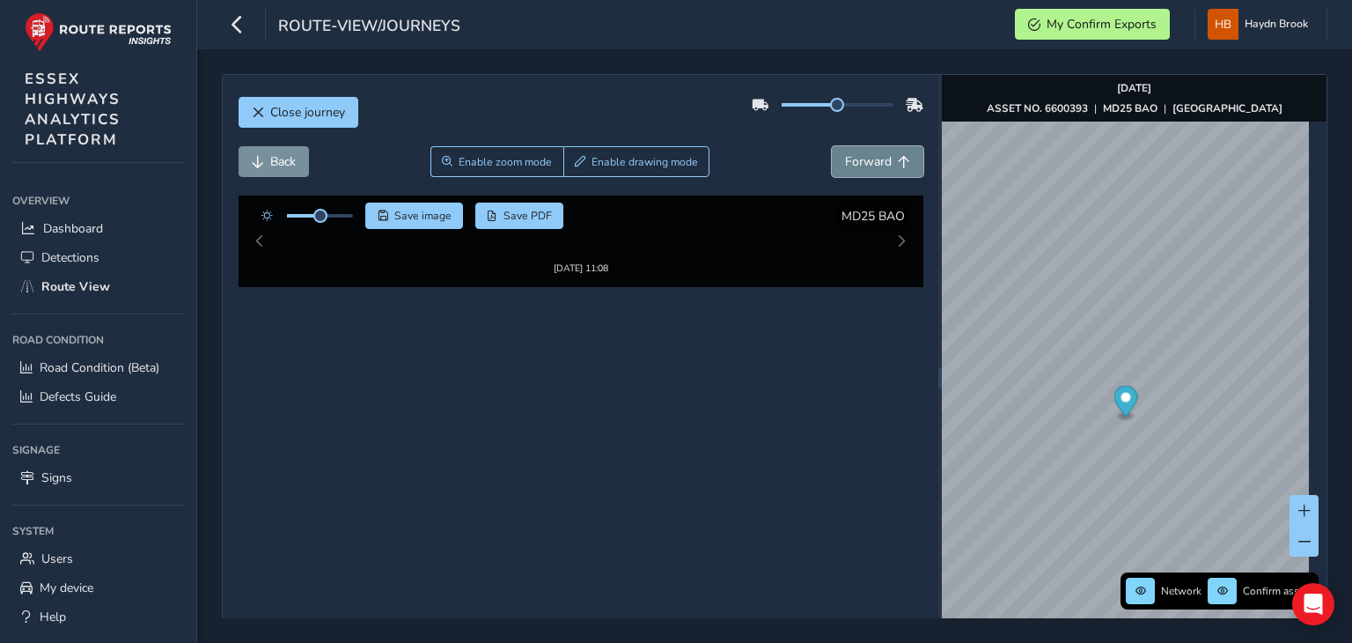
click at [856, 164] on span "Forward" at bounding box center [868, 161] width 47 height 17
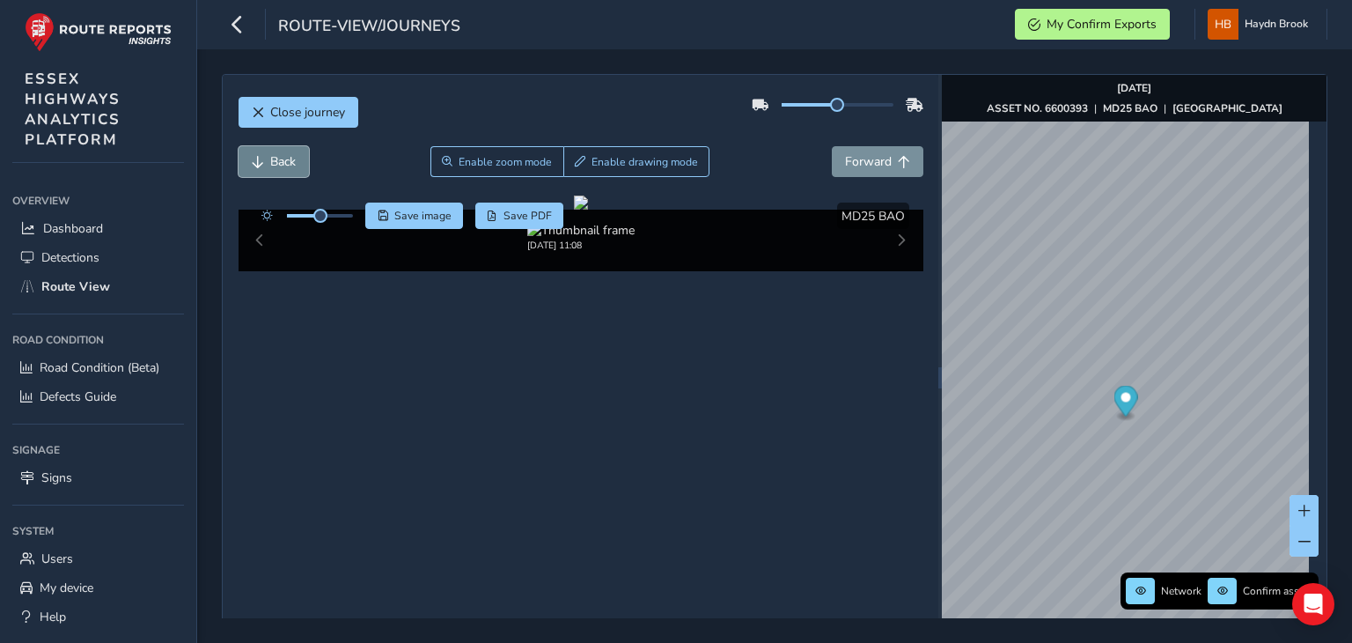
click at [288, 168] on span "Back" at bounding box center [283, 161] width 26 height 17
drag, startPoint x: 466, startPoint y: 299, endPoint x: 493, endPoint y: 298, distance: 27.3
click at [574, 210] on div at bounding box center [581, 202] width 14 height 14
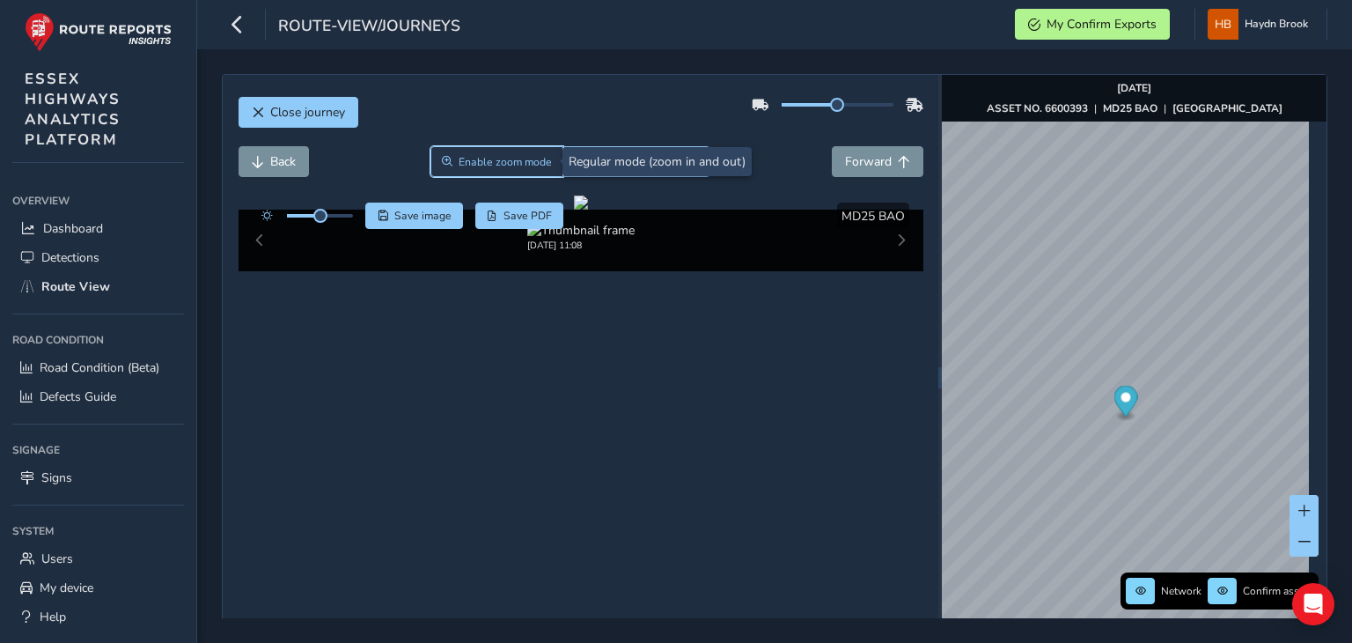
click at [483, 164] on span "Enable zoom mode" at bounding box center [505, 162] width 93 height 14
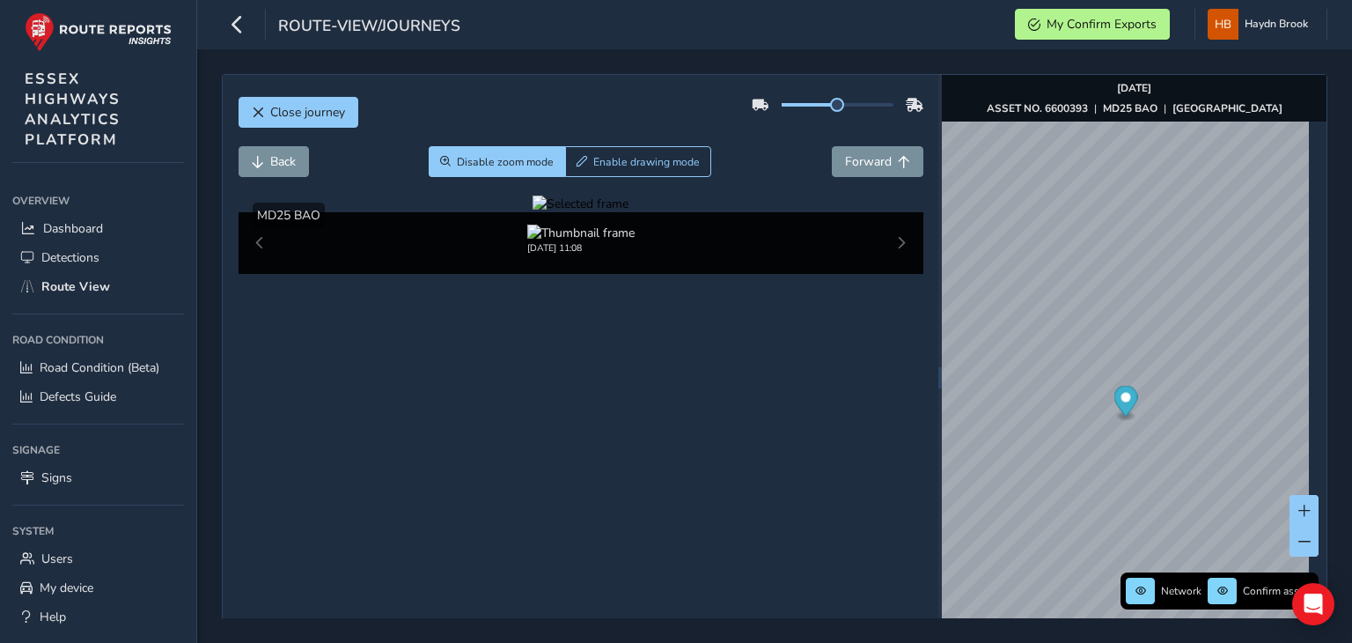
click at [533, 212] on div at bounding box center [581, 203] width 96 height 17
click at [496, 296] on img at bounding box center [1078, 632] width 2536 height 1426
click at [858, 159] on span "Forward" at bounding box center [868, 161] width 47 height 17
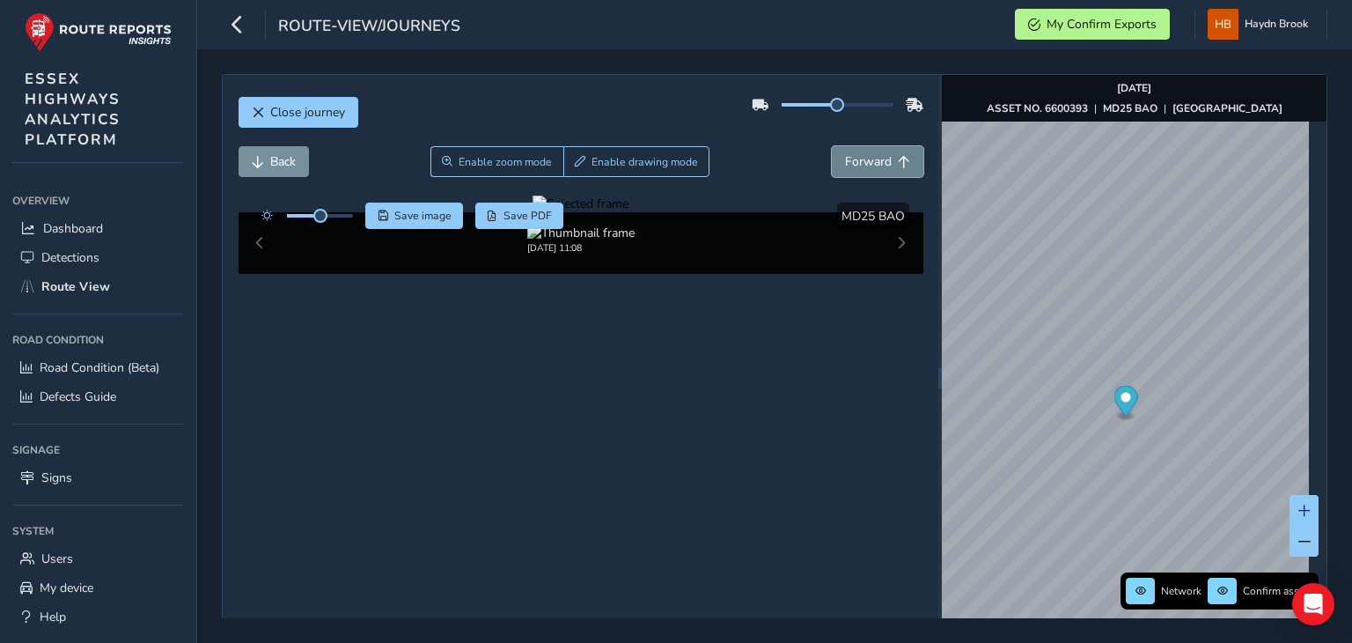
click at [858, 159] on span "Forward" at bounding box center [868, 161] width 47 height 17
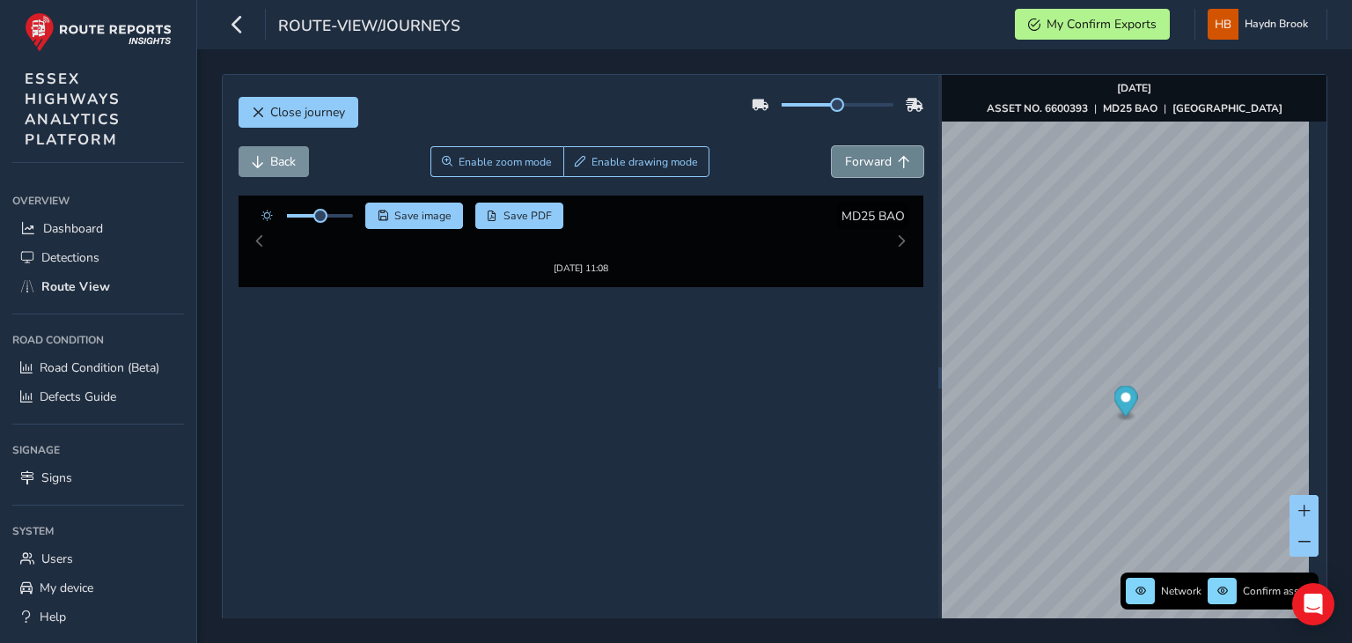
click at [858, 159] on span "Forward" at bounding box center [868, 161] width 47 height 17
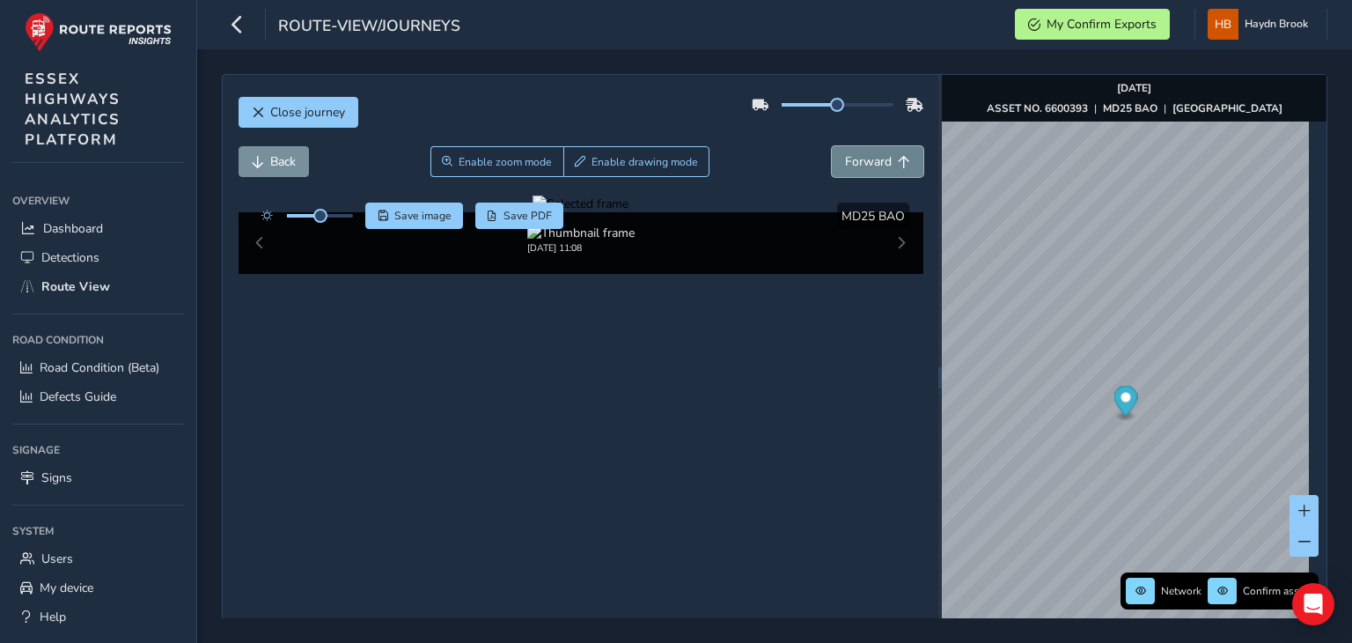
click at [858, 159] on span "Forward" at bounding box center [868, 161] width 47 height 17
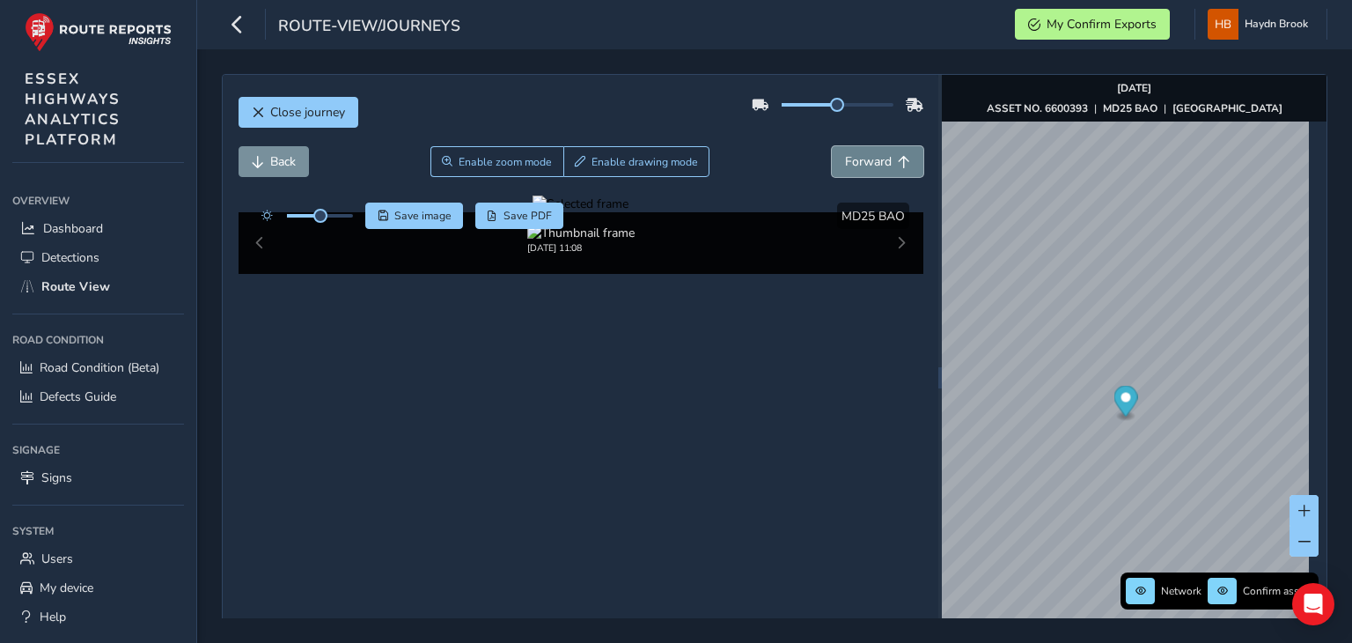
click at [858, 159] on span "Forward" at bounding box center [868, 161] width 47 height 17
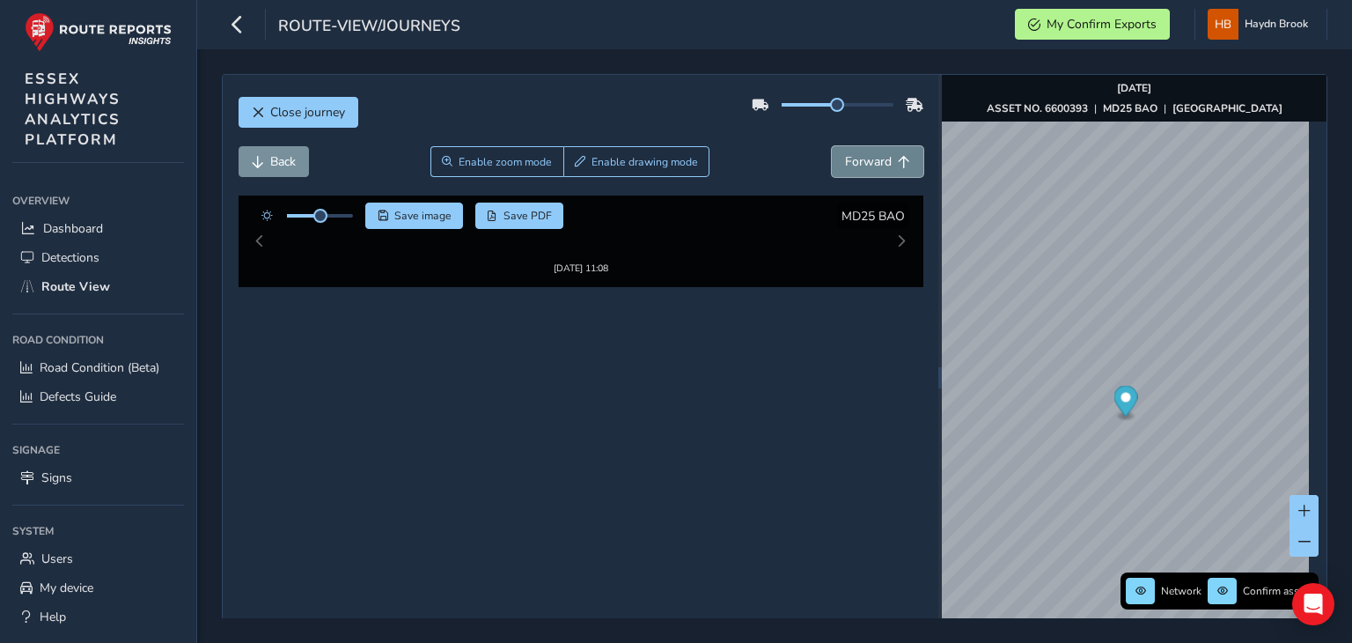
click at [858, 159] on span "Forward" at bounding box center [868, 161] width 47 height 17
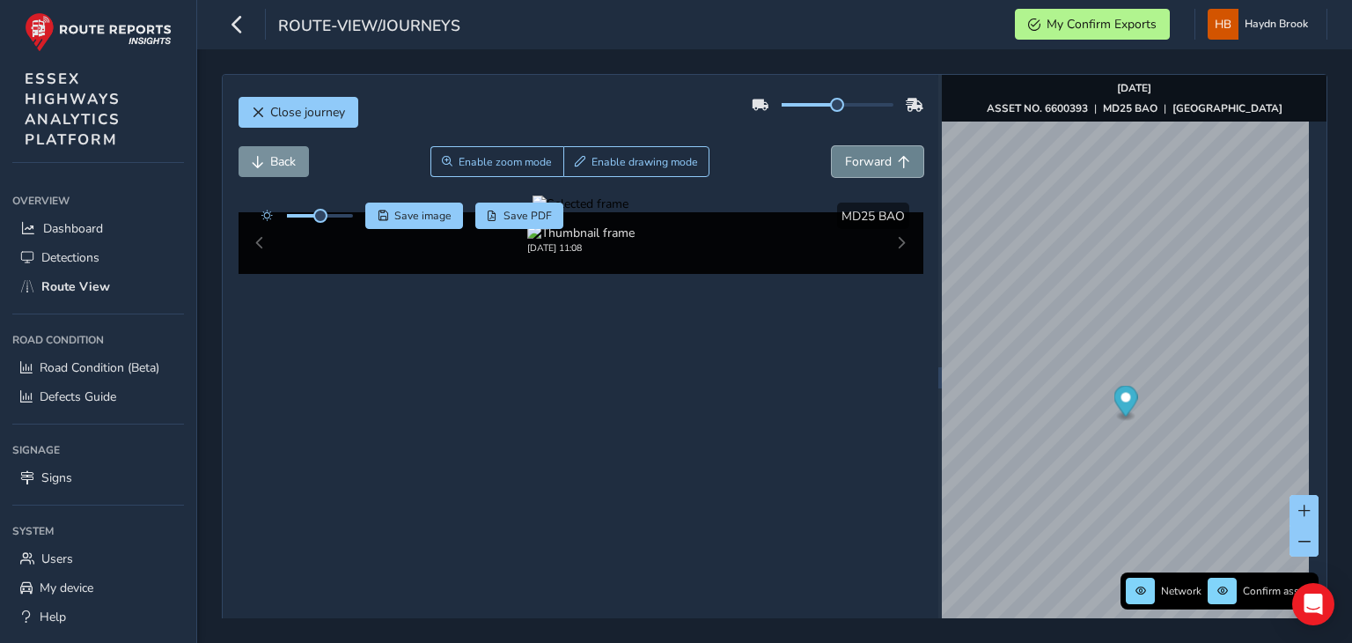
click at [858, 159] on span "Forward" at bounding box center [868, 161] width 47 height 17
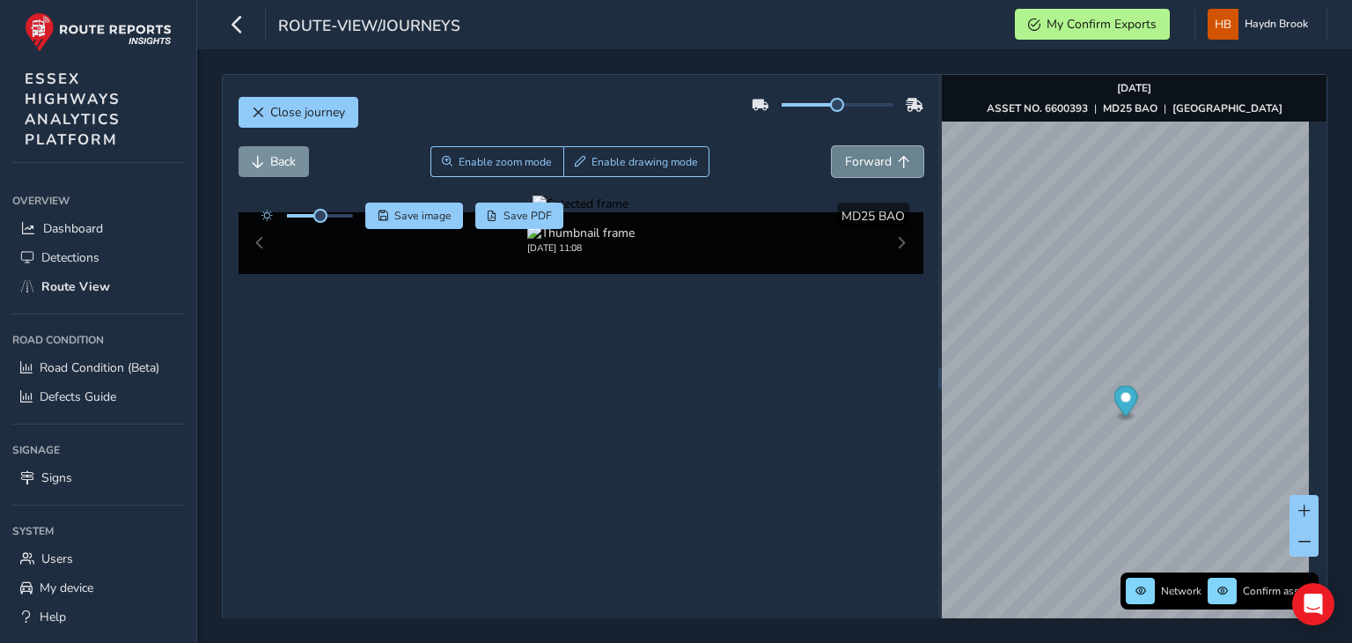
click at [858, 159] on span "Forward" at bounding box center [868, 161] width 47 height 17
